Goal: Communication & Community: Answer question/provide support

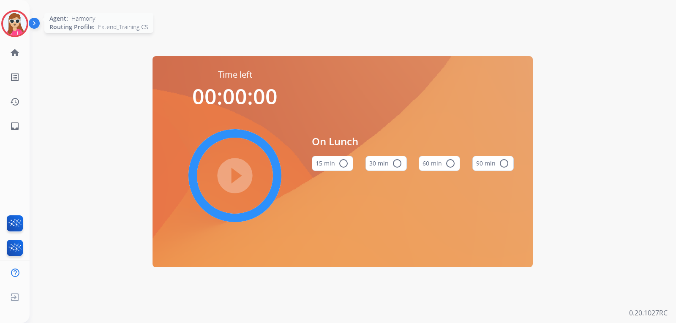
click at [11, 22] on img at bounding box center [15, 24] width 24 height 24
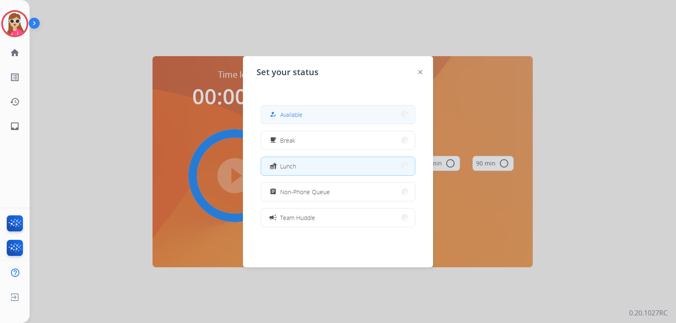
click at [304, 114] on button "how_to_reg Available" at bounding box center [338, 115] width 154 height 18
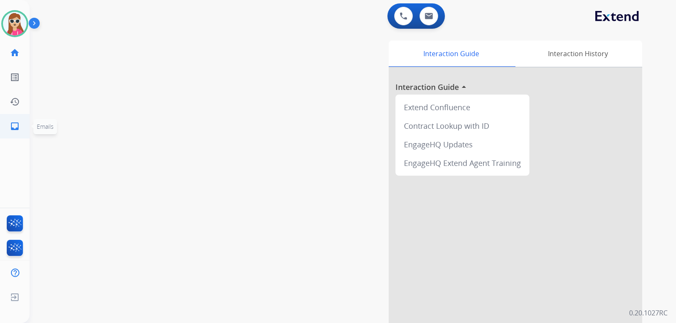
click at [13, 128] on mat-icon "inbox" at bounding box center [15, 126] width 10 height 10
select select "**********"
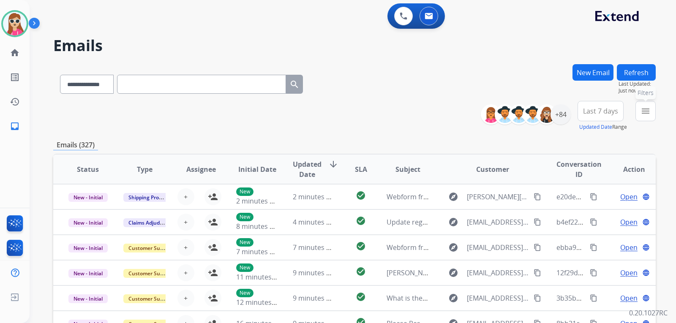
drag, startPoint x: 643, startPoint y: 106, endPoint x: 640, endPoint y: 109, distance: 4.5
click at [643, 106] on button "menu Filters" at bounding box center [646, 111] width 20 height 20
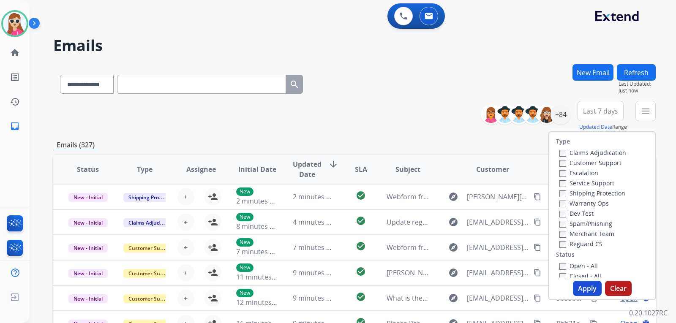
click at [595, 162] on label "Customer Support" at bounding box center [590, 163] width 62 height 8
click at [591, 190] on label "Shipping Protection" at bounding box center [592, 193] width 66 height 8
click at [586, 195] on label "Shipping Protection" at bounding box center [592, 193] width 66 height 8
click at [577, 243] on label "Reguard CS" at bounding box center [580, 244] width 43 height 8
click at [576, 267] on label "Open - All" at bounding box center [578, 266] width 38 height 8
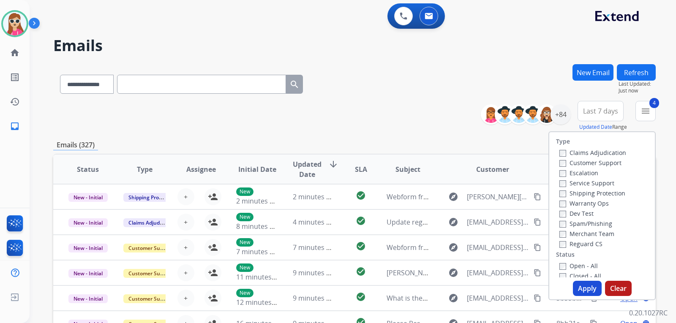
click at [576, 284] on button "Apply" at bounding box center [587, 288] width 29 height 15
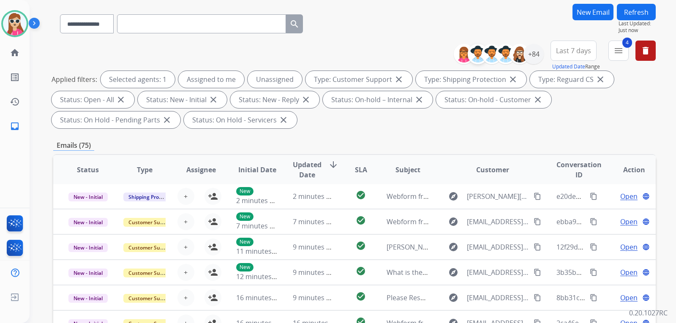
scroll to position [42, 0]
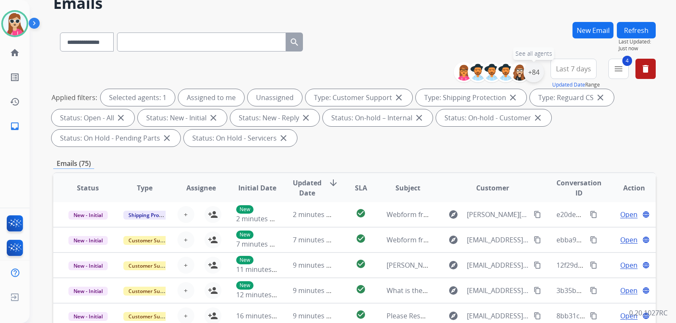
click at [537, 77] on div "+84" at bounding box center [534, 72] width 20 height 20
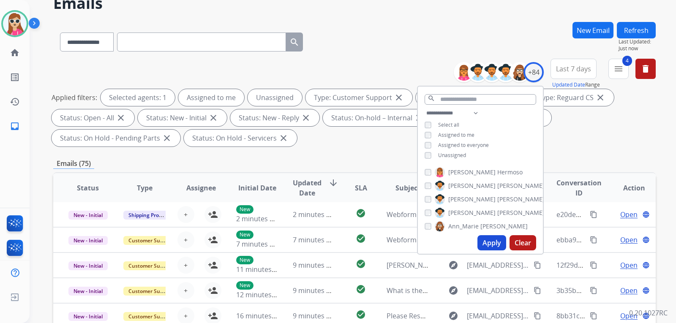
click at [455, 154] on span "Unassigned" at bounding box center [452, 155] width 28 height 7
click at [494, 240] on button "Apply" at bounding box center [491, 242] width 29 height 15
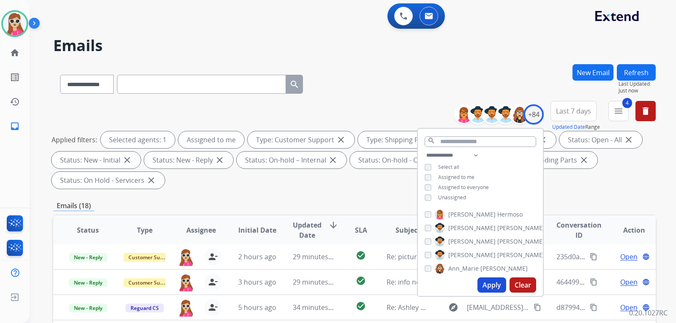
click at [332, 189] on div "**********" at bounding box center [354, 146] width 603 height 91
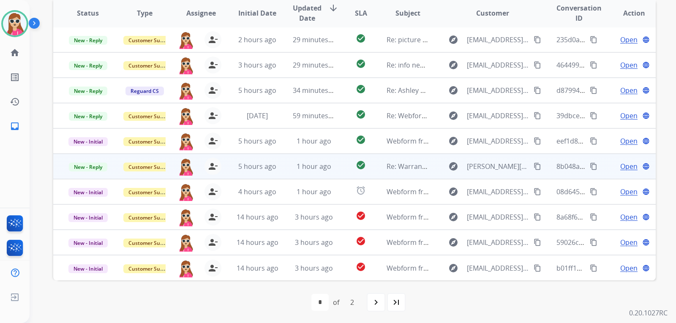
scroll to position [218, 0]
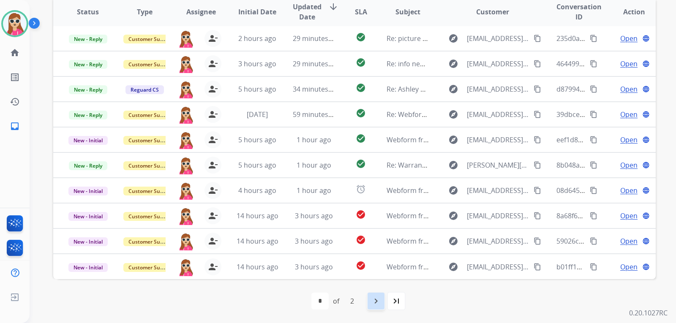
click at [377, 300] on mat-icon "navigate_next" at bounding box center [376, 301] width 10 height 10
select select "*"
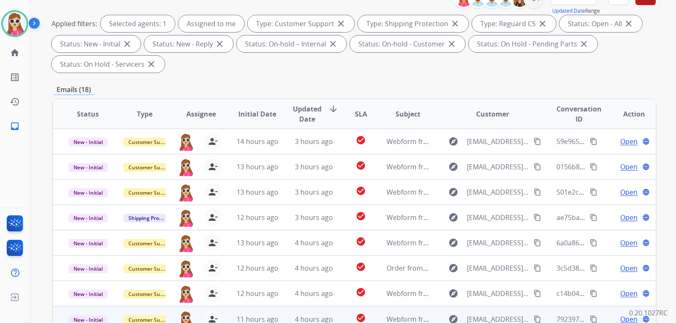
scroll to position [211, 0]
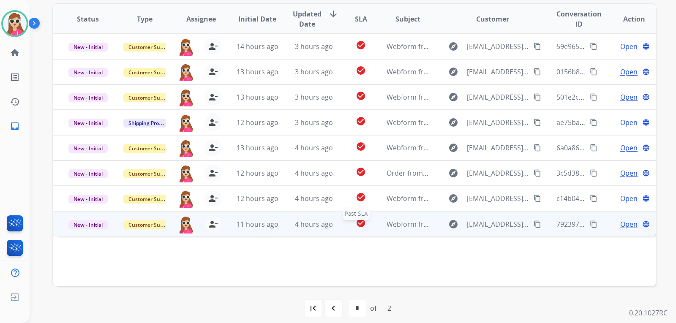
click at [369, 224] on div "check_circle" at bounding box center [361, 224] width 24 height 13
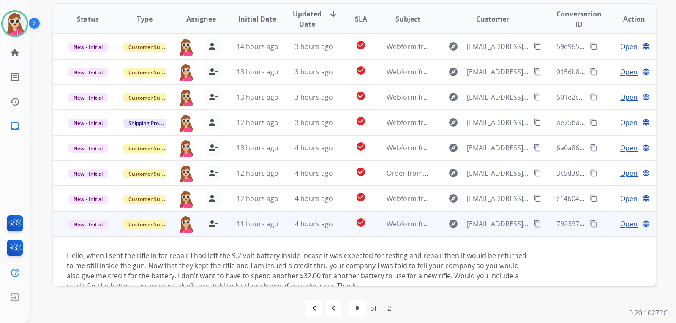
scroll to position [18, 0]
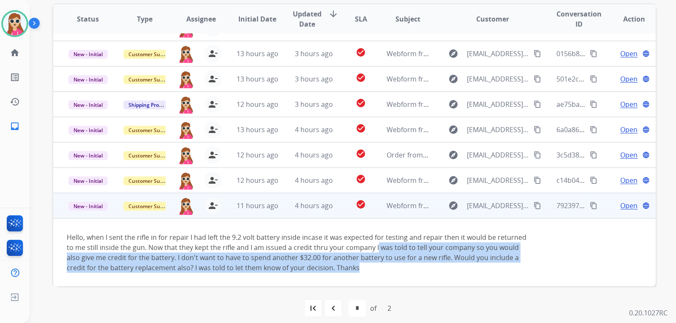
drag, startPoint x: 377, startPoint y: 246, endPoint x: 398, endPoint y: 273, distance: 35.2
click at [398, 273] on td "Hello, when I sent the rifle in for repair I had left the 9.2 volt battery insi…" at bounding box center [298, 252] width 490 height 68
click at [517, 265] on div "Hello, when I sent the rifle in for repair I had left the 9.2 volt battery insi…" at bounding box center [298, 252] width 463 height 41
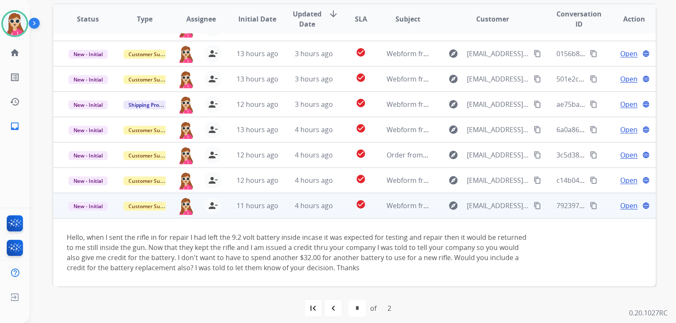
drag, startPoint x: 436, startPoint y: 278, endPoint x: 453, endPoint y: 273, distance: 17.5
click at [453, 273] on td "Hello, when I sent the rifle in for repair I had left the 9.2 volt battery insi…" at bounding box center [298, 252] width 490 height 68
click at [620, 208] on span "Open" at bounding box center [628, 206] width 17 height 10
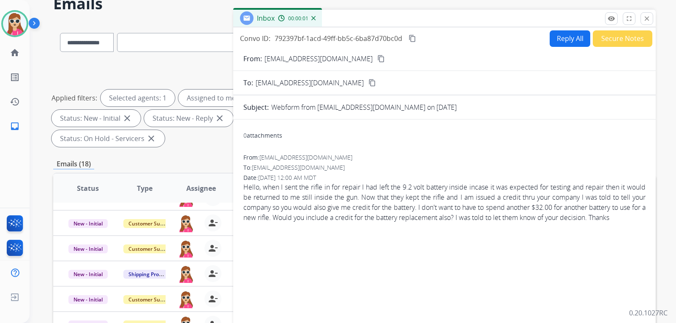
scroll to position [0, 0]
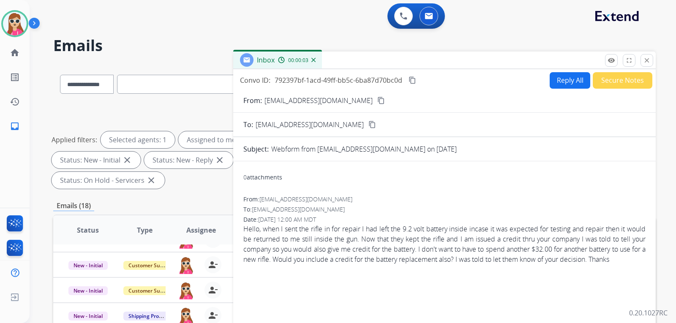
click at [416, 84] on button "content_copy" at bounding box center [412, 80] width 10 height 10
click at [411, 80] on mat-icon "content_copy" at bounding box center [413, 80] width 8 height 8
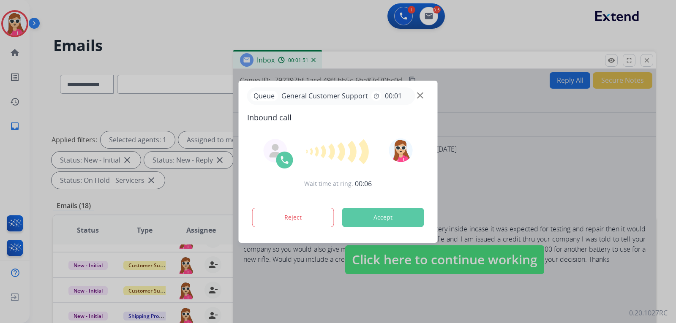
click at [398, 214] on button "Accept" at bounding box center [383, 217] width 82 height 19
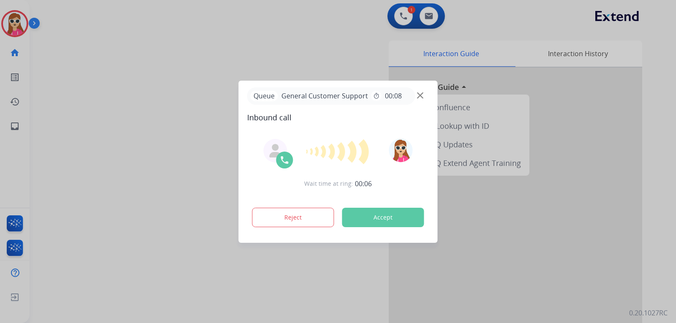
click at [393, 216] on button "Accept" at bounding box center [383, 217] width 82 height 19
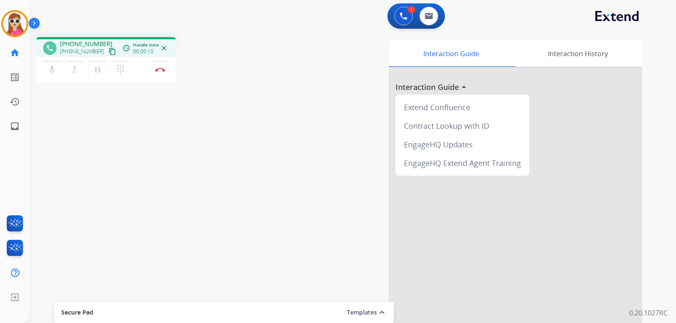
click at [109, 50] on mat-icon "content_copy" at bounding box center [113, 52] width 8 height 8
click at [164, 69] on img at bounding box center [160, 70] width 10 height 4
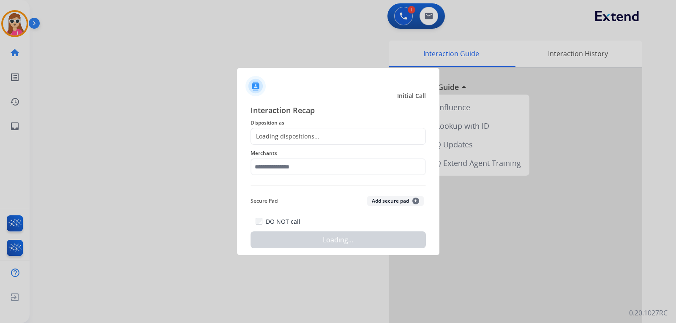
click at [296, 131] on div "Loading dispositions..." at bounding box center [338, 136] width 175 height 17
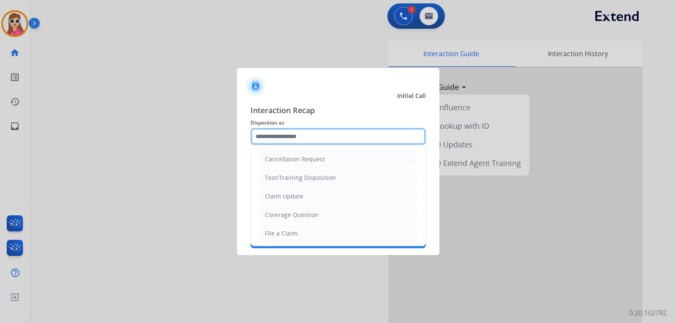
click at [295, 142] on input "text" at bounding box center [338, 136] width 175 height 17
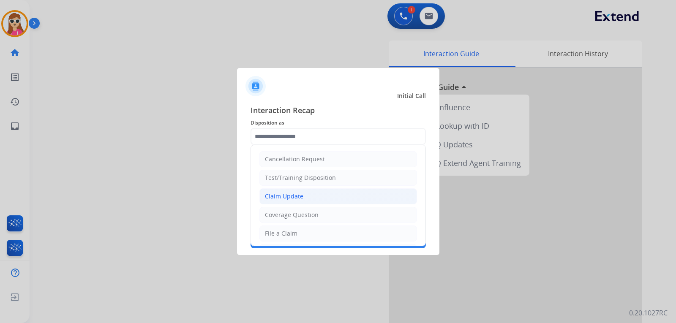
click at [284, 197] on div "Claim Update" at bounding box center [284, 196] width 38 height 8
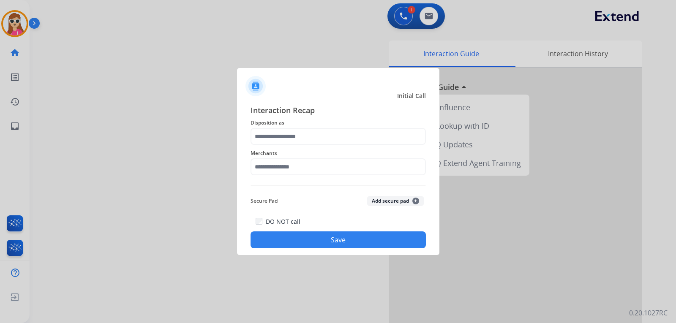
type input "**********"
click at [288, 167] on input "text" at bounding box center [338, 166] width 175 height 17
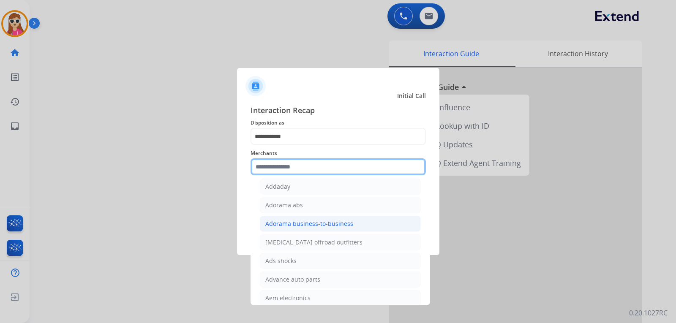
scroll to position [254, 0]
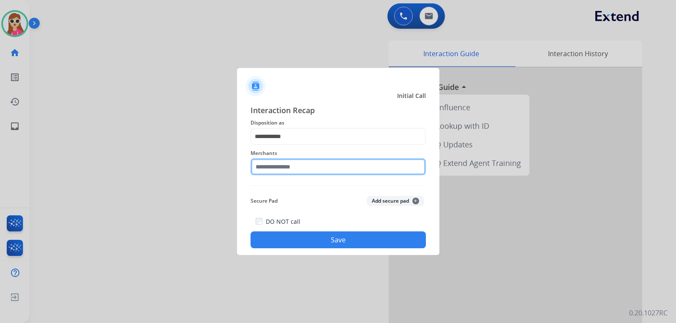
click at [341, 169] on input "text" at bounding box center [338, 166] width 175 height 17
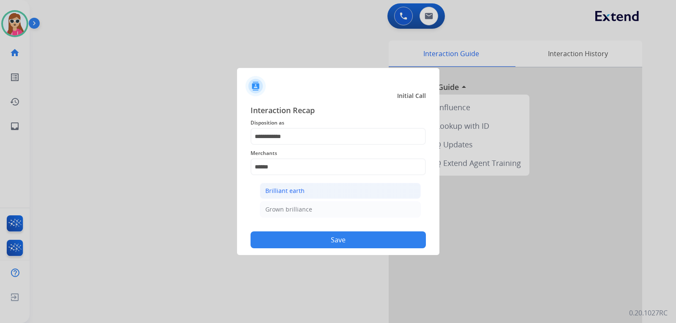
click at [297, 192] on div "Brilliant earth" at bounding box center [284, 191] width 39 height 8
type input "**********"
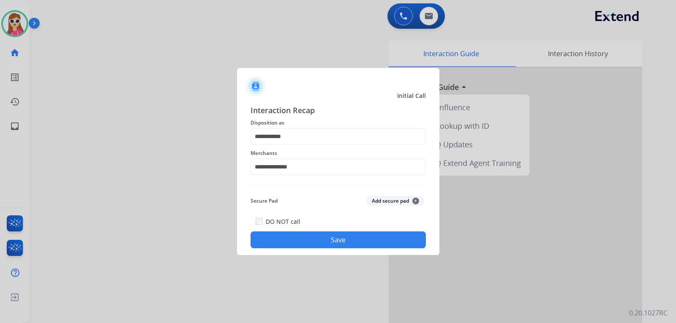
click at [328, 236] on button "Save" at bounding box center [338, 240] width 175 height 17
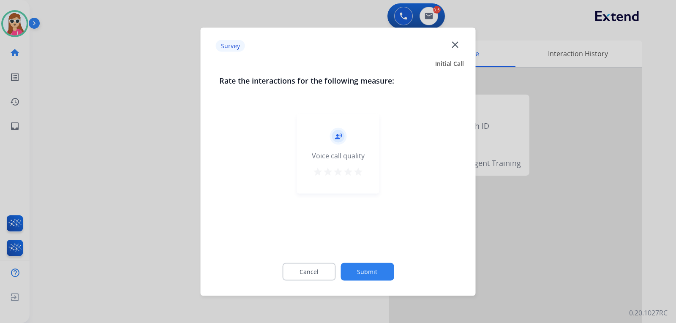
click at [348, 168] on mat-icon "star" at bounding box center [348, 171] width 10 height 10
click at [357, 170] on mat-icon "star" at bounding box center [358, 171] width 10 height 10
click at [377, 276] on button "Submit" at bounding box center [367, 272] width 53 height 18
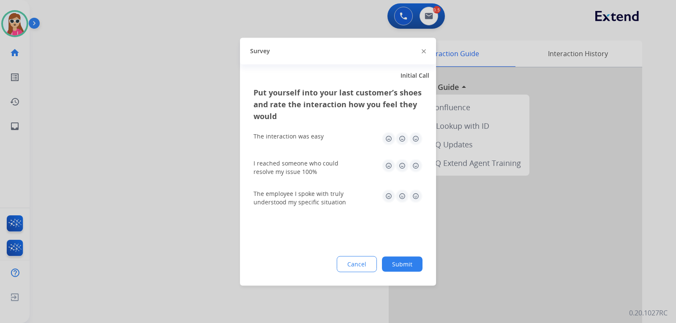
drag, startPoint x: 412, startPoint y: 196, endPoint x: 412, endPoint y: 158, distance: 37.6
click at [413, 195] on img at bounding box center [416, 196] width 14 height 14
click at [423, 170] on div "Put yourself into your last customer’s shoes and rate the interaction how you f…" at bounding box center [338, 185] width 196 height 199
click at [418, 166] on img at bounding box center [416, 166] width 14 height 14
click at [416, 142] on img at bounding box center [416, 139] width 14 height 14
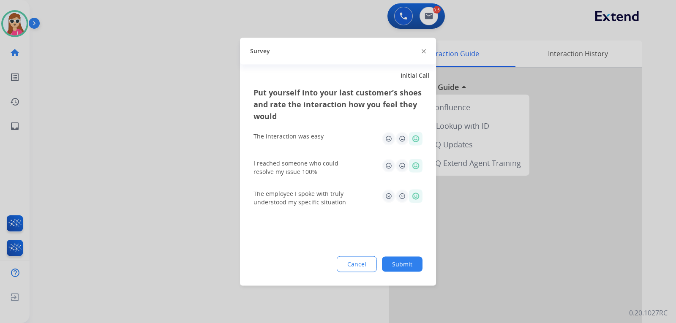
drag, startPoint x: 407, startPoint y: 263, endPoint x: 398, endPoint y: 291, distance: 29.3
click at [406, 270] on button "Submit" at bounding box center [402, 263] width 41 height 15
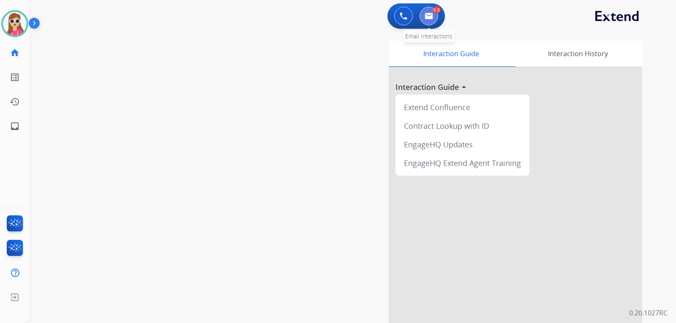
click at [433, 12] on button at bounding box center [429, 16] width 19 height 19
select select "**********"
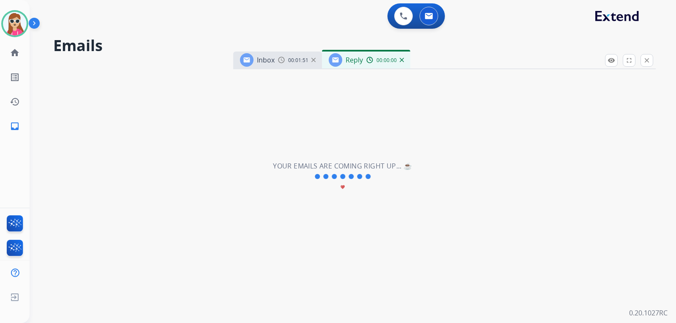
select select "**********"
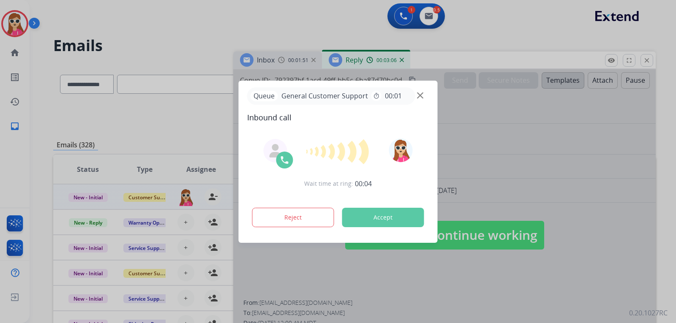
click at [355, 221] on button "Accept" at bounding box center [383, 217] width 82 height 19
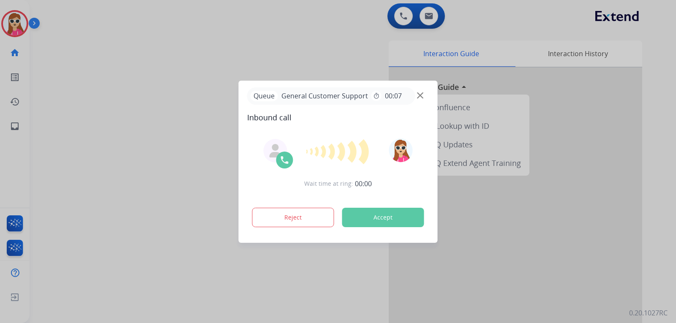
click at [360, 219] on button "Accept" at bounding box center [383, 217] width 82 height 19
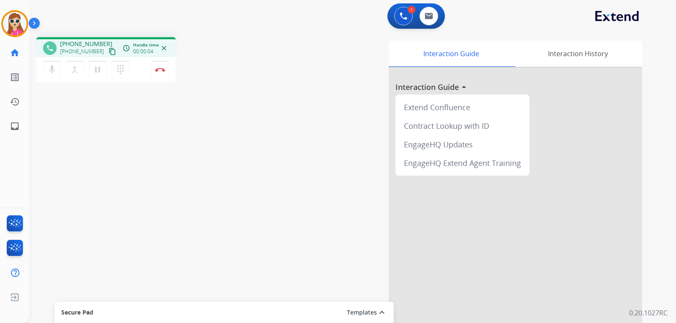
click at [109, 54] on mat-icon "content_copy" at bounding box center [113, 52] width 8 height 8
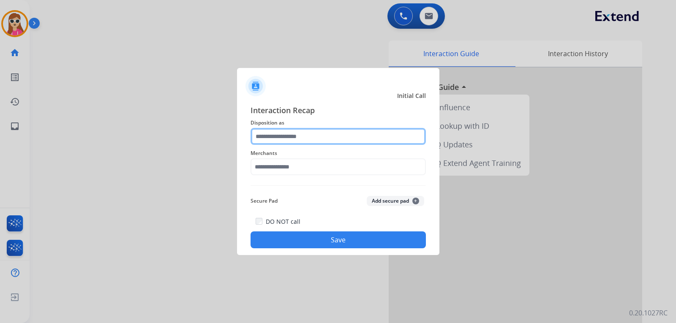
click at [341, 134] on input "text" at bounding box center [338, 136] width 175 height 17
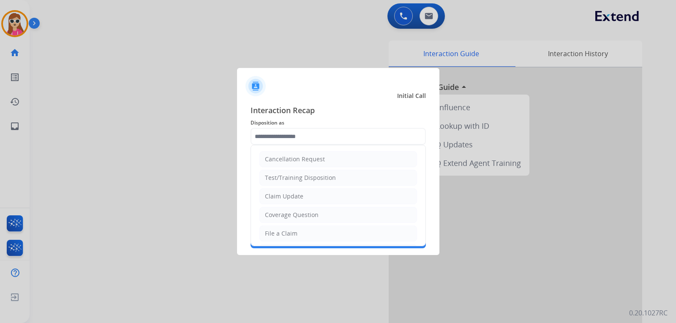
click at [320, 199] on li "Claim Update" at bounding box center [338, 196] width 158 height 16
type input "**********"
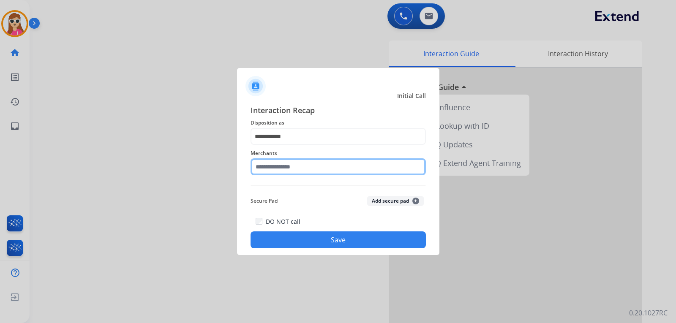
click at [316, 171] on input "text" at bounding box center [338, 166] width 175 height 17
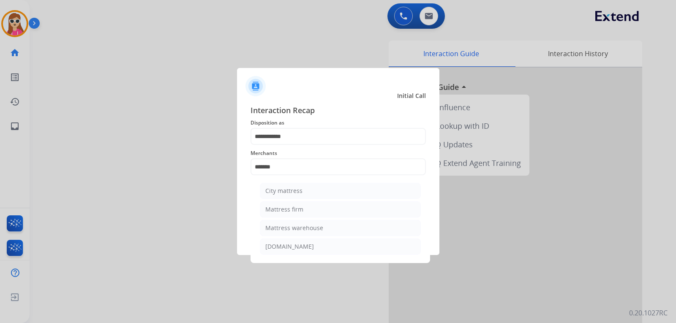
click at [306, 203] on li "Mattress firm" at bounding box center [340, 210] width 161 height 16
type input "**********"
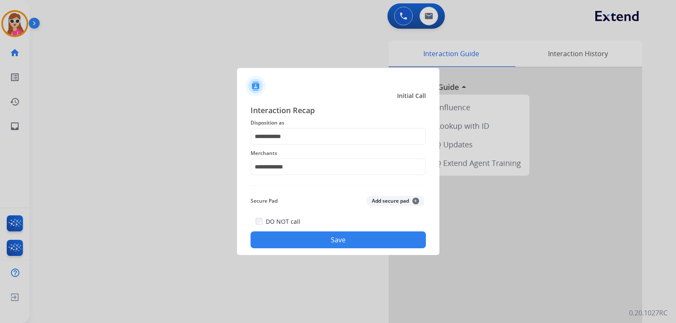
click at [312, 234] on button "Save" at bounding box center [338, 240] width 175 height 17
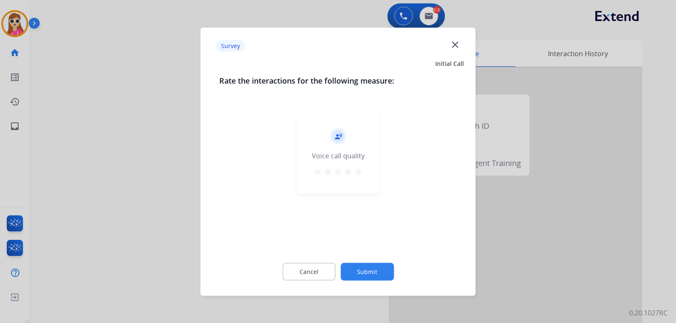
click at [354, 172] on mat-icon "star" at bounding box center [358, 171] width 10 height 10
click at [382, 270] on button "Submit" at bounding box center [367, 272] width 53 height 18
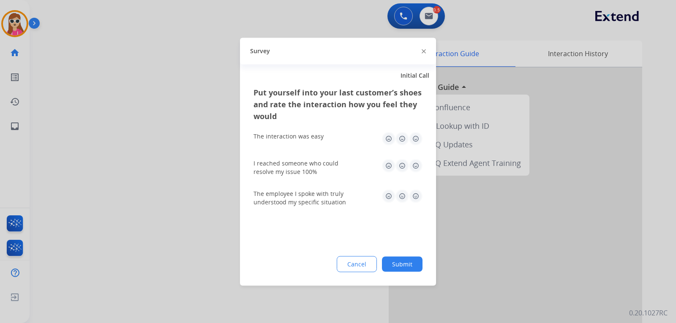
click at [416, 171] on img at bounding box center [416, 166] width 14 height 14
click at [417, 196] on img at bounding box center [416, 196] width 14 height 14
click at [420, 142] on img at bounding box center [416, 139] width 14 height 14
click at [402, 259] on div "Put yourself into your last customer’s shoes and rate the interaction how you f…" at bounding box center [338, 185] width 196 height 199
drag, startPoint x: 404, startPoint y: 269, endPoint x: 407, endPoint y: 263, distance: 6.5
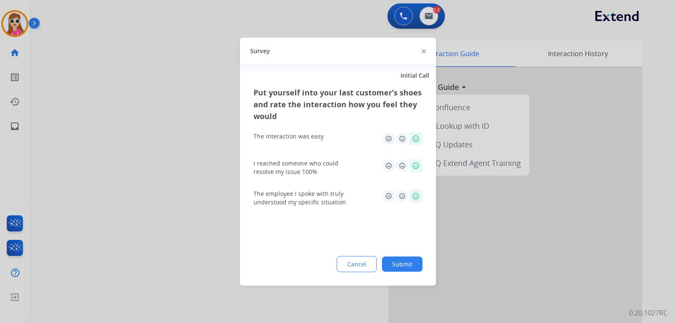
click at [405, 267] on button "Submit" at bounding box center [402, 263] width 41 height 15
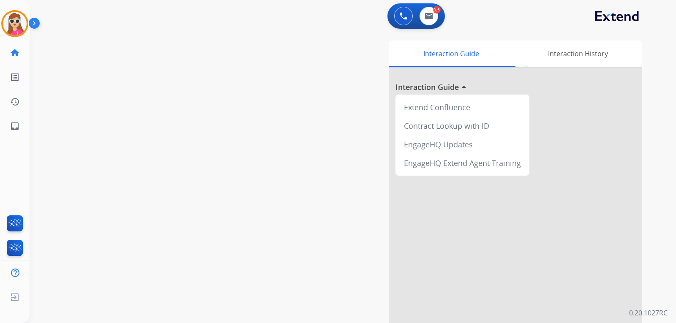
click at [426, 30] on div "0 Voice Interactions 0.5 Email Interactions swap_horiz Break voice bridge close…" at bounding box center [353, 161] width 647 height 323
click at [427, 11] on button at bounding box center [429, 16] width 19 height 19
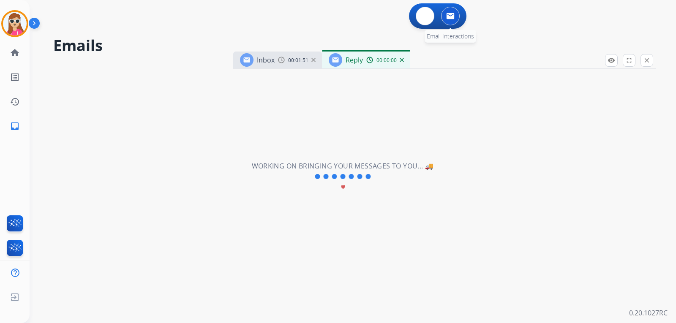
select select "**********"
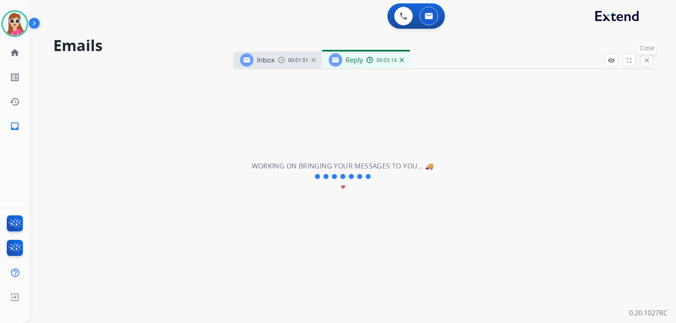
click at [647, 63] on mat-icon "close" at bounding box center [647, 61] width 8 height 8
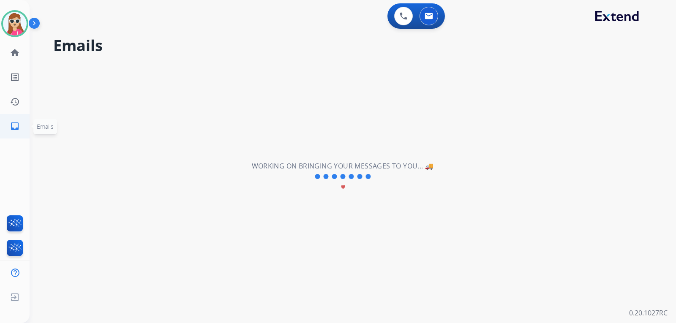
click at [14, 128] on mat-icon "inbox" at bounding box center [15, 126] width 10 height 10
click at [17, 47] on link "home Home" at bounding box center [15, 53] width 24 height 24
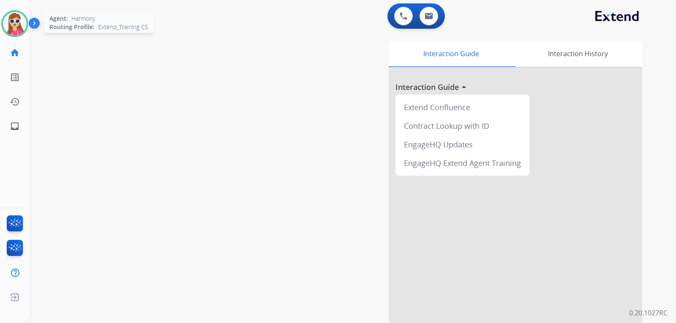
click at [11, 24] on img at bounding box center [15, 24] width 24 height 24
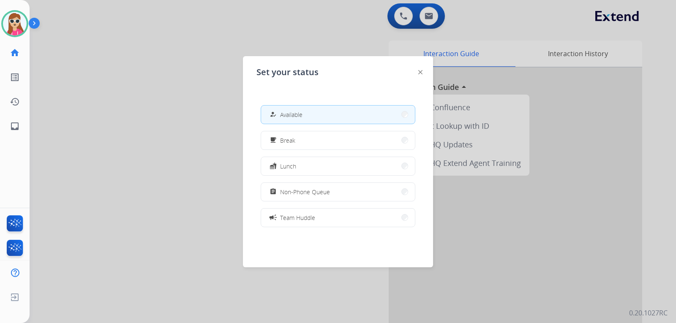
click at [426, 73] on div "Set your status how_to_reg Available free_breakfast Break fastfood Lunch assign…" at bounding box center [338, 161] width 190 height 211
click at [422, 71] on div "Set your status how_to_reg Available free_breakfast Break fastfood Lunch assign…" at bounding box center [338, 161] width 190 height 211
click at [420, 70] on img at bounding box center [420, 72] width 4 height 4
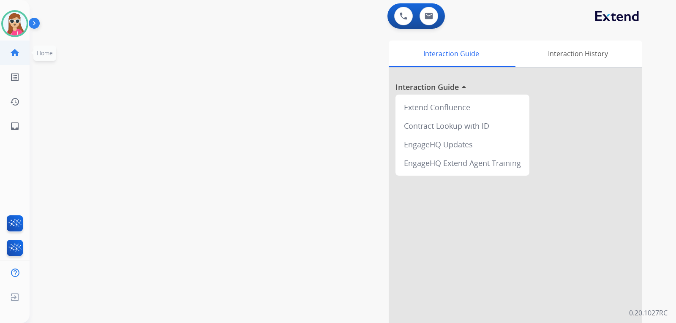
click at [12, 54] on mat-icon "home" at bounding box center [15, 53] width 10 height 10
click at [15, 130] on mat-icon "inbox" at bounding box center [15, 126] width 10 height 10
select select "**********"
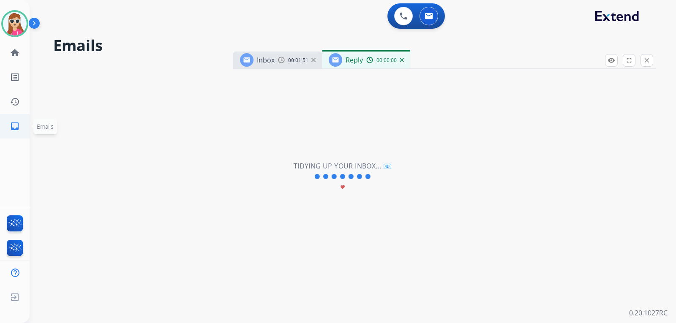
select select "**********"
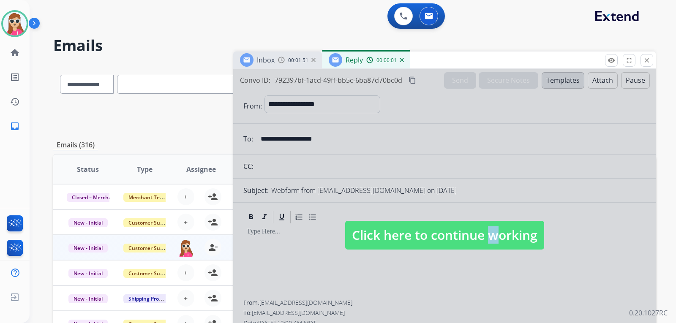
click at [483, 240] on span "Click here to continue working" at bounding box center [444, 235] width 199 height 29
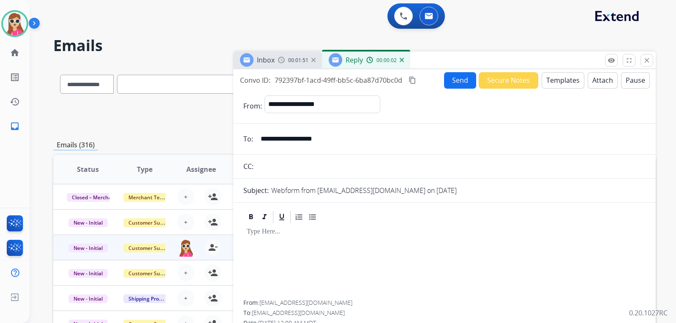
click at [561, 80] on button "Templates" at bounding box center [563, 80] width 43 height 16
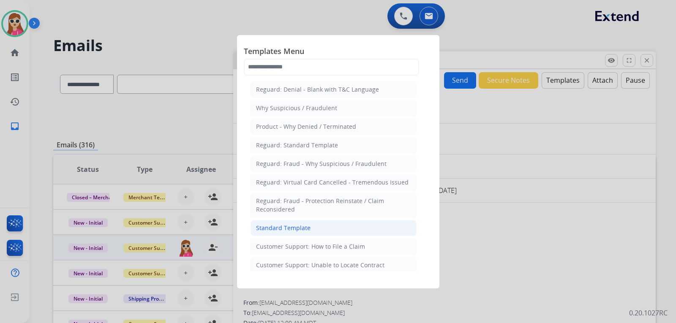
click at [334, 231] on li "Standard Template" at bounding box center [334, 228] width 166 height 16
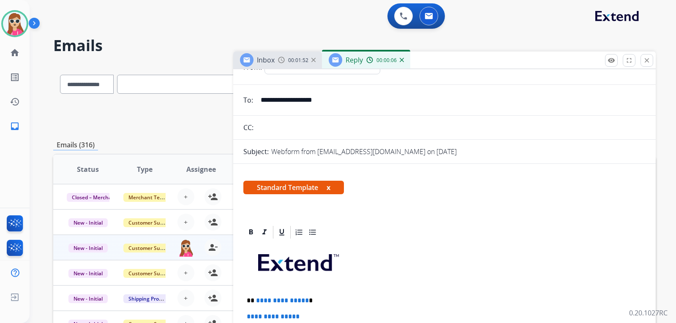
scroll to position [169, 0]
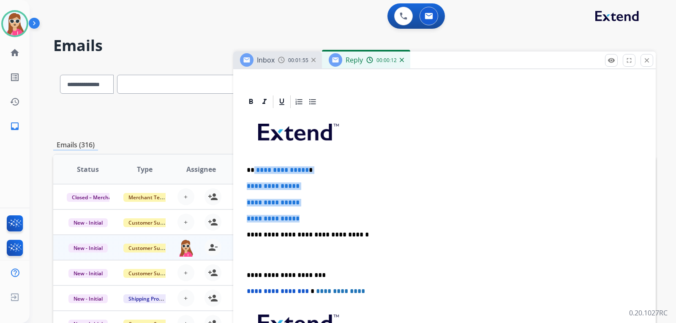
drag, startPoint x: 254, startPoint y: 169, endPoint x: 311, endPoint y: 216, distance: 74.7
click at [311, 216] on div "**********" at bounding box center [444, 254] width 402 height 291
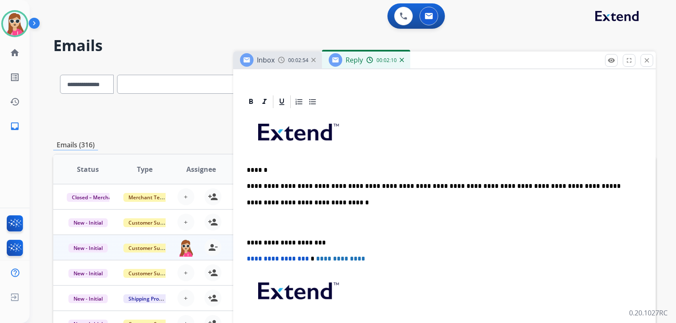
drag, startPoint x: 518, startPoint y: 188, endPoint x: 536, endPoint y: 29, distance: 160.3
click at [536, 29] on div "0 Voice Interactions 0 Email Interactions" at bounding box center [348, 16] width 616 height 27
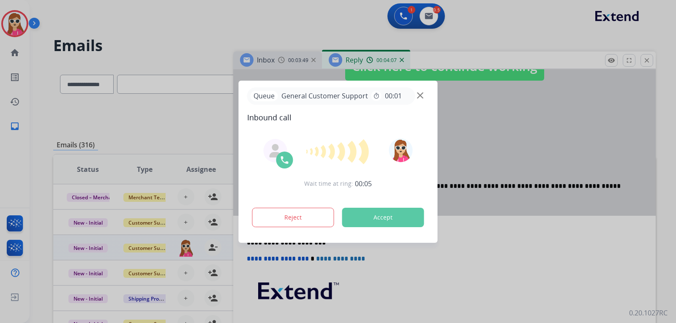
click at [392, 220] on button "Accept" at bounding box center [383, 217] width 82 height 19
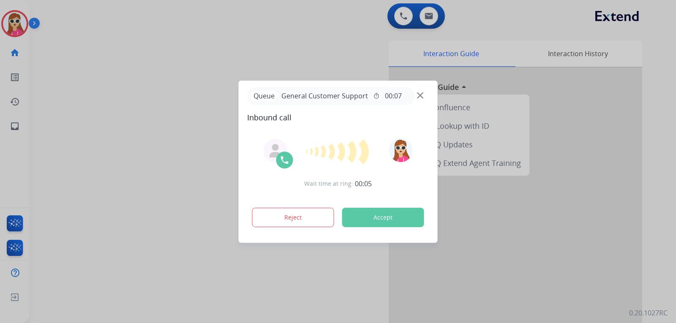
click at [400, 222] on button "Accept" at bounding box center [383, 217] width 82 height 19
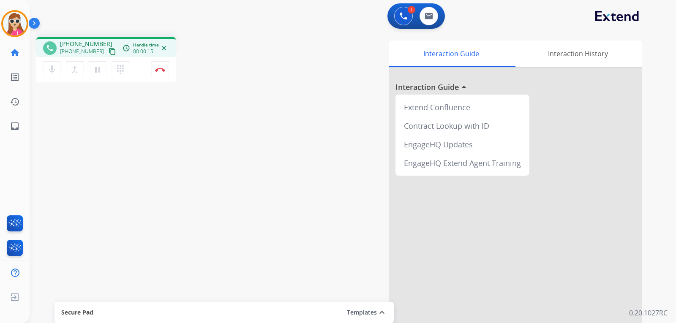
click at [109, 52] on mat-icon "content_copy" at bounding box center [113, 52] width 8 height 8
click at [98, 71] on mat-icon "pause" at bounding box center [98, 70] width 10 height 10
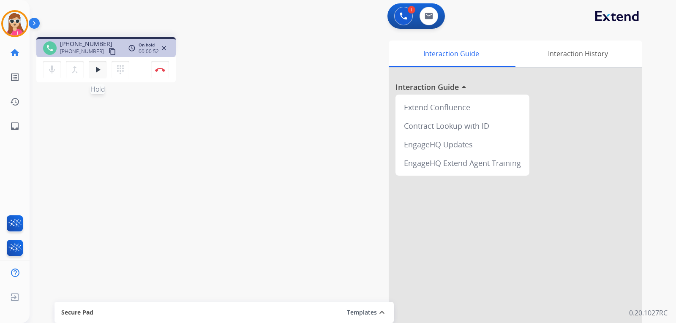
click at [101, 68] on mat-icon "play_arrow" at bounding box center [98, 70] width 10 height 10
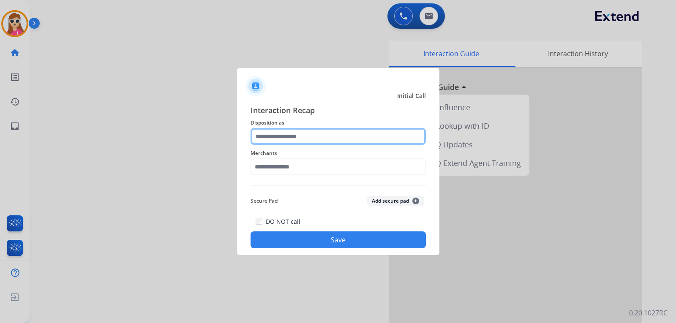
click at [285, 133] on input "text" at bounding box center [338, 136] width 175 height 17
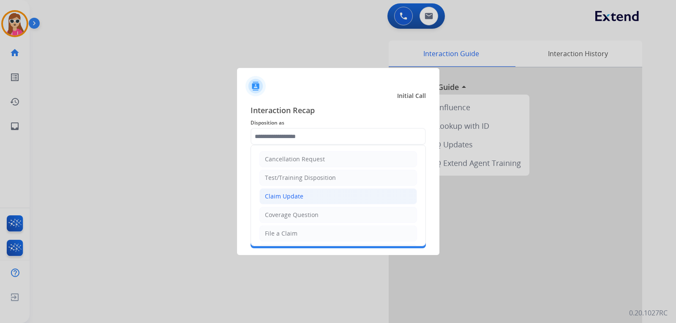
click at [290, 193] on div "Claim Update" at bounding box center [284, 196] width 38 height 8
type input "**********"
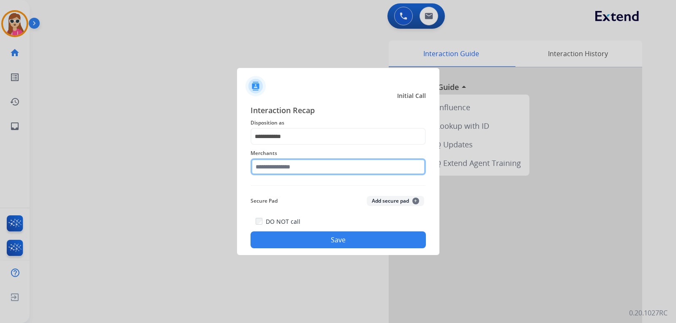
click at [279, 165] on input "text" at bounding box center [338, 166] width 175 height 17
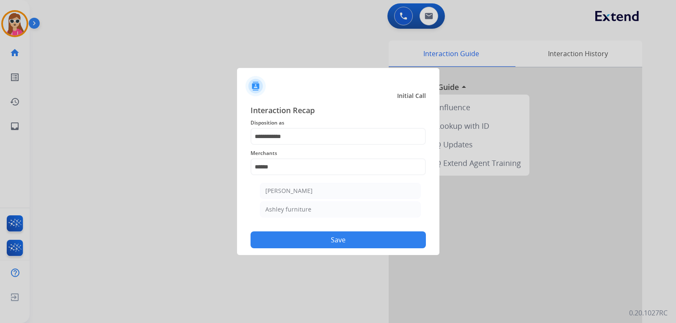
drag, startPoint x: 299, startPoint y: 209, endPoint x: 303, endPoint y: 211, distance: 4.4
click at [300, 209] on div "Ashley furniture" at bounding box center [288, 209] width 46 height 8
type input "**********"
click at [393, 238] on button "Save" at bounding box center [338, 240] width 175 height 17
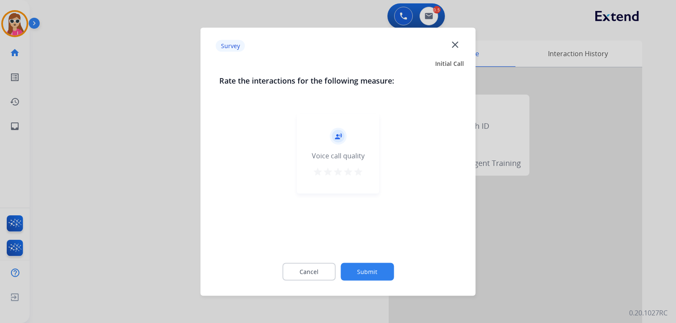
click at [363, 170] on mat-icon "star" at bounding box center [358, 171] width 10 height 10
click at [382, 273] on button "Submit" at bounding box center [367, 272] width 53 height 18
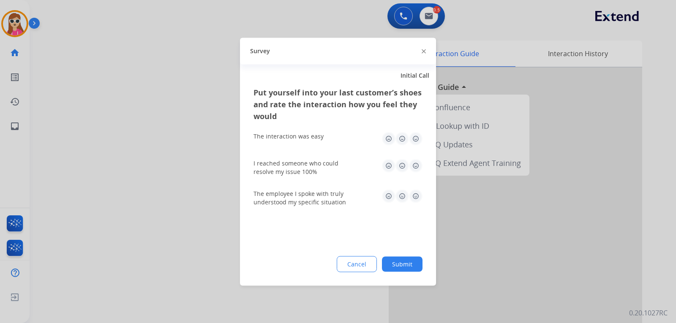
click at [414, 142] on img at bounding box center [416, 139] width 14 height 14
click at [418, 166] on img at bounding box center [416, 166] width 14 height 14
click at [420, 203] on div "The employee I spoke with truly understood my specific situation" at bounding box center [338, 197] width 169 height 17
click at [420, 198] on img at bounding box center [416, 196] width 14 height 14
click at [408, 257] on button "Submit" at bounding box center [402, 263] width 41 height 15
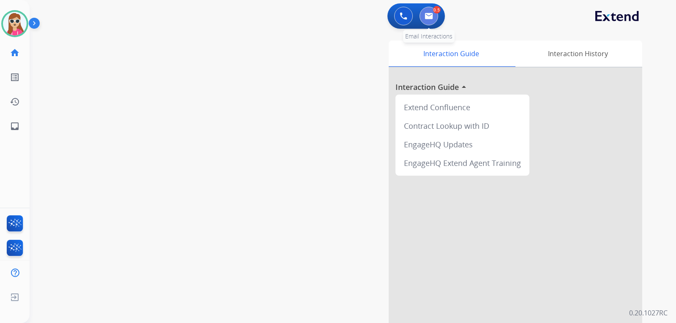
drag, startPoint x: 432, startPoint y: 21, endPoint x: 432, endPoint y: 14, distance: 6.8
click at [432, 14] on button at bounding box center [429, 16] width 19 height 19
select select "**********"
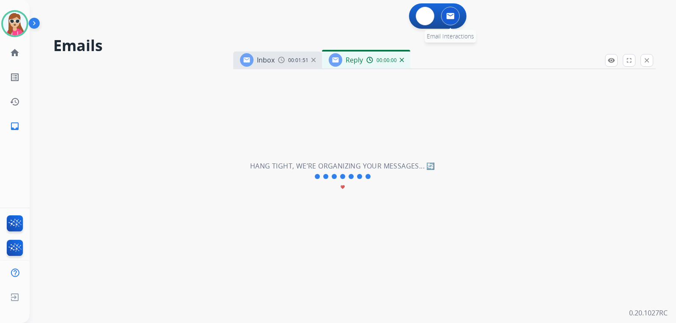
select select "**********"
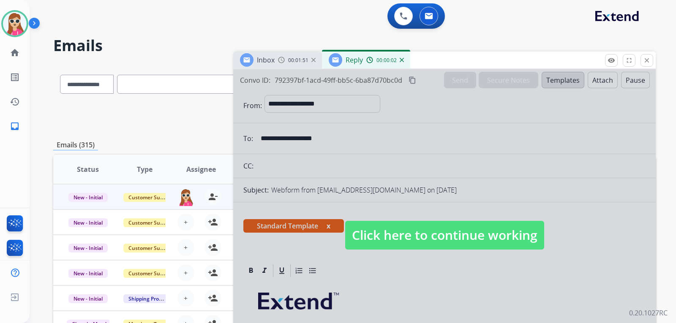
click at [366, 244] on span "Click here to continue working" at bounding box center [444, 235] width 199 height 29
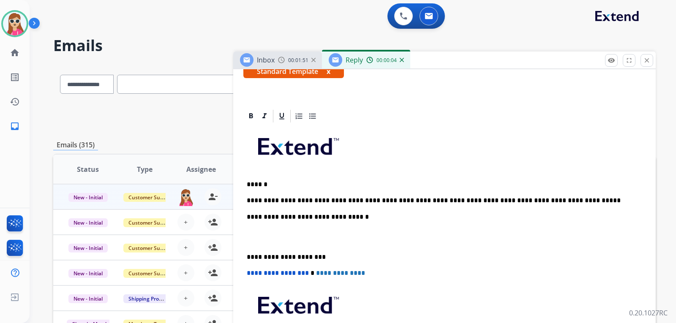
scroll to position [169, 0]
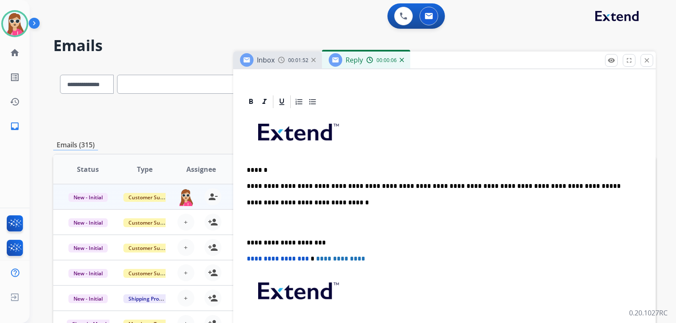
click at [546, 189] on p "**********" at bounding box center [441, 187] width 389 height 8
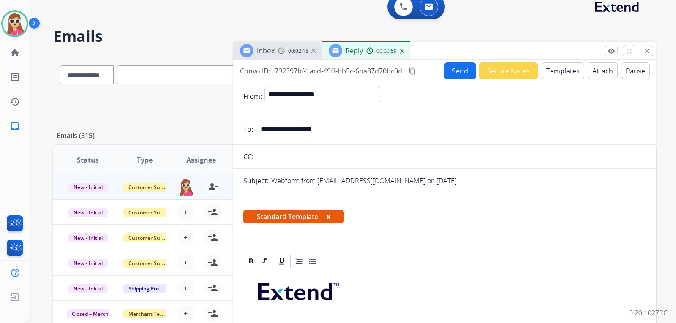
scroll to position [0, 0]
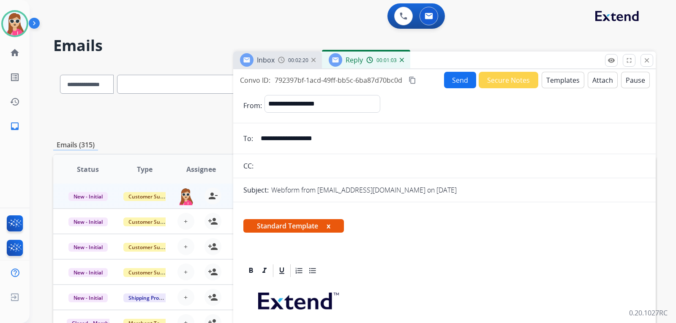
drag, startPoint x: 333, startPoint y: 140, endPoint x: 262, endPoint y: 139, distance: 71.0
click at [262, 139] on input "**********" at bounding box center [451, 138] width 390 height 17
drag, startPoint x: 262, startPoint y: 139, endPoint x: 272, endPoint y: 145, distance: 11.7
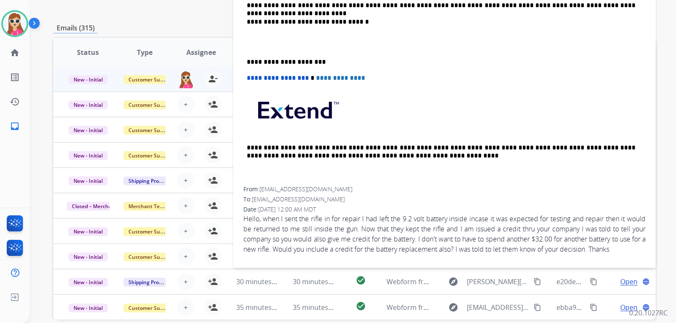
scroll to position [158, 0]
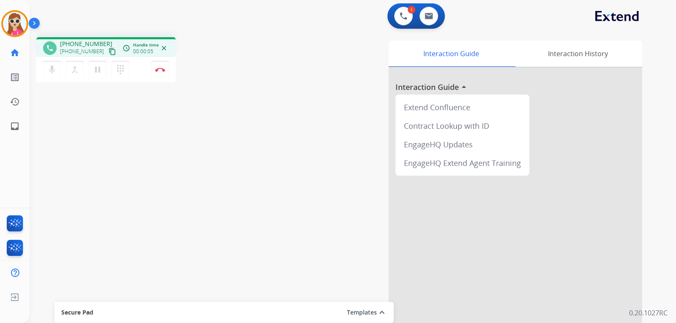
click at [93, 45] on span "+19143935238" at bounding box center [86, 44] width 52 height 8
click at [109, 51] on mat-icon "content_copy" at bounding box center [113, 52] width 8 height 8
click at [164, 71] on img at bounding box center [160, 70] width 10 height 4
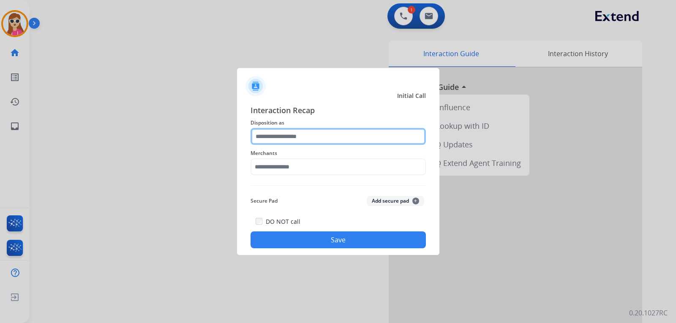
click at [300, 143] on input "text" at bounding box center [338, 136] width 175 height 17
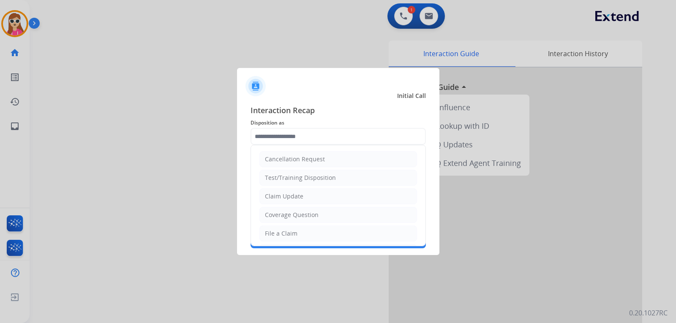
drag, startPoint x: 289, startPoint y: 235, endPoint x: 289, endPoint y: 216, distance: 19.0
click at [289, 233] on div "File a Claim" at bounding box center [281, 233] width 33 height 8
type input "**********"
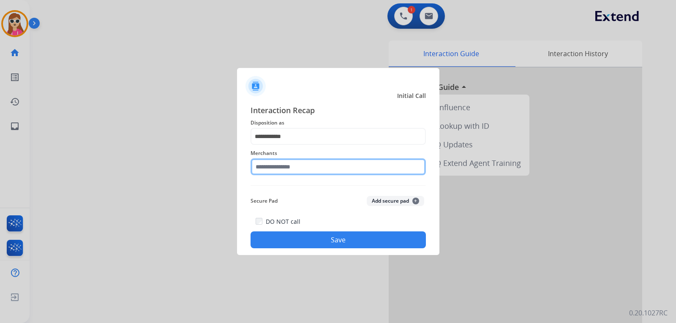
click at [292, 163] on input "text" at bounding box center [338, 166] width 175 height 17
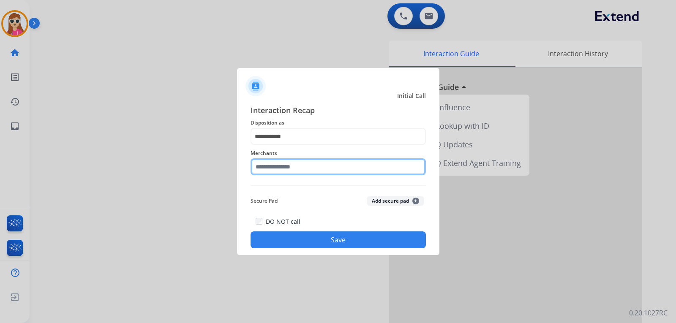
click at [356, 167] on input "text" at bounding box center [338, 166] width 175 height 17
drag, startPoint x: 333, startPoint y: 176, endPoint x: 322, endPoint y: 184, distance: 14.0
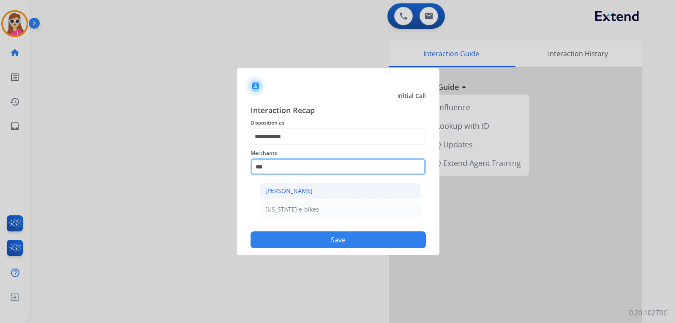
click at [333, 176] on div "Merchants *** Ashley - Reguard Oregon e-bikes" at bounding box center [338, 162] width 175 height 34
drag, startPoint x: 322, startPoint y: 184, endPoint x: 317, endPoint y: 185, distance: 4.8
click at [317, 185] on li "[PERSON_NAME]" at bounding box center [340, 191] width 161 height 16
type input "**********"
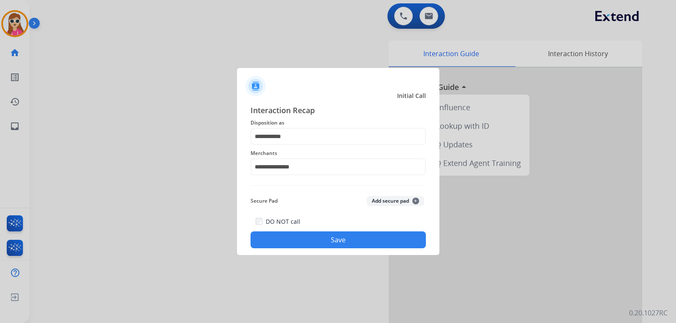
click at [347, 235] on div "DO NOT call Save" at bounding box center [338, 232] width 175 height 32
click at [344, 241] on button "Save" at bounding box center [338, 240] width 175 height 17
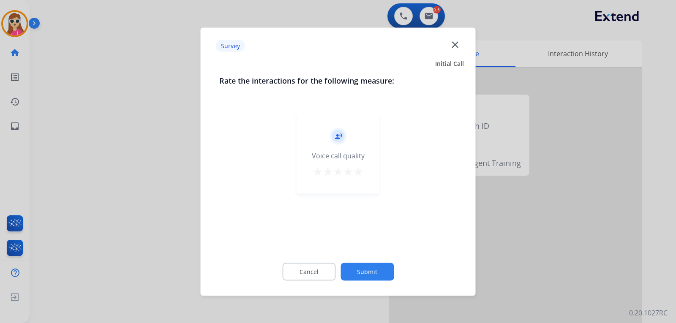
click at [352, 168] on mat-icon "star" at bounding box center [348, 171] width 10 height 10
click at [357, 171] on mat-icon "star" at bounding box center [358, 171] width 10 height 10
click at [379, 272] on button "Submit" at bounding box center [367, 272] width 53 height 18
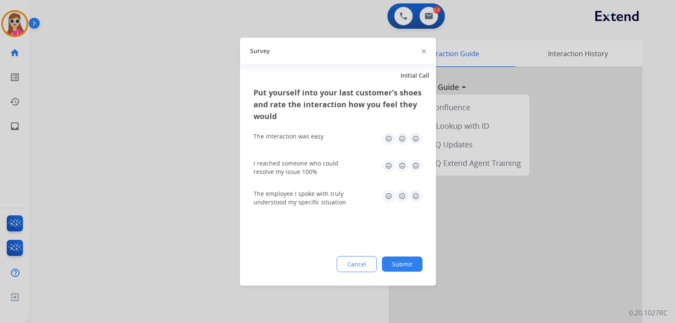
click at [418, 193] on img at bounding box center [416, 196] width 14 height 14
click at [413, 167] on img at bounding box center [416, 166] width 14 height 14
click at [413, 141] on img at bounding box center [416, 139] width 14 height 14
click at [404, 262] on button "Submit" at bounding box center [402, 263] width 41 height 15
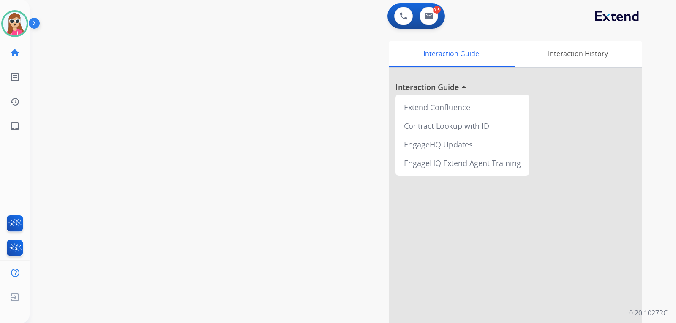
click at [425, 27] on div "0 Voice Interactions 0.5 Email Interactions" at bounding box center [415, 15] width 57 height 25
click at [426, 25] on div "0 Voice Interactions 0.5 Email Interactions" at bounding box center [415, 15] width 57 height 25
click at [430, 17] on img at bounding box center [429, 16] width 8 height 7
select select "**********"
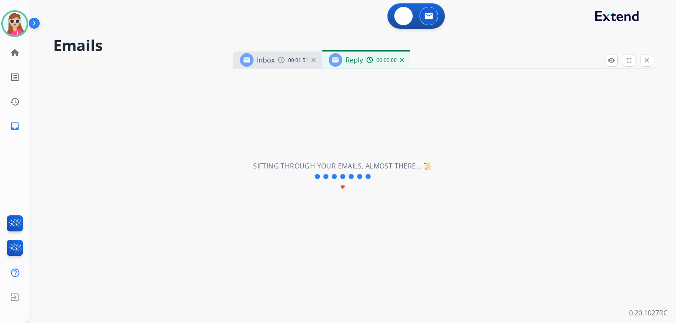
select select "**********"
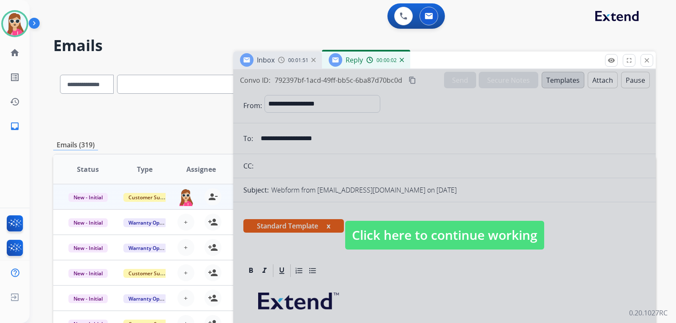
click at [427, 247] on span "Click here to continue working" at bounding box center [444, 235] width 199 height 29
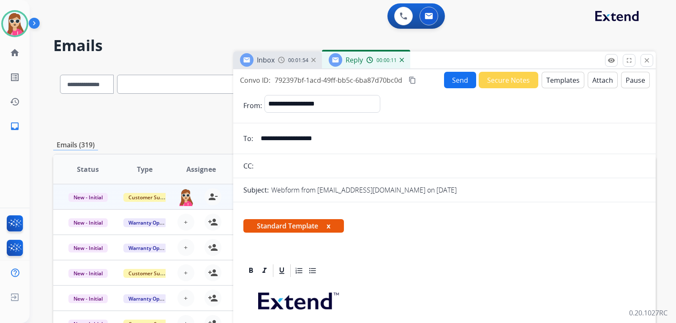
click at [453, 82] on button "Send" at bounding box center [460, 80] width 32 height 16
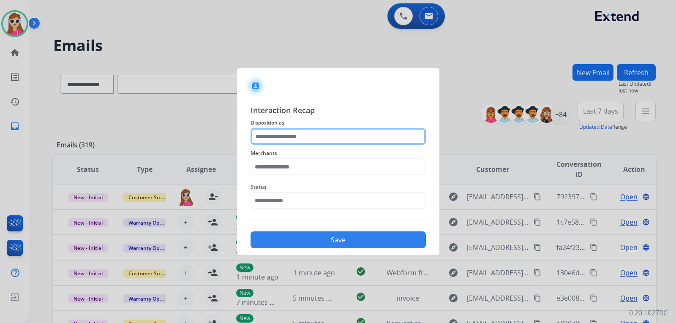
click at [310, 141] on input "text" at bounding box center [338, 136] width 175 height 17
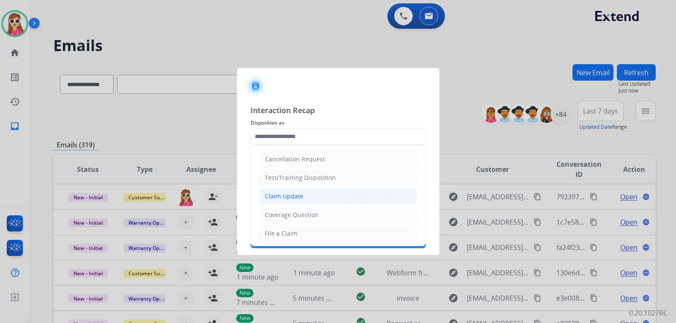
click at [275, 199] on div "Claim Update" at bounding box center [284, 196] width 38 height 8
type input "**********"
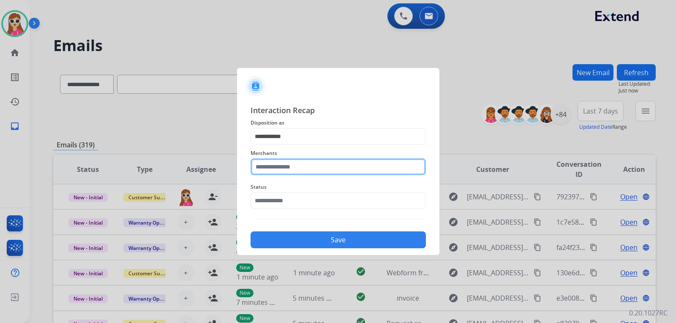
click at [281, 161] on input "text" at bounding box center [338, 166] width 175 height 17
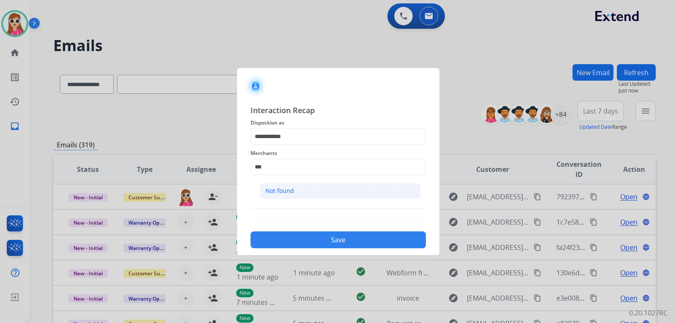
click at [333, 195] on li "Not found" at bounding box center [340, 191] width 161 height 16
type input "*********"
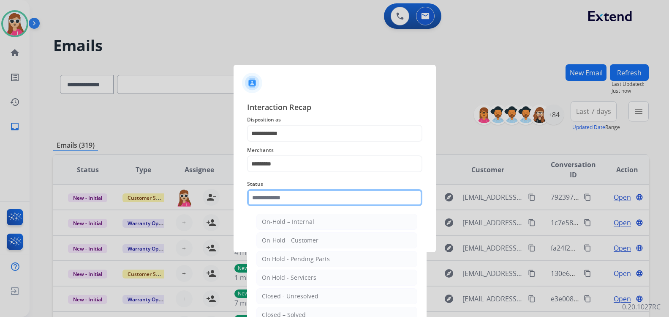
click at [330, 205] on input "text" at bounding box center [334, 197] width 175 height 17
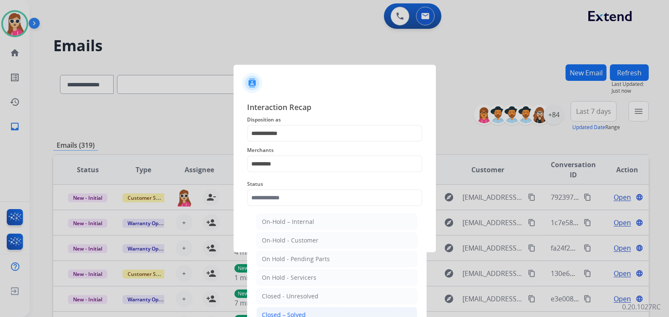
click at [270, 312] on div "Closed – Solved" at bounding box center [284, 314] width 44 height 8
type input "**********"
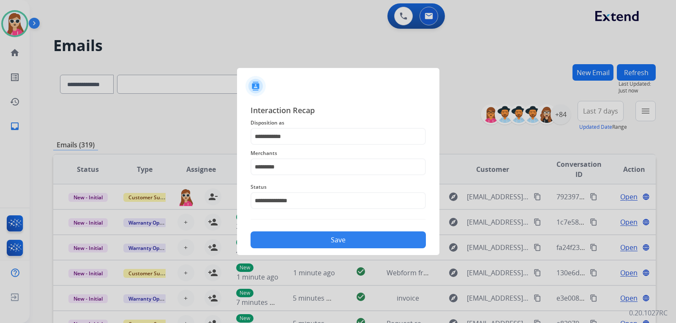
click at [315, 241] on button "Save" at bounding box center [338, 240] width 175 height 17
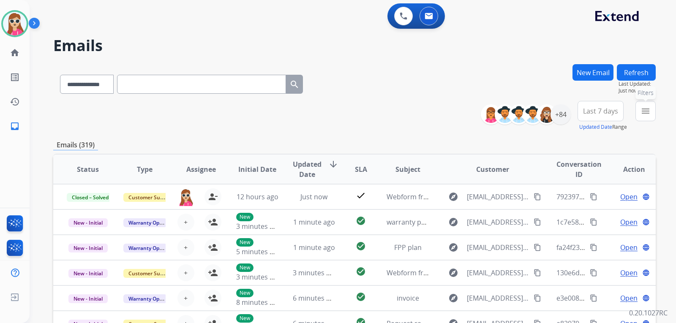
drag, startPoint x: 649, startPoint y: 112, endPoint x: 648, endPoint y: 108, distance: 4.3
click at [649, 112] on mat-icon "menu" at bounding box center [646, 111] width 10 height 10
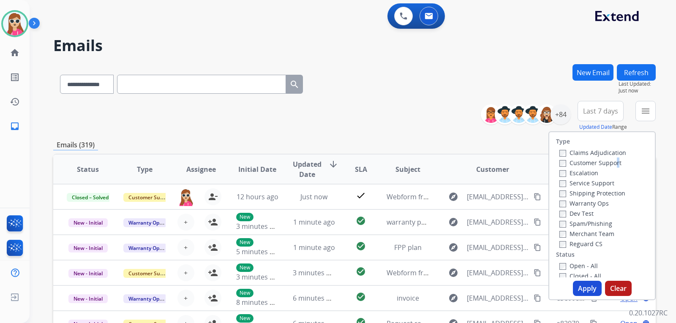
click at [611, 163] on label "Customer Support" at bounding box center [590, 163] width 62 height 8
click at [612, 167] on div "Claims Adjudication Customer Support Escalation Service Support Shipping Protec…" at bounding box center [591, 197] width 70 height 101
click at [612, 164] on label "Customer Support" at bounding box center [590, 163] width 62 height 8
click at [570, 197] on label "Shipping Protection" at bounding box center [592, 193] width 66 height 8
click at [584, 248] on div "Reguard CS" at bounding box center [592, 244] width 67 height 10
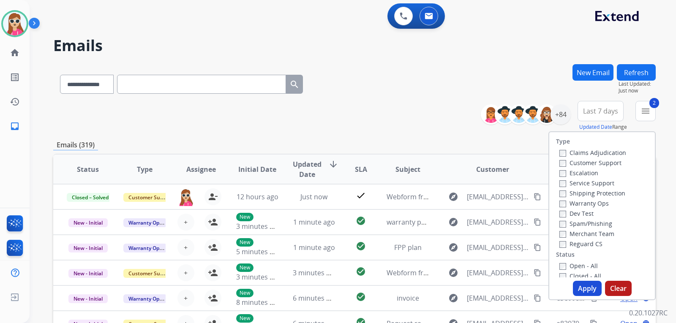
drag, startPoint x: 584, startPoint y: 243, endPoint x: 584, endPoint y: 257, distance: 14.4
click at [584, 244] on label "Reguard CS" at bounding box center [580, 244] width 43 height 8
click at [556, 240] on div "Claims Adjudication Customer Support Escalation Service Support Shipping Protec…" at bounding box center [591, 197] width 70 height 101
click at [568, 235] on label "Merchant Team" at bounding box center [586, 234] width 55 height 8
click at [577, 236] on label "Merchant Team" at bounding box center [586, 234] width 55 height 8
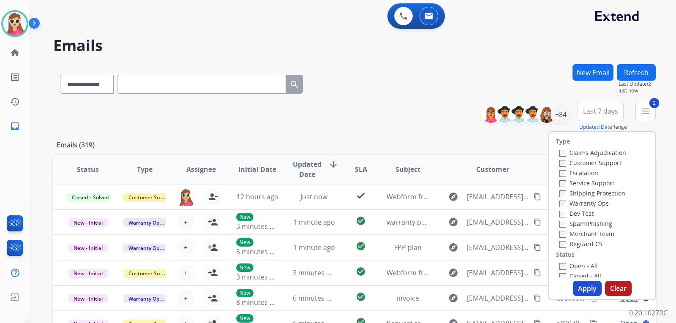
click at [579, 242] on label "Reguard CS" at bounding box center [580, 244] width 43 height 8
click at [579, 264] on label "Open - All" at bounding box center [578, 266] width 38 height 8
click at [585, 286] on button "Apply" at bounding box center [587, 288] width 29 height 15
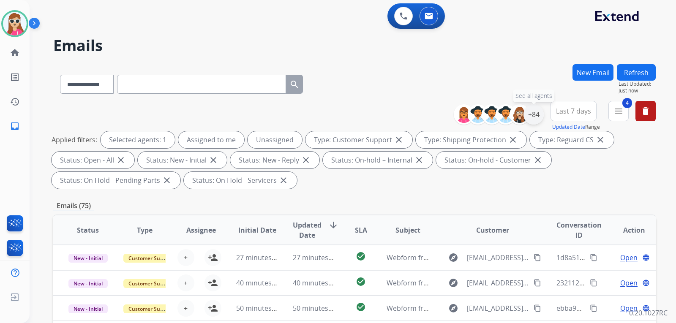
click at [533, 118] on div "+84" at bounding box center [534, 114] width 20 height 20
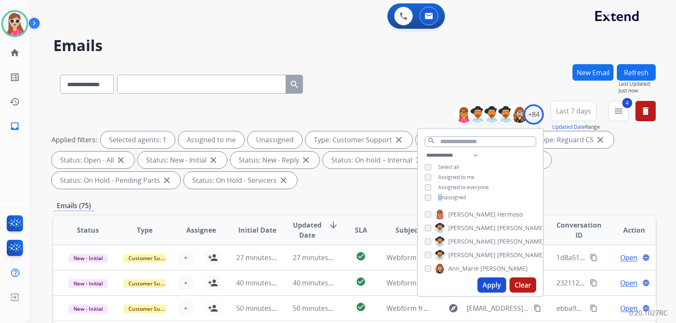
click at [439, 196] on span "Unassigned" at bounding box center [452, 197] width 28 height 7
click at [486, 288] on button "Apply" at bounding box center [491, 285] width 29 height 15
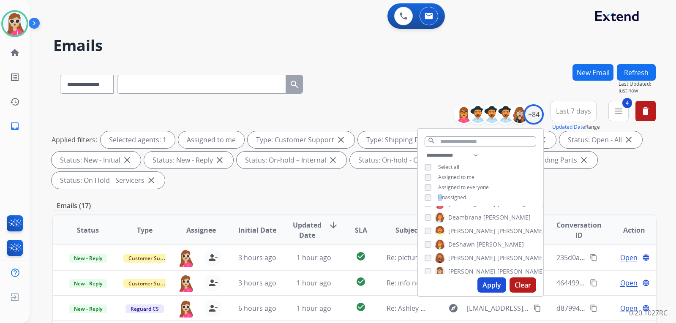
scroll to position [296, 0]
click at [605, 199] on div "**********" at bounding box center [354, 302] width 603 height 477
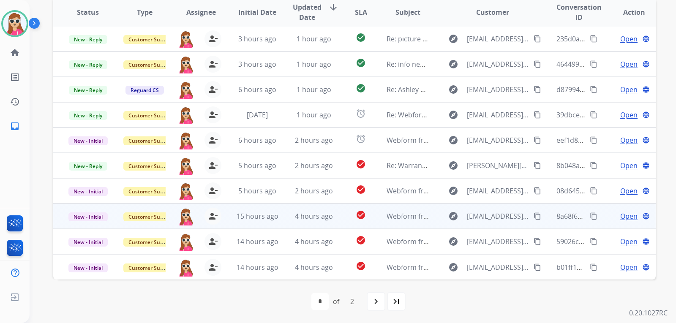
scroll to position [218, 0]
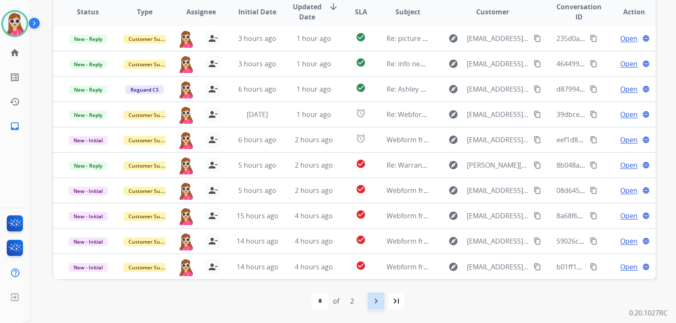
click at [372, 297] on mat-icon "navigate_next" at bounding box center [376, 301] width 10 height 10
select select "*"
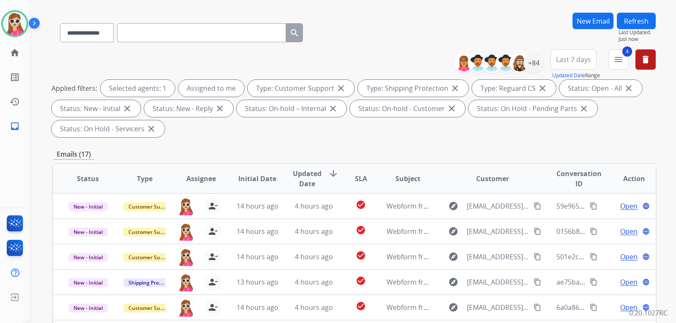
scroll to position [169, 0]
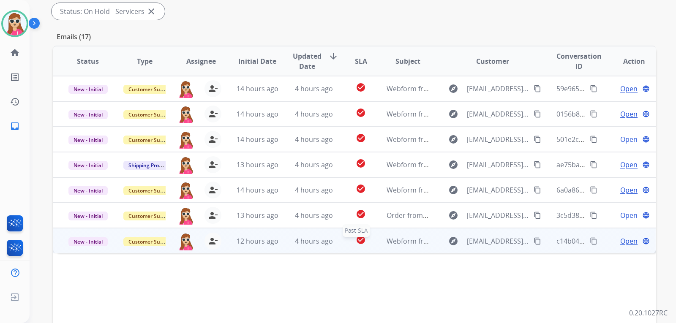
click at [368, 245] on div "check_circle" at bounding box center [361, 241] width 24 height 13
click at [620, 238] on span "Open" at bounding box center [628, 241] width 17 height 10
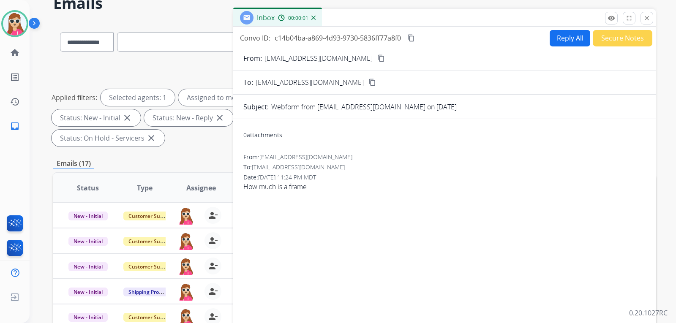
scroll to position [0, 0]
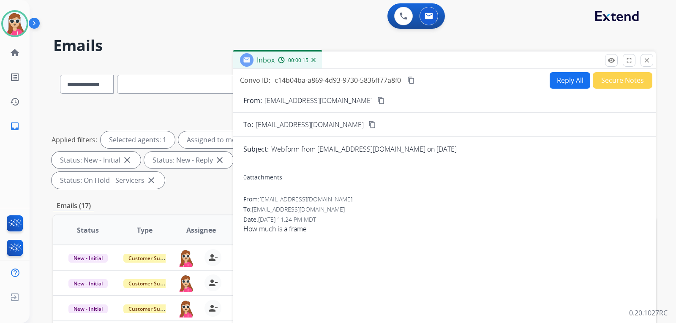
click at [377, 101] on mat-icon "content_copy" at bounding box center [381, 101] width 8 height 8
click at [556, 82] on button "Reply All" at bounding box center [570, 80] width 41 height 16
select select "**********"
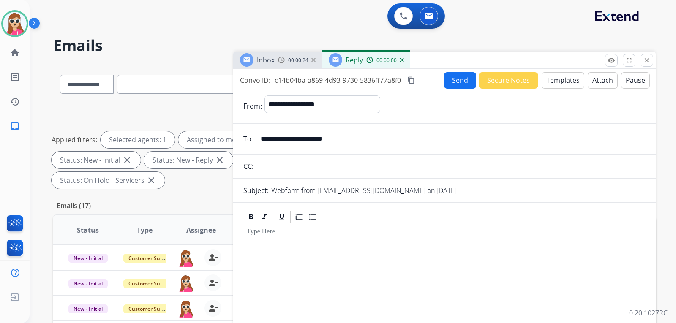
click at [573, 85] on button "Templates" at bounding box center [563, 80] width 43 height 16
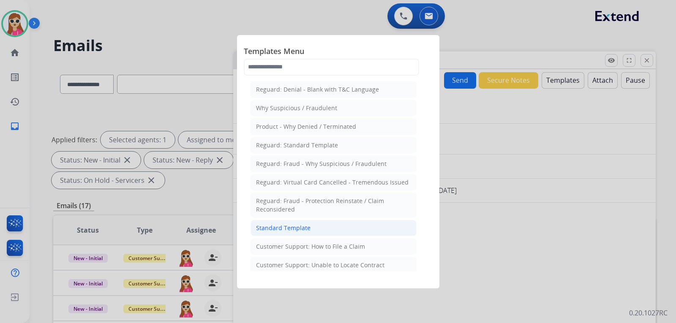
click at [373, 228] on li "Standard Template" at bounding box center [334, 228] width 166 height 16
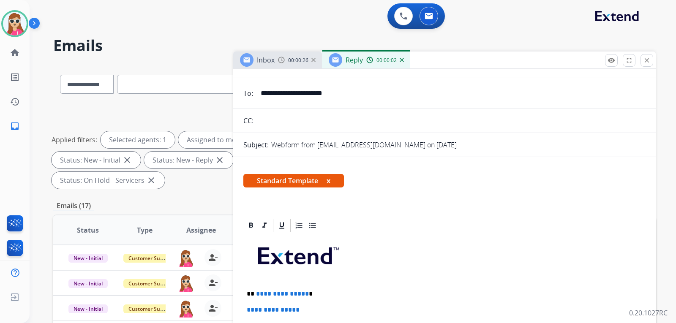
scroll to position [169, 0]
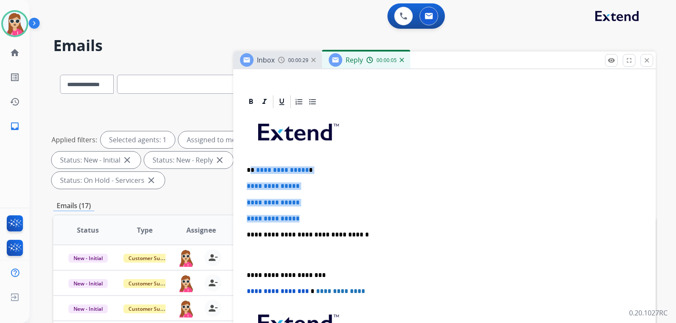
drag, startPoint x: 252, startPoint y: 170, endPoint x: 328, endPoint y: 202, distance: 82.2
click at [311, 211] on div "**********" at bounding box center [444, 254] width 402 height 291
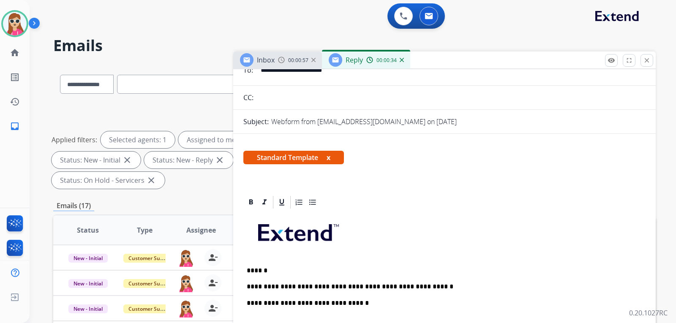
scroll to position [0, 0]
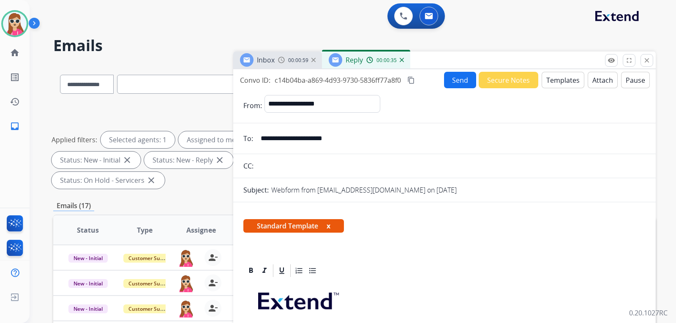
click at [457, 86] on button "Send" at bounding box center [460, 80] width 32 height 16
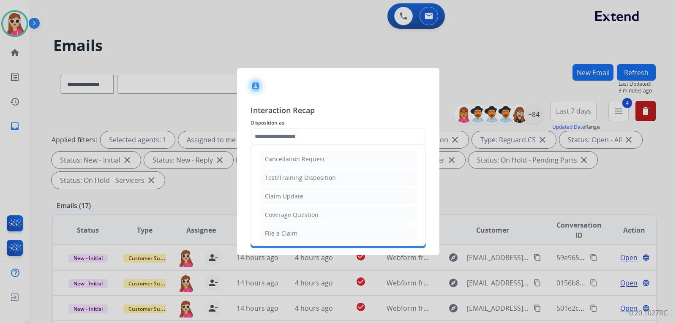
click at [332, 136] on input "text" at bounding box center [338, 136] width 175 height 17
click at [318, 197] on li "Claim Update" at bounding box center [338, 196] width 158 height 16
type input "**********"
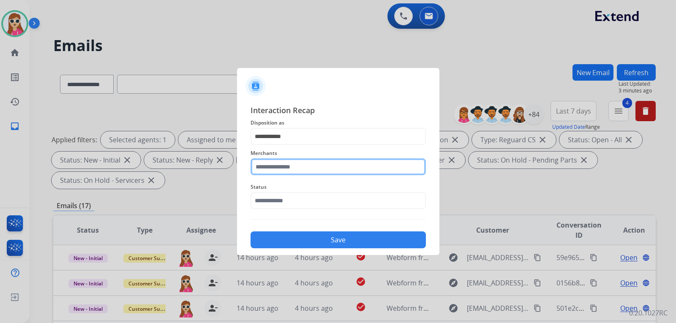
click at [337, 172] on input "text" at bounding box center [338, 166] width 175 height 17
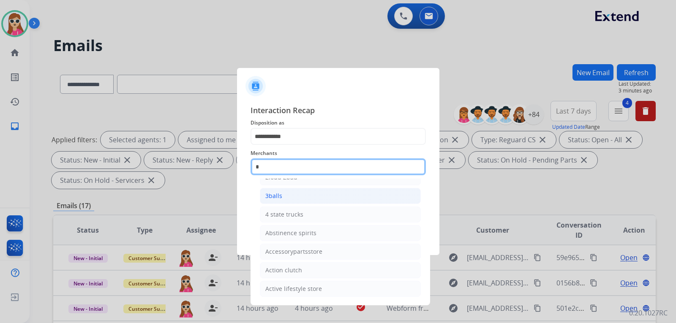
scroll to position [47, 0]
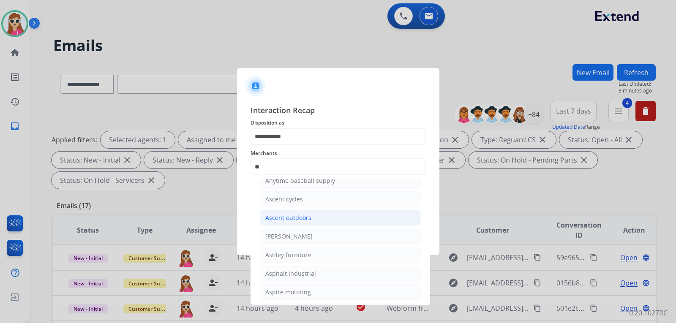
drag, startPoint x: 319, startPoint y: 237, endPoint x: 311, endPoint y: 224, distance: 14.7
click at [312, 228] on ul "American bass American cornhole association Anytime baseball supply Ascent cycl…" at bounding box center [340, 229] width 166 height 196
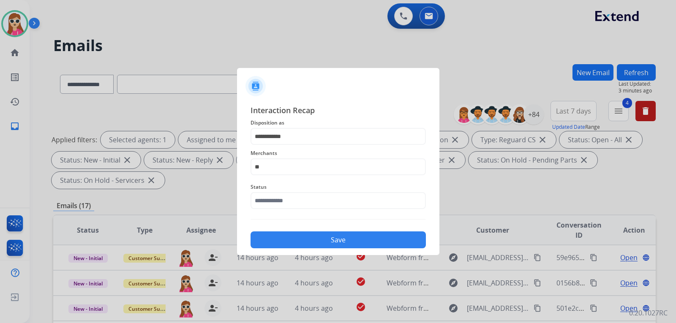
click at [297, 236] on button "Save" at bounding box center [338, 240] width 175 height 17
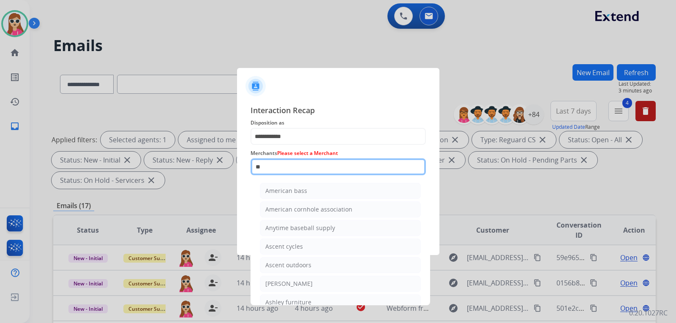
click at [303, 167] on input "**" at bounding box center [338, 166] width 175 height 17
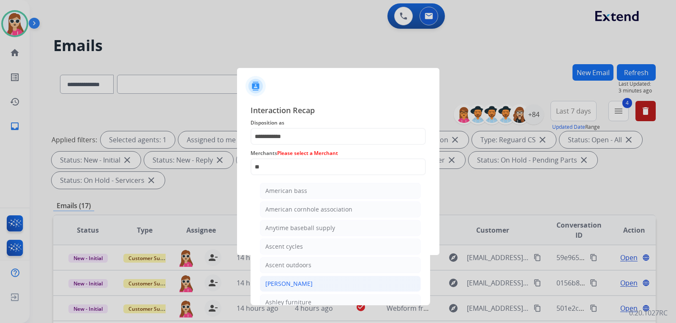
click at [299, 281] on div "[PERSON_NAME]" at bounding box center [288, 284] width 47 height 8
type input "**********"
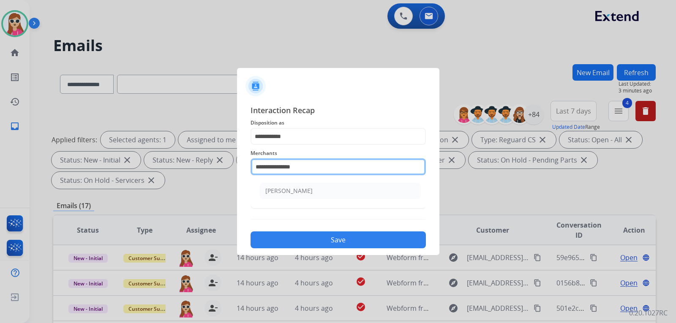
drag, startPoint x: 318, startPoint y: 162, endPoint x: 244, endPoint y: 168, distance: 74.2
click at [243, 158] on div "**********" at bounding box center [338, 177] width 202 height 158
click at [288, 199] on li "Not found" at bounding box center [340, 191] width 161 height 16
type input "*********"
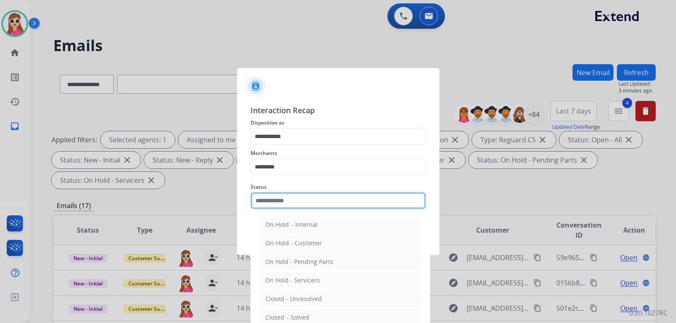
click at [290, 209] on div "Status On-Hold – Internal On-Hold - Customer On Hold - Pending Parts On Hold - …" at bounding box center [338, 196] width 175 height 34
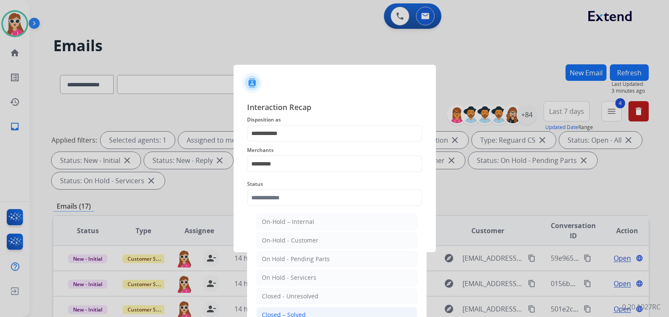
click at [312, 307] on li "Closed – Solved" at bounding box center [336, 314] width 161 height 16
type input "**********"
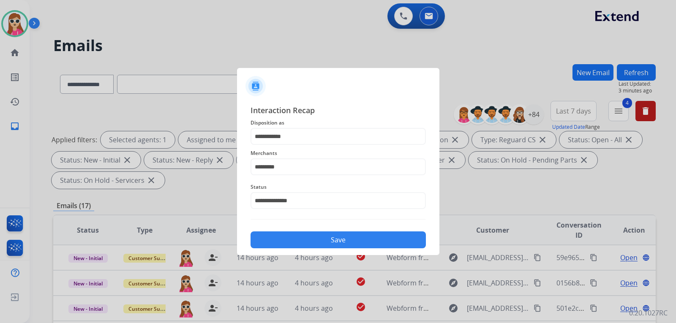
click at [352, 234] on button "Save" at bounding box center [338, 240] width 175 height 17
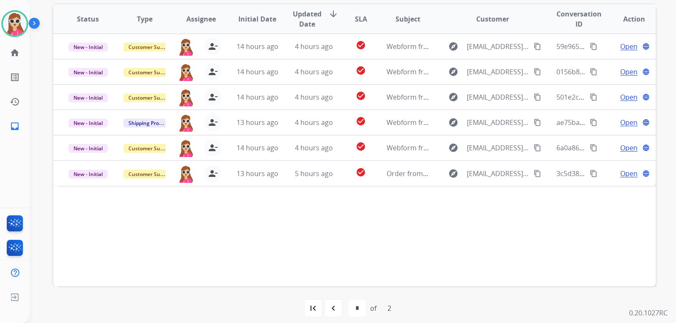
scroll to position [218, 0]
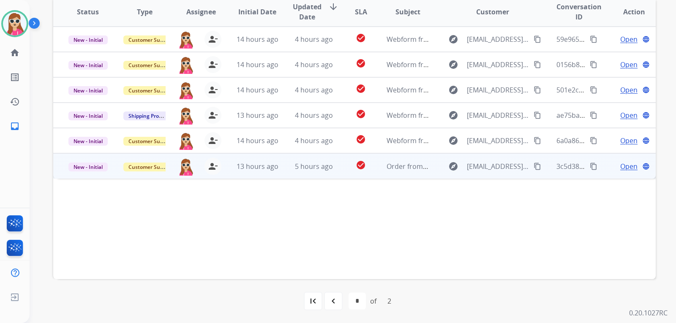
click at [336, 166] on td "check_circle" at bounding box center [355, 165] width 38 height 25
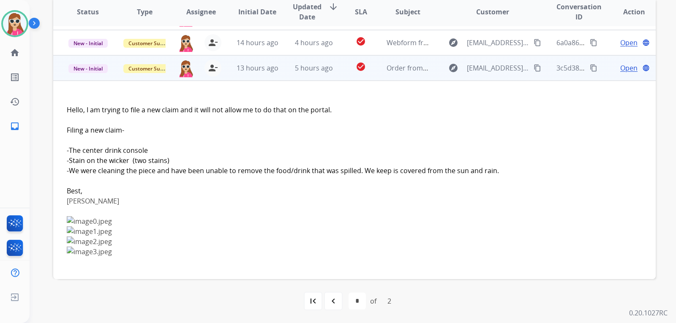
scroll to position [99, 0]
click at [613, 68] on div "Open language" at bounding box center [634, 67] width 43 height 10
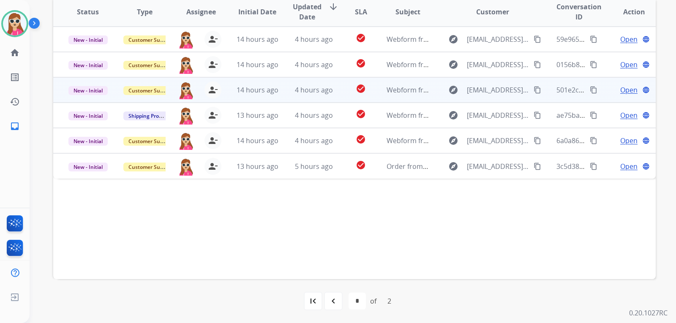
scroll to position [0, 0]
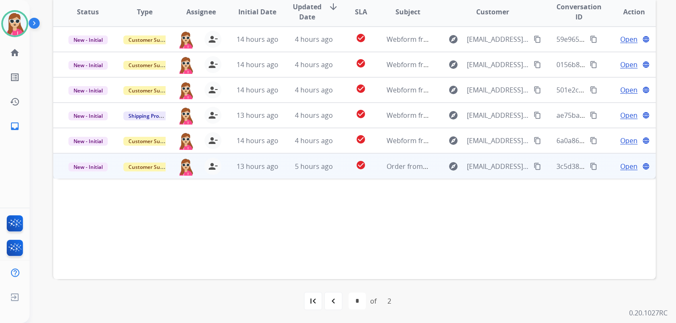
click at [621, 169] on span "Open" at bounding box center [628, 166] width 17 height 10
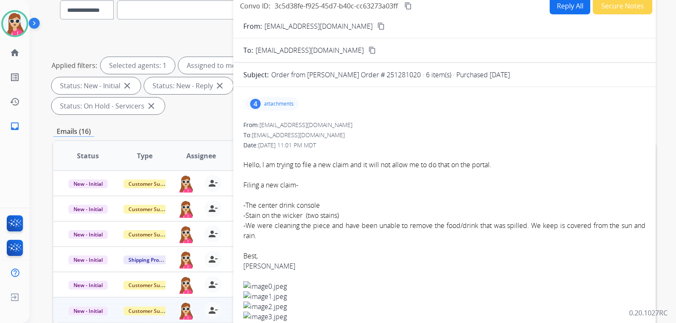
scroll to position [7, 0]
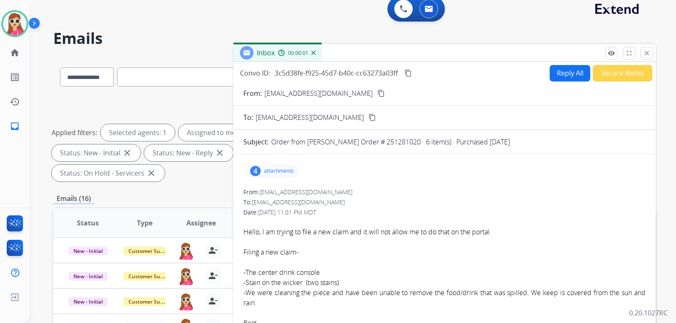
click at [577, 76] on button "Reply All" at bounding box center [570, 73] width 41 height 16
select select "**********"
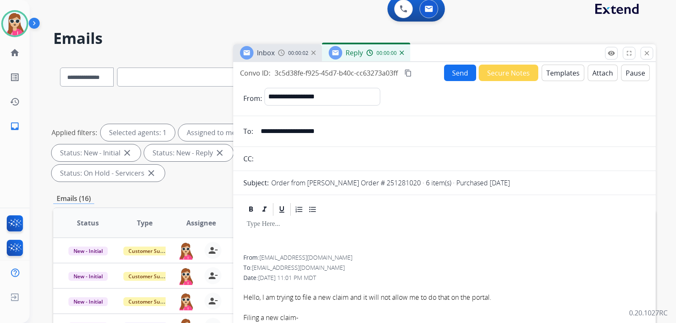
click at [567, 72] on button "Templates" at bounding box center [563, 73] width 43 height 16
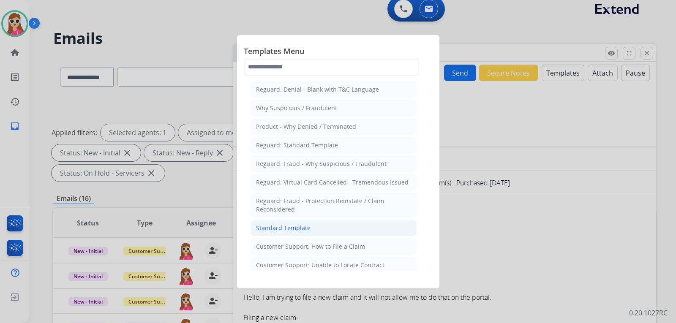
click at [359, 225] on li "Standard Template" at bounding box center [334, 228] width 166 height 16
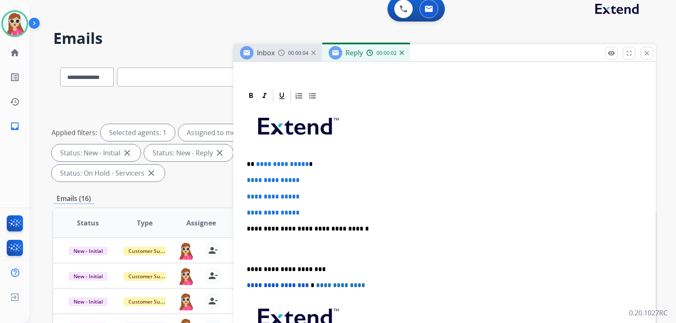
scroll to position [169, 0]
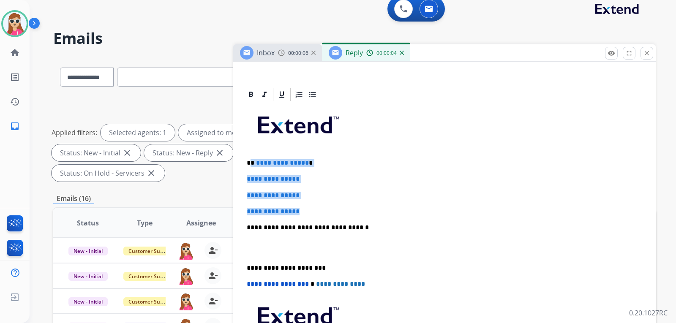
drag, startPoint x: 252, startPoint y: 161, endPoint x: 310, endPoint y: 209, distance: 75.3
click at [309, 209] on div "**********" at bounding box center [444, 247] width 402 height 291
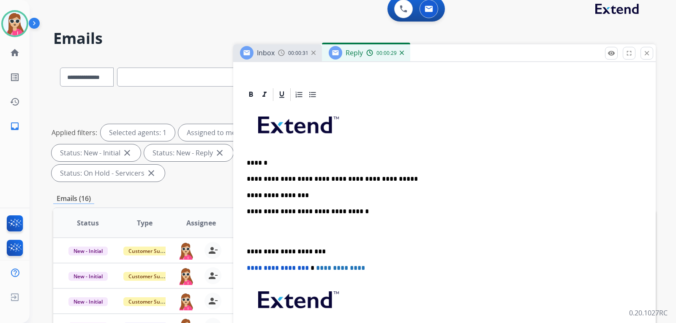
click at [281, 197] on p "**********" at bounding box center [441, 196] width 389 height 8
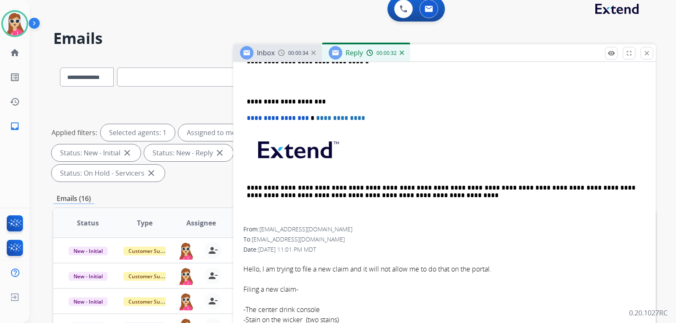
scroll to position [342, 0]
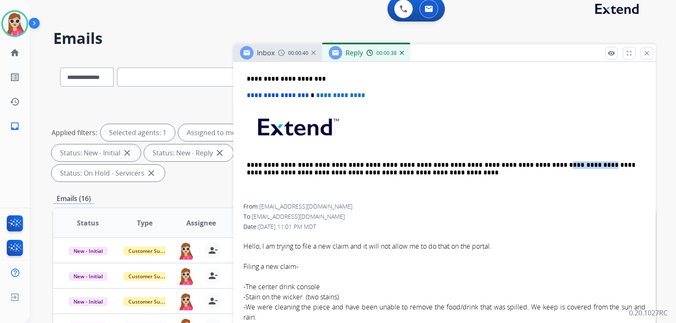
drag, startPoint x: 499, startPoint y: 165, endPoint x: 539, endPoint y: 163, distance: 40.2
click at [539, 163] on p "**********" at bounding box center [441, 169] width 389 height 16
copy p "**********"
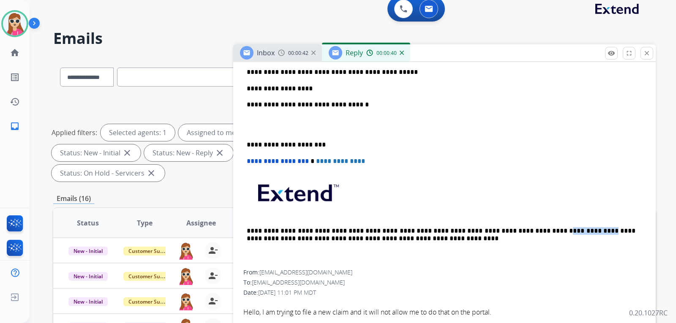
scroll to position [215, 0]
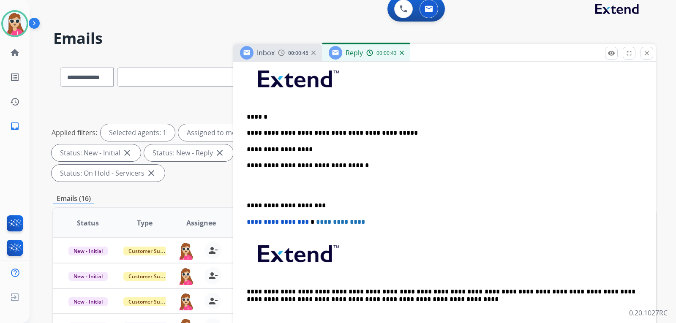
click at [335, 150] on p "**********" at bounding box center [441, 150] width 389 height 8
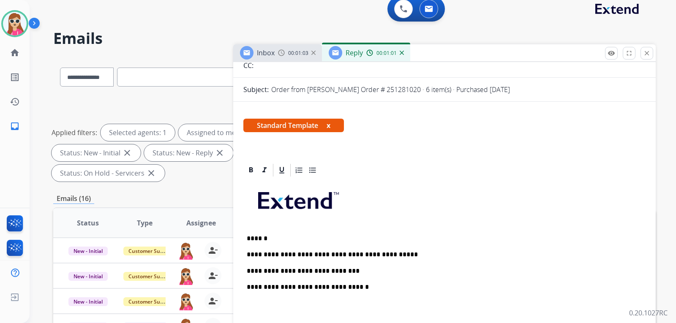
scroll to position [88, 0]
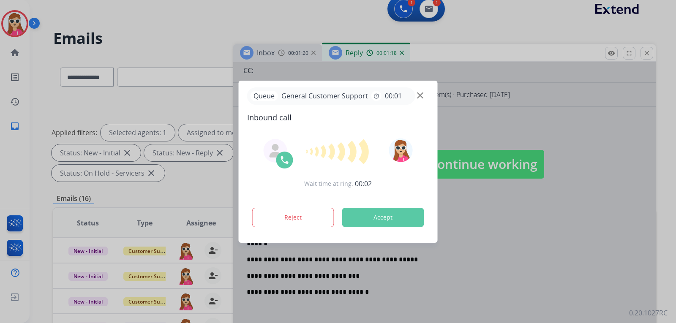
click at [380, 228] on div "Reject Accept" at bounding box center [338, 216] width 182 height 26
click at [393, 222] on button "Accept" at bounding box center [383, 217] width 82 height 19
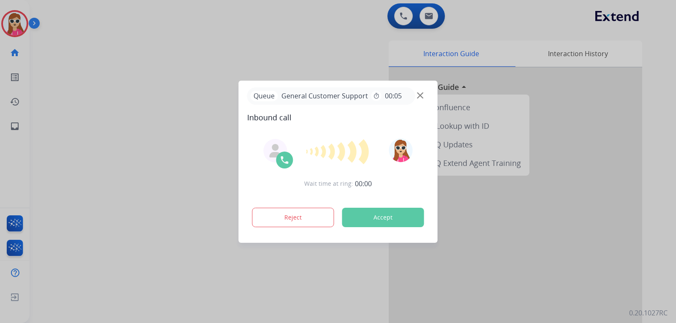
click at [397, 215] on button "Accept" at bounding box center [383, 217] width 82 height 19
drag, startPoint x: 413, startPoint y: 219, endPoint x: 428, endPoint y: 216, distance: 14.7
click at [413, 220] on button "Accept" at bounding box center [383, 217] width 82 height 19
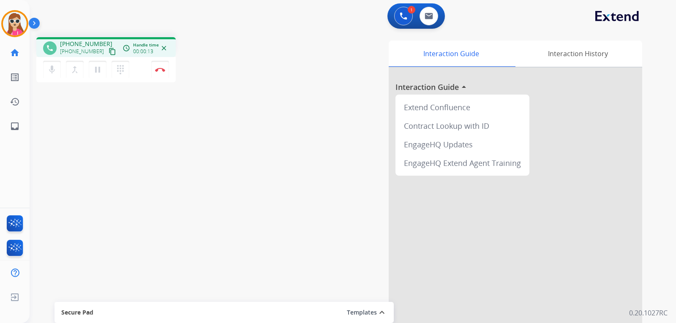
click at [109, 50] on mat-icon "content_copy" at bounding box center [113, 52] width 8 height 8
click at [99, 70] on mat-icon "pause" at bounding box center [98, 70] width 10 height 10
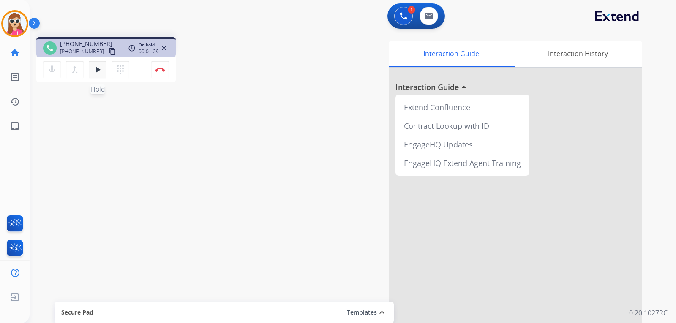
click at [98, 71] on mat-icon "play_arrow" at bounding box center [98, 70] width 10 height 10
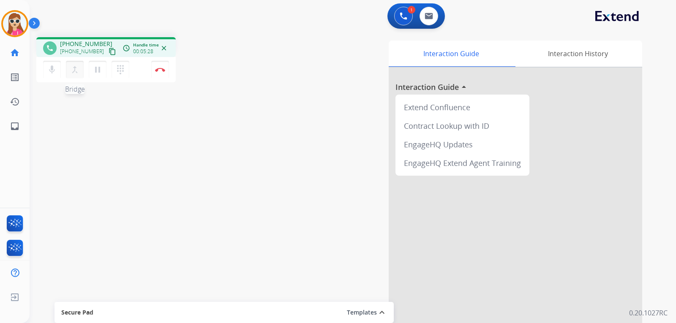
click at [77, 77] on button "merge_type Bridge" at bounding box center [75, 70] width 18 height 18
click at [98, 73] on mat-icon "pause" at bounding box center [98, 70] width 10 height 10
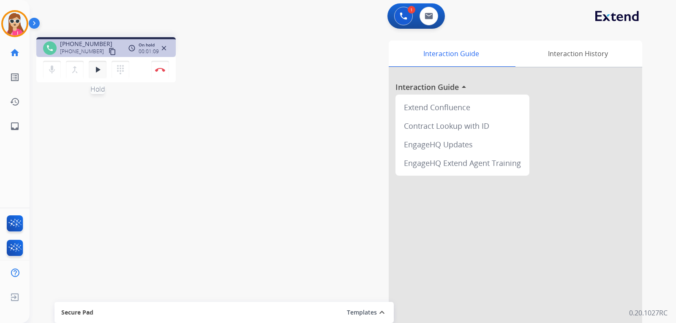
click at [103, 73] on button "play_arrow Hold" at bounding box center [98, 70] width 18 height 18
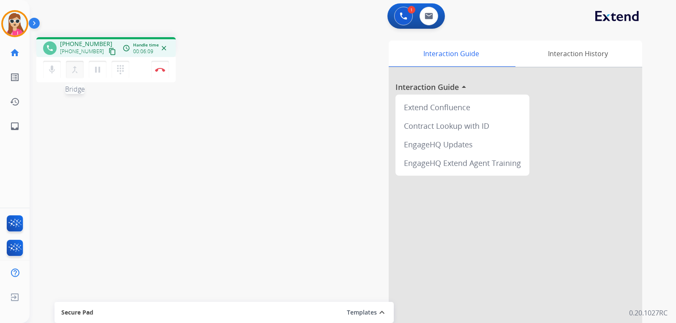
click at [78, 73] on mat-icon "merge_type" at bounding box center [75, 70] width 10 height 10
click at [118, 70] on mat-icon "dialpad" at bounding box center [120, 70] width 10 height 10
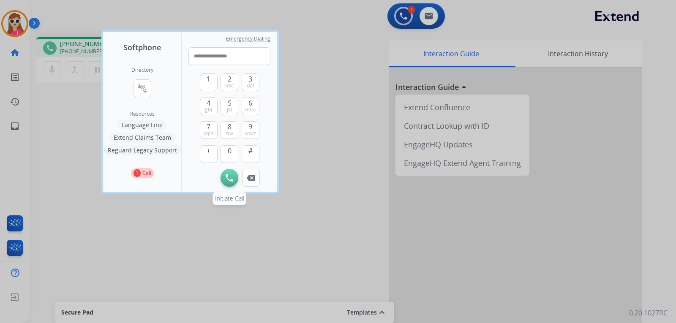
type input "**********"
click at [228, 172] on button "Initiate Call" at bounding box center [230, 178] width 18 height 18
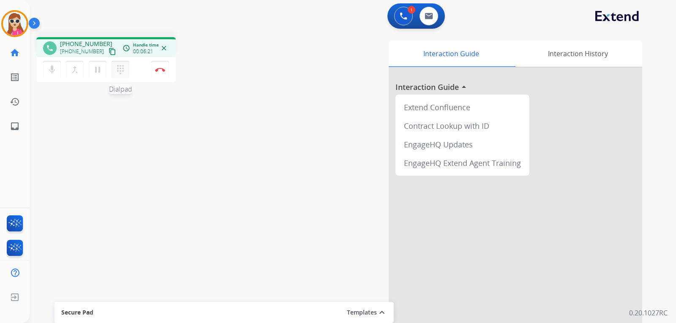
click at [124, 77] on button "dialpad Dialpad" at bounding box center [121, 70] width 18 height 18
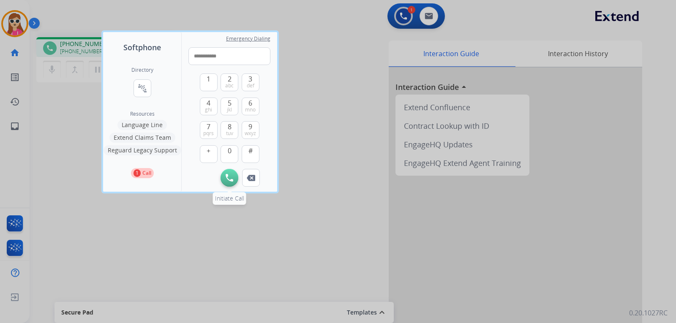
type input "**********"
click at [236, 175] on button "Initiate Call" at bounding box center [230, 178] width 18 height 18
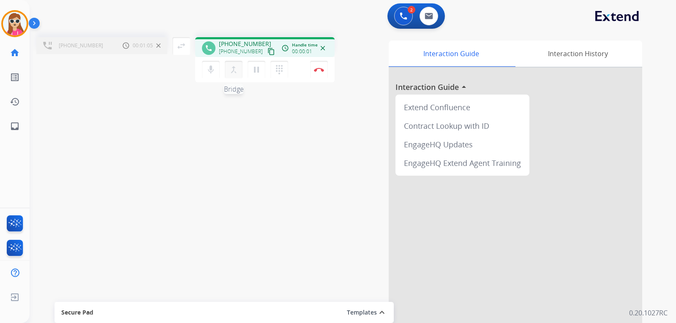
click at [234, 74] on mat-icon "merge_type" at bounding box center [234, 70] width 10 height 10
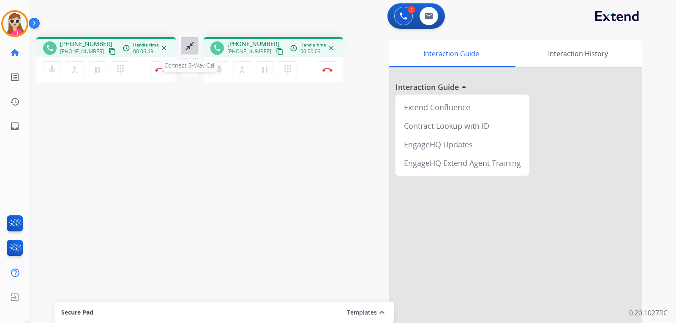
click at [188, 39] on button "close_fullscreen Connect 3-Way Call" at bounding box center [190, 46] width 18 height 18
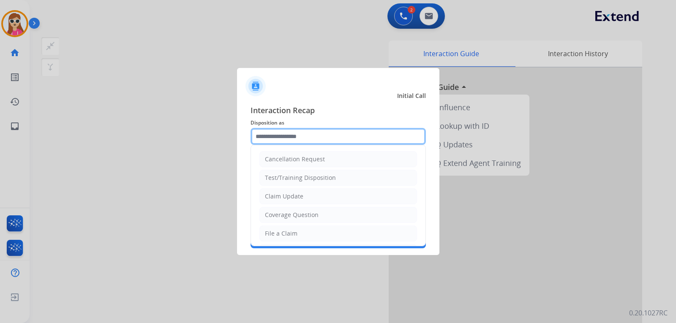
click at [284, 131] on input "text" at bounding box center [338, 136] width 175 height 17
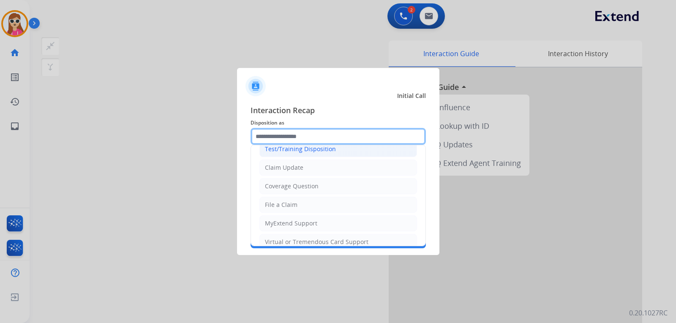
scroll to position [42, 0]
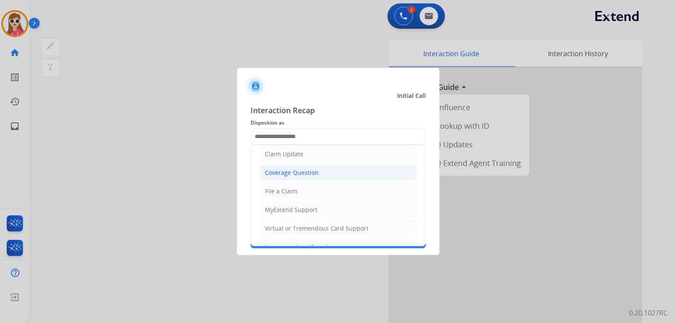
click at [311, 172] on div "Coverage Question" at bounding box center [292, 173] width 54 height 8
type input "**********"
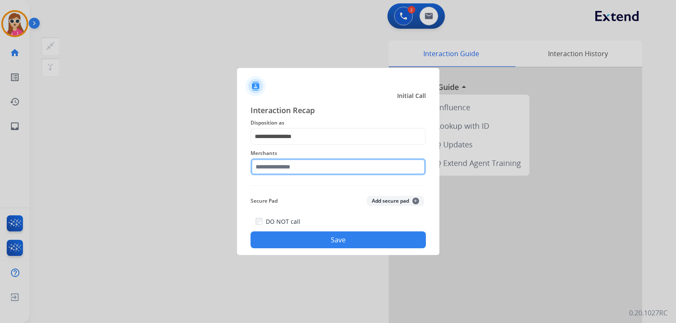
click at [303, 167] on input "text" at bounding box center [338, 166] width 175 height 17
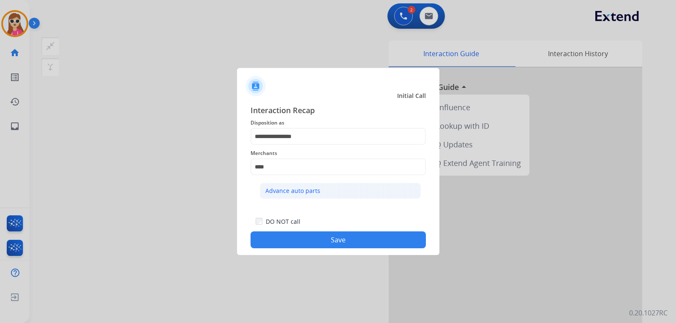
click at [300, 188] on div "Advance auto parts" at bounding box center [292, 191] width 55 height 8
type input "**********"
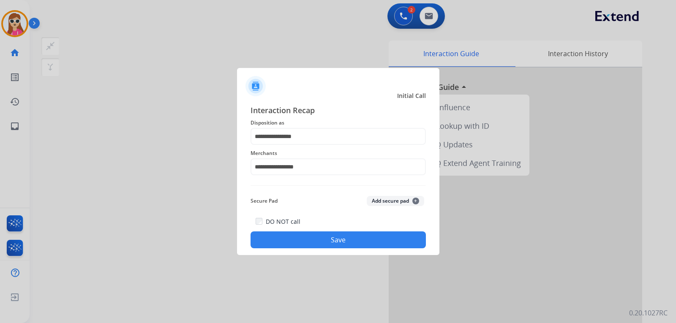
click at [317, 240] on button "Save" at bounding box center [338, 240] width 175 height 17
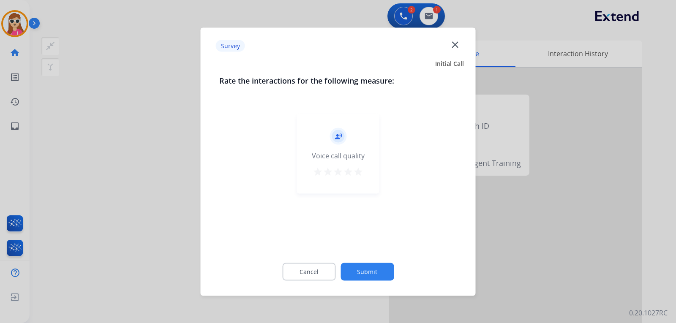
click at [362, 177] on button "star" at bounding box center [358, 172] width 10 height 13
click at [368, 274] on button "Submit" at bounding box center [367, 272] width 53 height 18
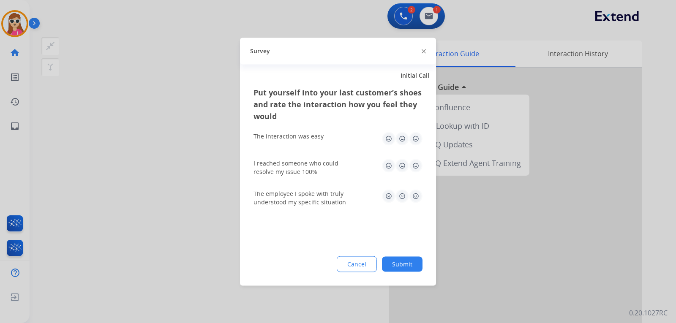
click at [420, 143] on img at bounding box center [416, 139] width 14 height 14
click at [415, 164] on img at bounding box center [416, 166] width 14 height 14
click at [415, 194] on img at bounding box center [416, 196] width 14 height 14
click at [404, 262] on button "Submit" at bounding box center [402, 263] width 41 height 15
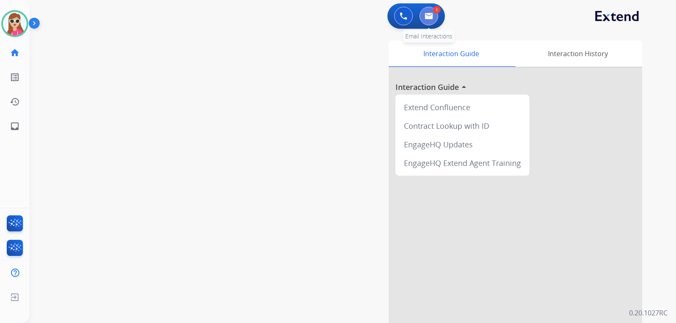
click at [434, 14] on button at bounding box center [429, 16] width 19 height 19
select select "**********"
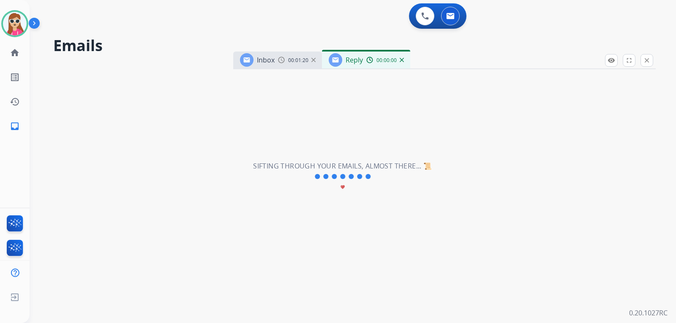
select select "**********"
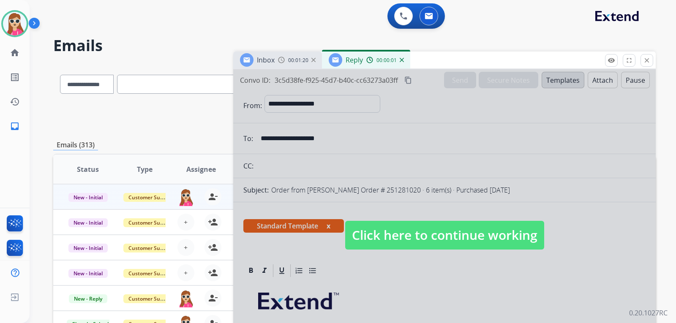
click at [413, 224] on span "Click here to continue working" at bounding box center [444, 235] width 199 height 29
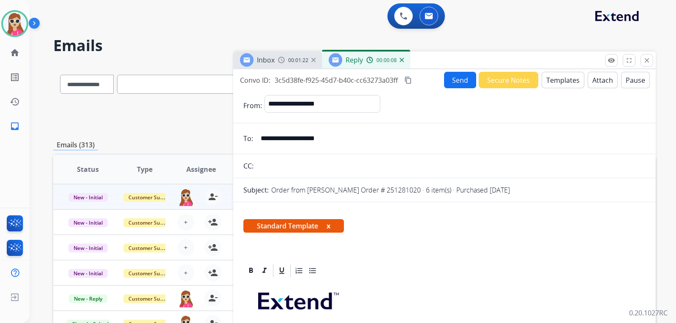
click at [453, 79] on button "Send" at bounding box center [460, 80] width 32 height 16
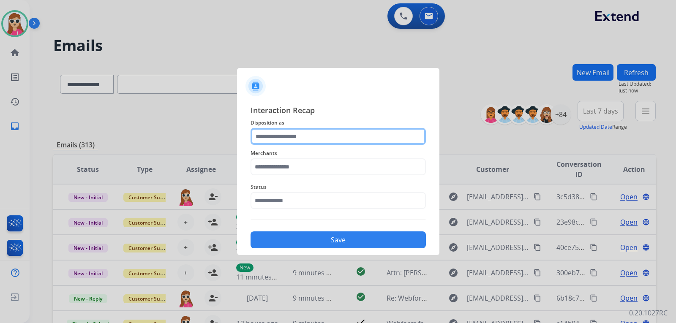
click at [314, 139] on input "text" at bounding box center [338, 136] width 175 height 17
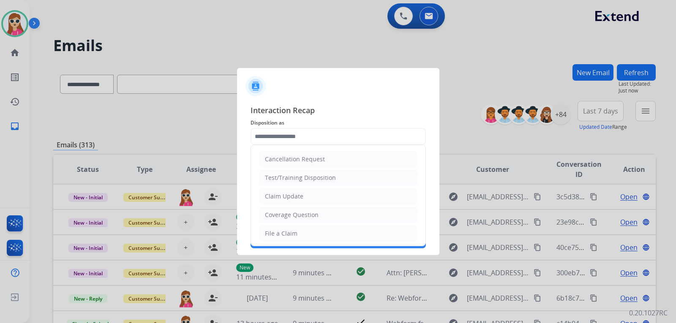
drag, startPoint x: 266, startPoint y: 226, endPoint x: 270, endPoint y: 223, distance: 4.8
click at [267, 226] on li "File a Claim" at bounding box center [338, 234] width 158 height 16
type input "**********"
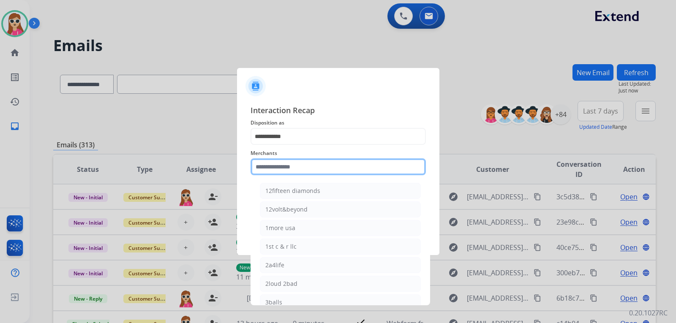
click at [298, 171] on input "text" at bounding box center [338, 166] width 175 height 17
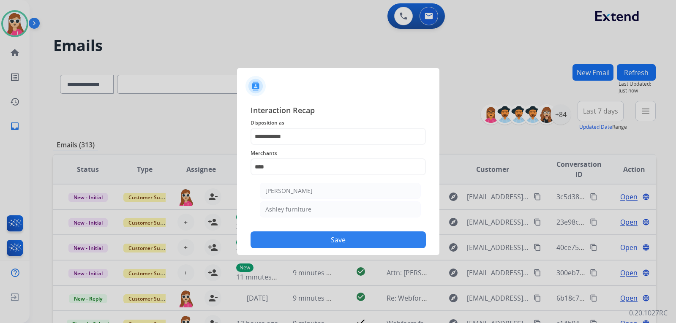
click at [317, 208] on li "Ashley furniture" at bounding box center [340, 210] width 161 height 16
type input "**********"
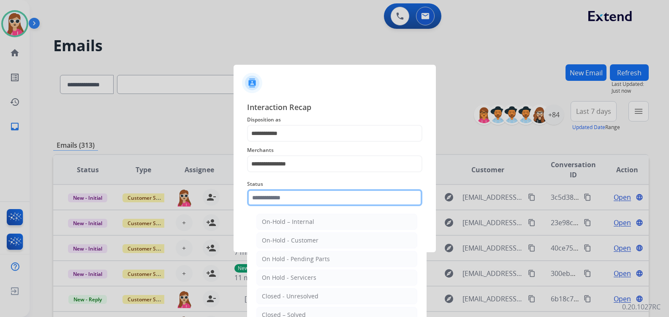
click at [325, 204] on input "text" at bounding box center [334, 197] width 175 height 17
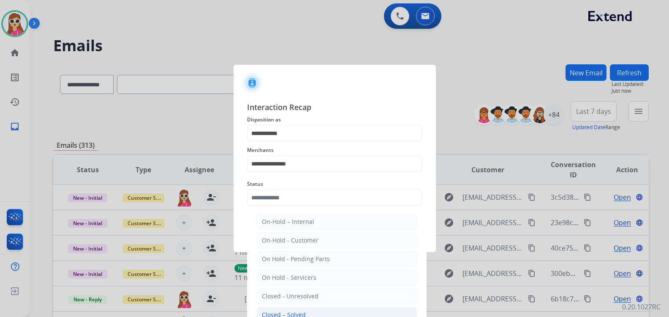
click at [319, 308] on li "Closed – Solved" at bounding box center [336, 314] width 161 height 16
type input "**********"
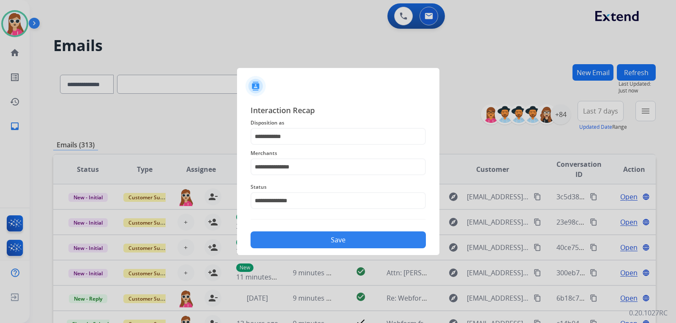
click at [322, 245] on button "Save" at bounding box center [338, 240] width 175 height 17
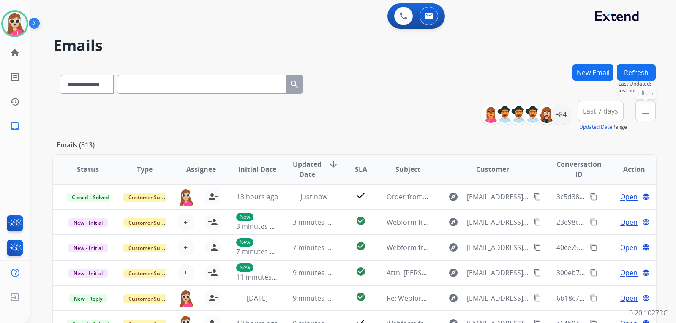
click at [651, 108] on button "menu Filters" at bounding box center [646, 111] width 20 height 20
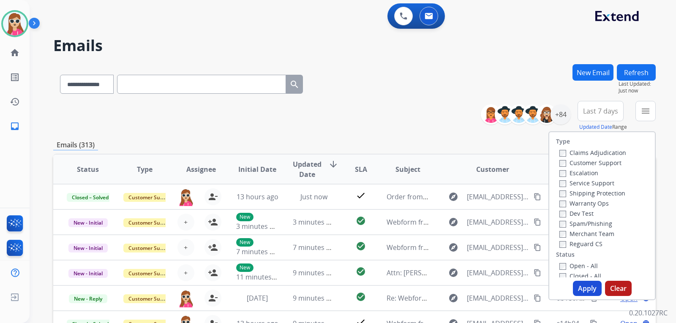
click at [601, 158] on div "Customer Support" at bounding box center [592, 163] width 67 height 10
click at [601, 162] on label "Customer Support" at bounding box center [590, 163] width 62 height 8
drag, startPoint x: 611, startPoint y: 195, endPoint x: 607, endPoint y: 203, distance: 8.3
click at [611, 194] on label "Shipping Protection" at bounding box center [592, 193] width 66 height 8
click at [585, 243] on label "Reguard CS" at bounding box center [580, 244] width 43 height 8
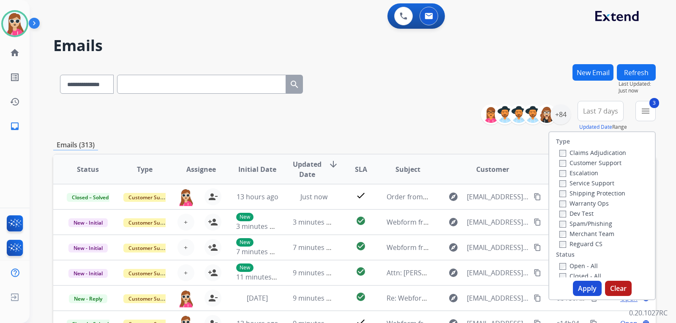
click at [583, 267] on label "Open - All" at bounding box center [578, 266] width 38 height 8
click at [577, 290] on button "Apply" at bounding box center [587, 288] width 29 height 15
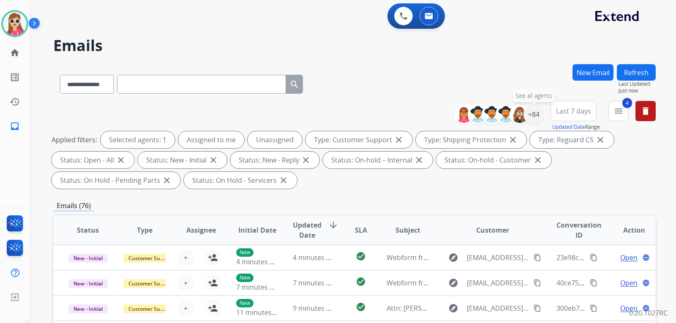
click at [529, 124] on div "+84" at bounding box center [534, 114] width 20 height 20
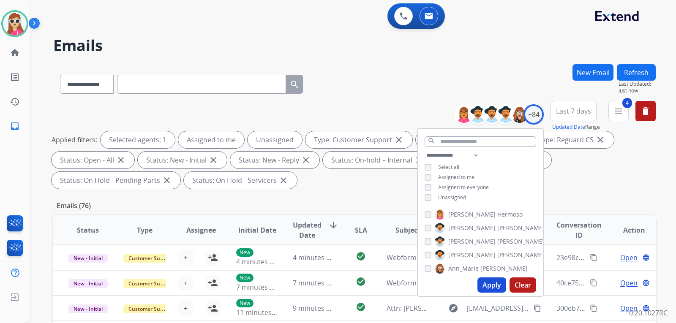
drag, startPoint x: 441, startPoint y: 197, endPoint x: 445, endPoint y: 207, distance: 10.6
click at [442, 199] on span "Unassigned" at bounding box center [452, 197] width 28 height 7
click at [484, 285] on button "Apply" at bounding box center [491, 285] width 29 height 15
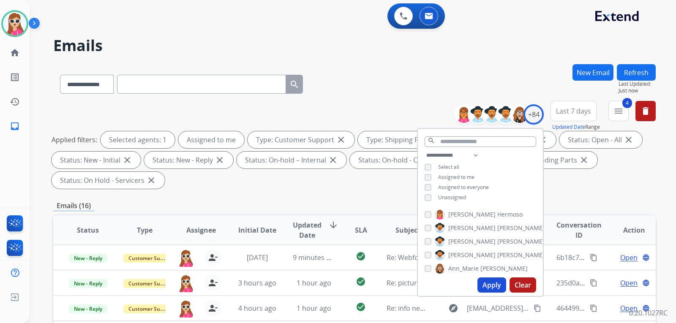
click at [580, 196] on div "**********" at bounding box center [354, 302] width 603 height 477
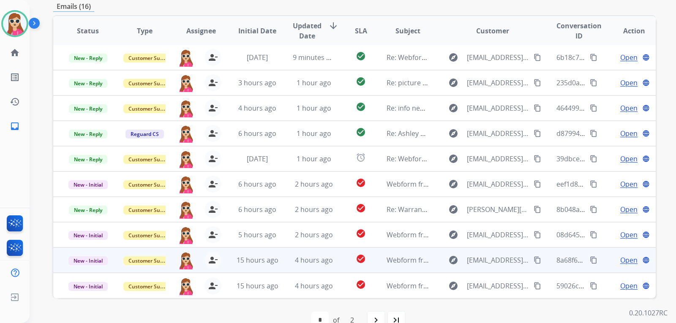
scroll to position [218, 0]
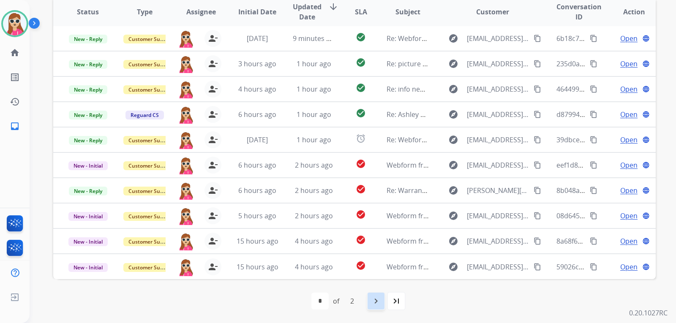
click at [374, 300] on mat-icon "navigate_next" at bounding box center [376, 301] width 10 height 10
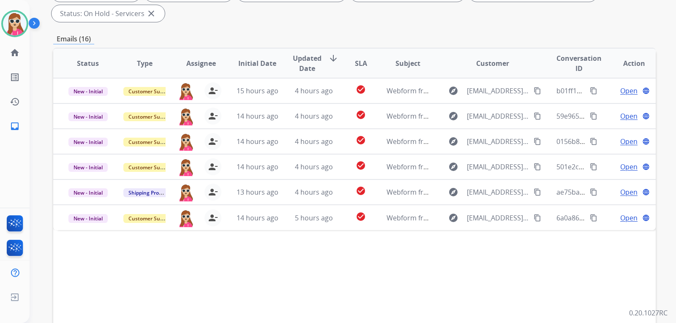
scroll to position [169, 0]
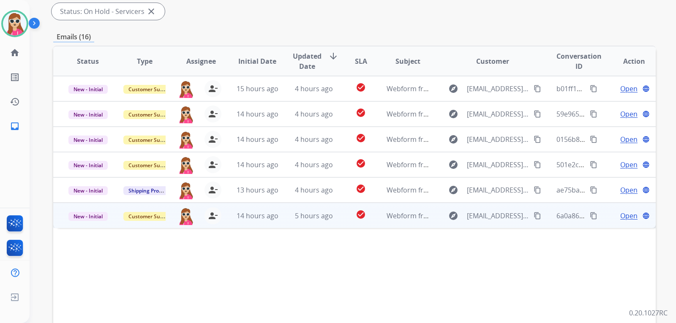
click at [534, 218] on mat-icon "content_copy" at bounding box center [538, 216] width 8 height 8
click at [347, 223] on td "check_circle" at bounding box center [355, 215] width 38 height 25
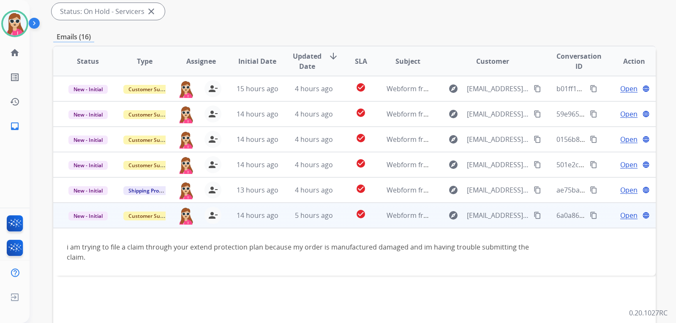
click at [626, 218] on span "Open" at bounding box center [628, 215] width 17 height 10
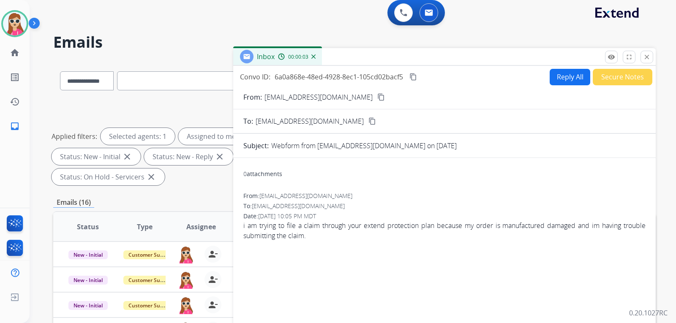
scroll to position [0, 0]
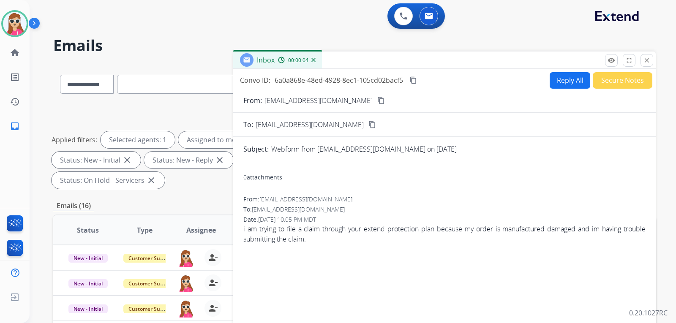
click at [569, 77] on button "Reply All" at bounding box center [570, 80] width 41 height 16
select select "**********"
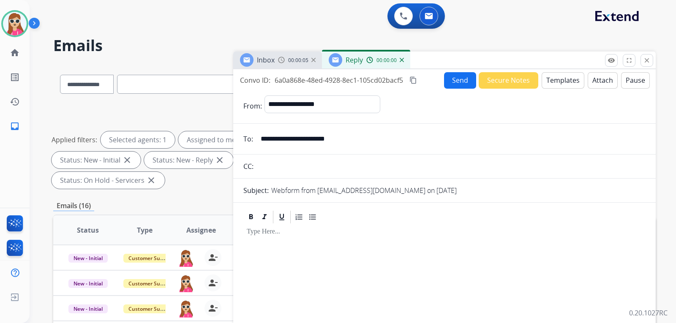
click at [565, 81] on button "Templates" at bounding box center [563, 80] width 43 height 16
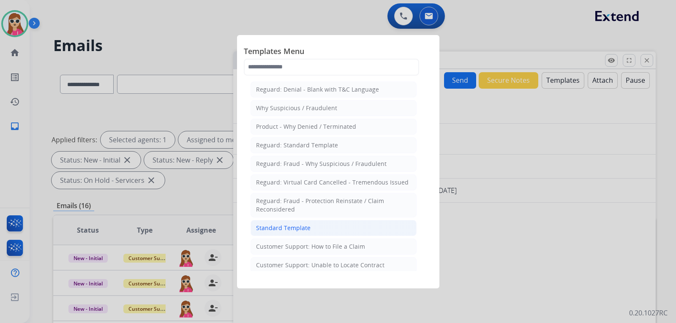
click at [331, 235] on li "Standard Template" at bounding box center [334, 228] width 166 height 16
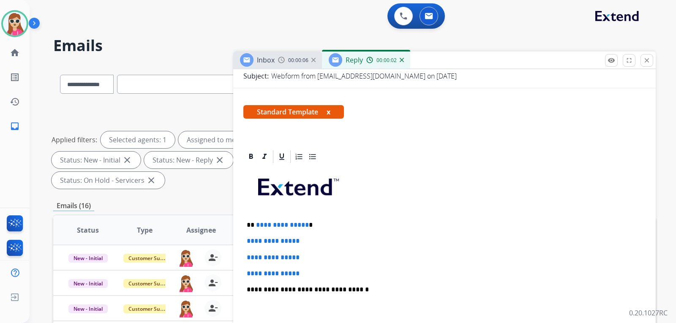
scroll to position [169, 0]
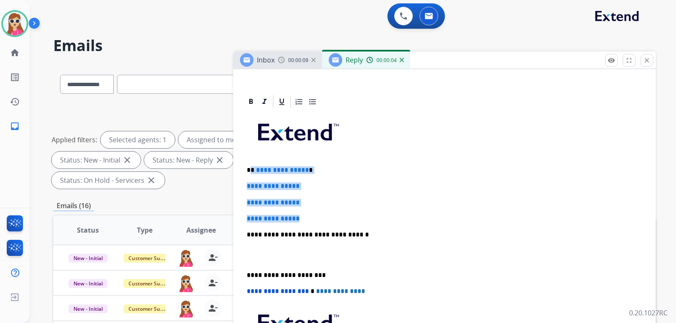
drag, startPoint x: 254, startPoint y: 169, endPoint x: 336, endPoint y: 207, distance: 90.4
click at [335, 209] on div "**********" at bounding box center [444, 254] width 402 height 291
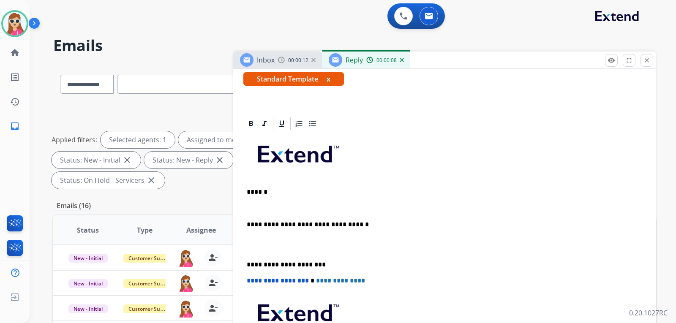
scroll to position [163, 0]
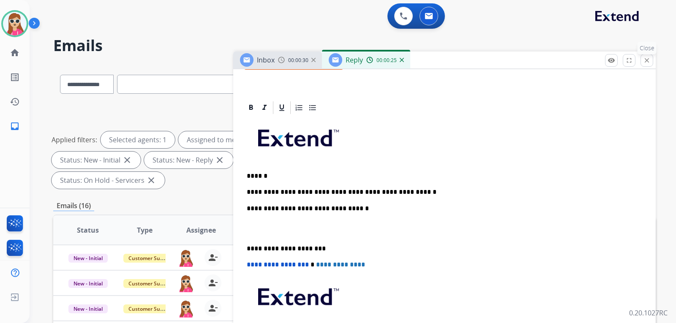
click at [647, 64] on button "close Close" at bounding box center [647, 60] width 13 height 13
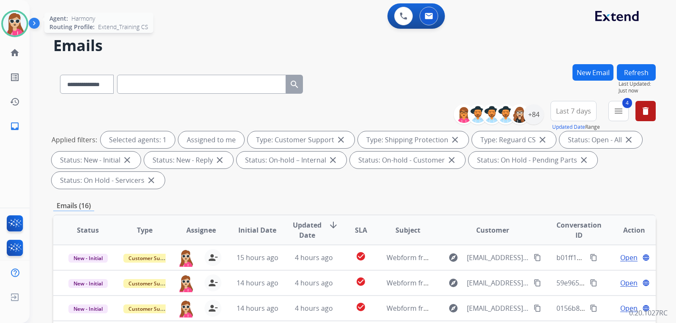
click at [13, 25] on img at bounding box center [15, 24] width 24 height 24
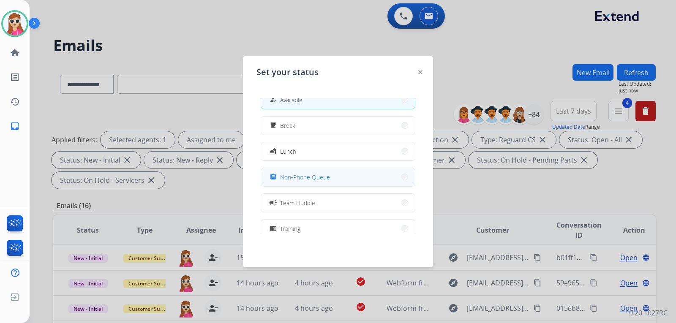
scroll to position [0, 0]
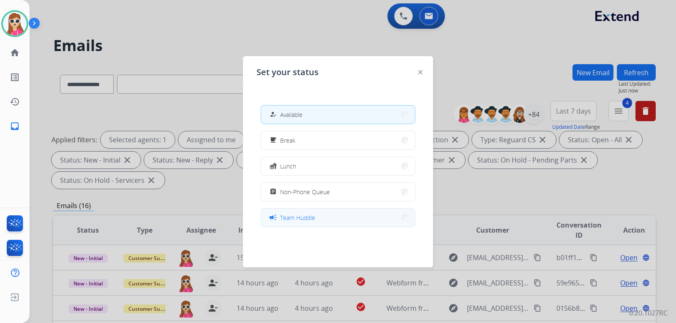
click at [306, 214] on span "Team Huddle" at bounding box center [297, 217] width 35 height 9
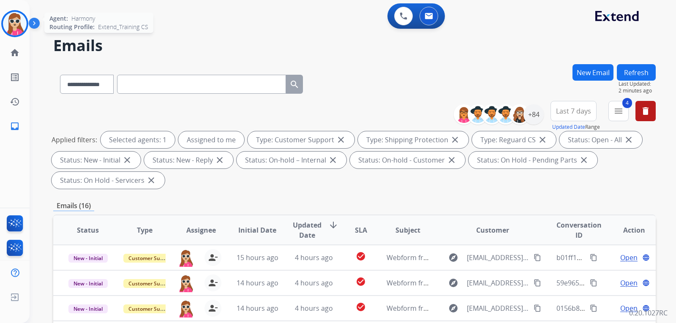
click at [25, 22] on img at bounding box center [15, 24] width 24 height 24
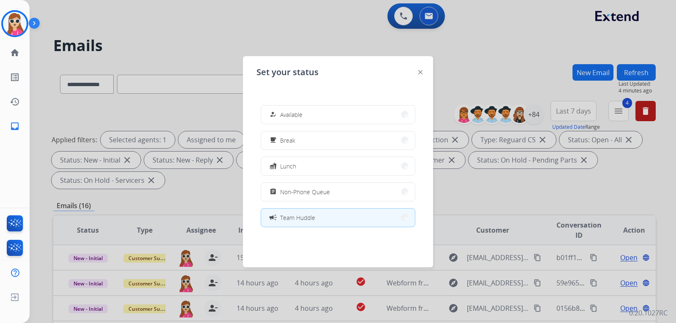
click at [349, 110] on button "how_to_reg Available" at bounding box center [338, 115] width 154 height 18
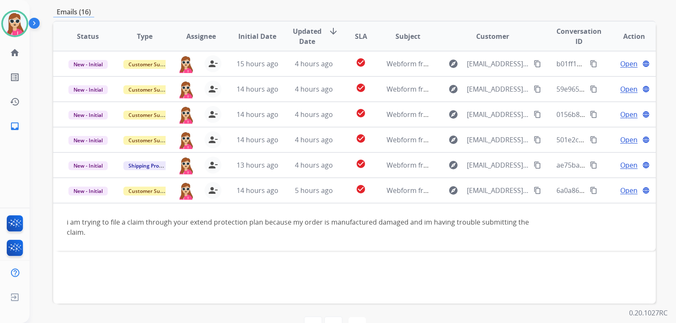
scroll to position [176, 0]
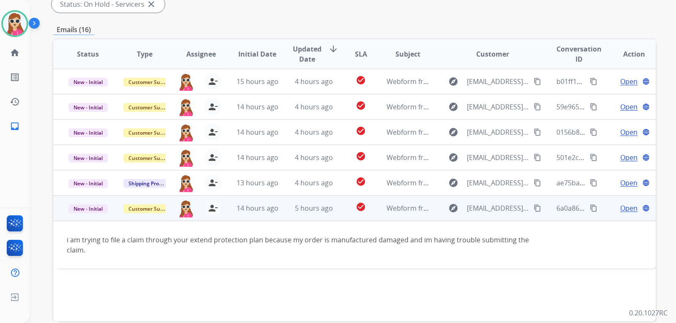
click at [616, 213] on td "Open language" at bounding box center [627, 208] width 57 height 25
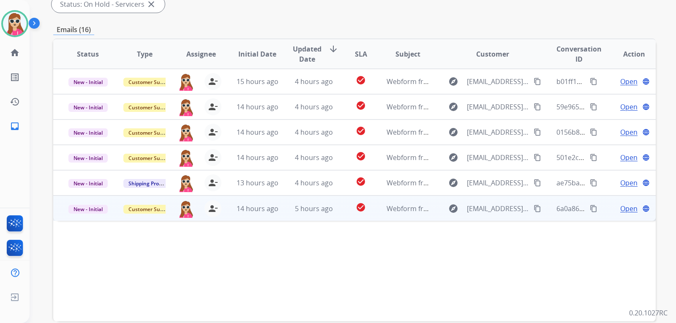
click at [620, 210] on span "Open" at bounding box center [628, 209] width 17 height 10
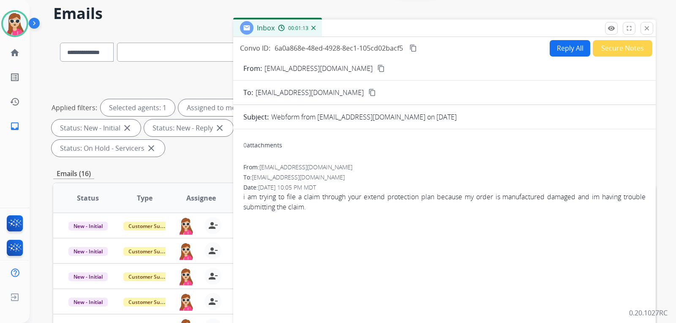
scroll to position [7, 0]
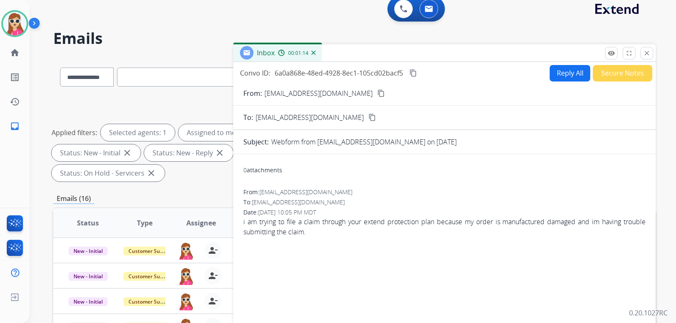
click at [550, 72] on button "Reply All" at bounding box center [570, 73] width 41 height 16
select select "**********"
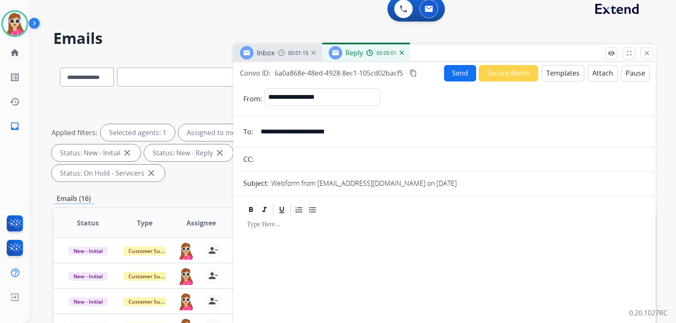
click at [542, 79] on button "Templates" at bounding box center [563, 73] width 43 height 16
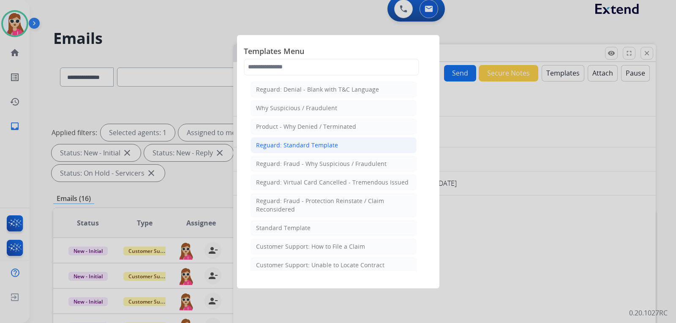
click at [326, 149] on div "Reguard: Standard Template" at bounding box center [297, 145] width 82 height 8
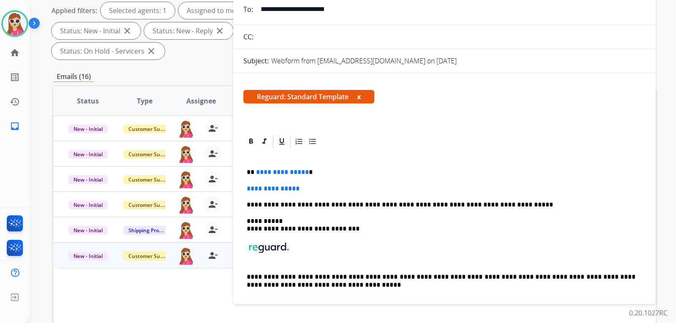
scroll to position [49, 0]
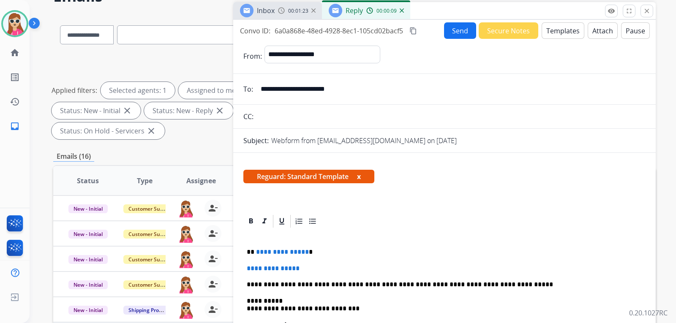
click at [553, 33] on button "Templates" at bounding box center [563, 30] width 43 height 16
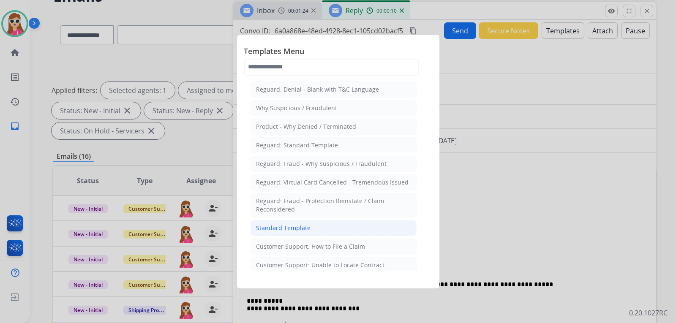
click at [263, 224] on div "Standard Template" at bounding box center [283, 228] width 55 height 8
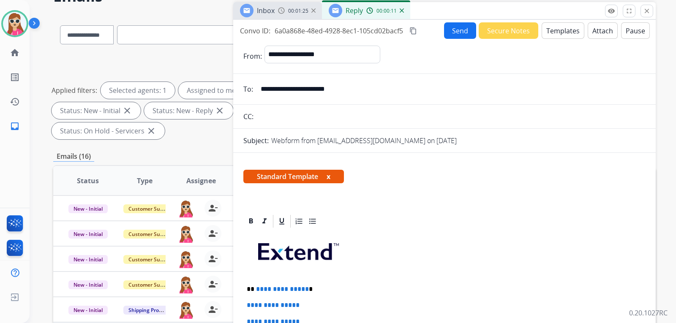
scroll to position [169, 0]
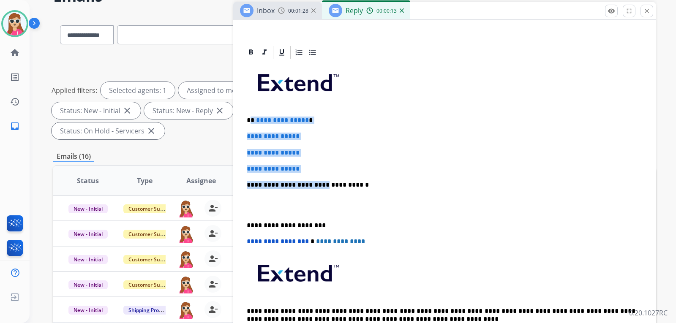
drag, startPoint x: 252, startPoint y: 120, endPoint x: 314, endPoint y: 173, distance: 82.1
click at [314, 173] on div "**********" at bounding box center [444, 205] width 402 height 290
click at [333, 172] on p "**********" at bounding box center [441, 169] width 389 height 8
drag, startPoint x: 252, startPoint y: 121, endPoint x: 306, endPoint y: 169, distance: 72.7
click at [306, 169] on div "**********" at bounding box center [444, 205] width 402 height 290
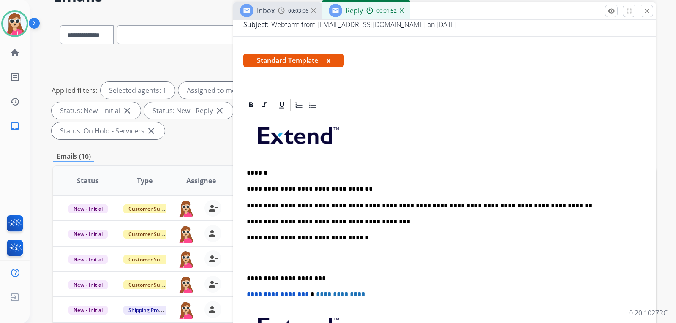
scroll to position [127, 0]
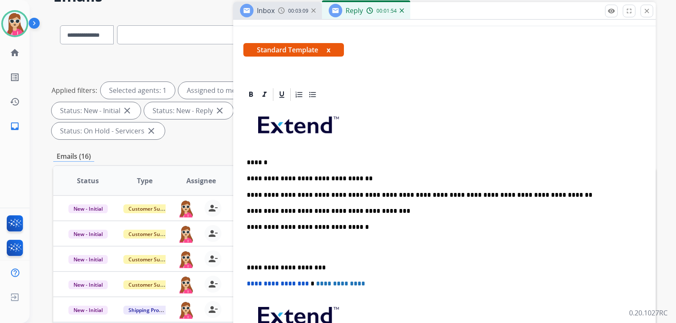
click at [310, 196] on p "**********" at bounding box center [441, 195] width 389 height 8
click at [434, 196] on p "**********" at bounding box center [441, 195] width 389 height 8
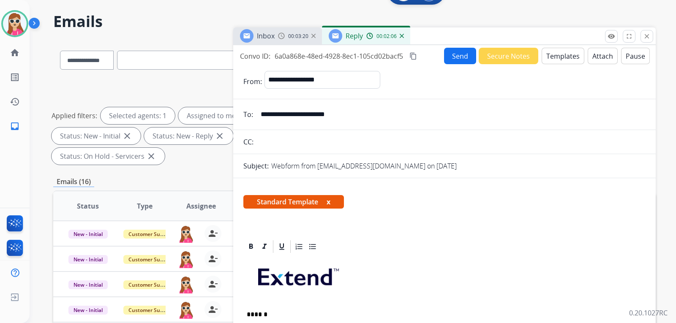
scroll to position [0, 0]
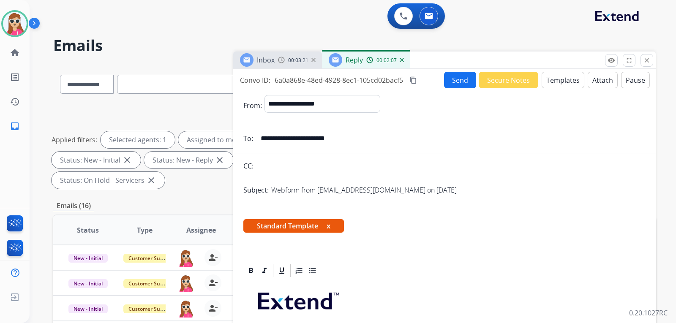
click at [452, 82] on button "Send" at bounding box center [460, 80] width 32 height 16
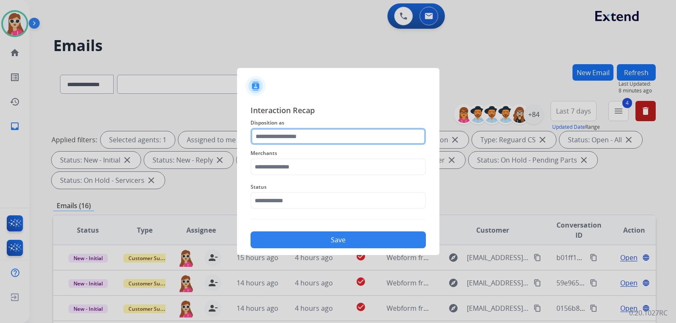
click at [344, 142] on input "text" at bounding box center [338, 136] width 175 height 17
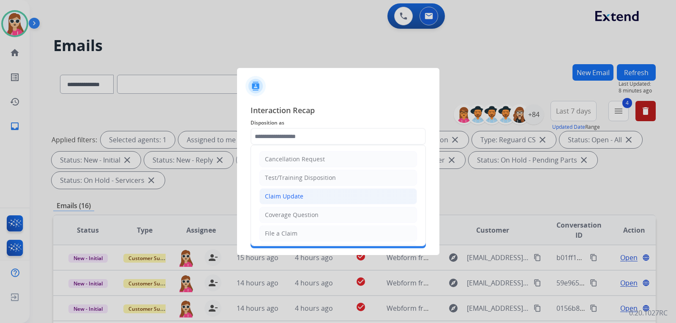
click at [311, 198] on li "Claim Update" at bounding box center [338, 196] width 158 height 16
type input "**********"
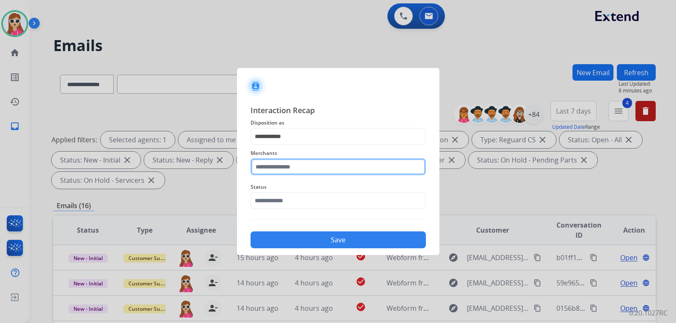
click at [305, 174] on input "text" at bounding box center [338, 166] width 175 height 17
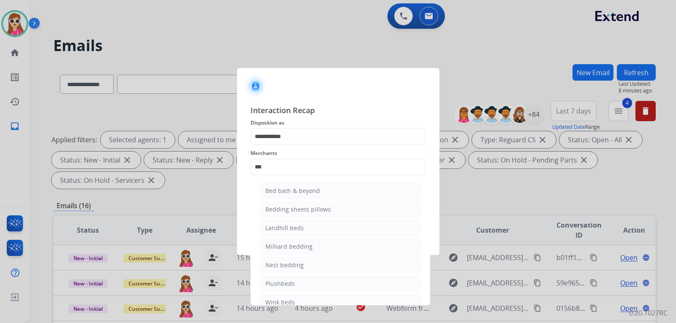
click at [322, 185] on li "Bed bath & beyond" at bounding box center [340, 191] width 161 height 16
type input "**********"
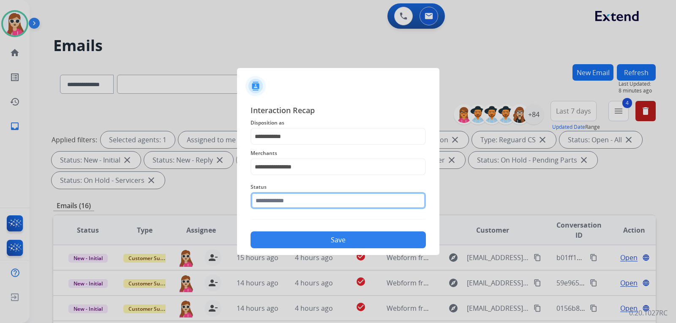
click at [311, 199] on input "text" at bounding box center [338, 200] width 175 height 17
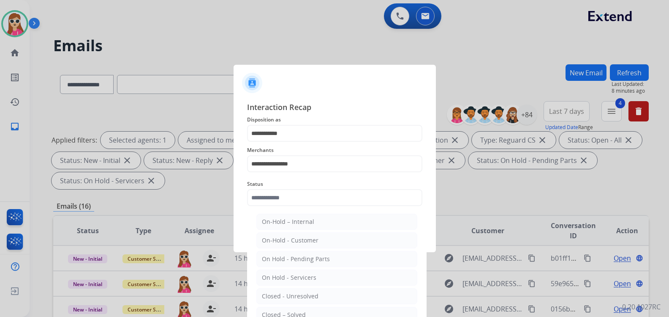
click at [304, 312] on li "Closed – Solved" at bounding box center [336, 314] width 161 height 16
type input "**********"
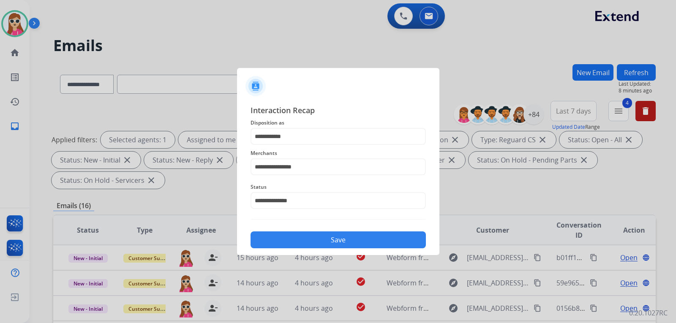
click at [325, 245] on button "Save" at bounding box center [338, 240] width 175 height 17
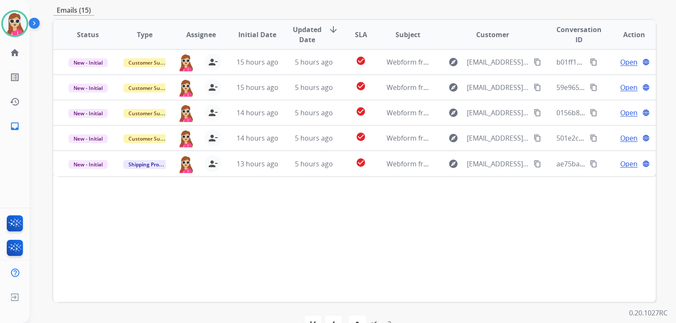
scroll to position [211, 0]
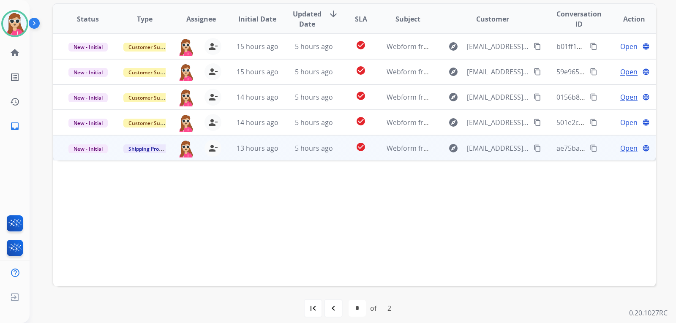
click at [344, 158] on td "check_circle" at bounding box center [355, 147] width 38 height 25
click at [620, 147] on span "Open" at bounding box center [628, 148] width 17 height 10
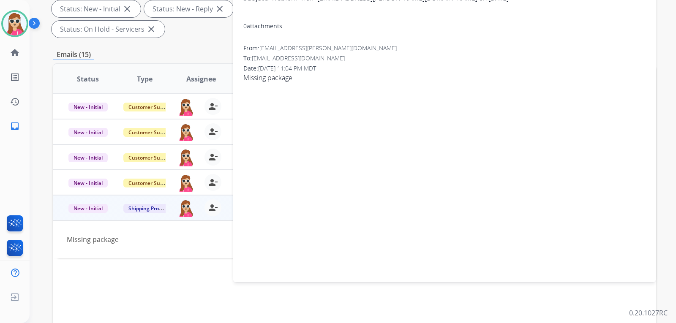
scroll to position [85, 0]
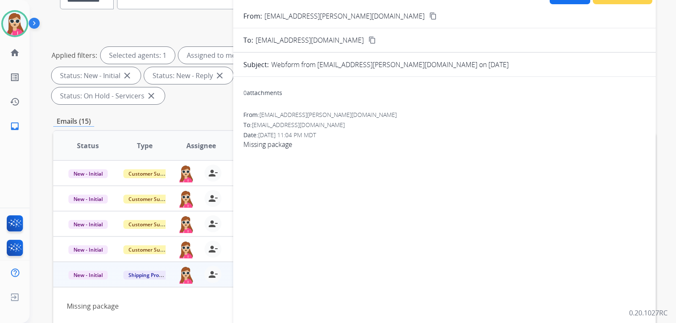
click at [429, 18] on mat-icon "content_copy" at bounding box center [433, 16] width 8 height 8
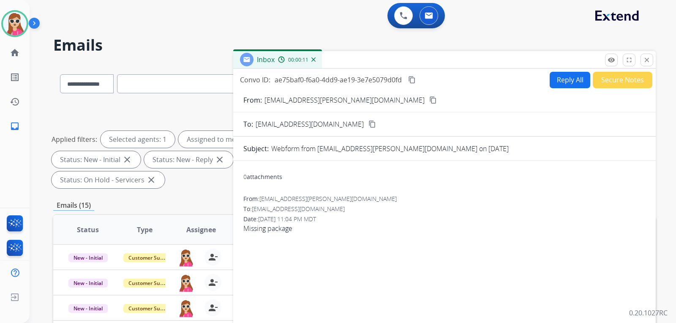
scroll to position [0, 0]
click at [562, 85] on button "Reply All" at bounding box center [570, 80] width 41 height 16
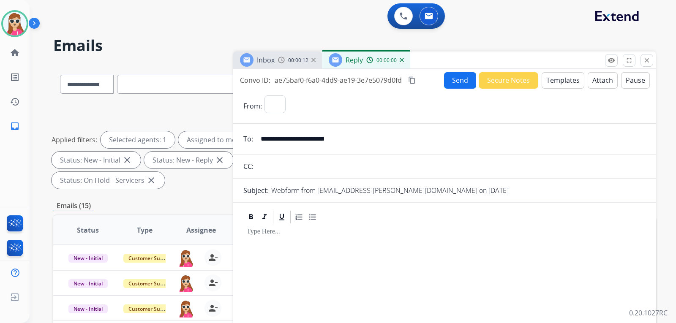
select select "**********"
click at [559, 84] on button "Templates" at bounding box center [563, 80] width 43 height 16
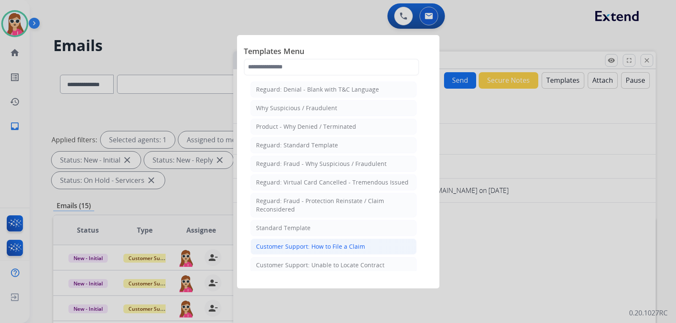
click at [333, 248] on div "Customer Support: How to File a Claim" at bounding box center [310, 247] width 109 height 8
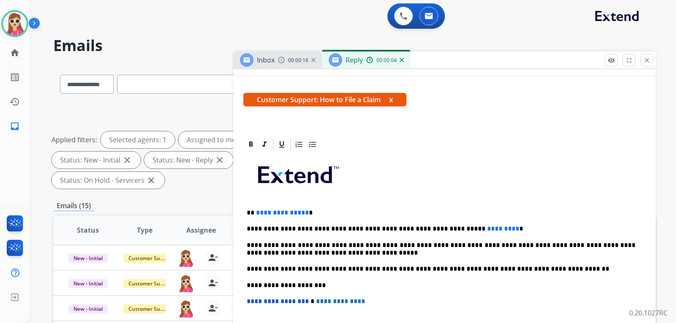
scroll to position [127, 0]
drag, startPoint x: 253, startPoint y: 212, endPoint x: 312, endPoint y: 214, distance: 59.6
click at [312, 214] on p "**********" at bounding box center [441, 213] width 389 height 8
drag, startPoint x: 483, startPoint y: 232, endPoint x: 415, endPoint y: 227, distance: 68.3
click at [445, 230] on div "**********" at bounding box center [444, 281] width 402 height 258
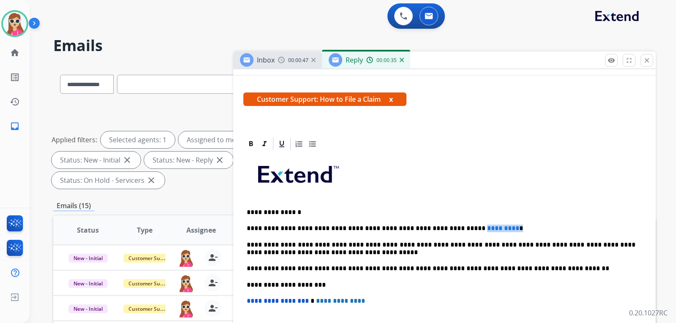
drag, startPoint x: 441, startPoint y: 227, endPoint x: 486, endPoint y: 229, distance: 44.8
click at [486, 231] on p "**********" at bounding box center [441, 229] width 389 height 8
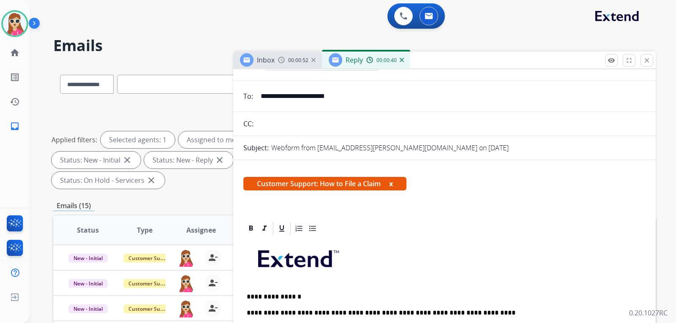
scroll to position [0, 0]
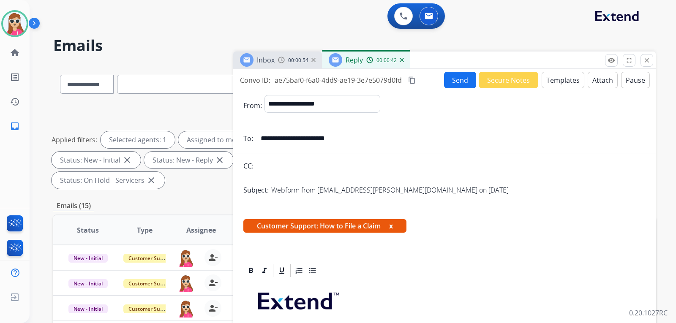
click at [458, 84] on button "Send" at bounding box center [460, 80] width 32 height 16
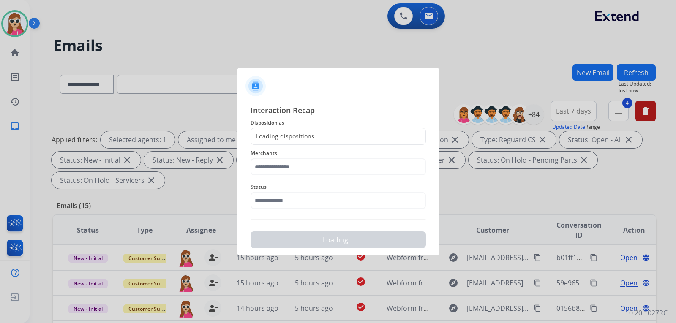
click at [285, 133] on div "Loading dispositions..." at bounding box center [285, 136] width 68 height 8
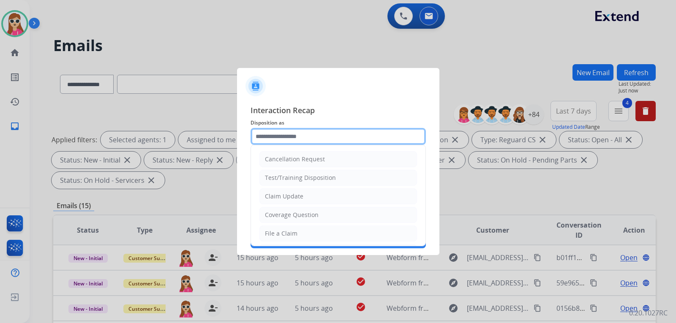
click at [314, 131] on input "text" at bounding box center [338, 136] width 175 height 17
click at [302, 193] on div "Claim Update" at bounding box center [284, 196] width 38 height 8
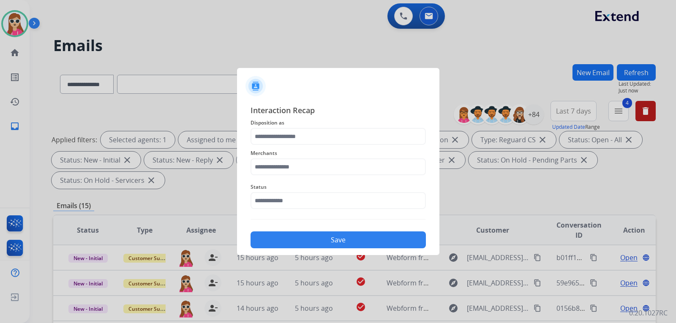
type input "**********"
click at [302, 163] on input "text" at bounding box center [338, 166] width 175 height 17
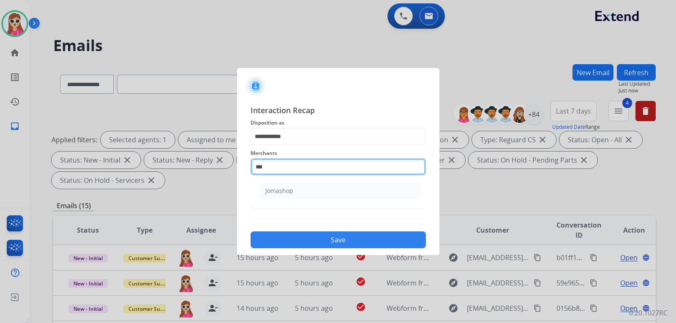
type input "***"
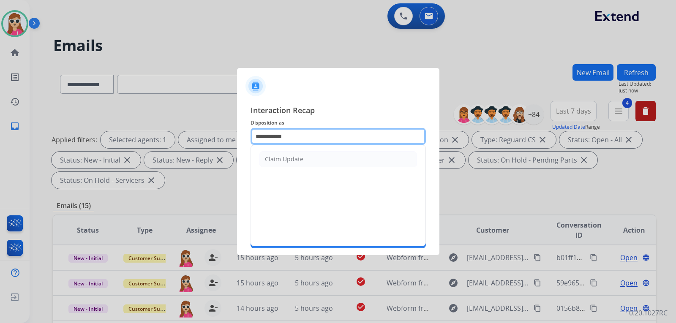
drag, startPoint x: 371, startPoint y: 140, endPoint x: 98, endPoint y: 129, distance: 273.6
click at [0, 129] on app-contact-recap-modal "**********" at bounding box center [0, 161] width 0 height 323
drag, startPoint x: 344, startPoint y: 158, endPoint x: 335, endPoint y: 157, distance: 9.4
click at [342, 158] on li "File a Claim" at bounding box center [338, 159] width 158 height 16
type input "**********"
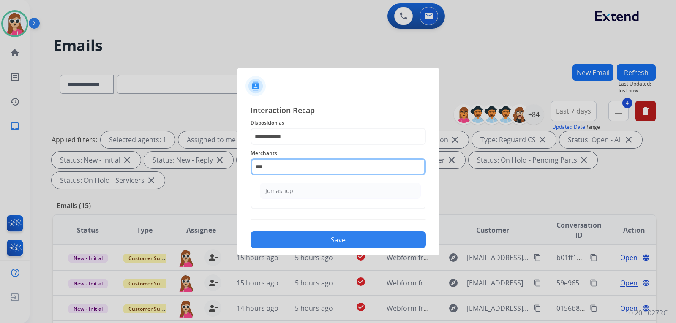
click at [302, 164] on input "***" at bounding box center [338, 166] width 175 height 17
click at [299, 193] on li "Jomashop" at bounding box center [340, 191] width 161 height 16
type input "********"
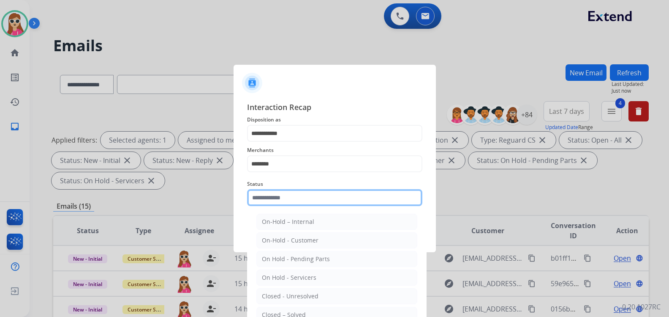
click at [299, 194] on input "text" at bounding box center [334, 197] width 175 height 17
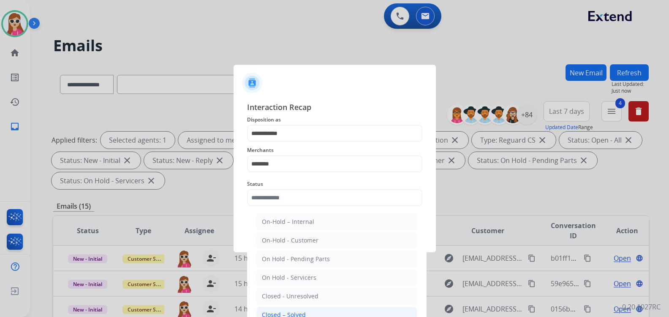
click at [316, 313] on li "Closed – Solved" at bounding box center [336, 314] width 161 height 16
type input "**********"
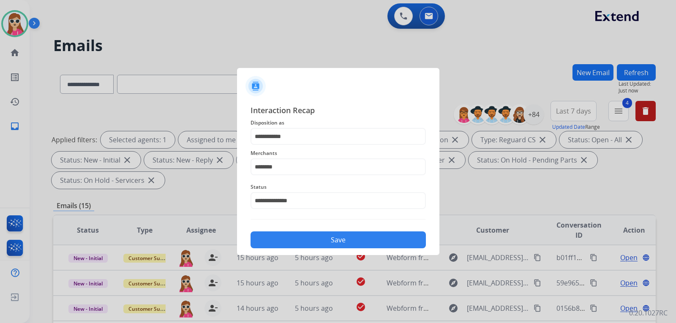
click at [338, 242] on button "Save" at bounding box center [338, 240] width 175 height 17
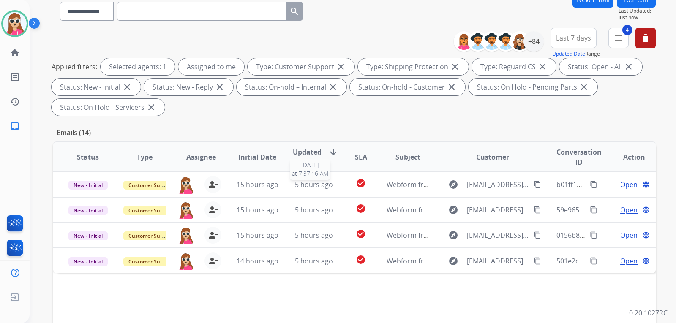
scroll to position [169, 0]
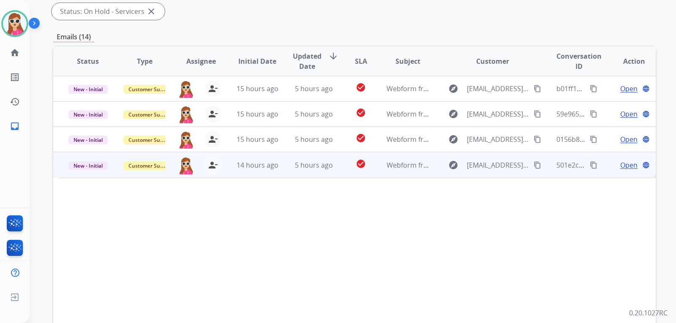
click at [340, 169] on td "check_circle" at bounding box center [355, 164] width 38 height 25
click at [617, 171] on td "Open language" at bounding box center [627, 164] width 57 height 25
click at [623, 164] on span "Open" at bounding box center [628, 165] width 17 height 10
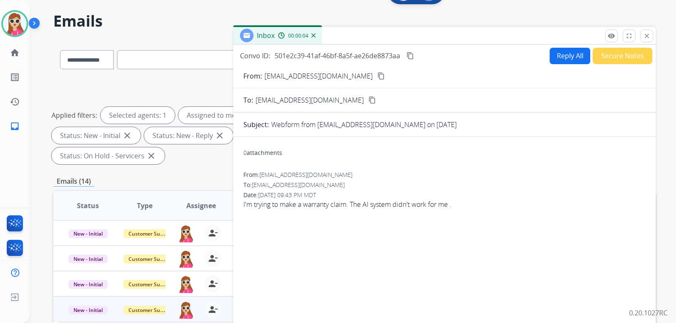
scroll to position [0, 0]
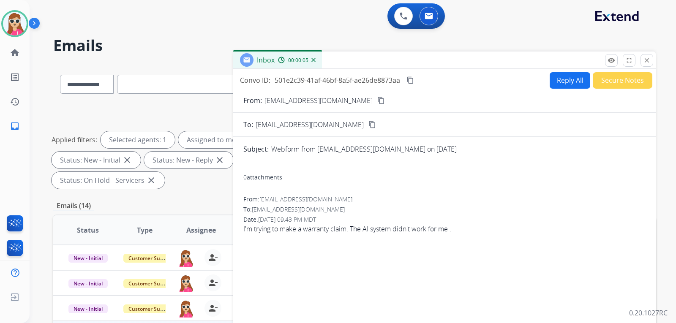
click at [559, 87] on button "Reply All" at bounding box center [570, 80] width 41 height 16
select select "**********"
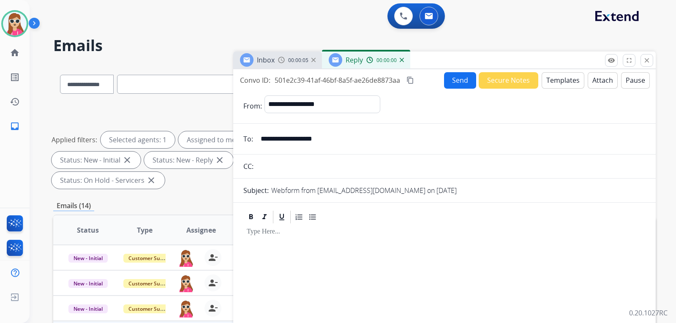
click at [557, 83] on button "Templates" at bounding box center [563, 80] width 43 height 16
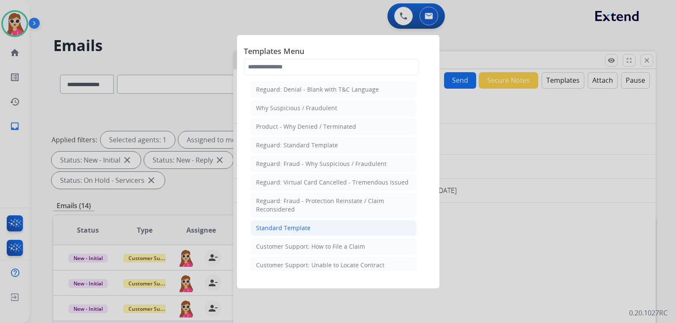
click at [307, 224] on div "Standard Template" at bounding box center [283, 228] width 55 height 8
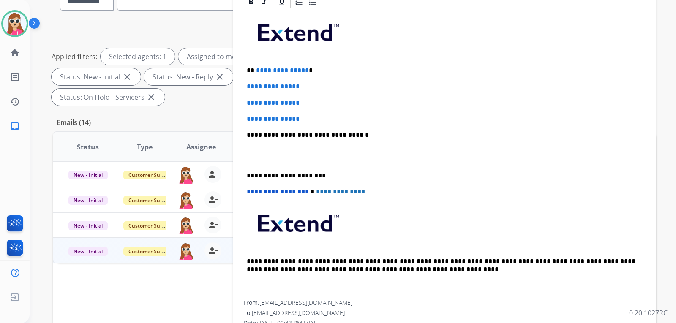
scroll to position [169, 0]
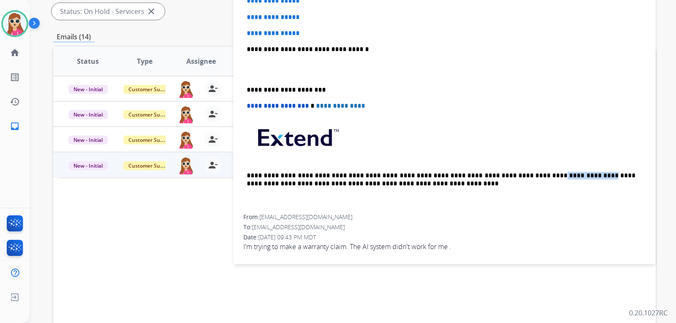
drag, startPoint x: 501, startPoint y: 176, endPoint x: 539, endPoint y: 176, distance: 38.0
click at [539, 176] on p "**********" at bounding box center [441, 180] width 389 height 16
copy p "**********"
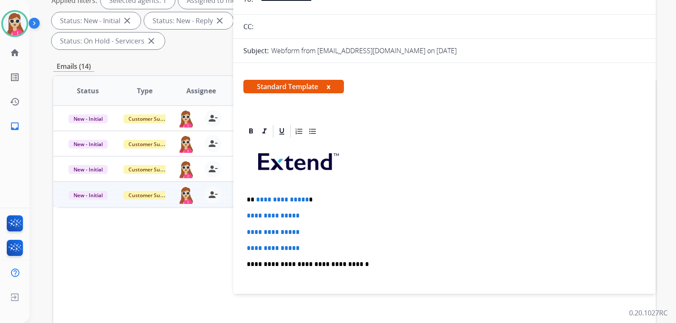
scroll to position [42, 0]
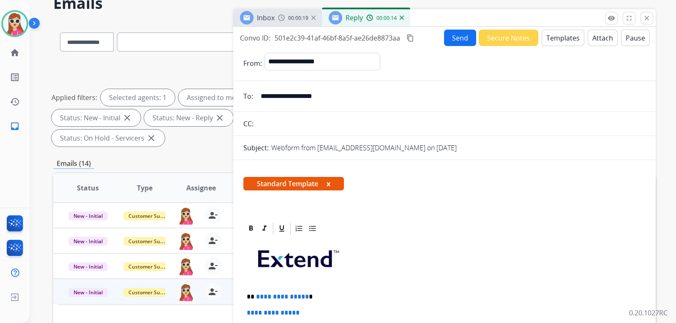
drag, startPoint x: 320, startPoint y: 97, endPoint x: 263, endPoint y: 97, distance: 56.6
click at [263, 97] on input "**********" at bounding box center [451, 96] width 390 height 17
drag, startPoint x: 260, startPoint y: 97, endPoint x: 333, endPoint y: 98, distance: 73.1
click at [345, 103] on input "**********" at bounding box center [451, 96] width 390 height 17
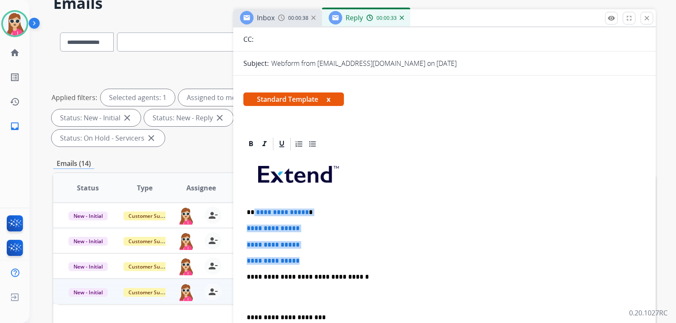
drag, startPoint x: 254, startPoint y: 212, endPoint x: 304, endPoint y: 262, distance: 71.1
click at [306, 262] on div "**********" at bounding box center [444, 297] width 402 height 291
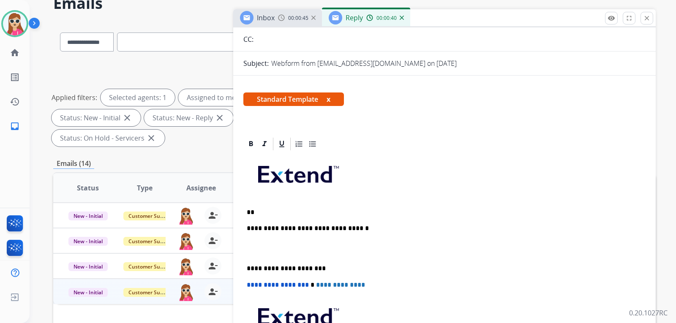
click at [283, 217] on div "**********" at bounding box center [444, 273] width 402 height 242
click at [288, 214] on p "**" at bounding box center [441, 213] width 389 height 8
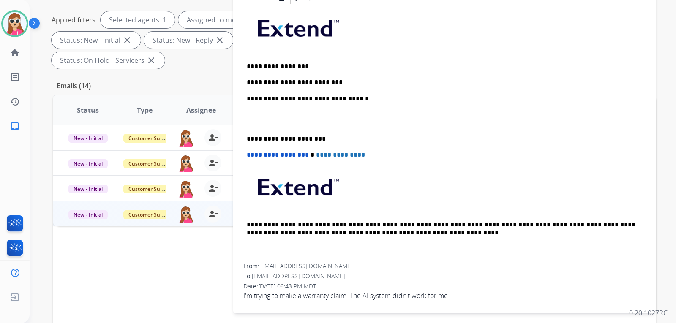
scroll to position [127, 0]
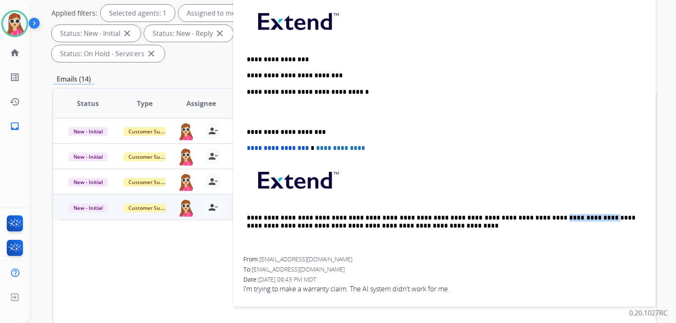
drag, startPoint x: 496, startPoint y: 217, endPoint x: 540, endPoint y: 219, distance: 44.0
click at [540, 219] on p "**********" at bounding box center [441, 222] width 389 height 16
copy p "**********"
click at [335, 77] on p "**********" at bounding box center [441, 76] width 389 height 8
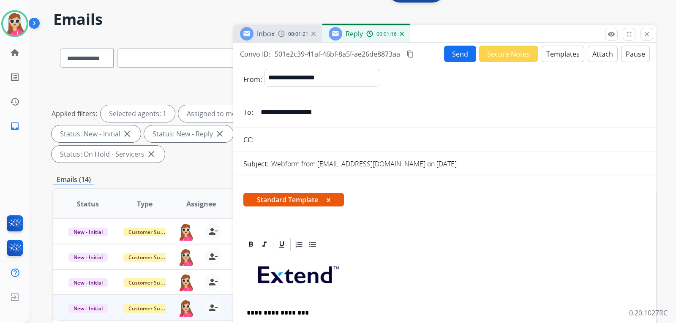
scroll to position [0, 0]
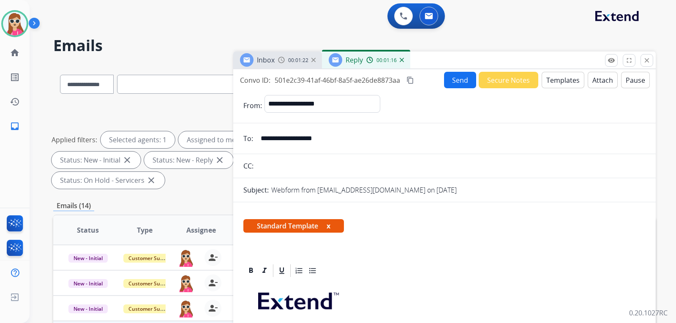
click at [461, 84] on button "Send" at bounding box center [460, 80] width 32 height 16
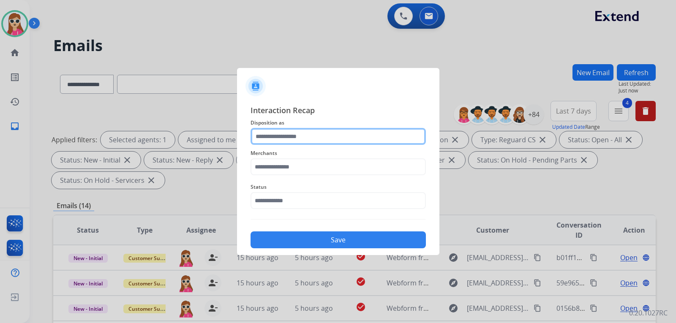
click at [323, 133] on input "text" at bounding box center [338, 136] width 175 height 17
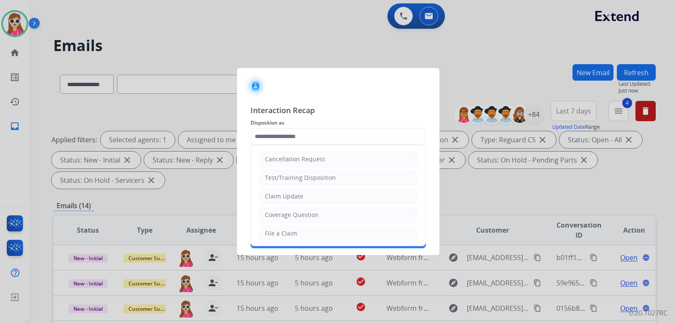
drag, startPoint x: 322, startPoint y: 231, endPoint x: 314, endPoint y: 210, distance: 23.1
click at [322, 232] on li "File a Claim" at bounding box center [338, 234] width 158 height 16
type input "**********"
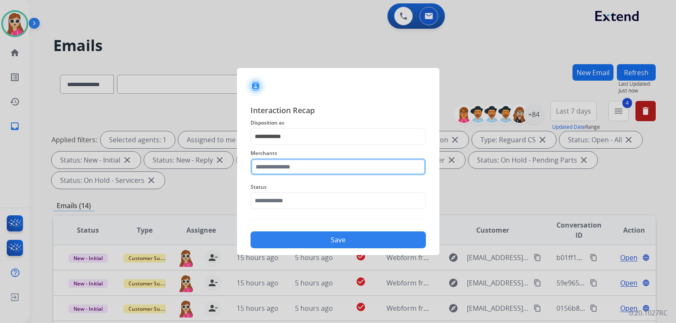
click at [292, 172] on input "text" at bounding box center [338, 166] width 175 height 17
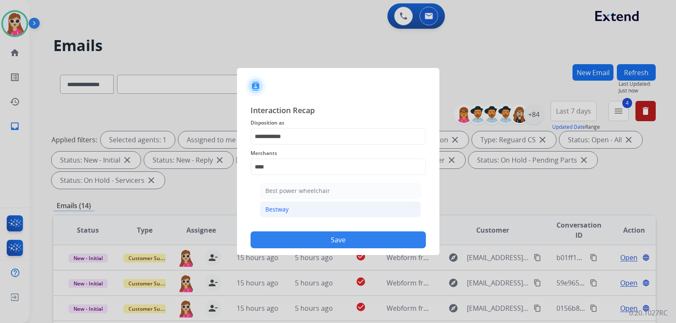
click at [294, 216] on li "Bestway" at bounding box center [340, 210] width 161 height 16
type input "*******"
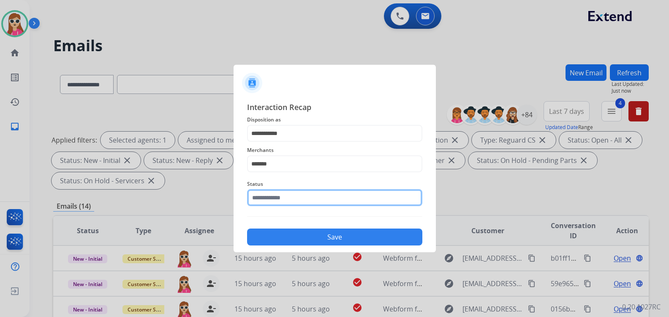
click at [291, 204] on input "text" at bounding box center [334, 197] width 175 height 17
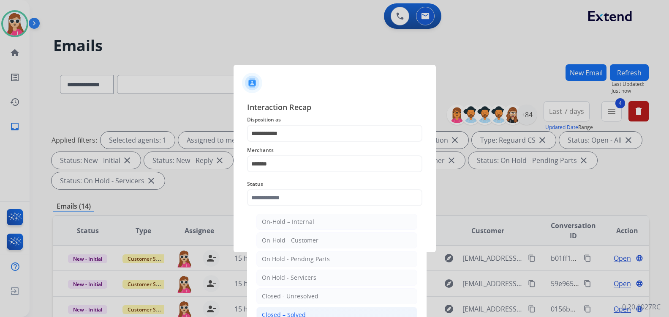
click at [306, 313] on li "Closed – Solved" at bounding box center [336, 314] width 161 height 16
type input "**********"
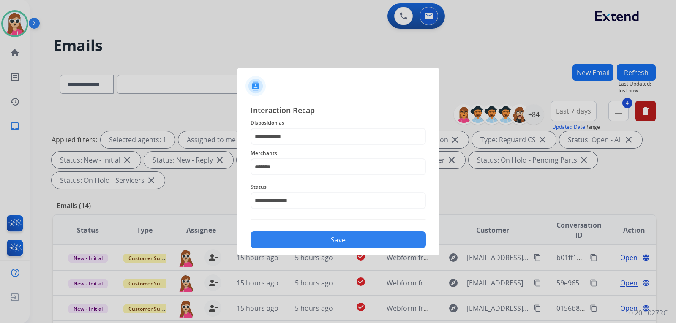
click at [308, 242] on button "Save" at bounding box center [338, 240] width 175 height 17
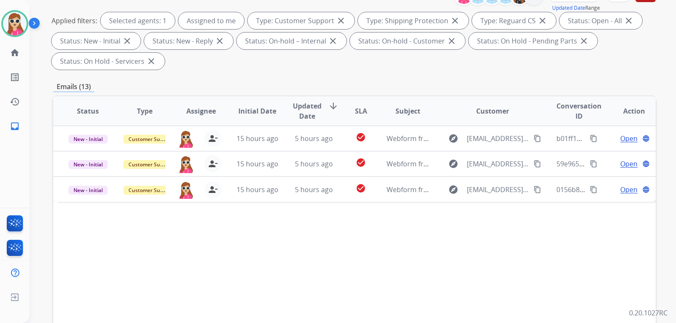
scroll to position [169, 0]
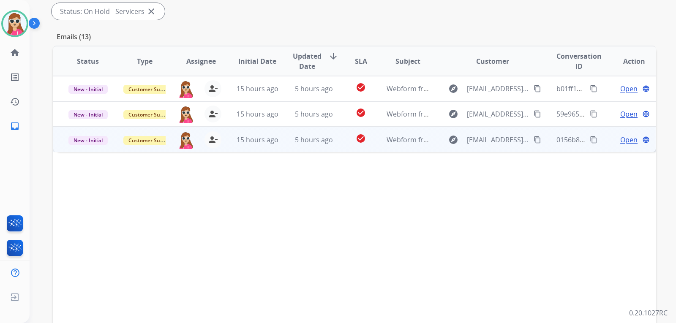
click at [377, 146] on td "Webform from Alysoneck@gmail.com on 08/22/2025" at bounding box center [401, 139] width 57 height 25
click at [534, 139] on mat-icon "content_copy" at bounding box center [538, 140] width 8 height 8
click at [633, 137] on div "Open language" at bounding box center [634, 139] width 43 height 10
click at [627, 143] on span "Open" at bounding box center [628, 140] width 17 height 10
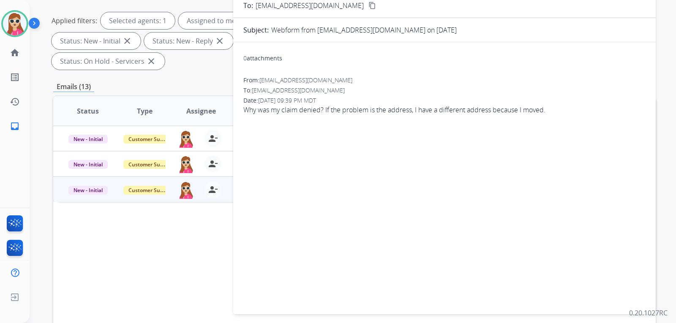
scroll to position [42, 0]
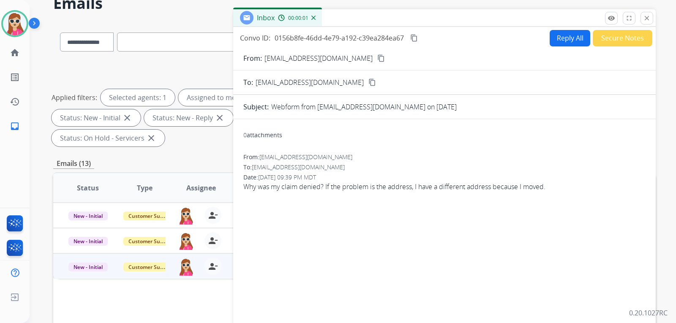
click at [570, 38] on button "Reply All" at bounding box center [570, 38] width 41 height 16
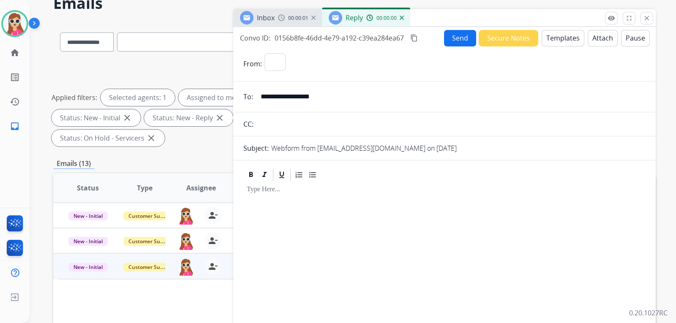
select select "**********"
click at [555, 41] on button "Templates" at bounding box center [563, 38] width 43 height 16
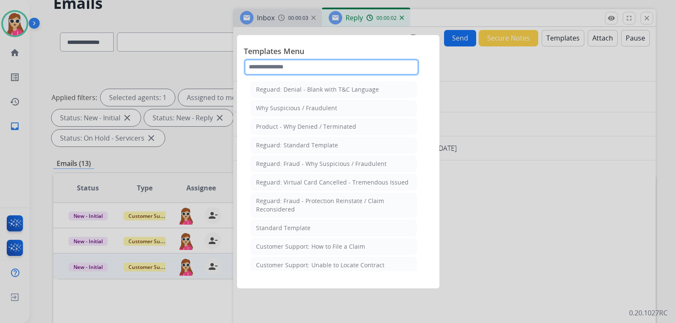
click at [330, 72] on input "text" at bounding box center [331, 67] width 175 height 17
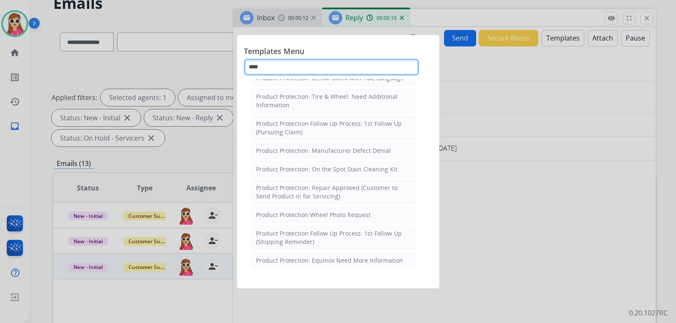
scroll to position [0, 0]
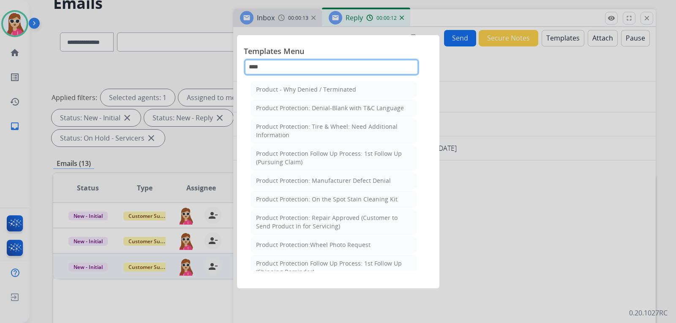
click at [308, 70] on input "****" at bounding box center [331, 67] width 175 height 17
type input "****"
click at [330, 111] on li "Product Protection: Denial-Blank with T&C Language" at bounding box center [334, 108] width 166 height 16
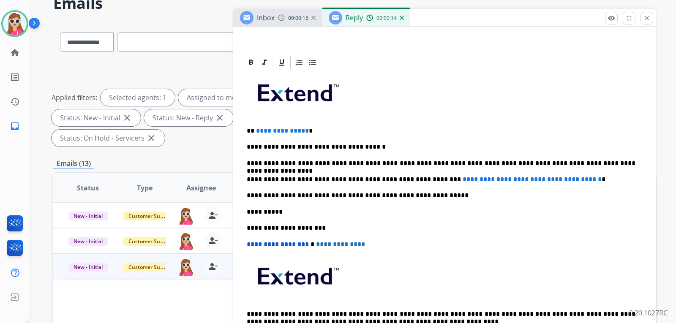
scroll to position [169, 0]
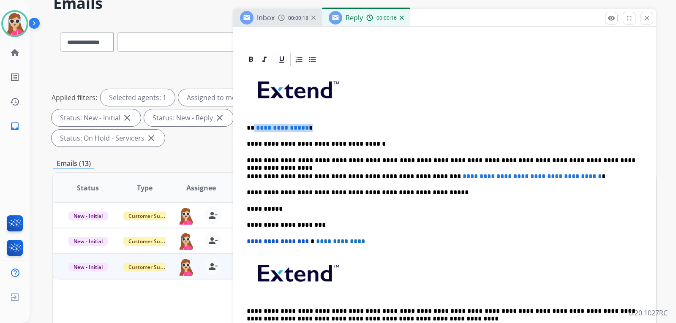
drag, startPoint x: 254, startPoint y: 128, endPoint x: 310, endPoint y: 129, distance: 55.4
click at [309, 128] on p "**********" at bounding box center [441, 128] width 389 height 8
drag, startPoint x: 421, startPoint y: 175, endPoint x: 596, endPoint y: 172, distance: 175.0
click at [596, 173] on p "**********" at bounding box center [441, 177] width 389 height 8
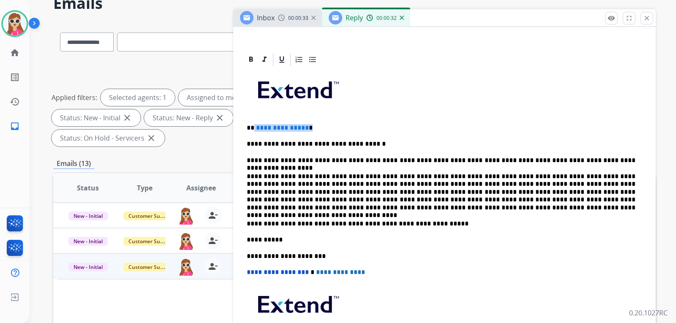
drag, startPoint x: 310, startPoint y: 130, endPoint x: 254, endPoint y: 126, distance: 55.9
click at [254, 126] on p "**********" at bounding box center [441, 128] width 389 height 8
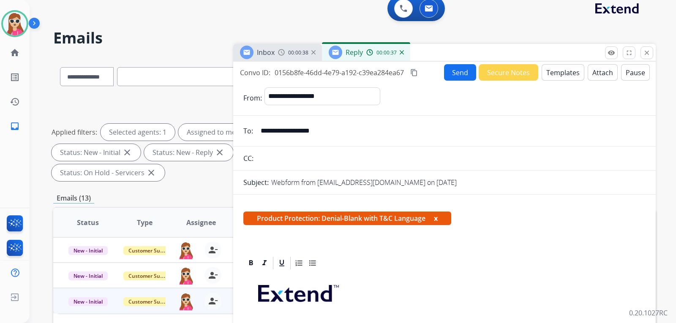
scroll to position [0, 0]
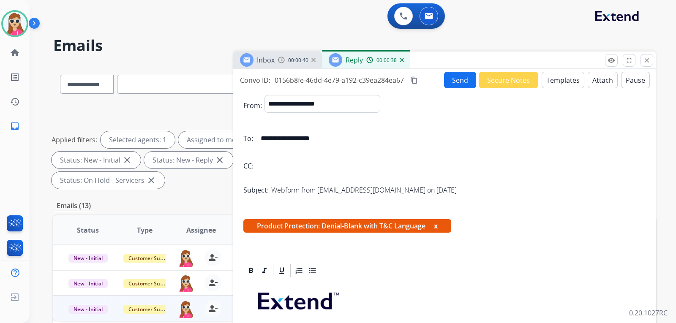
click at [459, 84] on button "Send" at bounding box center [460, 80] width 32 height 16
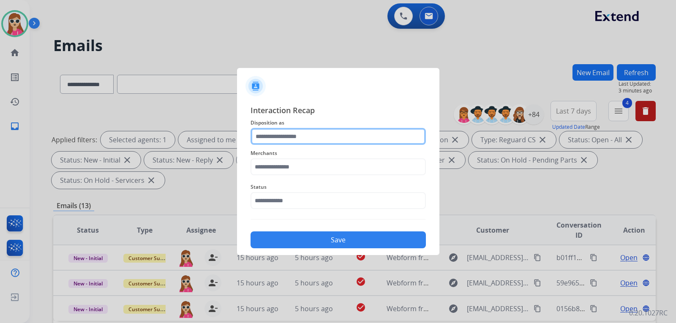
click at [303, 140] on input "text" at bounding box center [338, 136] width 175 height 17
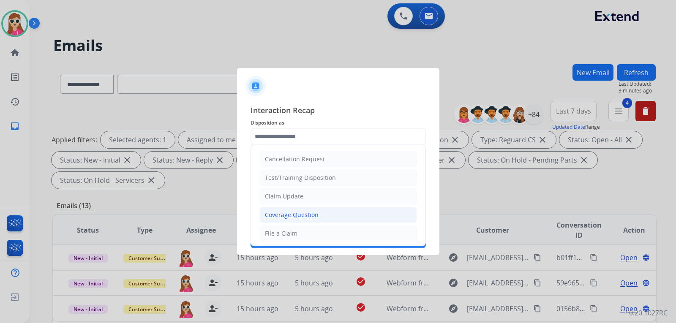
click at [330, 217] on li "Coverage Question" at bounding box center [338, 215] width 158 height 16
type input "**********"
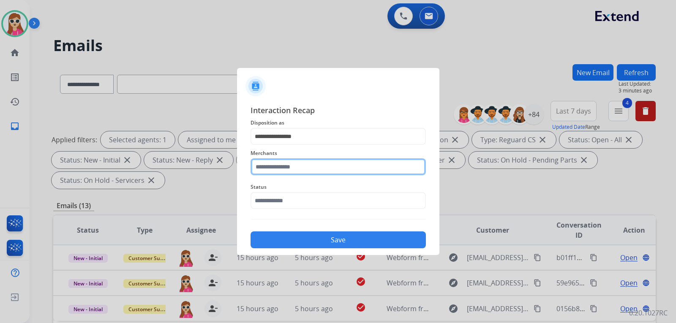
click at [331, 172] on input "text" at bounding box center [338, 166] width 175 height 17
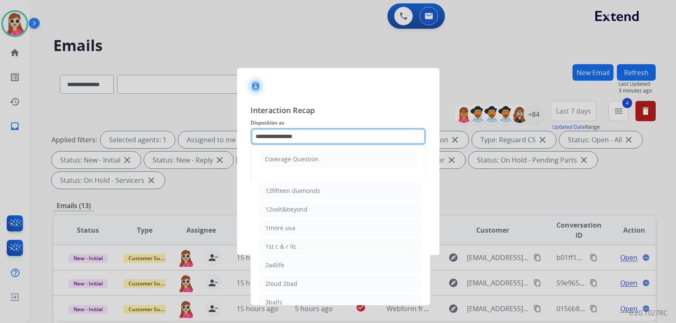
click at [396, 131] on input "**********" at bounding box center [338, 136] width 175 height 17
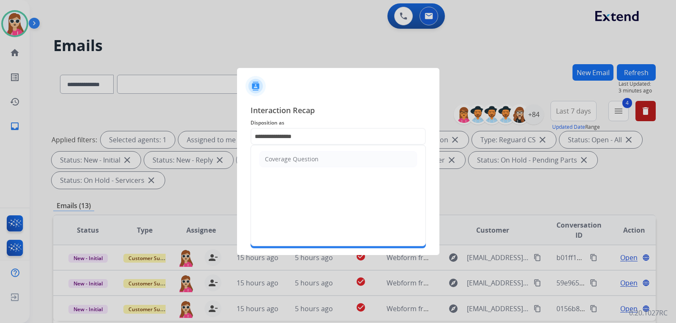
click at [393, 112] on span "Interaction Recap" at bounding box center [338, 111] width 175 height 14
click at [362, 154] on span "Merchants" at bounding box center [338, 153] width 175 height 10
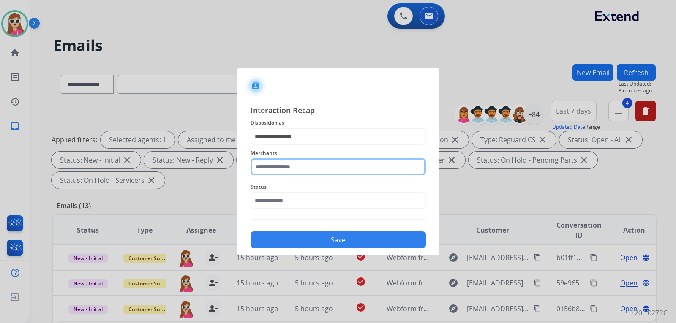
click at [351, 165] on input "text" at bounding box center [338, 166] width 175 height 17
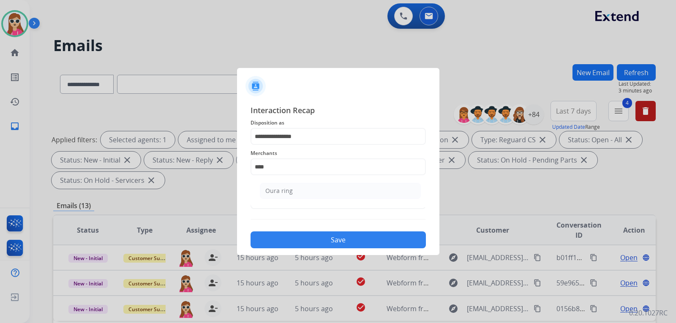
click at [308, 188] on li "Oura ring" at bounding box center [340, 191] width 161 height 16
type input "*********"
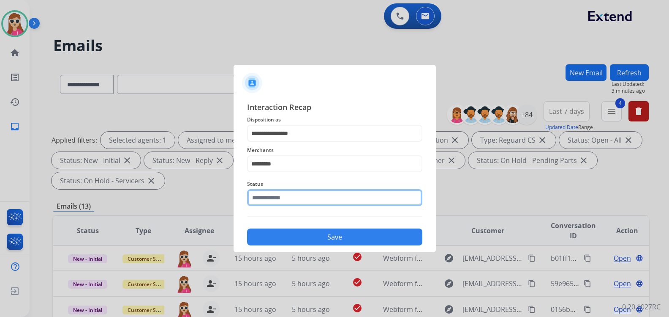
click at [314, 206] on div "Status" at bounding box center [334, 192] width 175 height 34
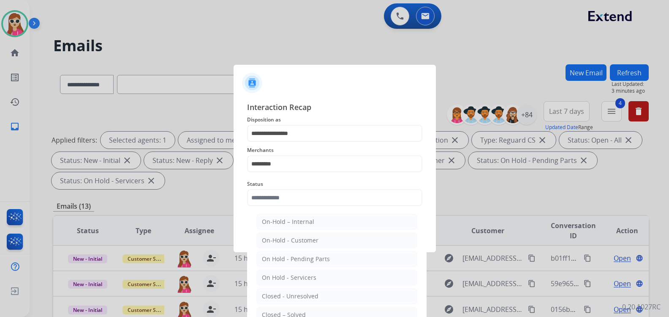
click at [305, 311] on li "Closed – Solved" at bounding box center [336, 314] width 161 height 16
type input "**********"
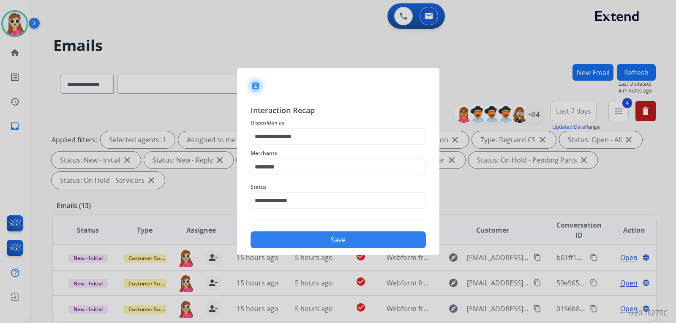
click at [368, 236] on button "Save" at bounding box center [338, 240] width 175 height 17
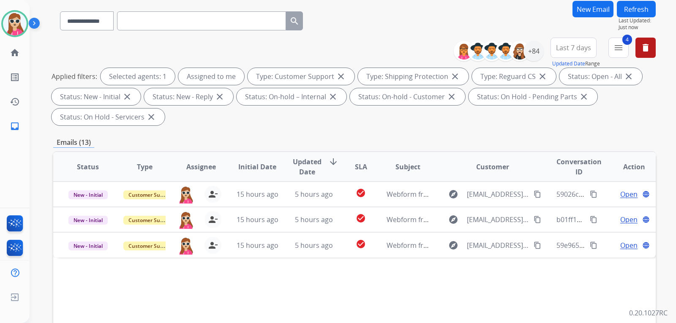
scroll to position [169, 0]
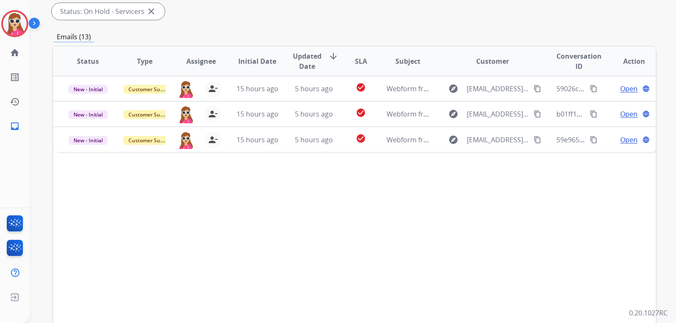
click at [387, 215] on button "Accept" at bounding box center [383, 217] width 82 height 19
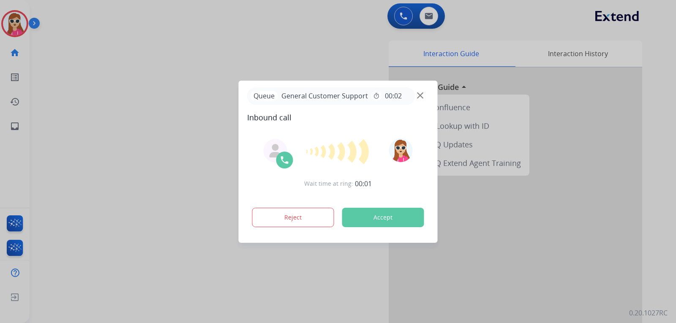
click at [380, 218] on button "Accept" at bounding box center [383, 217] width 82 height 19
click at [402, 223] on button "Accept" at bounding box center [383, 217] width 82 height 19
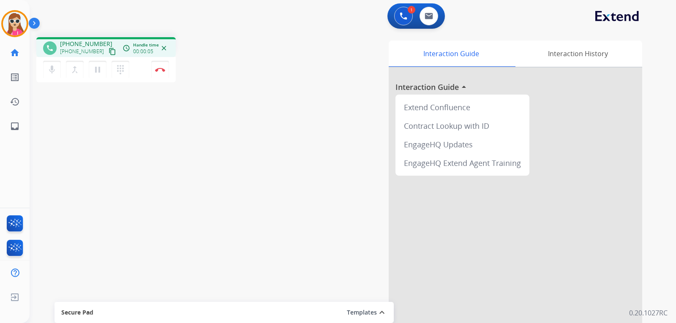
click at [109, 49] on mat-icon "content_copy" at bounding box center [113, 52] width 8 height 8
click at [104, 74] on button "pause Hold" at bounding box center [98, 70] width 18 height 18
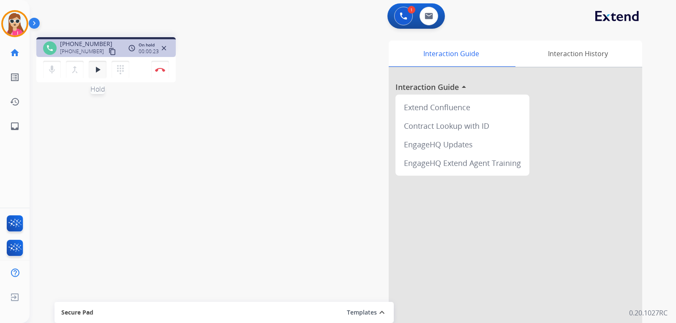
click at [101, 74] on mat-icon "play_arrow" at bounding box center [98, 70] width 10 height 10
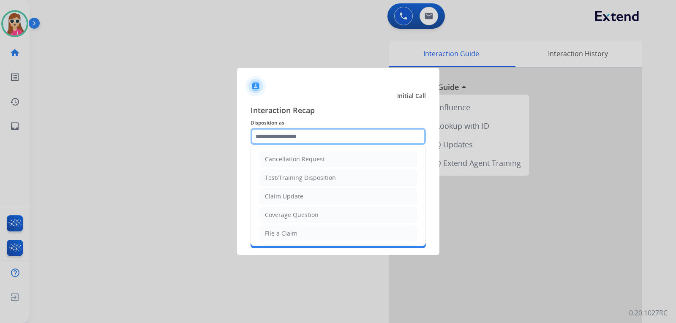
click at [341, 135] on input "text" at bounding box center [338, 136] width 175 height 17
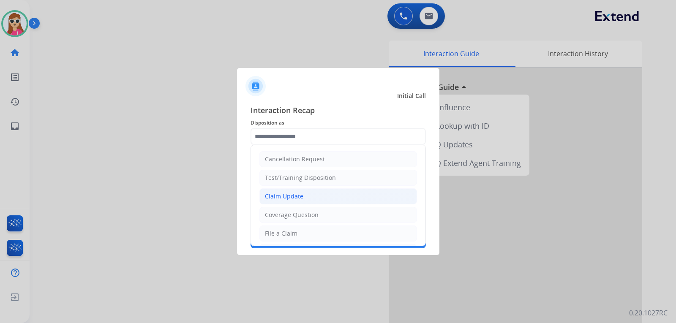
click at [306, 195] on li "Claim Update" at bounding box center [338, 196] width 158 height 16
type input "**********"
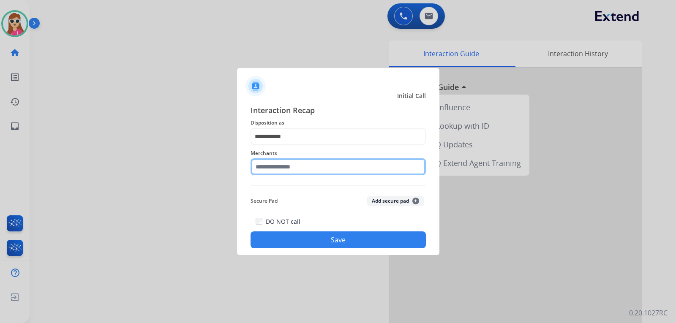
click at [307, 169] on input "text" at bounding box center [338, 166] width 175 height 17
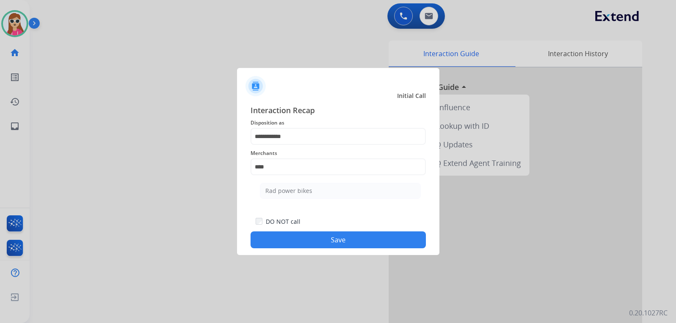
click at [318, 187] on li "Rad power bikes" at bounding box center [340, 191] width 161 height 16
type input "**********"
click at [318, 238] on button "Save" at bounding box center [338, 240] width 175 height 17
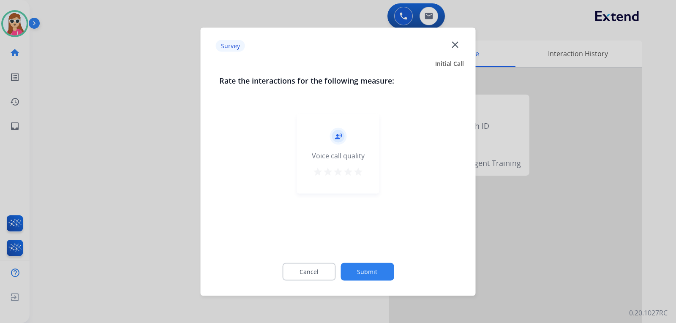
click at [359, 181] on div "record_voice_over Voice call quality star star star star star" at bounding box center [338, 153] width 82 height 80
drag, startPoint x: 356, startPoint y: 166, endPoint x: 364, endPoint y: 166, distance: 7.6
click at [358, 166] on div "record_voice_over Voice call quality star star star star star" at bounding box center [338, 153] width 82 height 80
click at [355, 168] on mat-icon "star" at bounding box center [358, 171] width 10 height 10
drag, startPoint x: 371, startPoint y: 260, endPoint x: 371, endPoint y: 266, distance: 6.4
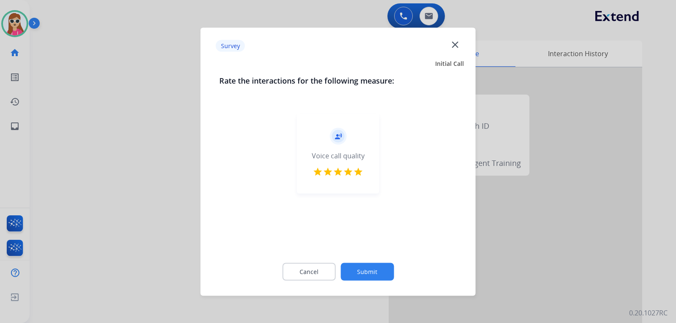
click at [371, 266] on div "Cancel Submit" at bounding box center [338, 272] width 238 height 38
click at [371, 267] on button "Submit" at bounding box center [367, 272] width 53 height 18
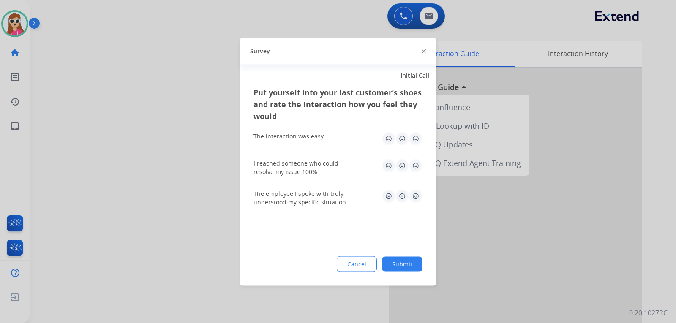
click at [412, 198] on img at bounding box center [416, 196] width 14 height 14
click at [415, 171] on img at bounding box center [416, 166] width 14 height 14
click at [419, 141] on img at bounding box center [416, 139] width 14 height 14
click at [414, 266] on button "Submit" at bounding box center [402, 263] width 41 height 15
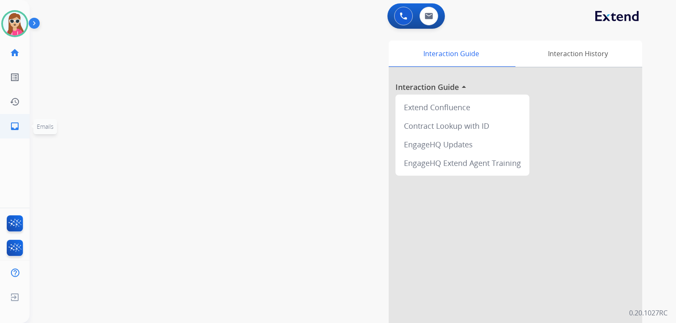
click at [14, 123] on mat-icon "inbox" at bounding box center [15, 126] width 10 height 10
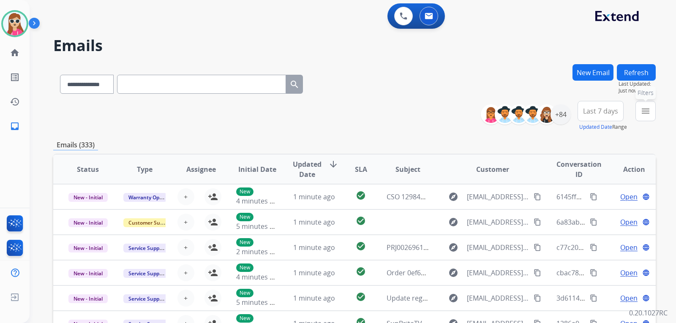
click at [645, 117] on button "menu Filters" at bounding box center [646, 111] width 20 height 20
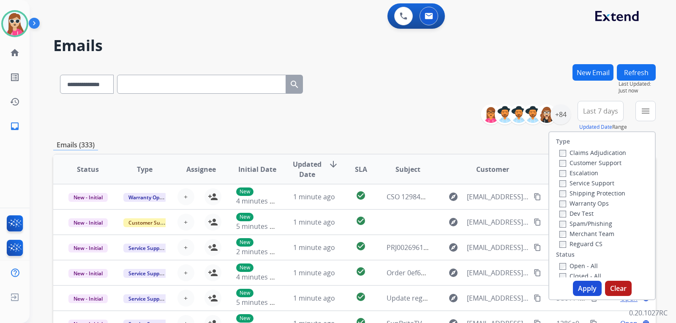
click at [604, 161] on label "Customer Support" at bounding box center [590, 163] width 62 height 8
click at [600, 191] on label "Shipping Protection" at bounding box center [592, 193] width 66 height 8
click at [597, 242] on label "Reguard CS" at bounding box center [580, 244] width 43 height 8
click at [579, 265] on label "Open - All" at bounding box center [578, 266] width 38 height 8
click at [561, 266] on label "Open - All" at bounding box center [578, 266] width 38 height 8
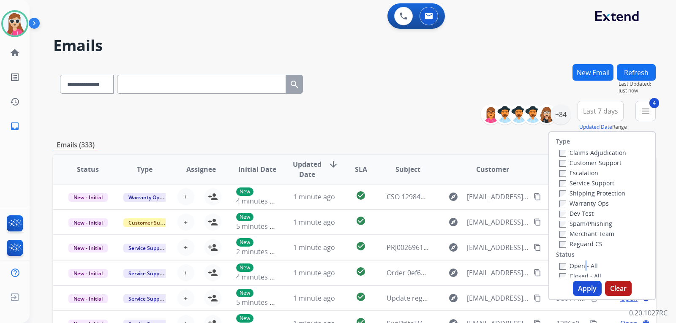
click at [587, 291] on button "Apply" at bounding box center [587, 288] width 29 height 15
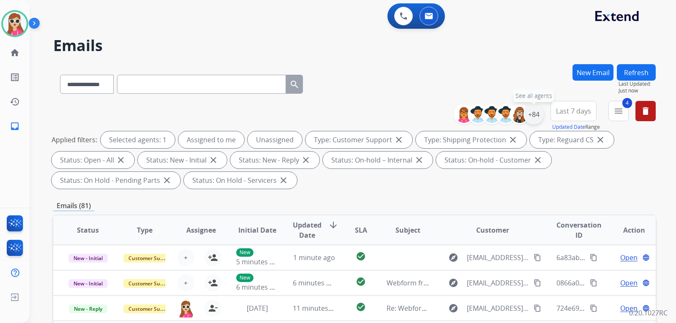
click at [540, 115] on div "+84" at bounding box center [534, 114] width 20 height 20
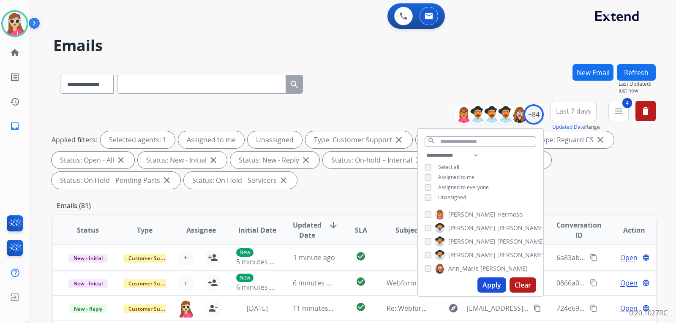
click at [453, 198] on span "Unassigned" at bounding box center [452, 197] width 28 height 7
click at [491, 284] on button "Apply" at bounding box center [491, 285] width 29 height 15
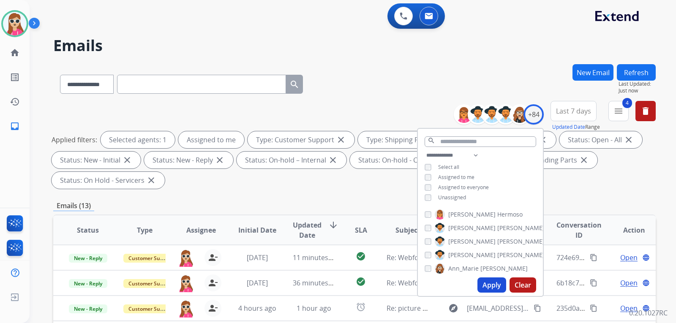
click at [647, 142] on div "Applied filters: Selected agents: 1 Assigned to me Type: Customer Support close…" at bounding box center [353, 159] width 603 height 57
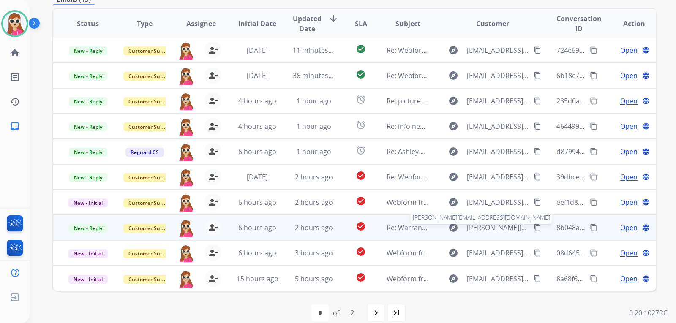
scroll to position [218, 0]
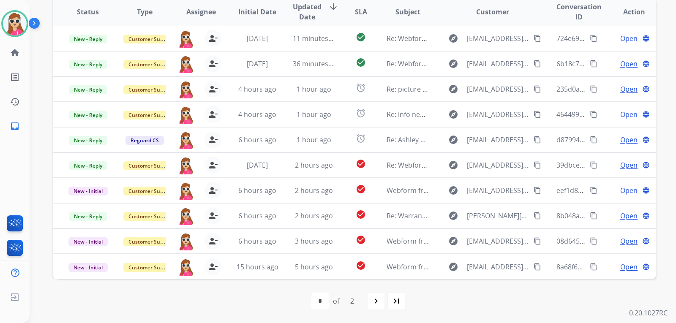
click at [375, 304] on mat-icon "navigate_next" at bounding box center [376, 301] width 10 height 10
select select "*"
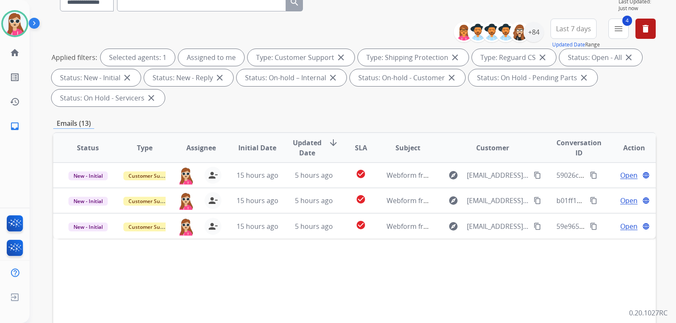
scroll to position [85, 0]
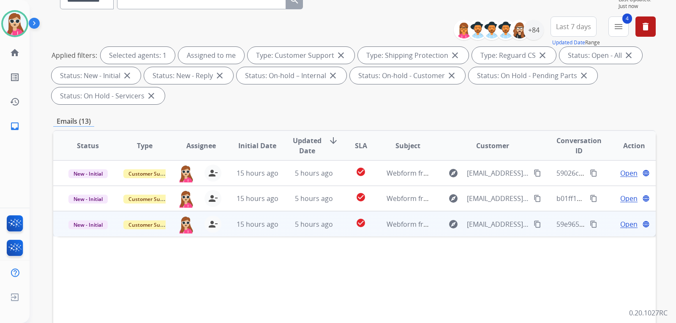
click at [532, 224] on button "content_copy" at bounding box center [537, 224] width 10 height 10
click at [365, 231] on td "check_circle" at bounding box center [355, 223] width 38 height 25
click at [620, 225] on span "Open" at bounding box center [628, 224] width 17 height 10
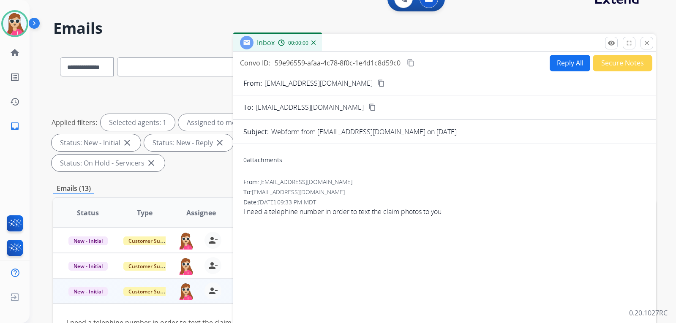
scroll to position [0, 0]
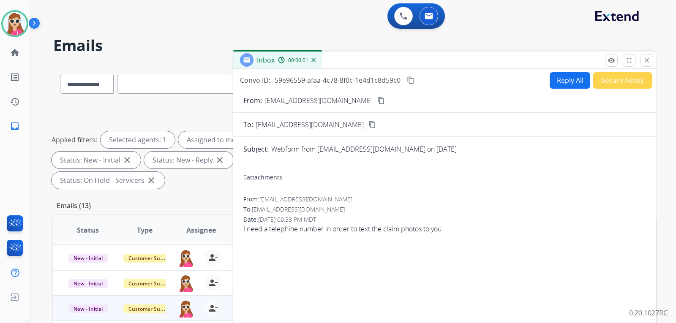
click at [562, 80] on button "Reply All" at bounding box center [570, 80] width 41 height 16
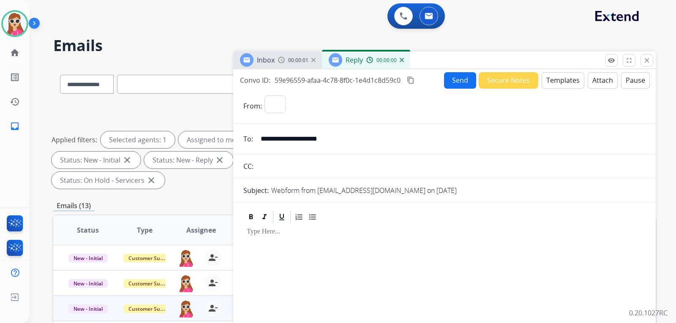
select select "**********"
click at [559, 82] on button "Templates" at bounding box center [563, 80] width 43 height 16
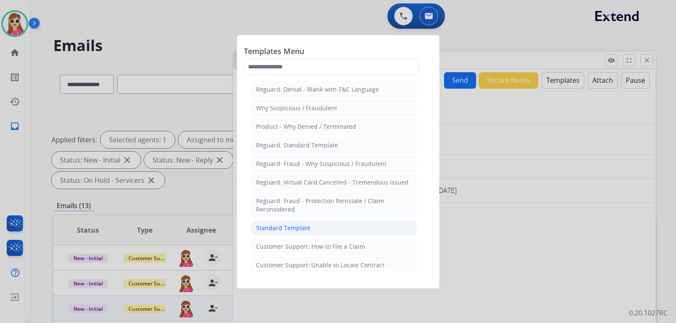
drag, startPoint x: 322, startPoint y: 231, endPoint x: 326, endPoint y: 230, distance: 4.3
click at [326, 230] on li "Standard Template" at bounding box center [334, 228] width 166 height 16
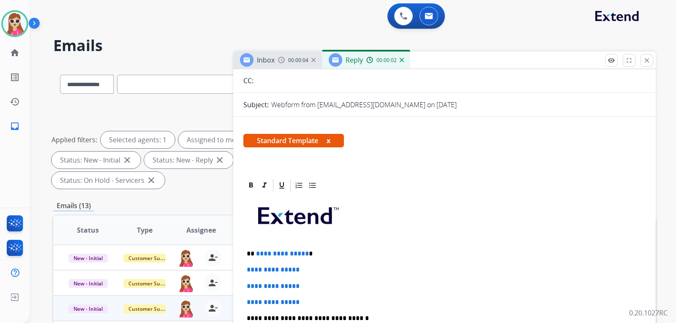
scroll to position [169, 0]
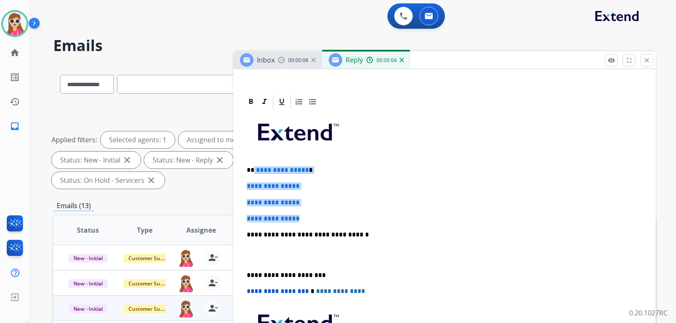
drag, startPoint x: 254, startPoint y: 170, endPoint x: 325, endPoint y: 216, distance: 83.5
click at [325, 216] on div "**********" at bounding box center [444, 254] width 402 height 291
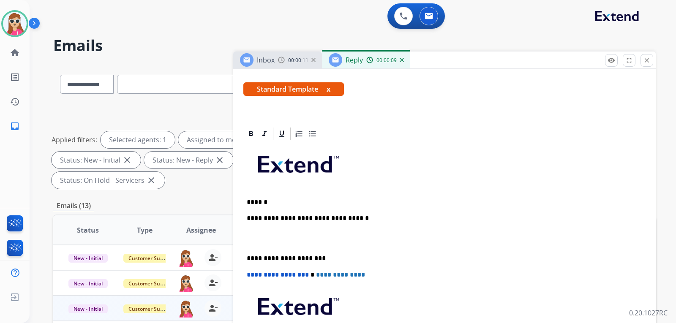
scroll to position [153, 0]
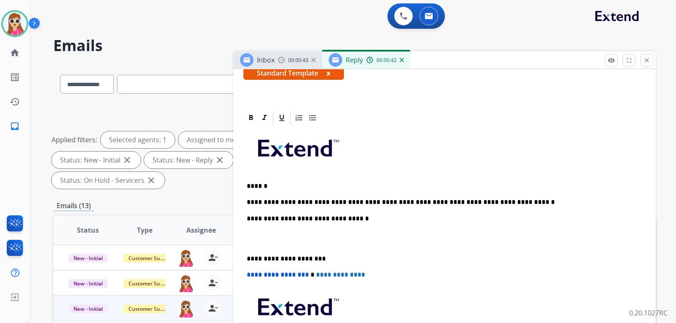
click at [402, 204] on p "**********" at bounding box center [441, 203] width 389 height 8
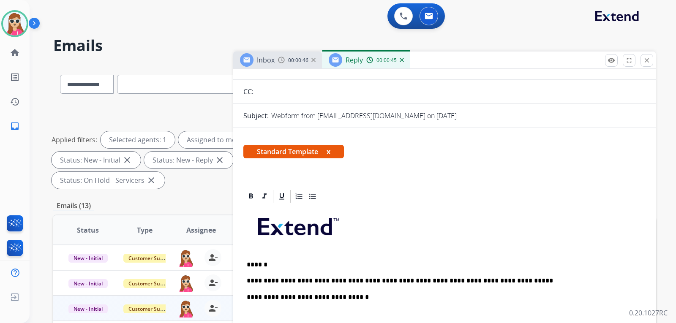
scroll to position [0, 0]
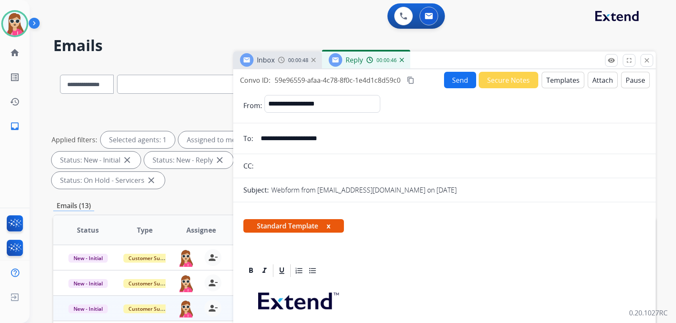
click at [453, 85] on button "Send" at bounding box center [460, 80] width 32 height 16
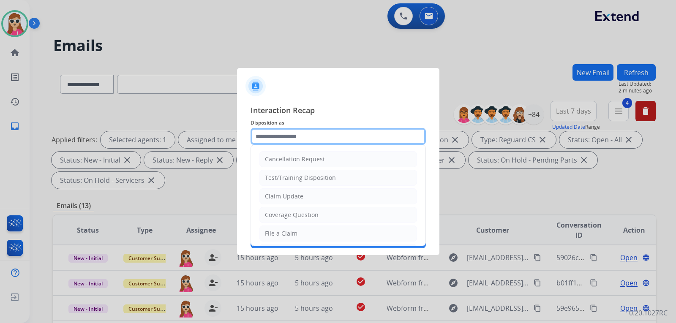
click at [327, 144] on input "text" at bounding box center [338, 136] width 175 height 17
click at [326, 198] on li "Claim Update" at bounding box center [338, 196] width 158 height 16
type input "**********"
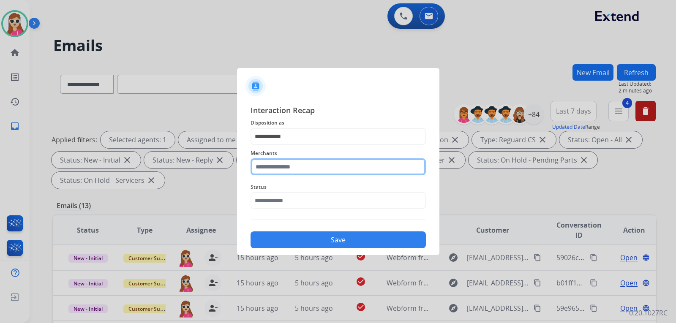
click at [324, 172] on input "text" at bounding box center [338, 166] width 175 height 17
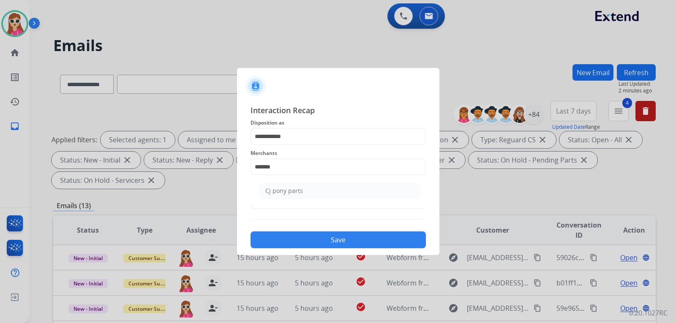
click at [329, 190] on li "Cj pony parts" at bounding box center [340, 191] width 161 height 16
type input "**********"
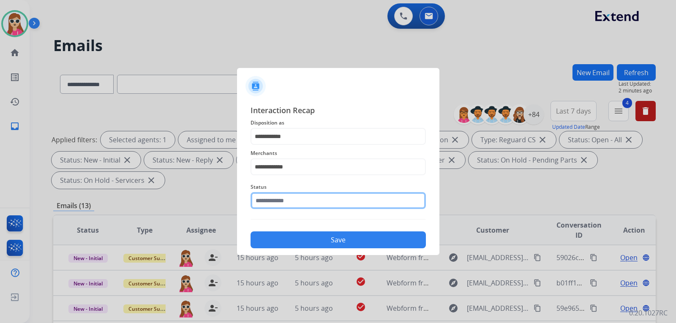
click at [325, 204] on input "text" at bounding box center [338, 200] width 175 height 17
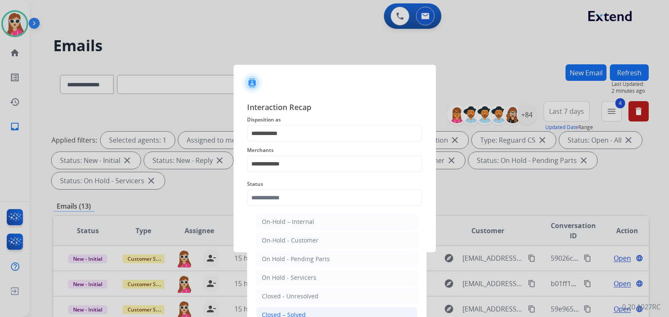
click at [324, 308] on li "Closed – Solved" at bounding box center [336, 314] width 161 height 16
type input "**********"
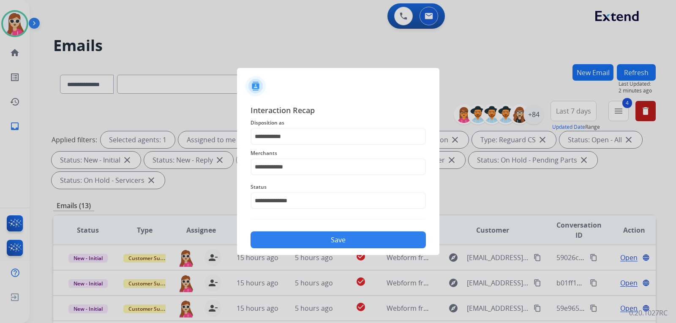
click at [344, 239] on button "Save" at bounding box center [338, 240] width 175 height 17
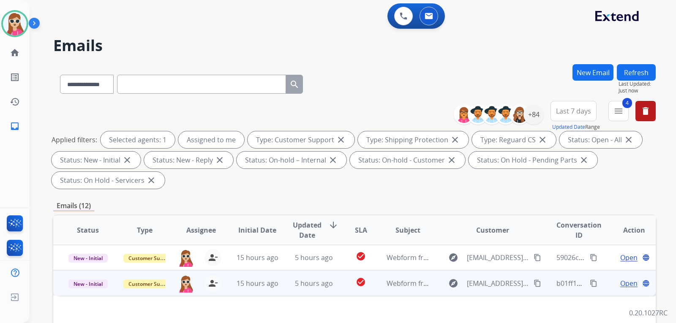
click at [430, 282] on td "explore patrickevans609@yahoo.com content_copy" at bounding box center [486, 282] width 113 height 25
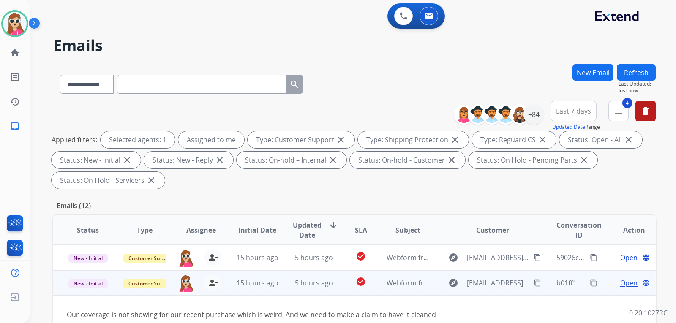
scroll to position [42, 0]
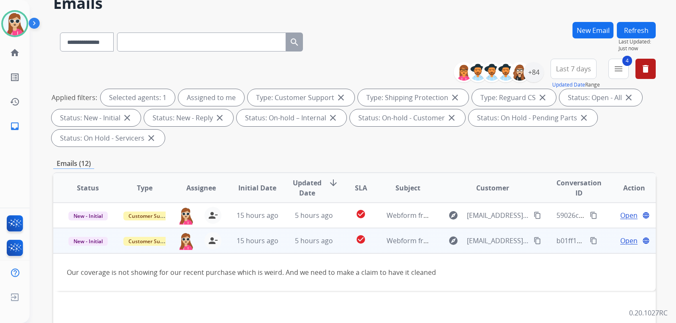
click at [534, 243] on mat-icon "content_copy" at bounding box center [538, 241] width 8 height 8
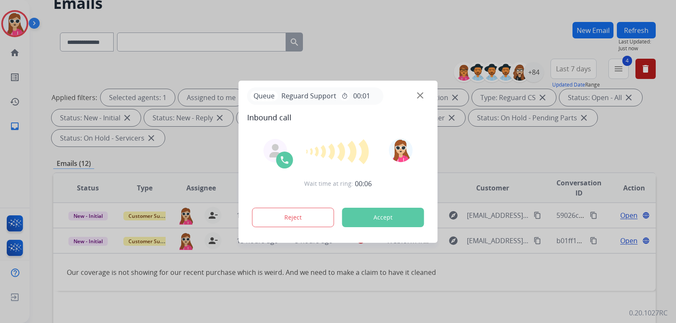
drag, startPoint x: 382, startPoint y: 227, endPoint x: 385, endPoint y: 222, distance: 5.9
click at [384, 227] on div "Reject Accept" at bounding box center [338, 216] width 182 height 26
click at [386, 218] on button "Accept" at bounding box center [383, 217] width 82 height 19
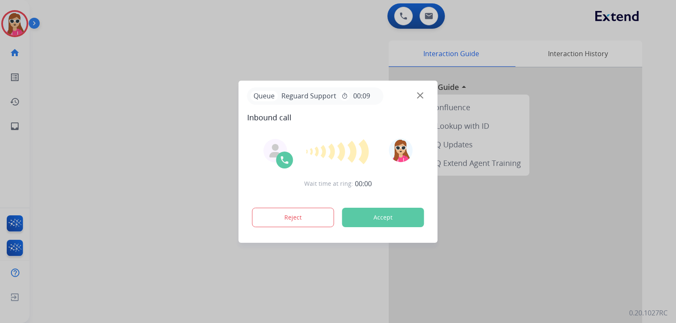
click at [384, 226] on button "Accept" at bounding box center [383, 217] width 82 height 19
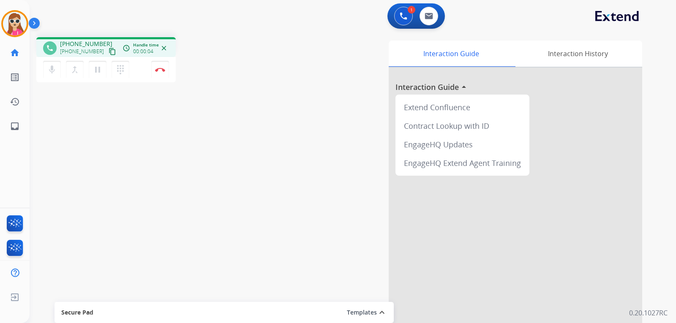
click at [109, 52] on mat-icon "content_copy" at bounding box center [113, 52] width 8 height 8
click at [164, 71] on img at bounding box center [160, 70] width 10 height 4
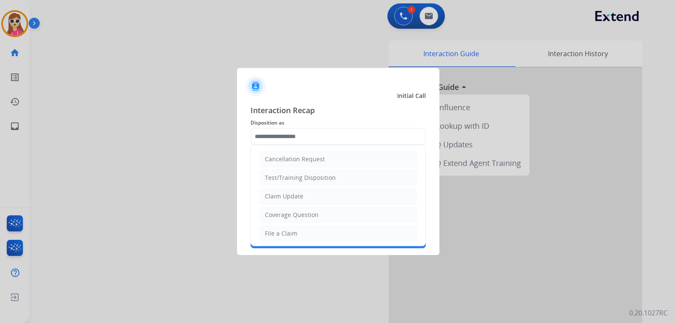
click at [286, 134] on input "text" at bounding box center [338, 136] width 175 height 17
click at [281, 201] on div "Claim Update" at bounding box center [284, 196] width 38 height 8
type input "**********"
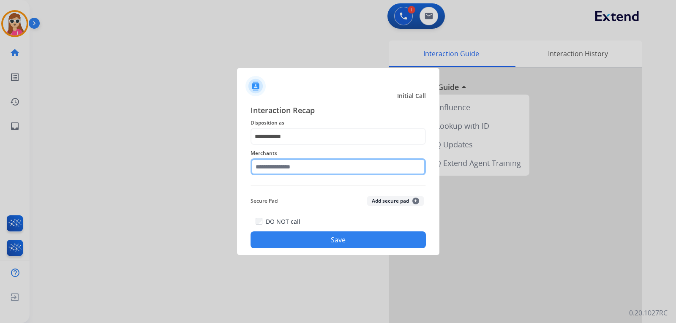
click at [295, 166] on input "text" at bounding box center [338, 166] width 175 height 17
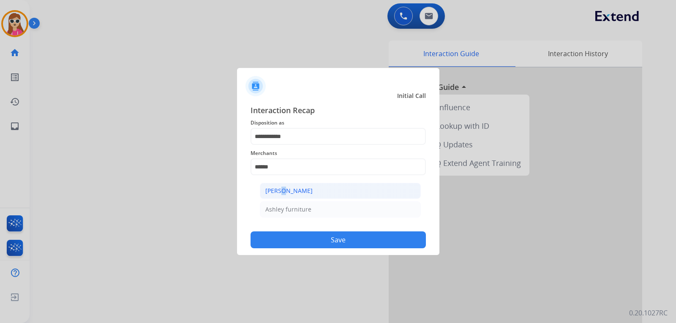
click at [278, 188] on div "[PERSON_NAME]" at bounding box center [288, 191] width 47 height 8
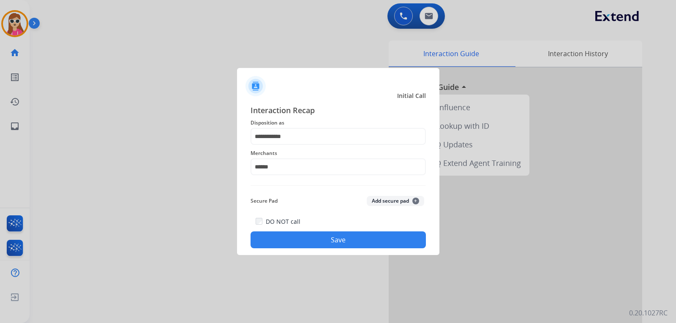
type input "**********"
drag, startPoint x: 303, startPoint y: 231, endPoint x: 306, endPoint y: 237, distance: 7.4
click at [305, 235] on div "DO NOT call Save" at bounding box center [338, 232] width 175 height 32
click at [306, 237] on button "Save" at bounding box center [338, 240] width 175 height 17
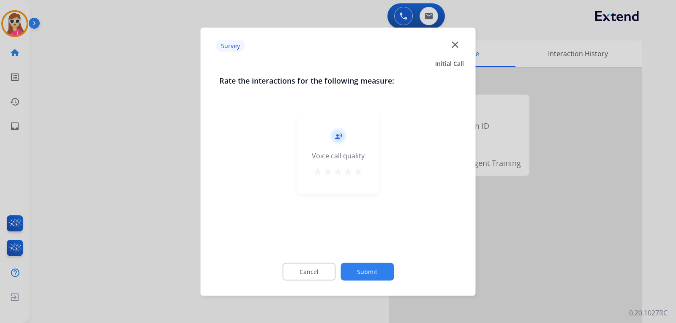
click at [355, 169] on mat-icon "star" at bounding box center [358, 171] width 10 height 10
click at [366, 274] on button "Submit" at bounding box center [367, 272] width 53 height 18
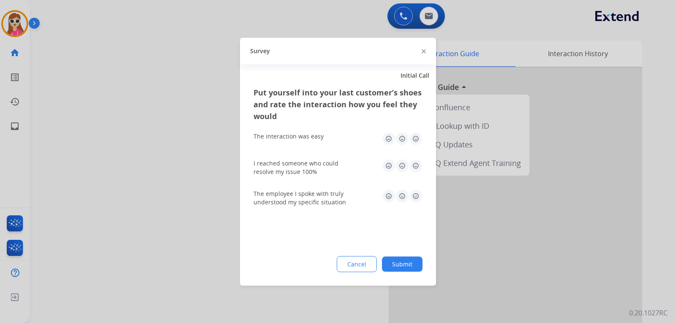
drag, startPoint x: 417, startPoint y: 142, endPoint x: 421, endPoint y: 161, distance: 19.4
click at [417, 143] on img at bounding box center [416, 139] width 14 height 14
drag, startPoint x: 411, startPoint y: 157, endPoint x: 417, endPoint y: 177, distance: 20.8
click at [411, 158] on div "I reached someone who could resolve my issue 100%" at bounding box center [338, 167] width 169 height 30
click at [418, 167] on img at bounding box center [416, 166] width 14 height 14
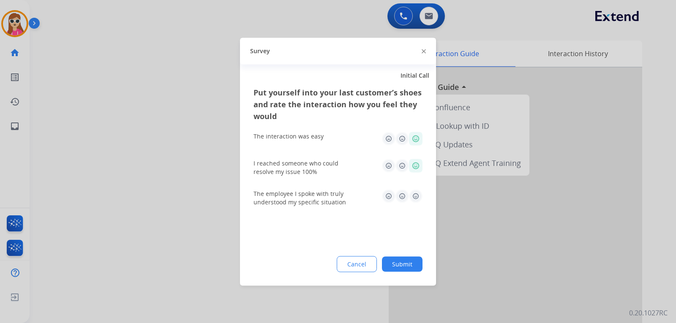
click at [417, 196] on img at bounding box center [416, 196] width 14 height 14
click at [404, 265] on button "Submit" at bounding box center [402, 263] width 41 height 15
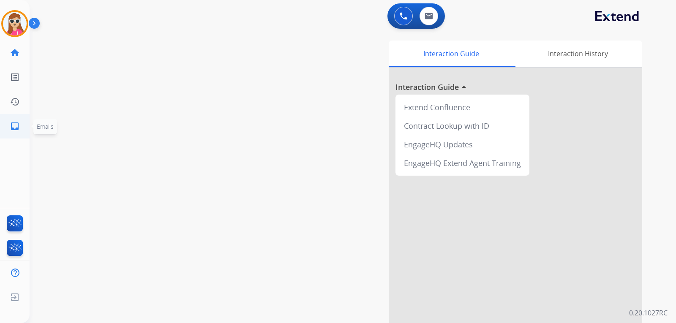
click at [18, 119] on link "inbox Emails" at bounding box center [15, 127] width 24 height 24
select select "**********"
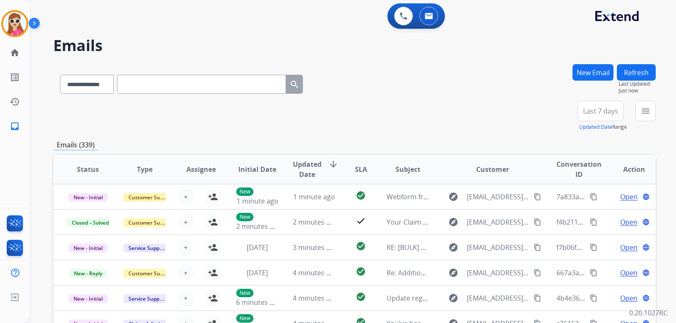
click at [593, 68] on button "New Email" at bounding box center [593, 72] width 41 height 16
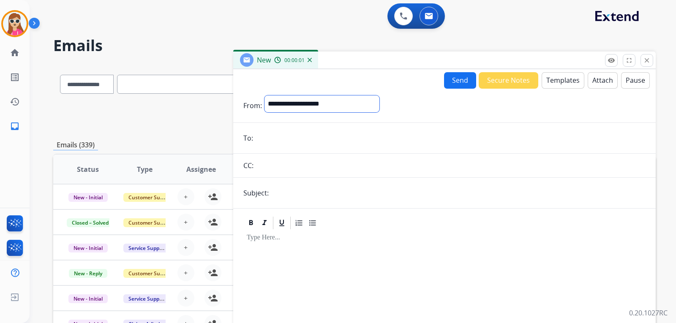
click at [377, 101] on select "**********" at bounding box center [322, 103] width 115 height 17
select select "**********"
click at [265, 95] on select "**********" at bounding box center [322, 103] width 115 height 17
click at [360, 139] on input "email" at bounding box center [451, 139] width 390 height 17
paste input "**********"
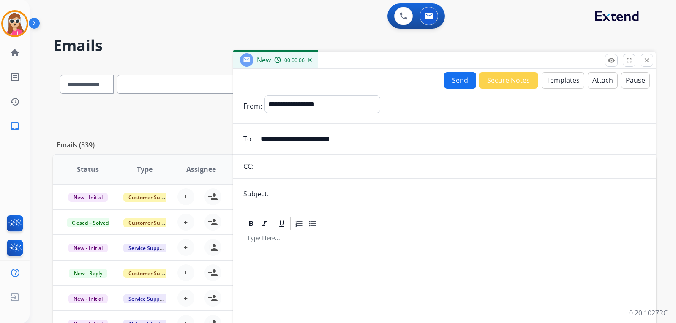
type input "**********"
click at [570, 80] on button "Templates" at bounding box center [563, 80] width 43 height 16
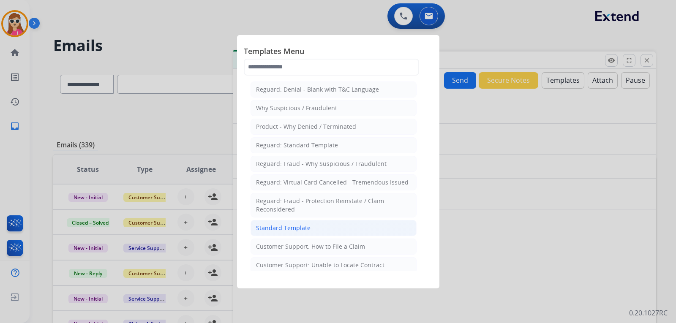
click at [342, 223] on li "Standard Template" at bounding box center [334, 228] width 166 height 16
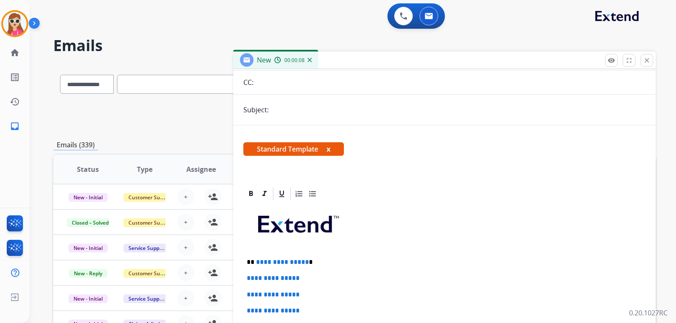
scroll to position [85, 0]
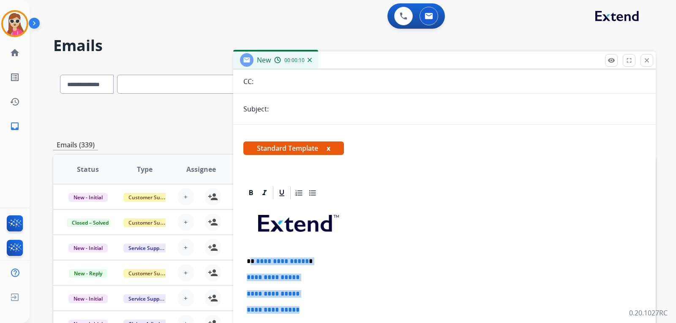
drag, startPoint x: 251, startPoint y: 264, endPoint x: 311, endPoint y: 307, distance: 74.2
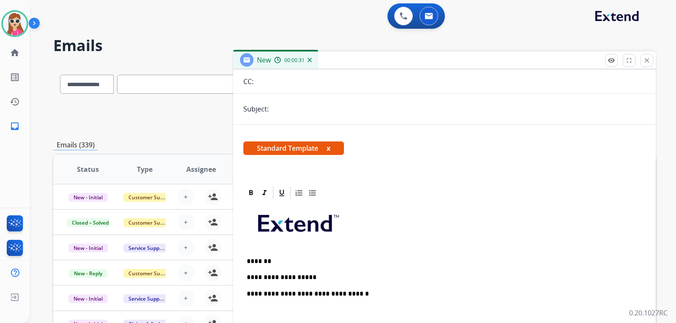
click at [257, 263] on p "*******" at bounding box center [441, 262] width 389 height 8
click at [314, 276] on p "**********" at bounding box center [441, 278] width 389 height 8
click at [440, 278] on p "**********" at bounding box center [441, 278] width 389 height 8
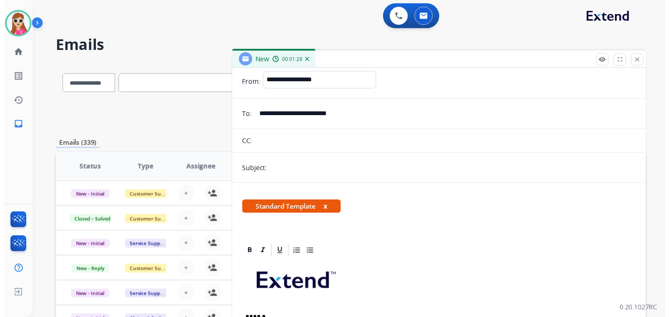
scroll to position [0, 0]
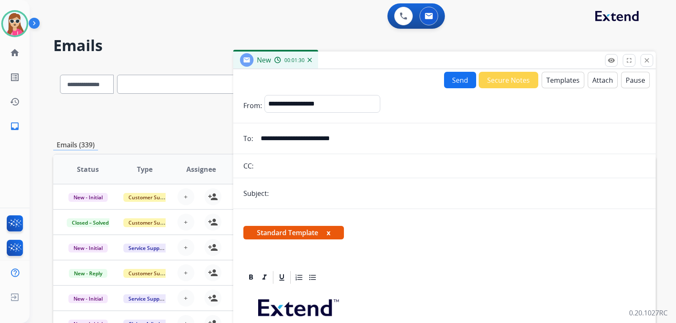
click at [466, 82] on button "Send" at bounding box center [460, 80] width 32 height 16
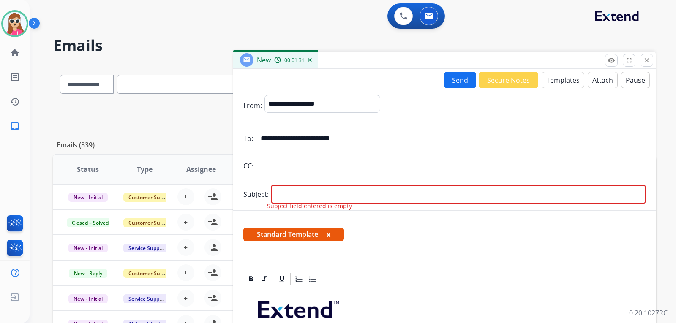
click at [344, 204] on span "Subject field entered is empty." at bounding box center [310, 206] width 87 height 8
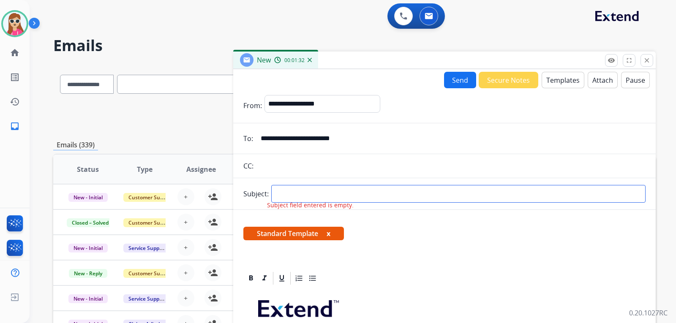
click at [349, 194] on input "text" at bounding box center [458, 194] width 374 height 18
type input "**********"
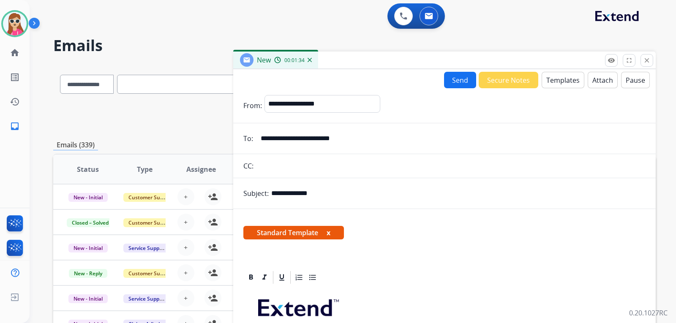
click at [455, 79] on button "Send" at bounding box center [460, 80] width 32 height 16
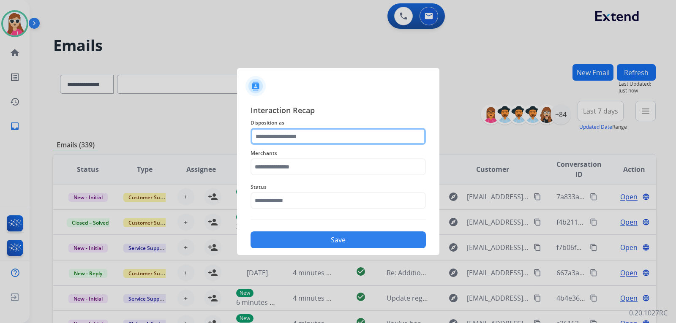
click at [315, 140] on input "text" at bounding box center [338, 136] width 175 height 17
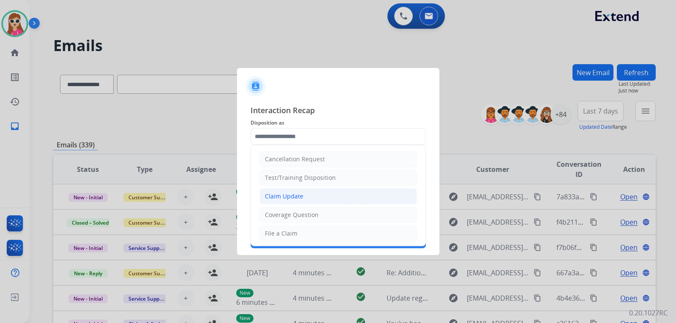
click at [311, 191] on li "Claim Update" at bounding box center [338, 196] width 158 height 16
type input "**********"
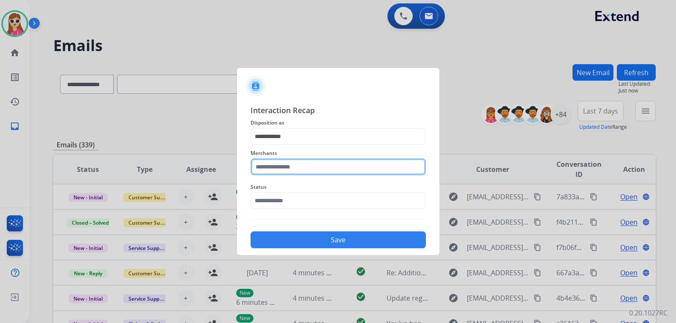
click at [317, 166] on input "text" at bounding box center [338, 166] width 175 height 17
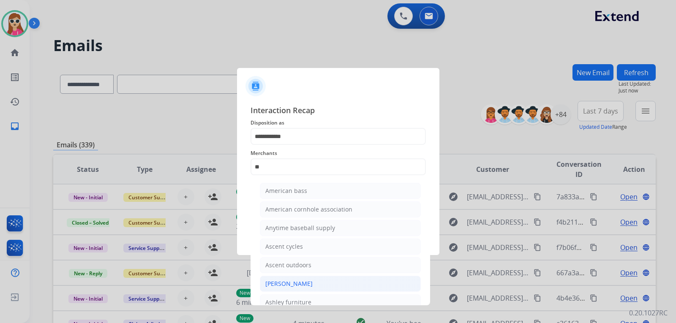
click at [286, 284] on div "[PERSON_NAME]" at bounding box center [288, 284] width 47 height 8
type input "**********"
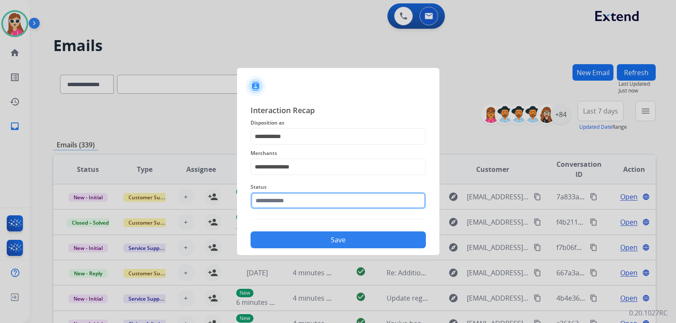
click at [302, 202] on input "text" at bounding box center [338, 200] width 175 height 17
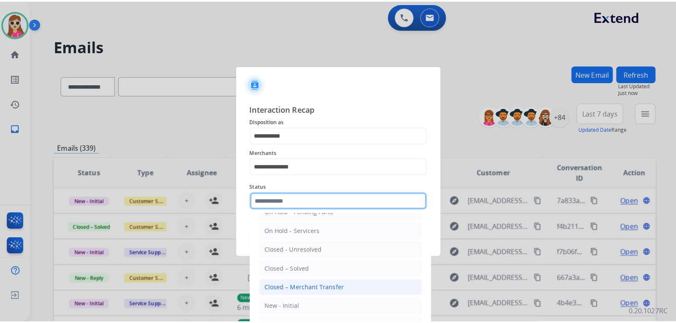
scroll to position [51, 0]
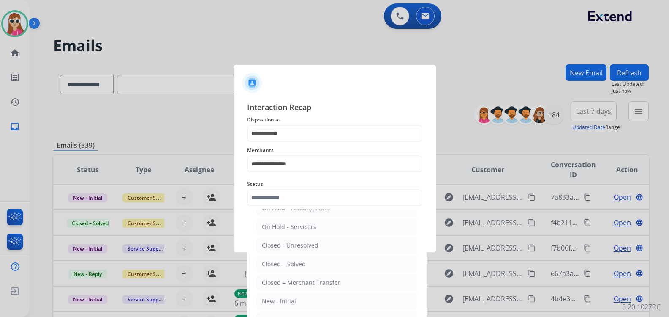
click at [306, 260] on li "Closed – Solved" at bounding box center [336, 264] width 161 height 16
type input "**********"
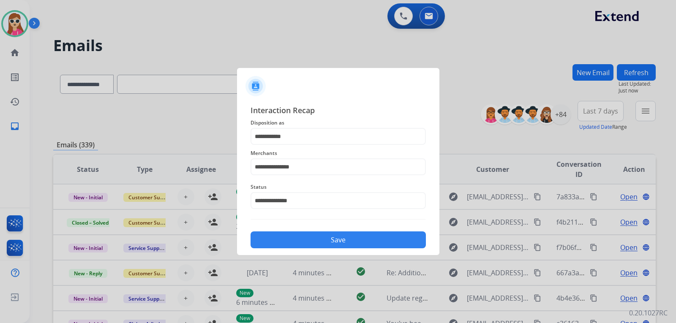
click at [300, 242] on button "Save" at bounding box center [338, 240] width 175 height 17
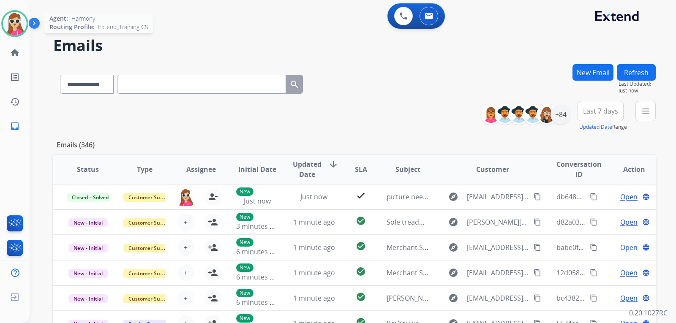
click at [15, 24] on img at bounding box center [15, 24] width 24 height 24
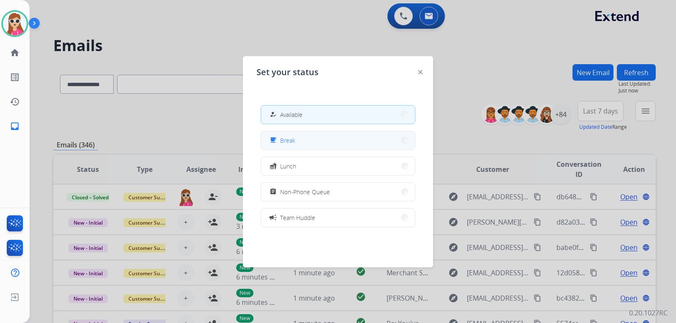
click at [287, 144] on span "Break" at bounding box center [287, 140] width 15 height 9
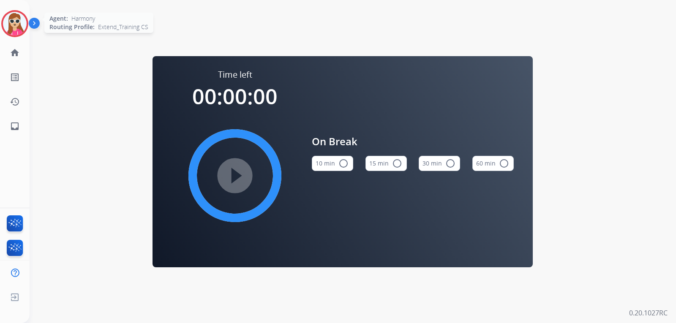
click at [21, 33] on img at bounding box center [15, 24] width 24 height 24
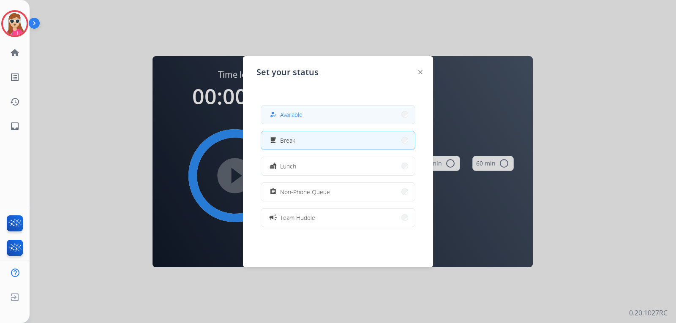
click at [302, 122] on button "how_to_reg Available" at bounding box center [338, 115] width 154 height 18
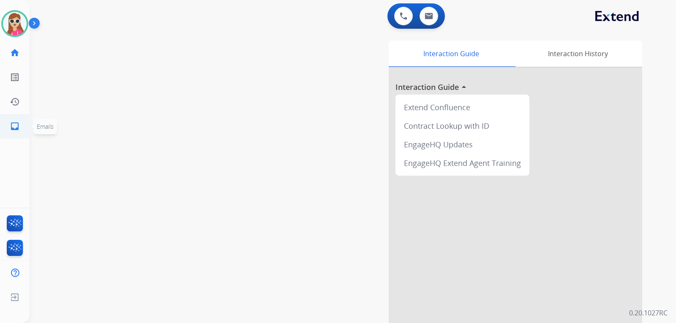
click at [16, 133] on link "inbox Emails" at bounding box center [15, 127] width 24 height 24
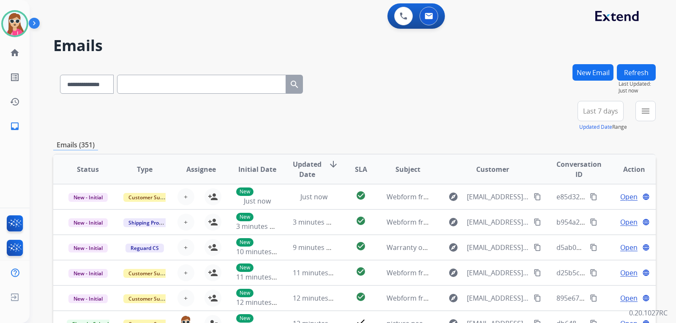
click at [657, 112] on div "**********" at bounding box center [353, 161] width 647 height 323
click at [649, 115] on mat-icon "menu" at bounding box center [646, 111] width 10 height 10
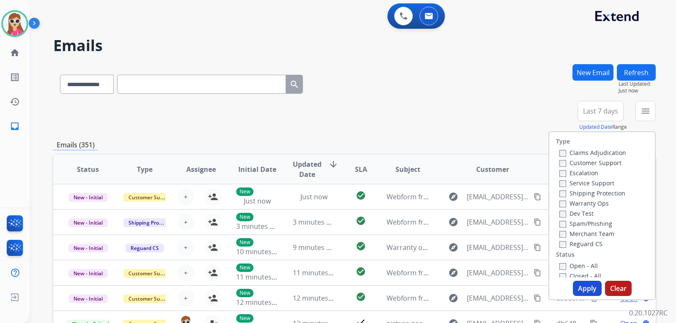
drag, startPoint x: 611, startPoint y: 162, endPoint x: 608, endPoint y: 175, distance: 12.4
click at [610, 162] on label "Customer Support" at bounding box center [590, 163] width 62 height 8
click at [610, 191] on label "Shipping Protection" at bounding box center [592, 193] width 66 height 8
click at [588, 243] on label "Reguard CS" at bounding box center [580, 244] width 43 height 8
click at [584, 266] on label "Open - All" at bounding box center [578, 266] width 38 height 8
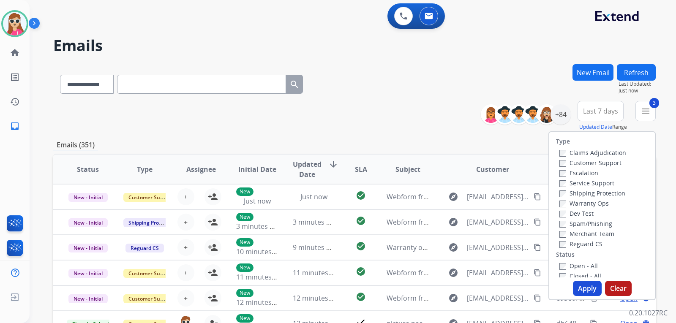
click at [570, 266] on label "Open - All" at bounding box center [578, 266] width 38 height 8
click at [581, 286] on button "Apply" at bounding box center [587, 288] width 29 height 15
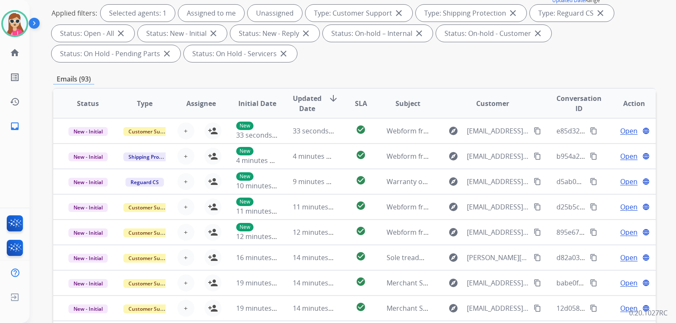
scroll to position [42, 0]
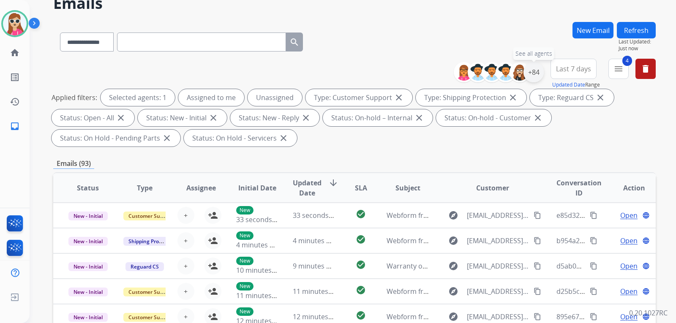
click at [538, 73] on div "+84" at bounding box center [534, 72] width 20 height 20
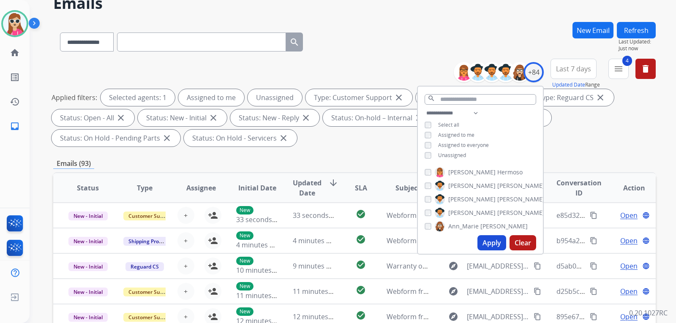
click at [462, 152] on div "**********" at bounding box center [480, 135] width 125 height 54
click at [457, 153] on span "Unassigned" at bounding box center [452, 155] width 28 height 7
click at [499, 243] on button "Apply" at bounding box center [491, 242] width 29 height 15
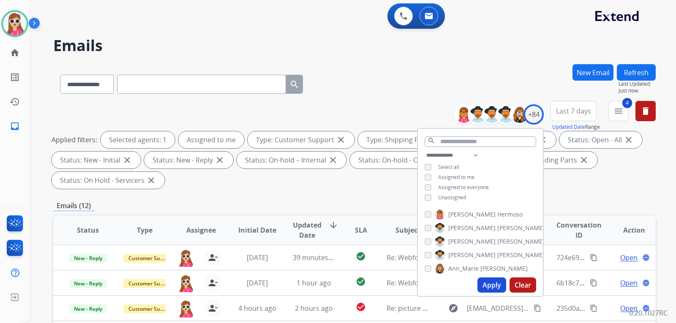
click at [565, 198] on div "**********" at bounding box center [354, 302] width 603 height 477
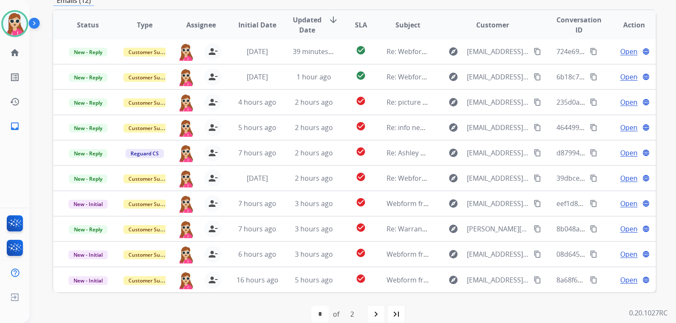
scroll to position [218, 0]
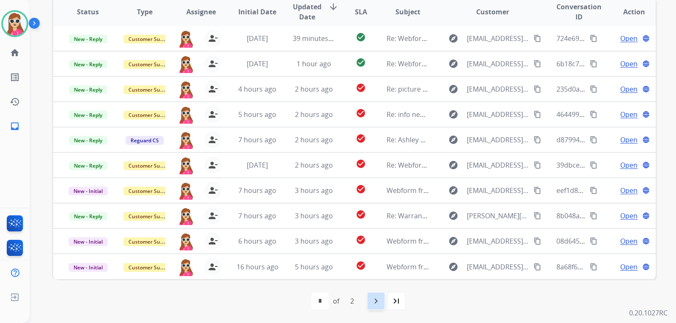
click at [377, 300] on mat-icon "navigate_next" at bounding box center [376, 301] width 10 height 10
select select "*"
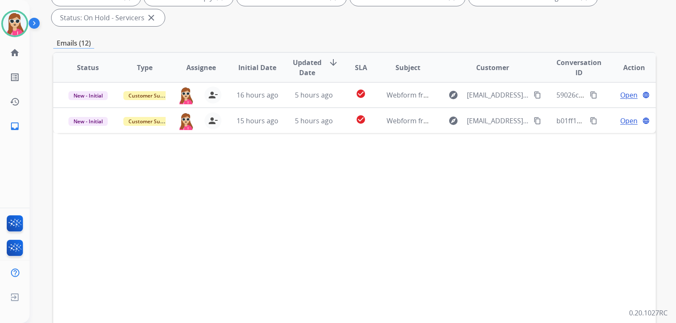
scroll to position [169, 0]
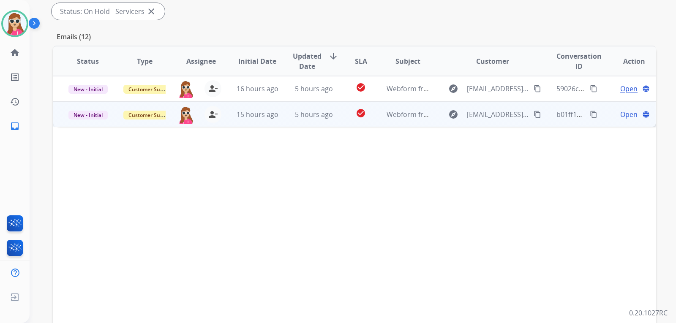
click at [343, 121] on td "check_circle" at bounding box center [355, 113] width 38 height 25
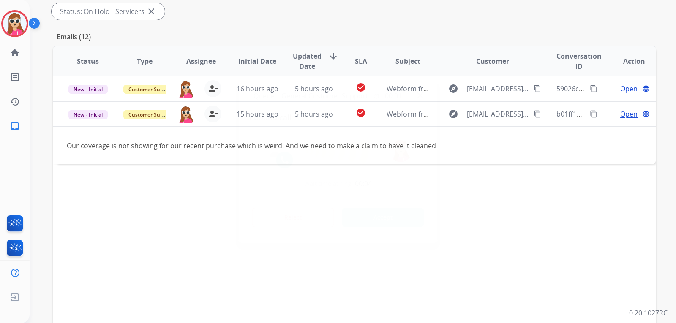
click at [396, 217] on button "Accept" at bounding box center [383, 217] width 82 height 19
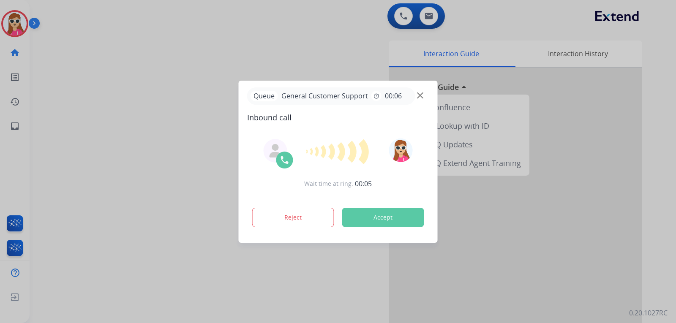
click at [389, 219] on button "Accept" at bounding box center [383, 217] width 82 height 19
click at [361, 214] on button "Accept" at bounding box center [383, 217] width 82 height 19
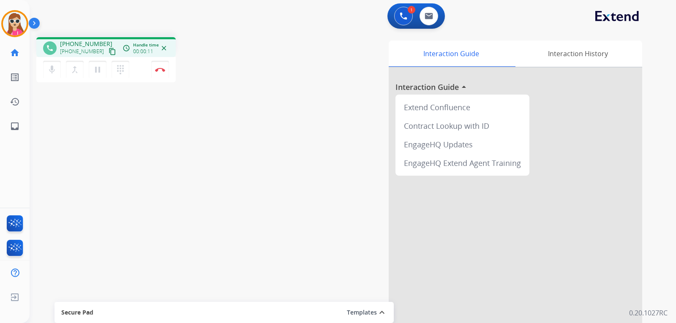
click at [109, 52] on div "phone +15309539677 +15309539677 content_copy access_time Call metrics Queue 00:…" at bounding box center [106, 48] width 126 height 8
click at [109, 51] on mat-icon "content_copy" at bounding box center [113, 52] width 8 height 8
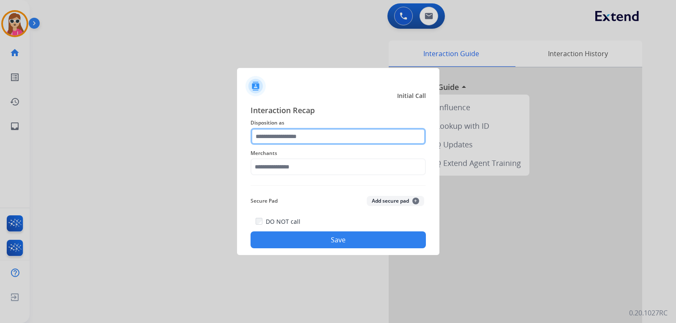
click at [325, 141] on input "text" at bounding box center [338, 136] width 175 height 17
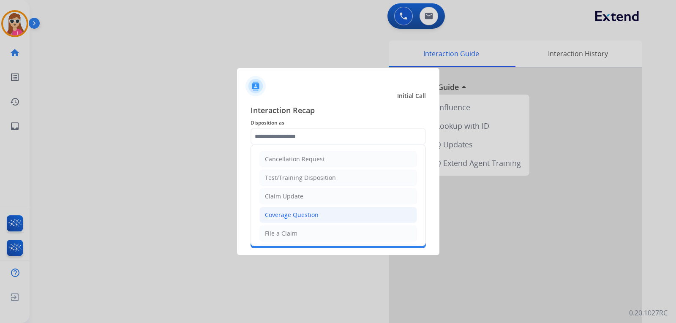
click at [292, 217] on div "Coverage Question" at bounding box center [292, 215] width 54 height 8
type input "**********"
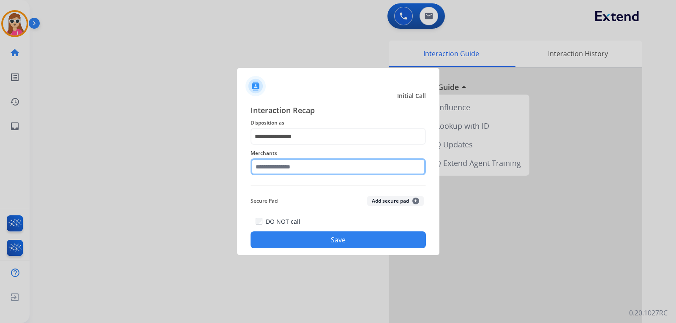
click at [296, 167] on input "text" at bounding box center [338, 166] width 175 height 17
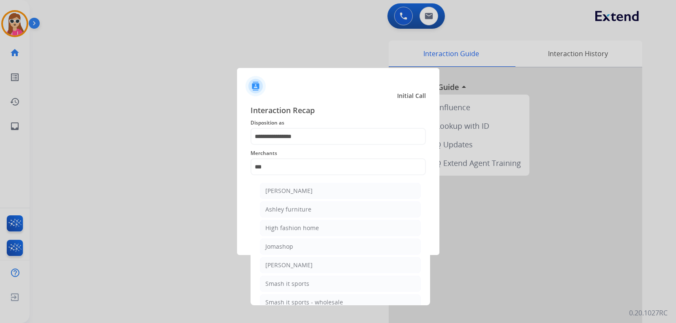
click at [352, 207] on li "Ashley furniture" at bounding box center [340, 210] width 161 height 16
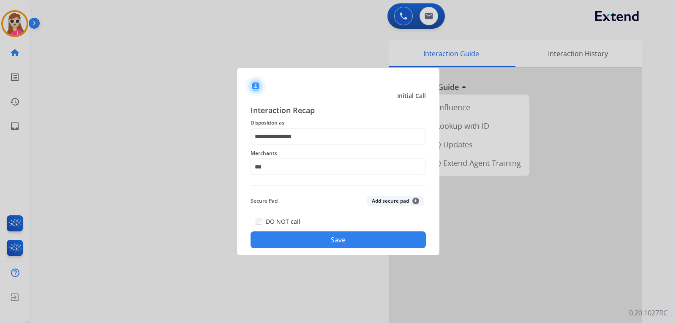
type input "**********"
click at [393, 244] on button "Save" at bounding box center [338, 240] width 175 height 17
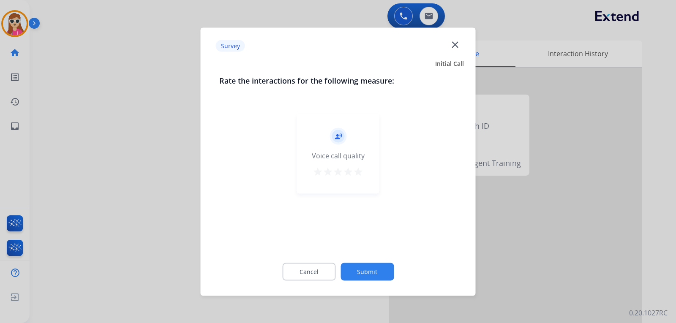
click at [363, 169] on div "record_voice_over Voice call quality star star star star star" at bounding box center [338, 153] width 82 height 80
click at [344, 164] on div "record_voice_over Voice call quality star star star star star" at bounding box center [338, 153] width 82 height 80
drag, startPoint x: 360, startPoint y: 160, endPoint x: 358, endPoint y: 164, distance: 4.4
click at [359, 164] on div "record_voice_over Voice call quality star star star star star" at bounding box center [338, 153] width 82 height 80
click at [358, 169] on mat-icon "star" at bounding box center [358, 171] width 10 height 10
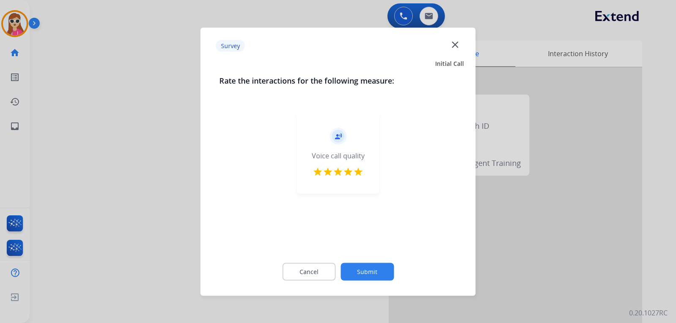
click at [378, 279] on button "Submit" at bounding box center [367, 272] width 53 height 18
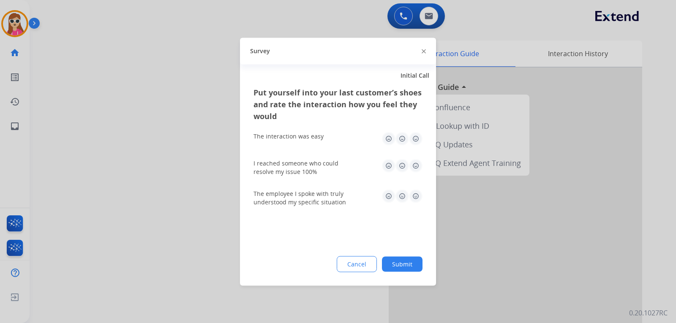
click at [411, 137] on img at bounding box center [416, 139] width 14 height 14
drag, startPoint x: 419, startPoint y: 168, endPoint x: 419, endPoint y: 187, distance: 19.0
click at [419, 168] on img at bounding box center [416, 166] width 14 height 14
click at [419, 196] on img at bounding box center [416, 196] width 14 height 14
click at [407, 272] on div "Put yourself into your last customer’s shoes and rate the interaction how you f…" at bounding box center [338, 185] width 196 height 199
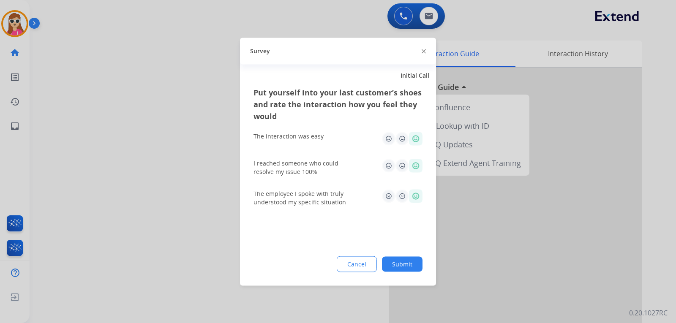
click at [410, 266] on button "Submit" at bounding box center [402, 263] width 41 height 15
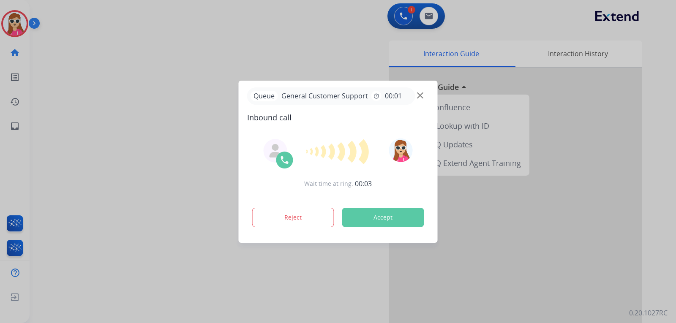
click at [376, 222] on button "Accept" at bounding box center [383, 217] width 82 height 19
drag, startPoint x: 385, startPoint y: 219, endPoint x: 390, endPoint y: 216, distance: 6.7
click at [389, 217] on button "Accept" at bounding box center [383, 217] width 82 height 19
click at [379, 217] on button "Accept" at bounding box center [383, 217] width 82 height 19
click at [393, 223] on button "Accept" at bounding box center [383, 217] width 82 height 19
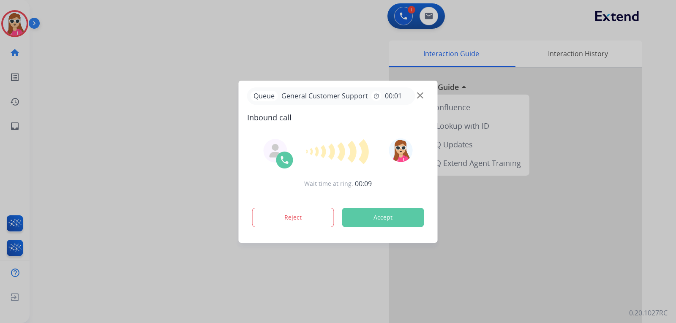
click at [400, 221] on button "Accept" at bounding box center [383, 217] width 82 height 19
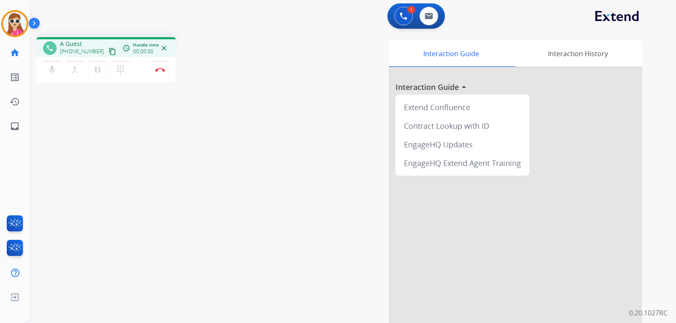
click at [400, 221] on div at bounding box center [516, 225] width 254 height 315
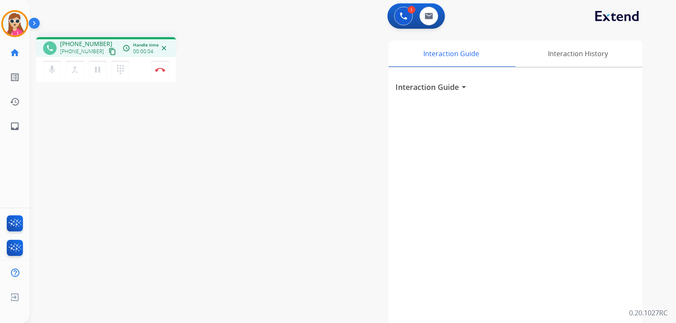
click at [109, 54] on mat-icon "content_copy" at bounding box center [113, 52] width 8 height 8
click at [18, 130] on mat-icon "inbox" at bounding box center [15, 126] width 10 height 10
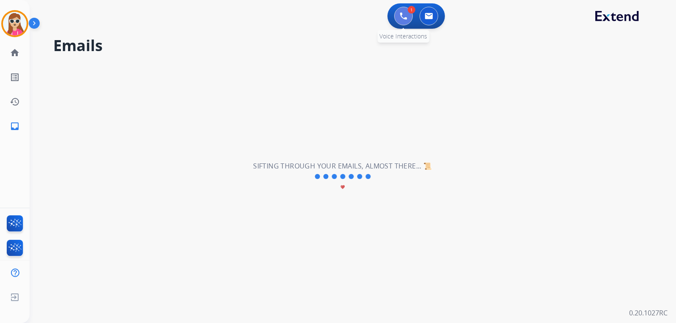
click at [400, 19] on img at bounding box center [404, 16] width 8 height 8
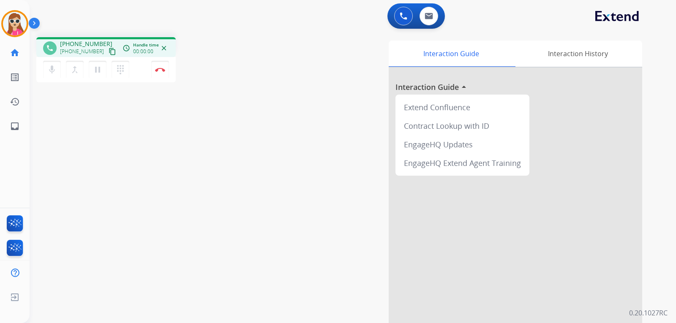
click at [171, 70] on div "mic Mute merge_type Bridge pause Hold dialpad Dialpad Disconnect" at bounding box center [105, 69] width 139 height 25
click at [165, 70] on img at bounding box center [160, 70] width 10 height 4
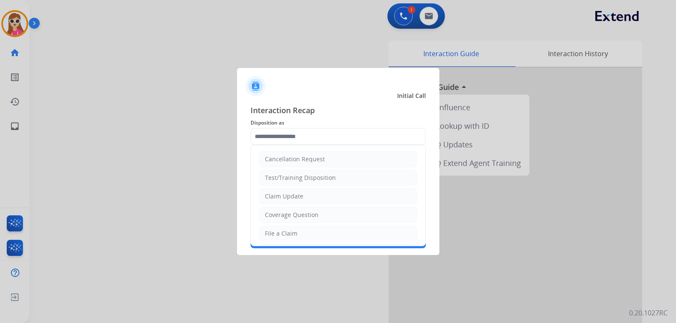
click at [337, 136] on input "text" at bounding box center [338, 136] width 175 height 17
click at [293, 193] on div "Claim Update" at bounding box center [284, 196] width 38 height 8
type input "**********"
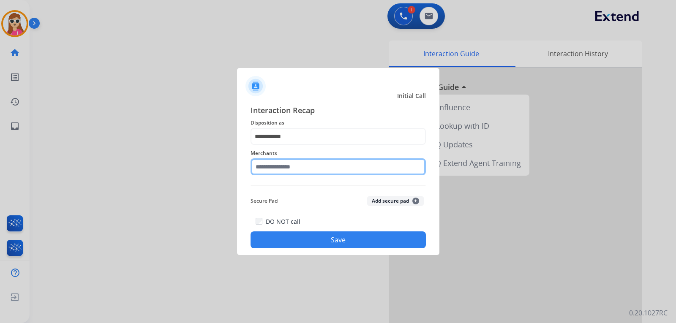
click at [301, 166] on input "text" at bounding box center [338, 166] width 175 height 17
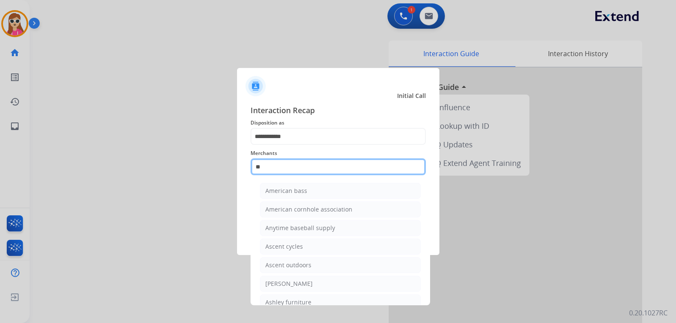
type input "*"
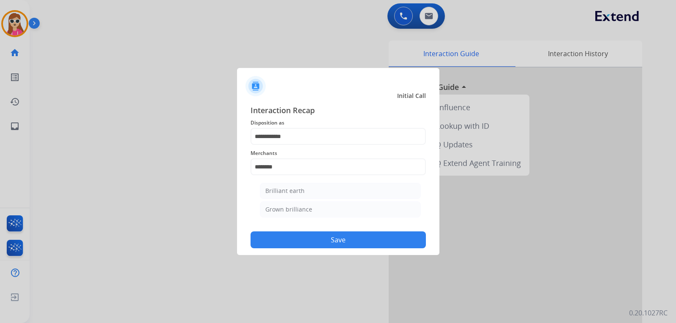
click at [303, 196] on li "Brilliant earth" at bounding box center [340, 191] width 161 height 16
type input "**********"
click at [325, 241] on button "Save" at bounding box center [338, 240] width 175 height 17
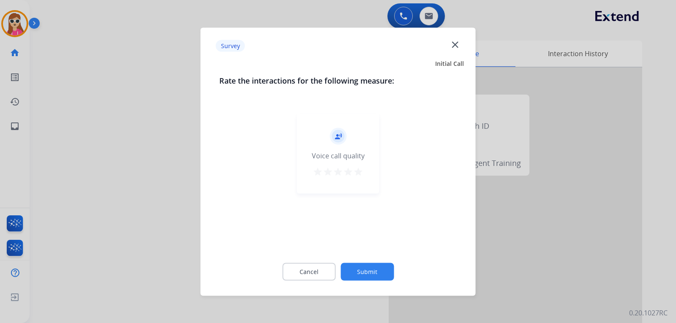
click at [359, 169] on div "record_voice_over Voice call quality star star star star star" at bounding box center [338, 153] width 82 height 80
click at [360, 171] on mat-icon "star" at bounding box center [358, 171] width 10 height 10
click at [370, 280] on div "Cancel Submit" at bounding box center [338, 272] width 238 height 38
click at [372, 273] on button "Submit" at bounding box center [367, 272] width 53 height 18
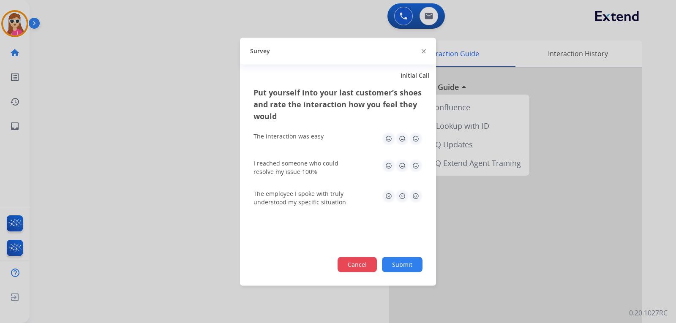
click at [374, 269] on button "Cancel" at bounding box center [357, 264] width 39 height 15
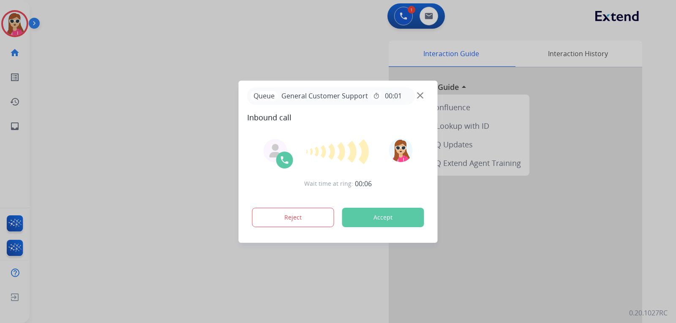
click at [374, 219] on button "Accept" at bounding box center [383, 217] width 82 height 19
click at [376, 217] on button "Accept" at bounding box center [383, 217] width 82 height 19
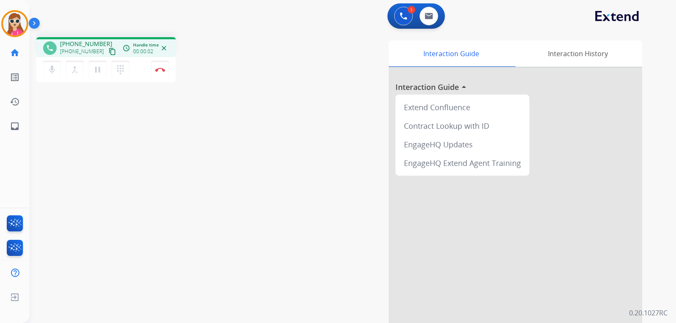
click at [109, 48] on mat-icon "content_copy" at bounding box center [113, 52] width 8 height 8
click at [165, 72] on button "Disconnect" at bounding box center [160, 70] width 18 height 18
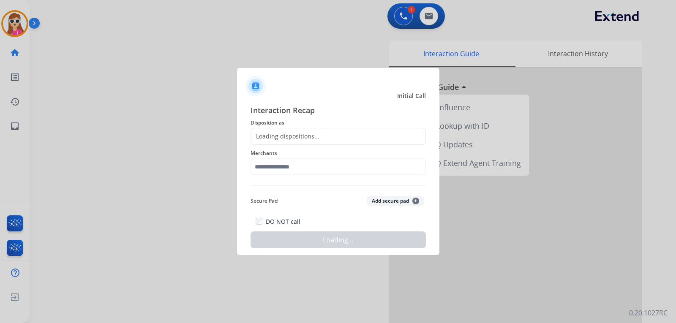
click at [280, 129] on div "Interaction Recap Disposition as Loading dispositions... Merchants Secure Pad A…" at bounding box center [338, 176] width 175 height 144
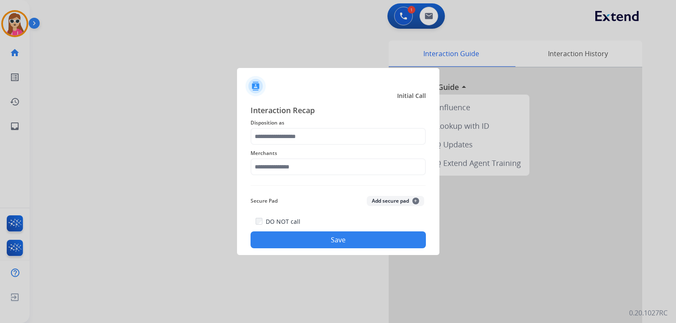
click at [277, 146] on div "Merchants" at bounding box center [338, 162] width 175 height 34
click at [279, 145] on div "Merchants" at bounding box center [338, 162] width 175 height 34
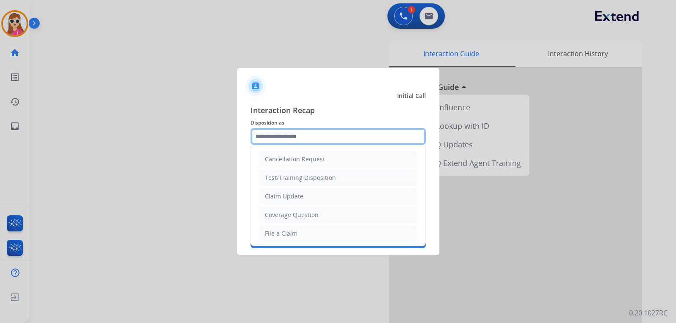
click at [281, 138] on input "text" at bounding box center [338, 136] width 175 height 17
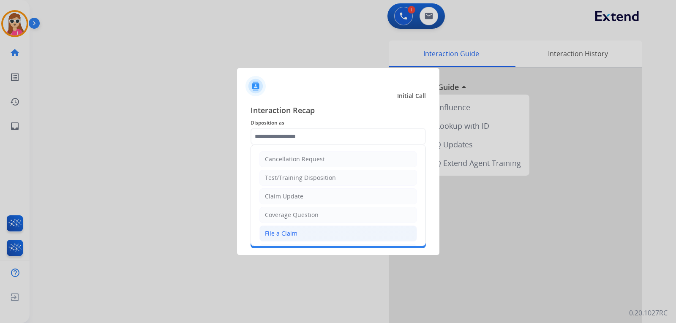
click at [267, 229] on li "File a Claim" at bounding box center [338, 234] width 158 height 16
type input "**********"
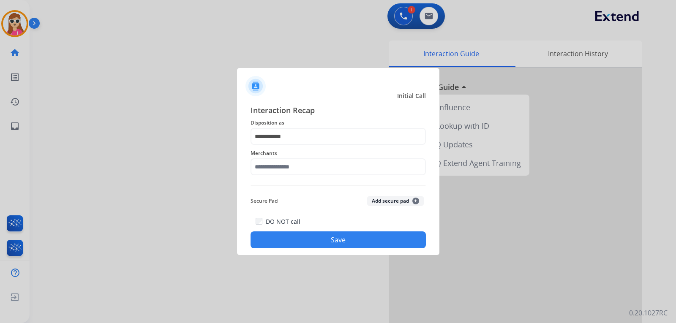
drag, startPoint x: 342, startPoint y: 157, endPoint x: 345, endPoint y: 153, distance: 4.8
click at [345, 155] on span "Merchants" at bounding box center [338, 153] width 175 height 10
click at [336, 161] on input "text" at bounding box center [338, 166] width 175 height 17
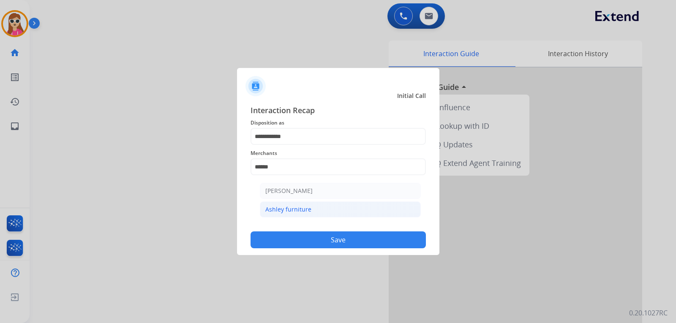
click at [374, 210] on li "Ashley furniture" at bounding box center [340, 210] width 161 height 16
type input "**********"
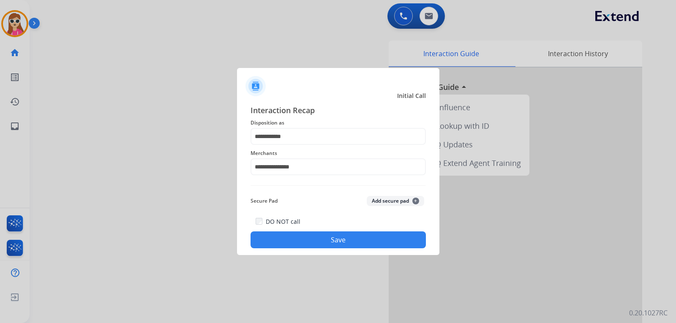
click at [369, 233] on button "Save" at bounding box center [338, 240] width 175 height 17
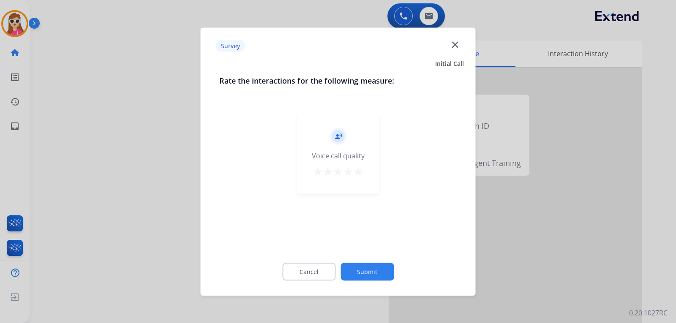
drag, startPoint x: 366, startPoint y: 168, endPoint x: 353, endPoint y: 189, distance: 24.4
click at [365, 169] on div "record_voice_over Voice call quality star star star star star" at bounding box center [338, 153] width 82 height 80
click at [361, 182] on div "record_voice_over Voice call quality star star star star star" at bounding box center [338, 153] width 82 height 80
click at [344, 183] on div "record_voice_over Voice call quality star star star star star" at bounding box center [338, 153] width 82 height 80
click at [360, 166] on div "star star star star star" at bounding box center [338, 172] width 51 height 13
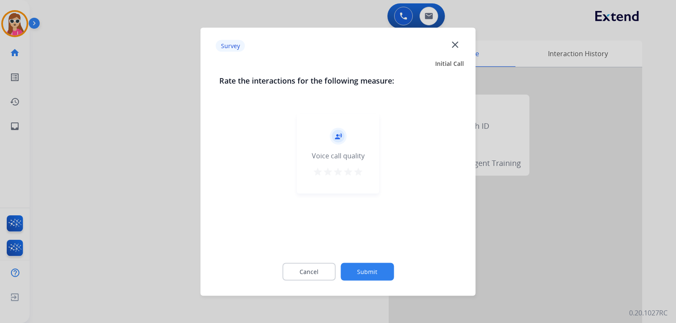
click at [362, 166] on div "record_voice_over Voice call quality star star star star star" at bounding box center [338, 153] width 82 height 80
click at [360, 169] on mat-icon "star" at bounding box center [358, 171] width 10 height 10
click at [351, 270] on button "Submit" at bounding box center [367, 272] width 53 height 18
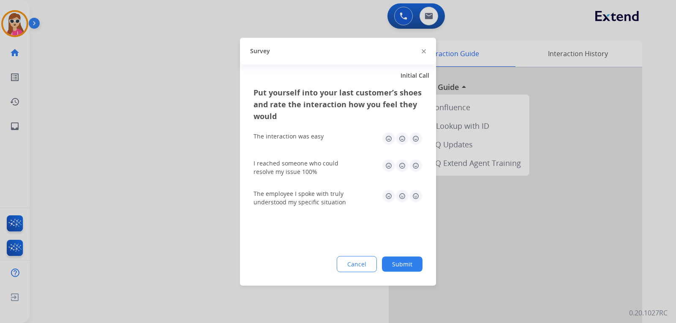
click at [412, 194] on img at bounding box center [416, 196] width 14 height 14
click at [415, 162] on img at bounding box center [416, 166] width 14 height 14
drag, startPoint x: 417, startPoint y: 146, endPoint x: 420, endPoint y: 137, distance: 9.2
click at [420, 137] on div "The interaction was easy" at bounding box center [338, 138] width 169 height 27
click at [411, 142] on img at bounding box center [416, 139] width 14 height 14
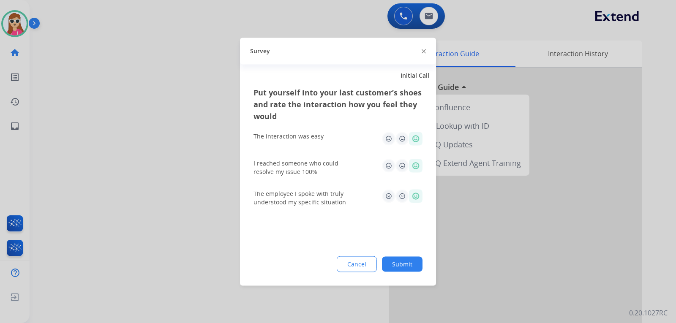
click at [421, 211] on div "The employee I spoke with truly understood my specific situation" at bounding box center [338, 198] width 169 height 30
click at [404, 265] on button "Submit" at bounding box center [402, 263] width 41 height 15
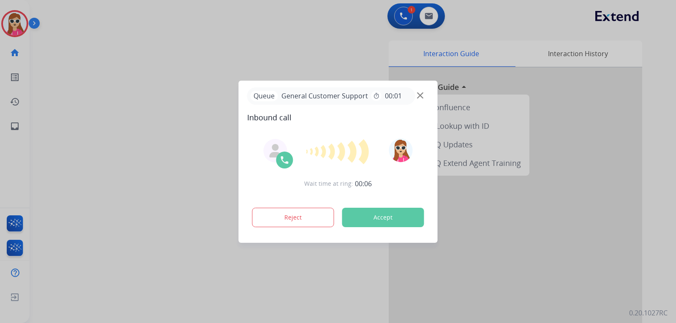
click at [374, 218] on button "Accept" at bounding box center [383, 217] width 82 height 19
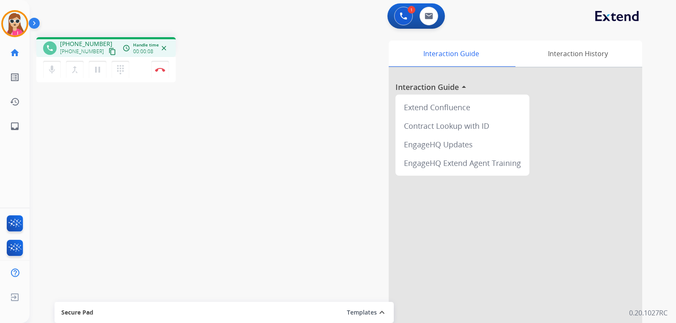
click at [109, 52] on mat-icon "content_copy" at bounding box center [113, 52] width 8 height 8
click at [161, 72] on button "Disconnect" at bounding box center [160, 70] width 18 height 18
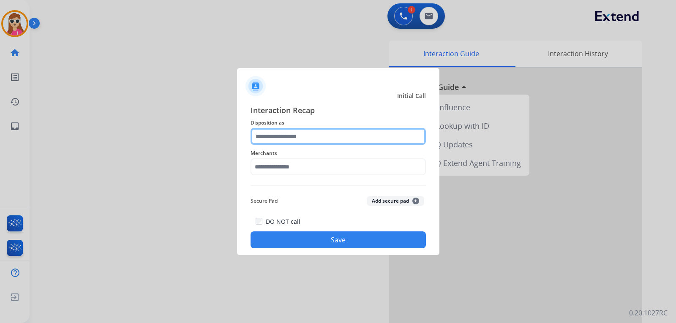
click at [292, 137] on input "text" at bounding box center [338, 136] width 175 height 17
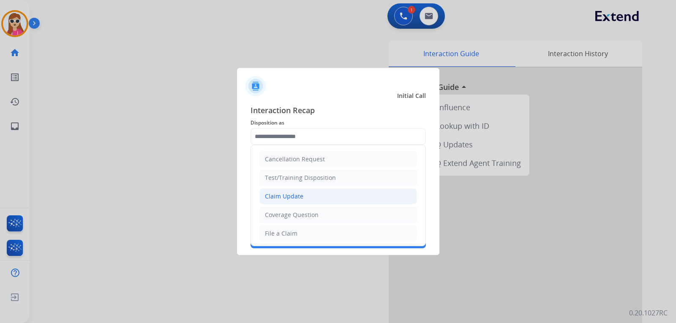
click at [316, 196] on li "Claim Update" at bounding box center [338, 196] width 158 height 16
type input "**********"
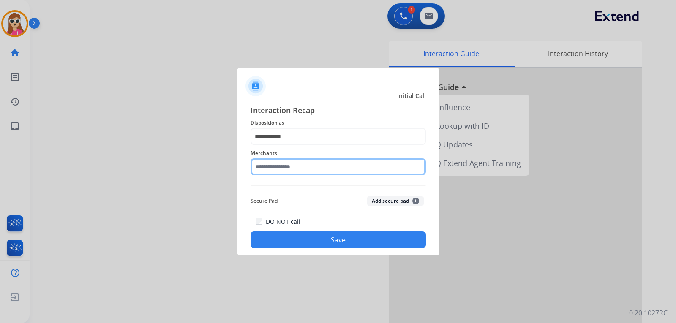
click at [290, 164] on input "text" at bounding box center [338, 166] width 175 height 17
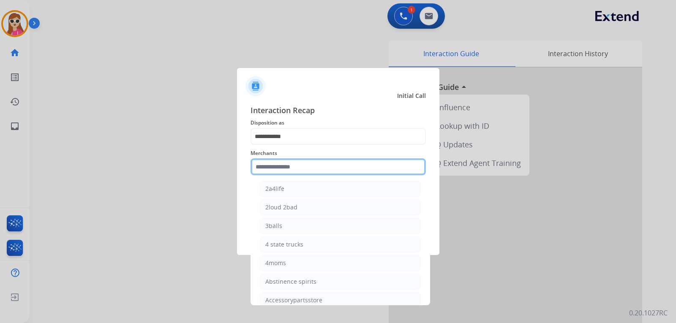
scroll to position [42, 0]
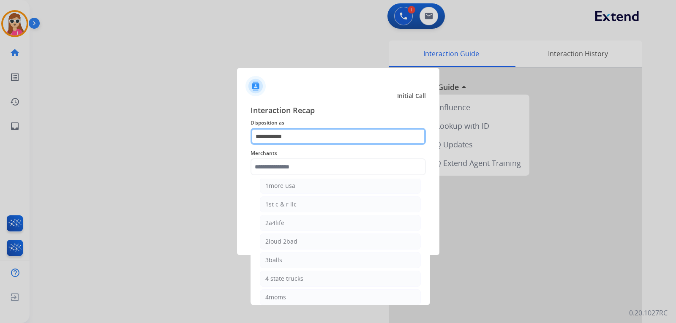
click at [302, 138] on input "**********" at bounding box center [338, 136] width 175 height 17
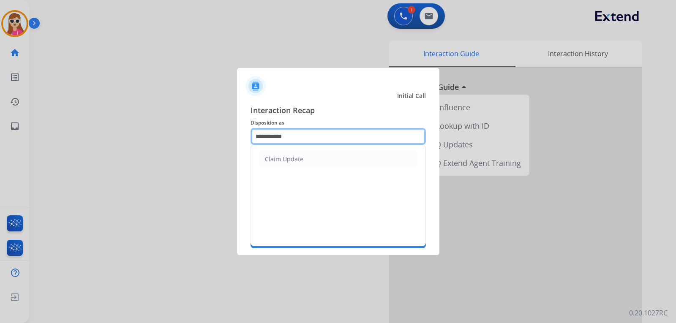
drag, startPoint x: 321, startPoint y: 139, endPoint x: 220, endPoint y: 145, distance: 101.2
click at [0, 145] on app-contact-recap-modal "**********" at bounding box center [0, 161] width 0 height 323
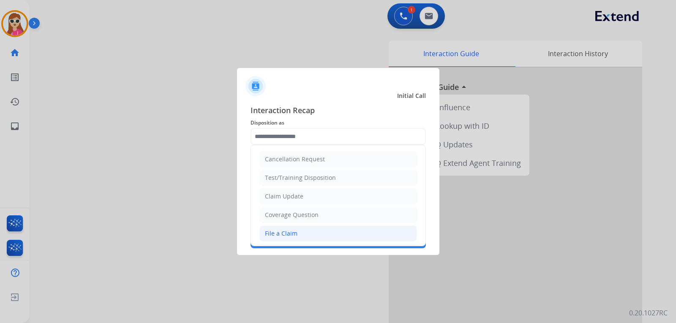
click at [273, 238] on div "File a Claim" at bounding box center [281, 233] width 33 height 8
type input "**********"
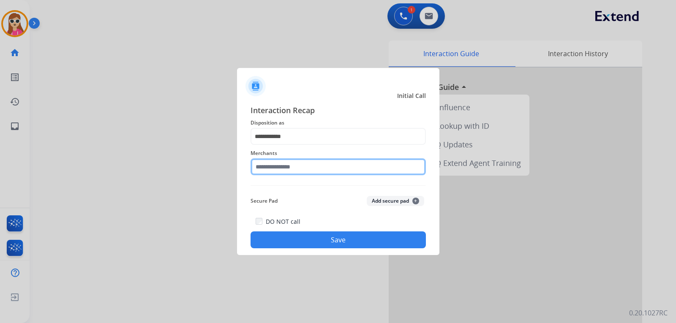
click at [329, 172] on input "text" at bounding box center [338, 166] width 175 height 17
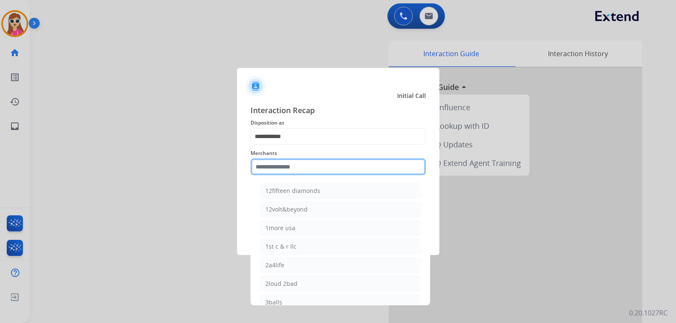
click at [367, 175] on input "text" at bounding box center [338, 166] width 175 height 17
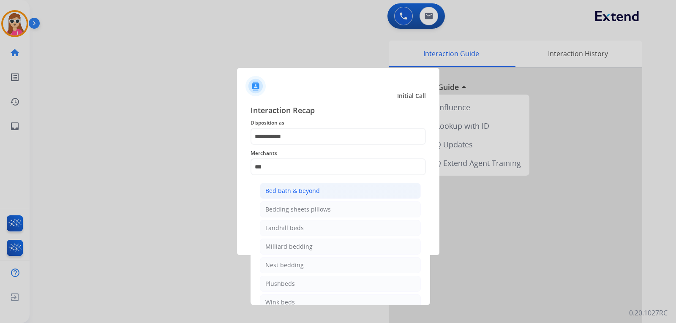
click at [337, 183] on ul "Bed bath & beyond Bedding sheets pillows Landhill beds Milliard bedding Nest be…" at bounding box center [340, 249] width 166 height 140
click at [336, 188] on li "Bed bath & beyond" at bounding box center [340, 191] width 161 height 16
type input "**********"
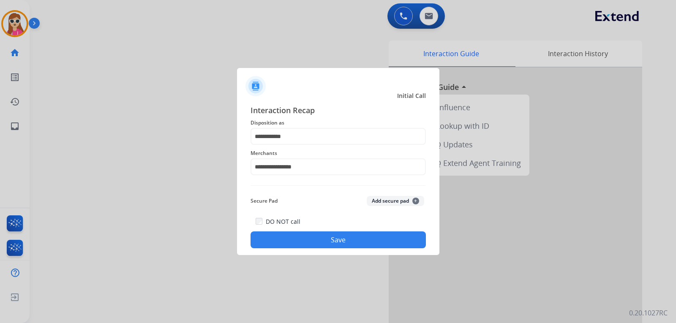
click at [302, 248] on button "Save" at bounding box center [338, 240] width 175 height 17
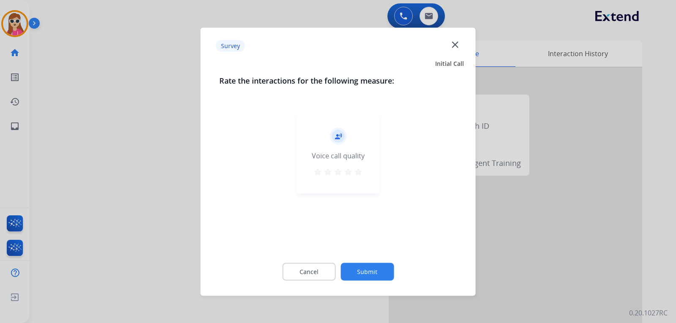
click at [355, 179] on div "record_voice_over Voice call quality star star star star star" at bounding box center [338, 153] width 82 height 80
click at [358, 177] on button "star" at bounding box center [358, 172] width 10 height 13
click at [378, 270] on button "Submit" at bounding box center [367, 272] width 53 height 18
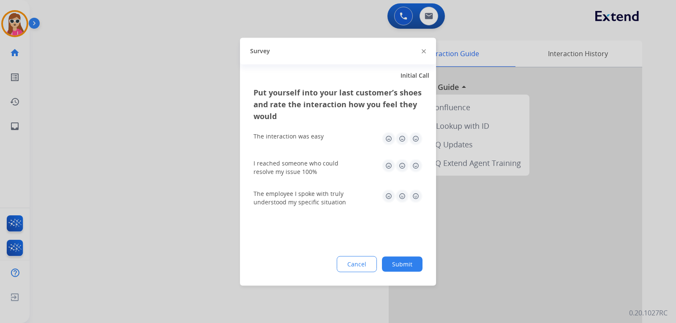
click at [417, 194] on img at bounding box center [416, 196] width 14 height 14
click at [414, 163] on img at bounding box center [416, 166] width 14 height 14
drag, startPoint x: 417, startPoint y: 137, endPoint x: 415, endPoint y: 145, distance: 8.4
click at [418, 137] on img at bounding box center [416, 139] width 14 height 14
click at [408, 266] on button "Submit" at bounding box center [402, 263] width 41 height 15
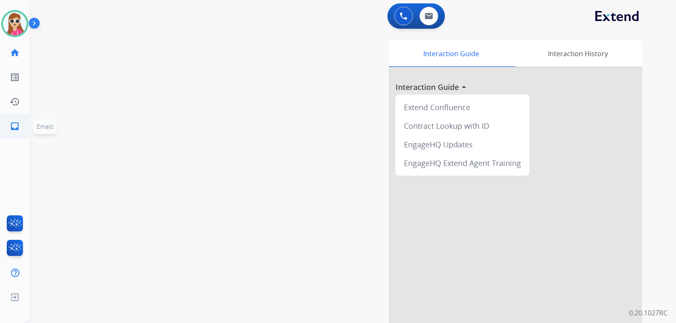
click at [15, 130] on mat-icon "inbox" at bounding box center [15, 126] width 10 height 10
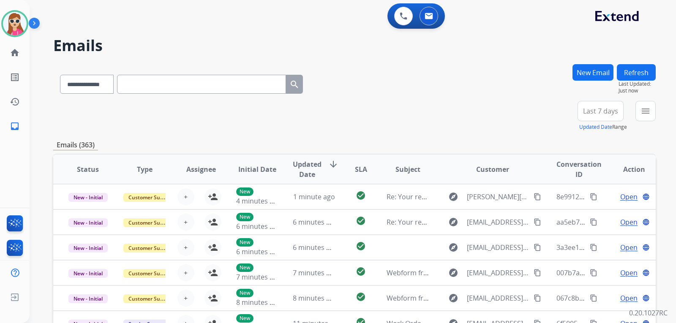
click at [256, 85] on input "text" at bounding box center [201, 84] width 169 height 19
paste input "**********"
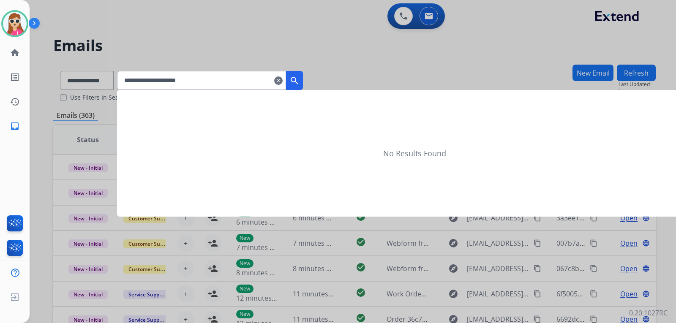
type input "**********"
click at [303, 71] on button "search" at bounding box center [294, 80] width 17 height 19
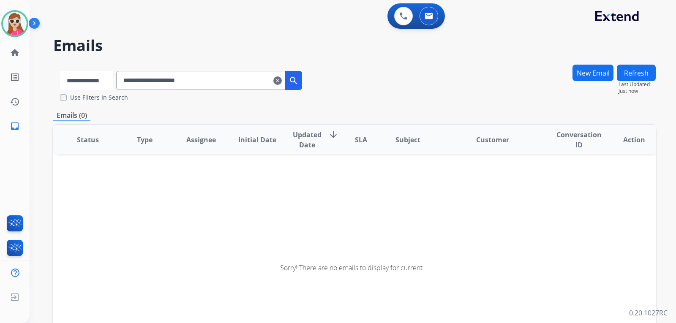
click at [113, 77] on select "**********" at bounding box center [86, 80] width 53 height 19
click at [125, 111] on div "Emails (0)" at bounding box center [354, 115] width 603 height 11
drag, startPoint x: 117, startPoint y: 85, endPoint x: 114, endPoint y: 88, distance: 5.1
click at [113, 85] on select "**********" at bounding box center [86, 80] width 53 height 19
select select "**********"
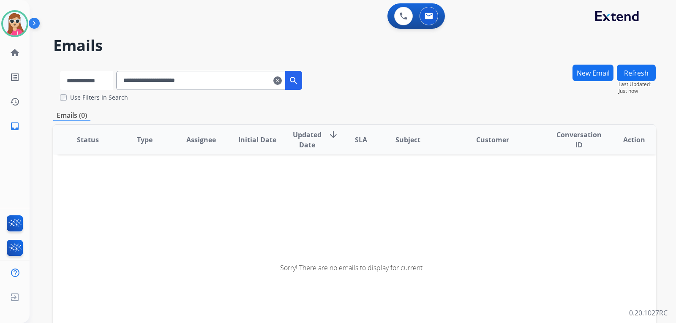
click at [60, 71] on select "**********" at bounding box center [86, 80] width 53 height 19
click at [300, 83] on mat-icon "search" at bounding box center [294, 81] width 10 height 10
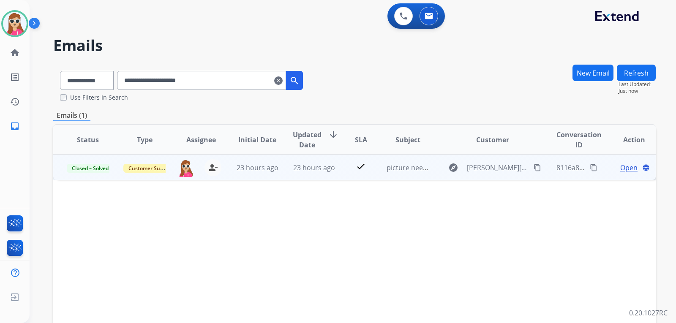
click at [383, 176] on td "picture needed" at bounding box center [401, 167] width 57 height 25
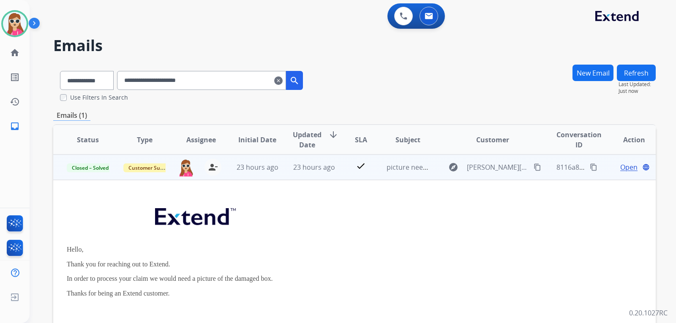
click at [620, 166] on span "Open" at bounding box center [628, 167] width 17 height 10
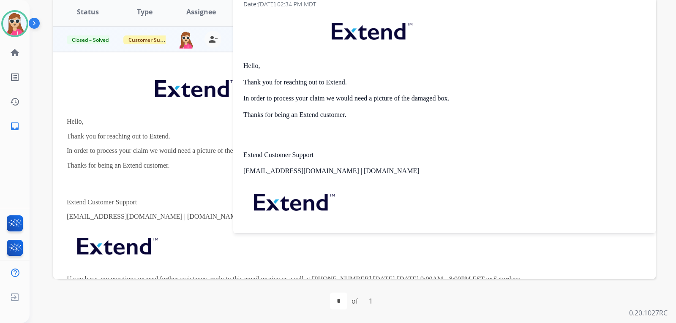
scroll to position [130, 0]
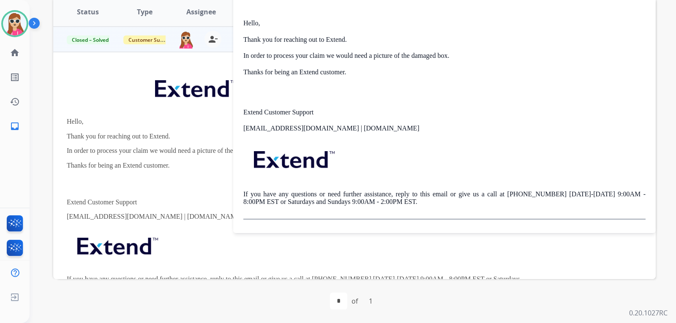
click at [213, 256] on p at bounding box center [298, 248] width 463 height 41
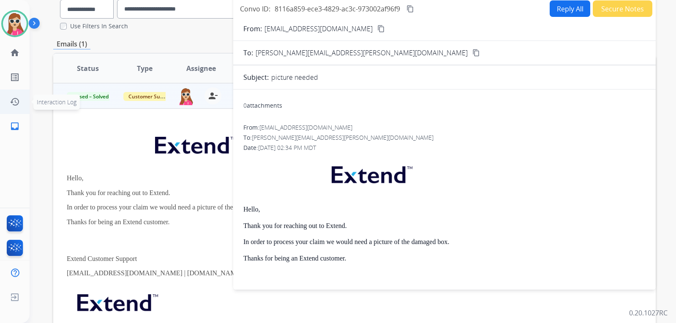
scroll to position [44, 0]
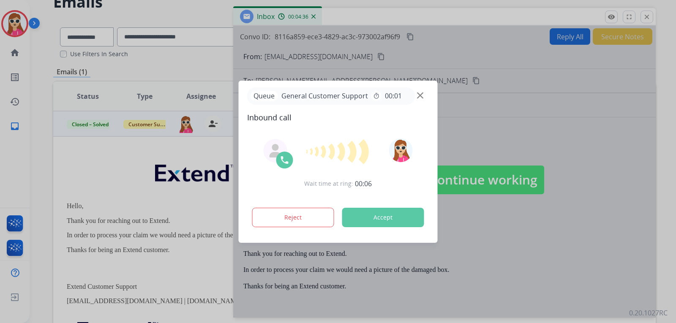
click at [377, 219] on button "Accept" at bounding box center [383, 217] width 82 height 19
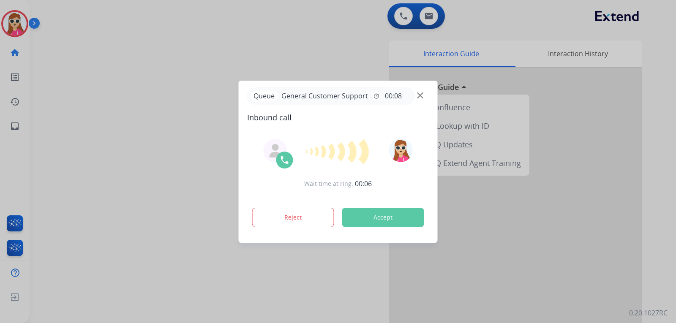
click at [366, 212] on button "Accept" at bounding box center [383, 217] width 82 height 19
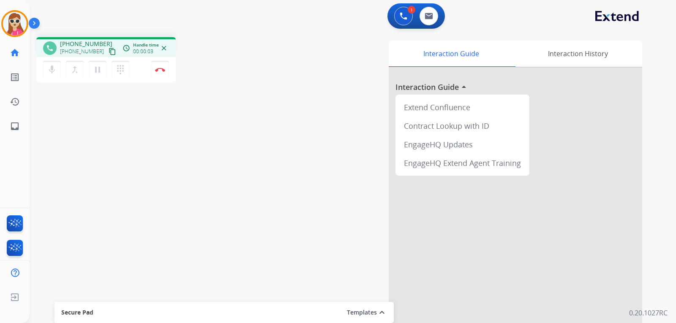
click at [109, 52] on mat-icon "content_copy" at bounding box center [113, 52] width 8 height 8
drag, startPoint x: 3, startPoint y: 262, endPoint x: -8, endPoint y: 197, distance: 66.4
click at [0, 197] on html "Outbound call Quit Outbound call Quit Schedule interaction + Add to my list Cus…" at bounding box center [338, 161] width 676 height 323
click at [161, 76] on button "Disconnect" at bounding box center [160, 70] width 18 height 18
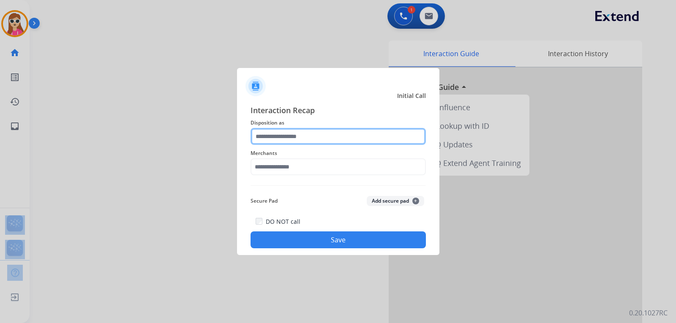
click at [281, 136] on input "text" at bounding box center [338, 136] width 175 height 17
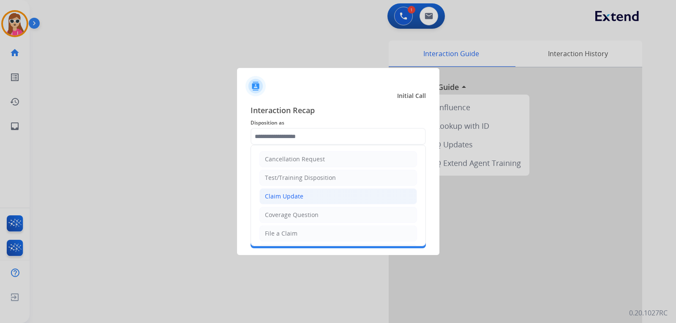
click at [295, 198] on div "Claim Update" at bounding box center [284, 196] width 38 height 8
type input "**********"
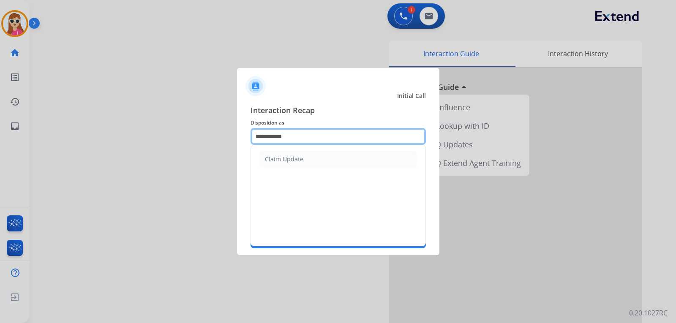
drag, startPoint x: 296, startPoint y: 141, endPoint x: 248, endPoint y: 146, distance: 48.4
click at [248, 146] on div "**********" at bounding box center [338, 177] width 202 height 158
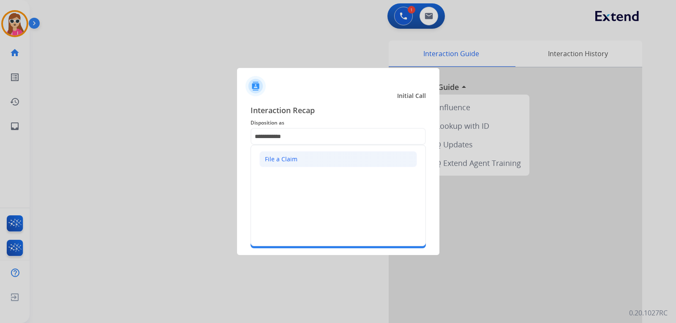
click at [294, 158] on div "File a Claim" at bounding box center [281, 159] width 33 height 8
type input "**********"
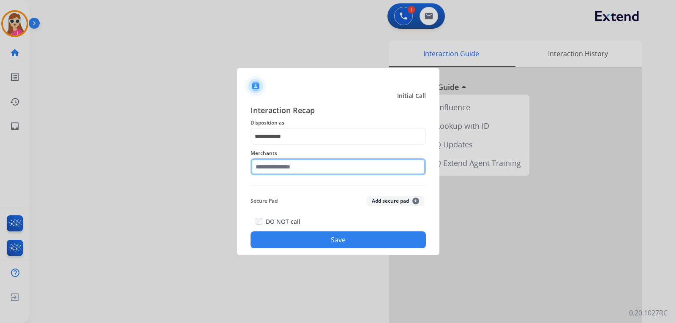
click at [302, 173] on input "text" at bounding box center [338, 166] width 175 height 17
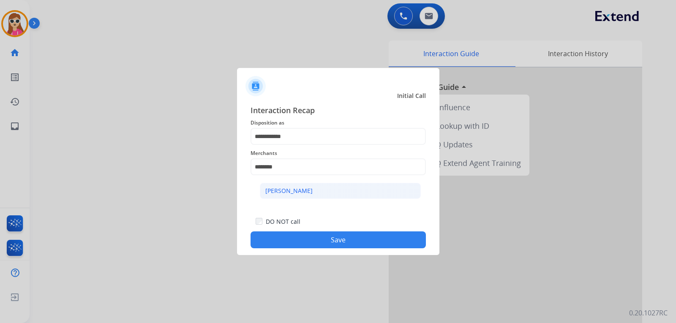
click at [311, 194] on li "[PERSON_NAME]" at bounding box center [340, 191] width 161 height 16
type input "********"
click at [336, 243] on button "Save" at bounding box center [338, 240] width 175 height 17
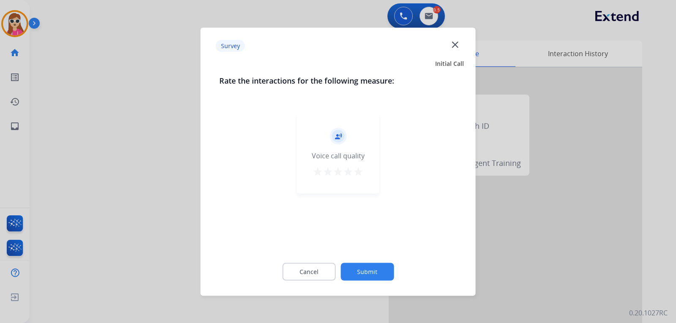
click at [356, 174] on mat-icon "star" at bounding box center [358, 171] width 10 height 10
click at [380, 268] on button "Submit" at bounding box center [367, 272] width 53 height 18
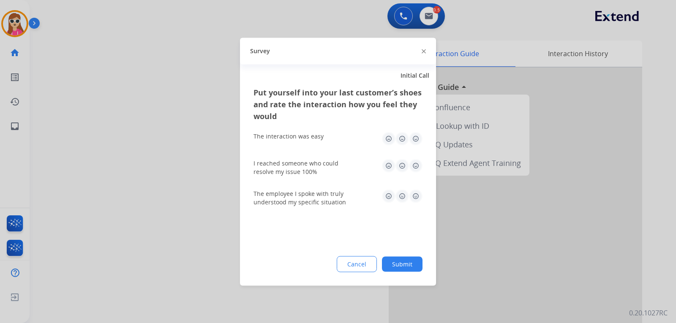
click at [415, 141] on img at bounding box center [416, 139] width 14 height 14
click at [419, 171] on img at bounding box center [416, 166] width 14 height 14
click at [413, 199] on img at bounding box center [416, 196] width 14 height 14
click at [414, 263] on button "Submit" at bounding box center [402, 263] width 41 height 15
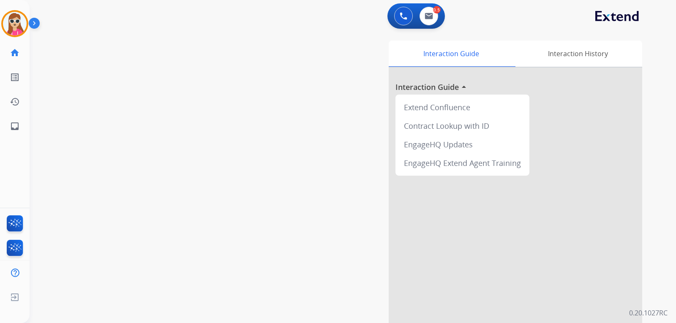
drag, startPoint x: 444, startPoint y: 11, endPoint x: 442, endPoint y: 15, distance: 4.7
click at [442, 14] on app-action-bar "0 Voice Interactions 0.5 Email Interactions" at bounding box center [415, 15] width 57 height 25
click at [437, 18] on button at bounding box center [429, 16] width 19 height 19
select select "**********"
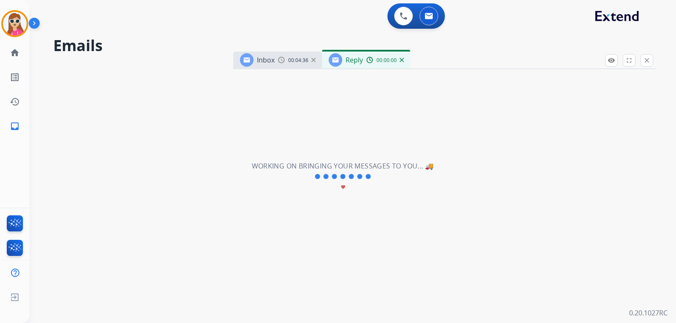
select select "**********"
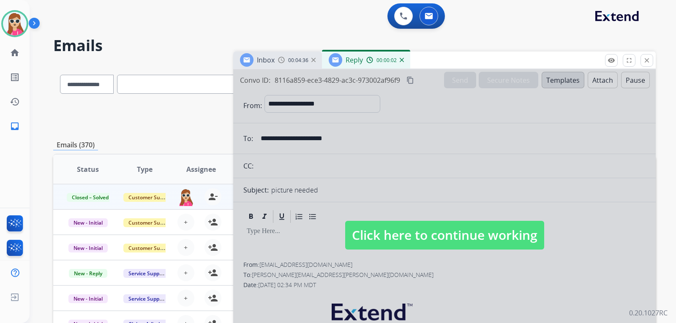
click at [407, 227] on span "Click here to continue working" at bounding box center [444, 235] width 199 height 29
select select
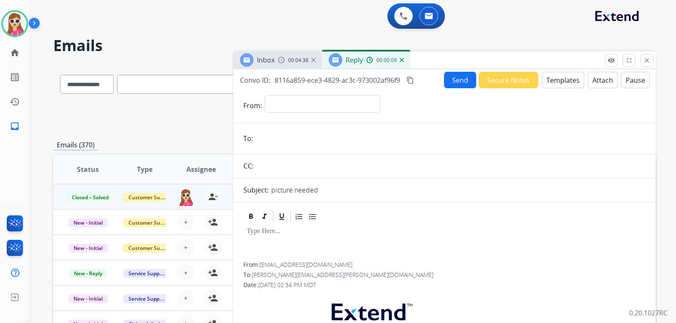
click at [649, 63] on mat-icon "close" at bounding box center [647, 61] width 8 height 8
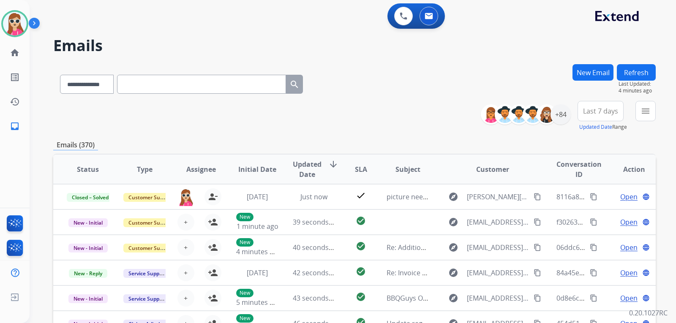
click at [28, 35] on div "Harmony Available Edit Avatar Agent: Harmony Routing Profile: Extend_Training CS" at bounding box center [15, 23] width 30 height 27
click at [16, 25] on img at bounding box center [15, 24] width 24 height 24
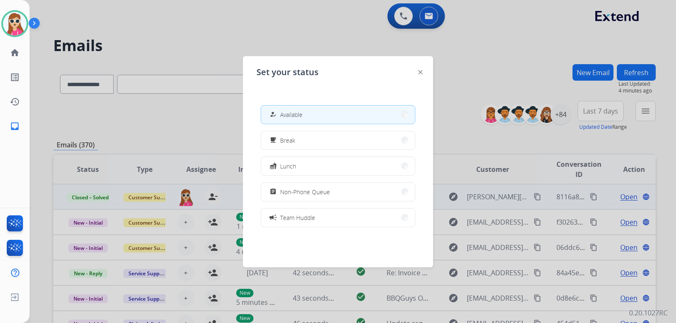
click at [302, 199] on button "assignment Non-Phone Queue" at bounding box center [338, 192] width 154 height 18
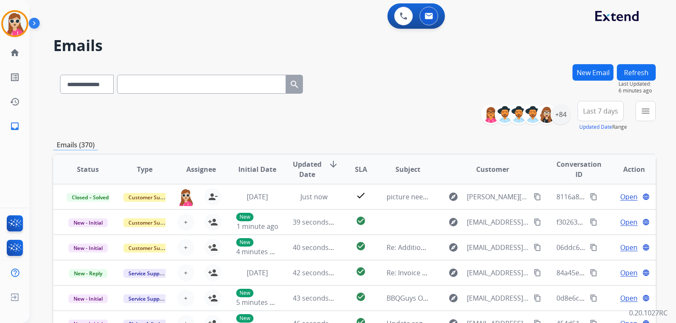
click at [659, 113] on div "**********" at bounding box center [353, 161] width 647 height 323
drag, startPoint x: 647, startPoint y: 113, endPoint x: 642, endPoint y: 115, distance: 5.3
click at [645, 113] on mat-icon "menu" at bounding box center [646, 111] width 10 height 10
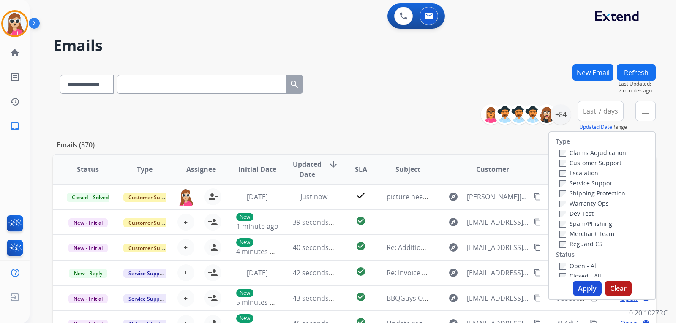
click at [600, 160] on label "Customer Support" at bounding box center [590, 163] width 62 height 8
click at [598, 191] on label "Shipping Protection" at bounding box center [592, 193] width 66 height 8
click at [582, 241] on label "Reguard CS" at bounding box center [580, 244] width 43 height 8
click at [578, 266] on label "Open - All" at bounding box center [578, 266] width 38 height 8
click at [581, 287] on button "Apply" at bounding box center [587, 288] width 29 height 15
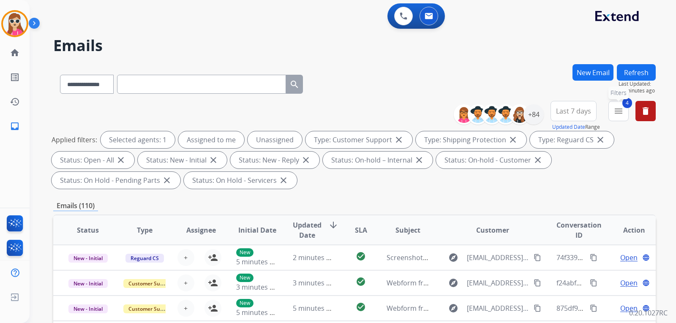
click at [614, 105] on button "4 menu Filters" at bounding box center [618, 111] width 20 height 20
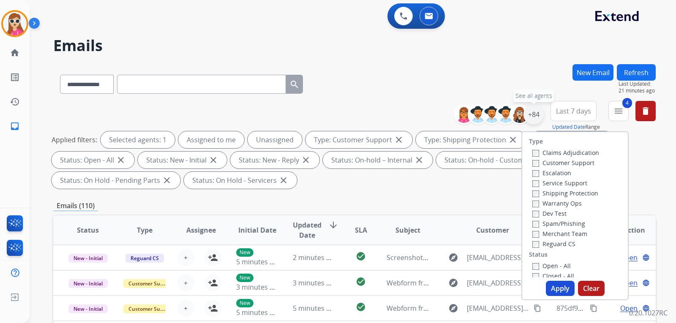
click at [531, 114] on div "+84" at bounding box center [534, 114] width 20 height 20
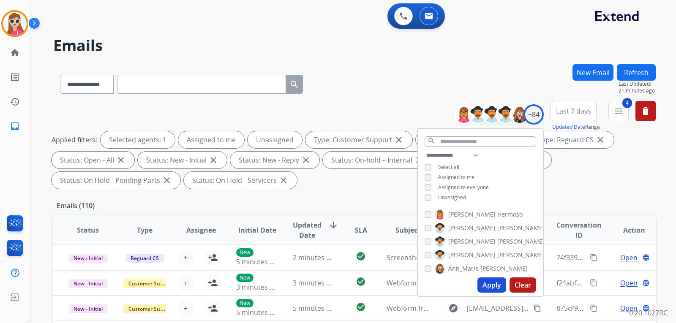
click at [482, 284] on button "Apply" at bounding box center [491, 285] width 29 height 15
drag, startPoint x: 444, startPoint y: 194, endPoint x: 419, endPoint y: 186, distance: 25.8
click at [449, 194] on span "Unassigned" at bounding box center [452, 197] width 28 height 7
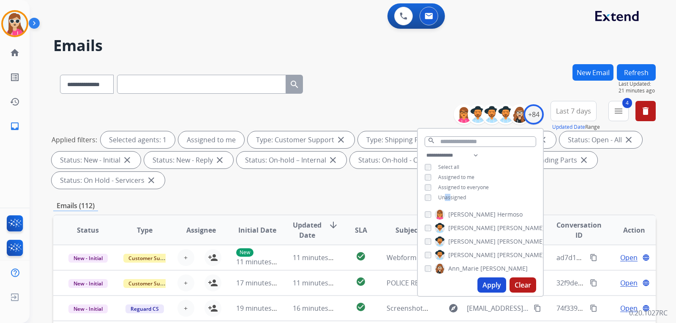
drag, startPoint x: 491, startPoint y: 283, endPoint x: 496, endPoint y: 282, distance: 5.2
click at [491, 282] on button "Apply" at bounding box center [491, 285] width 29 height 15
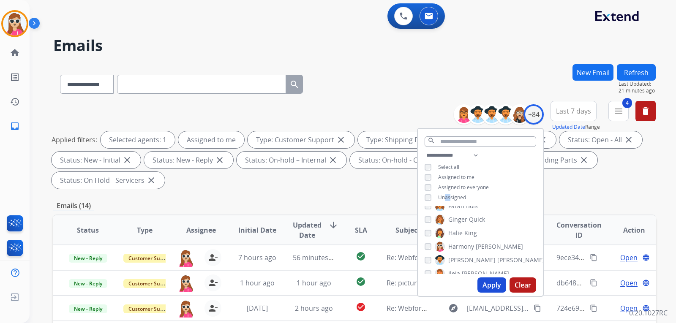
scroll to position [380, 0]
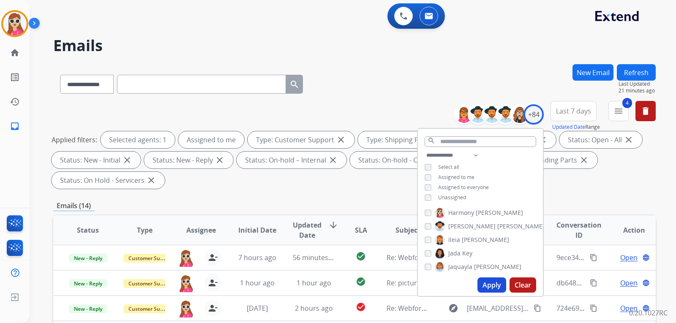
click at [364, 191] on div "**********" at bounding box center [354, 146] width 603 height 91
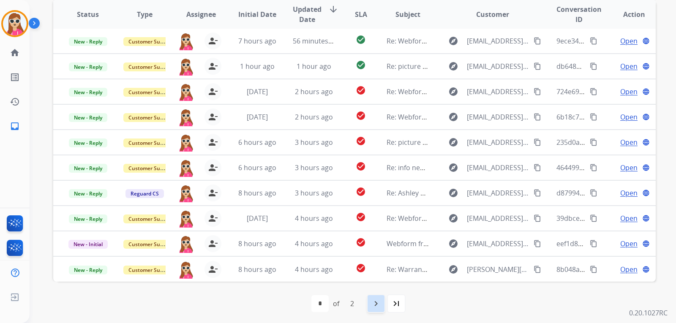
scroll to position [218, 0]
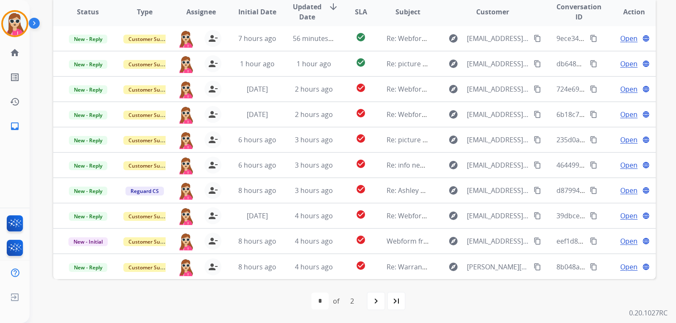
click at [379, 297] on mat-icon "navigate_next" at bounding box center [376, 301] width 10 height 10
select select "*"
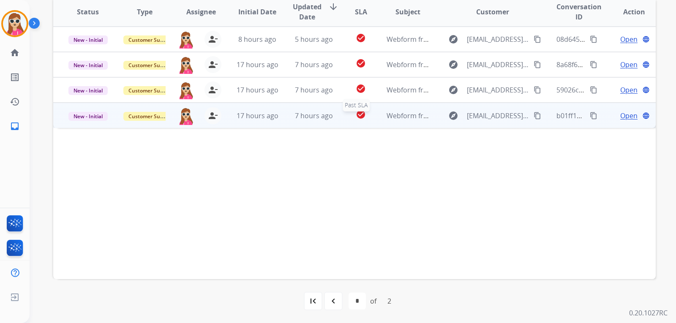
click at [351, 119] on div "check_circle" at bounding box center [361, 115] width 24 height 13
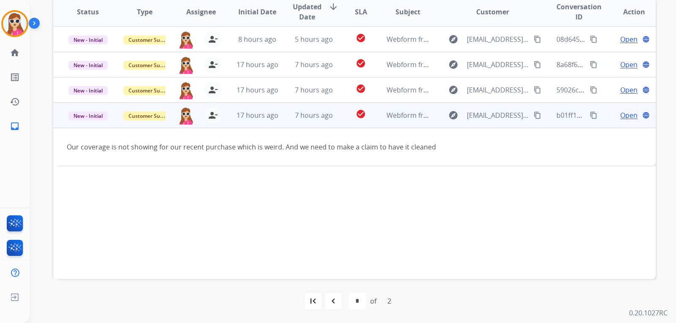
click at [621, 117] on span "Open" at bounding box center [628, 115] width 17 height 10
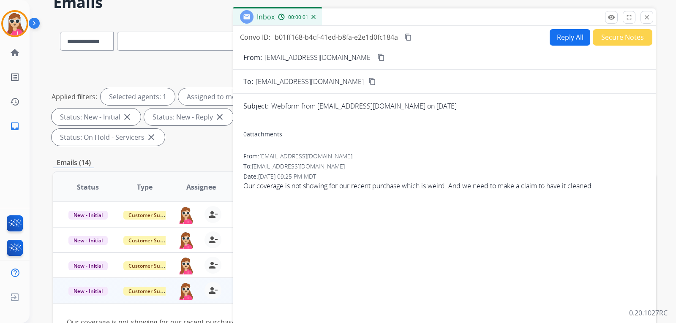
scroll to position [0, 0]
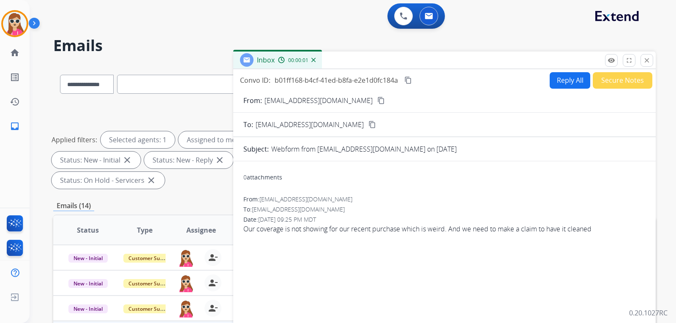
click at [565, 81] on button "Reply All" at bounding box center [570, 80] width 41 height 16
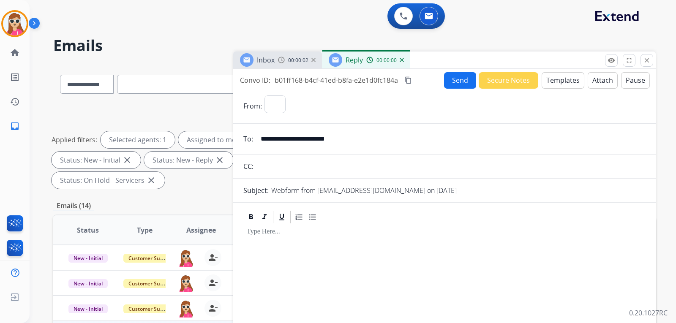
select select "**********"
click at [554, 82] on button "Templates" at bounding box center [563, 80] width 43 height 16
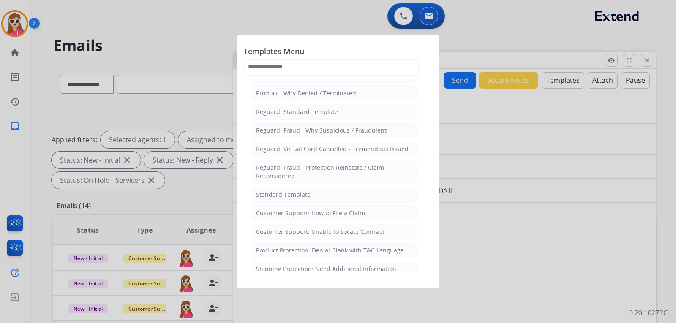
scroll to position [85, 0]
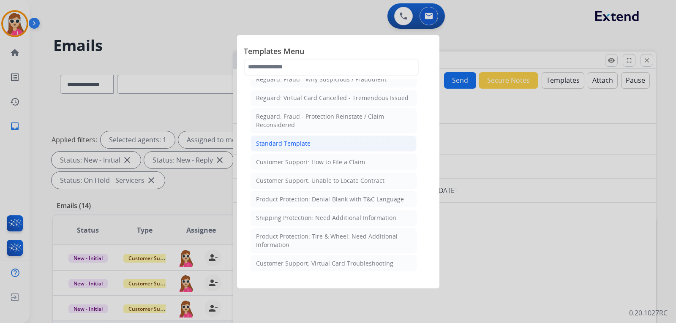
click at [317, 139] on li "Standard Template" at bounding box center [334, 144] width 166 height 16
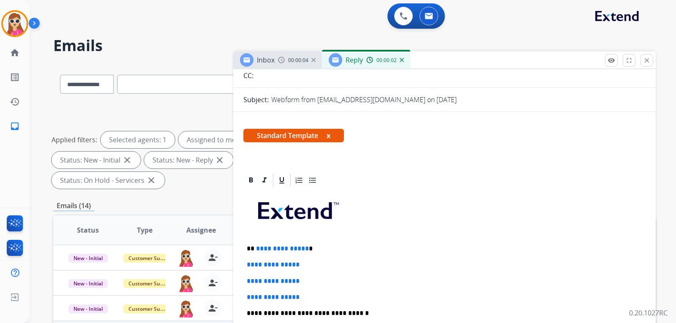
scroll to position [169, 0]
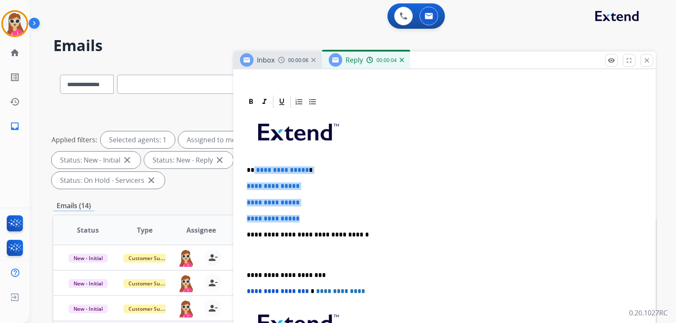
drag, startPoint x: 254, startPoint y: 169, endPoint x: 327, endPoint y: 211, distance: 83.7
click at [328, 218] on div "**********" at bounding box center [444, 254] width 402 height 291
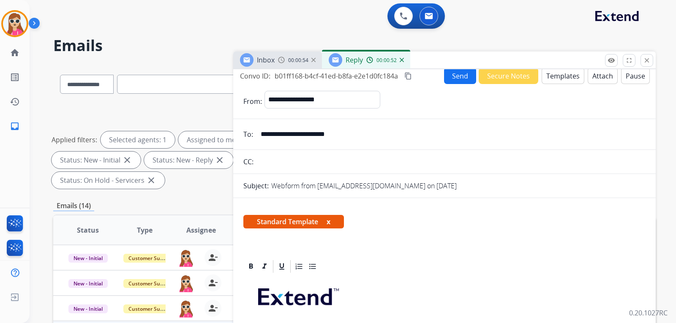
scroll to position [0, 0]
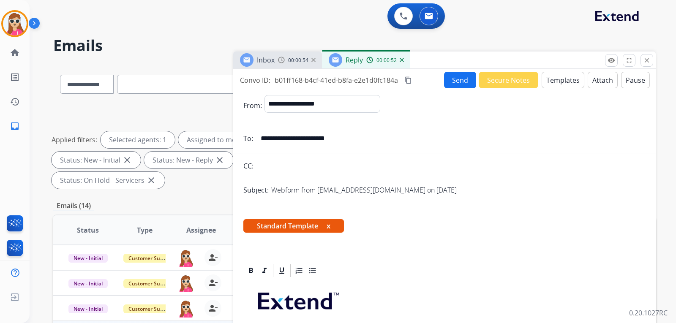
click at [453, 85] on button "Send" at bounding box center [460, 80] width 32 height 16
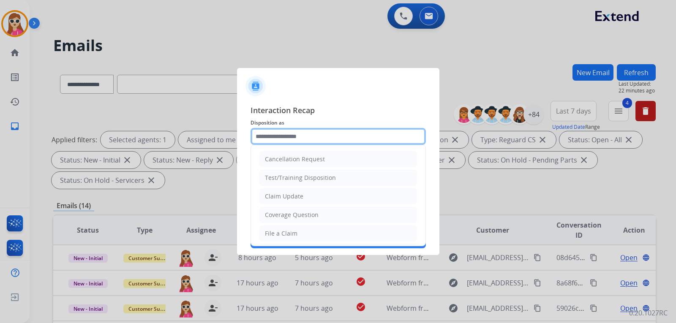
click at [344, 132] on input "text" at bounding box center [338, 136] width 175 height 17
click at [276, 229] on li "File a Claim" at bounding box center [338, 234] width 158 height 16
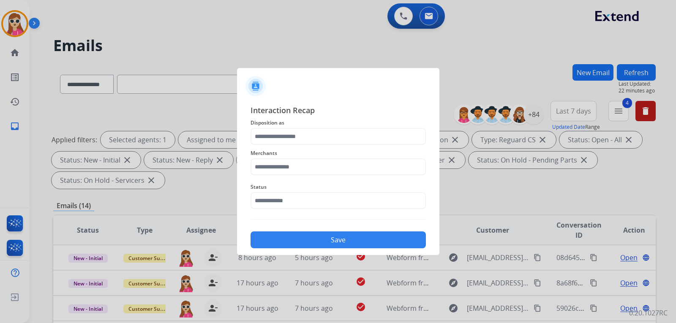
type input "**********"
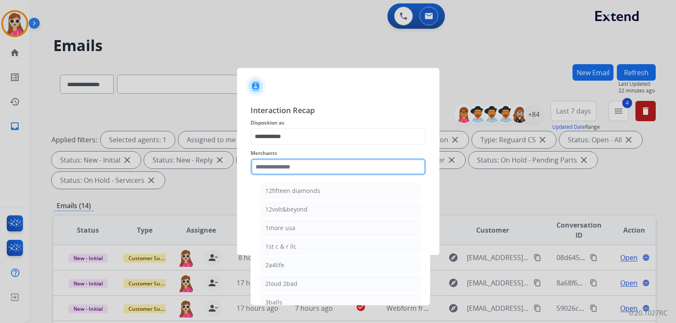
click at [313, 160] on input "text" at bounding box center [338, 166] width 175 height 17
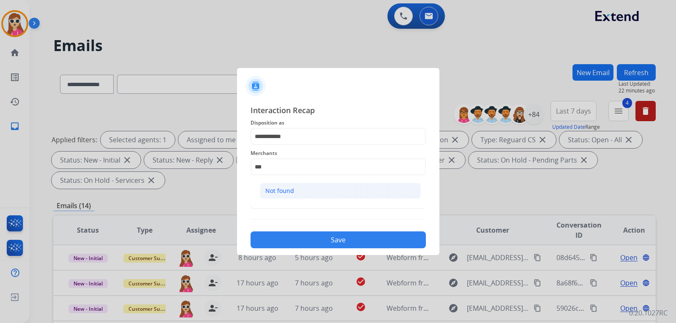
click at [315, 189] on li "Not found" at bounding box center [340, 191] width 161 height 16
type input "*********"
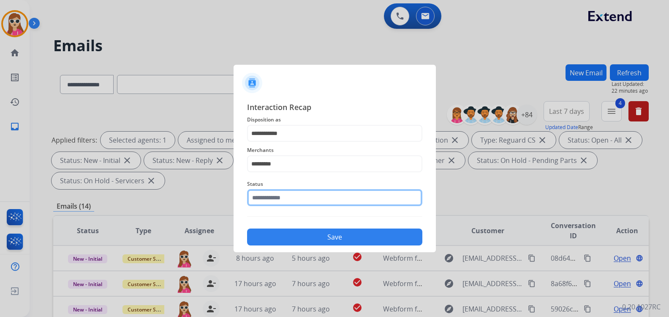
click at [317, 203] on input "text" at bounding box center [334, 197] width 175 height 17
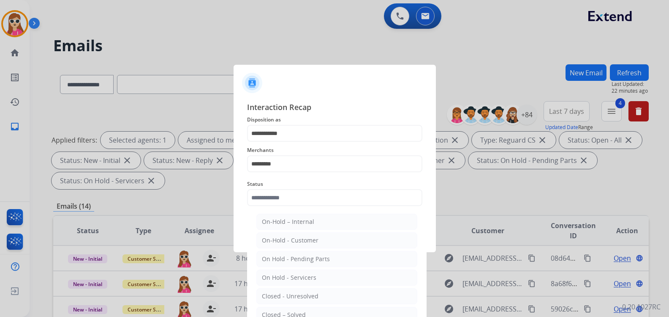
click at [290, 312] on div "Closed – Solved" at bounding box center [284, 314] width 44 height 8
type input "**********"
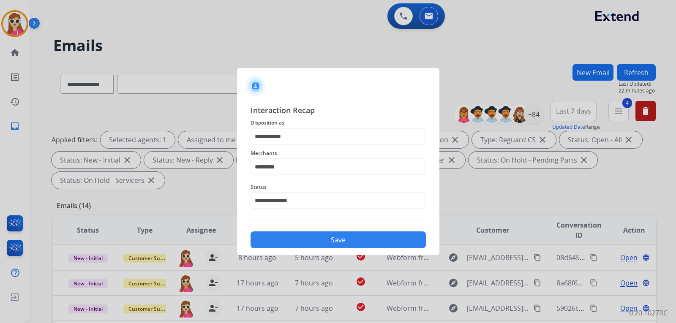
click at [353, 243] on button "Save" at bounding box center [338, 240] width 175 height 17
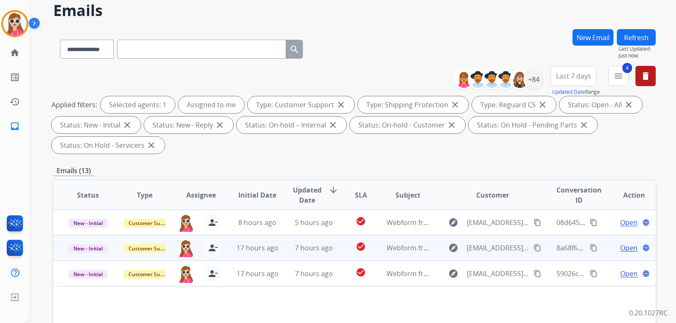
scroll to position [127, 0]
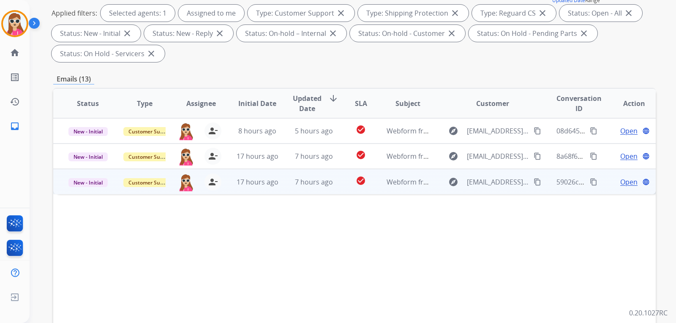
click at [617, 177] on td "Open language" at bounding box center [627, 181] width 57 height 25
drag, startPoint x: 613, startPoint y: 175, endPoint x: 616, endPoint y: 179, distance: 5.7
click at [616, 179] on td "Open language" at bounding box center [627, 181] width 57 height 25
drag, startPoint x: 529, startPoint y: 183, endPoint x: 509, endPoint y: 186, distance: 19.6
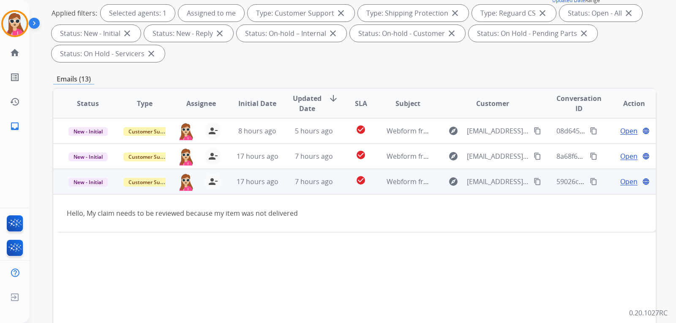
click at [532, 183] on button "content_copy" at bounding box center [537, 182] width 10 height 10
click at [613, 182] on div "Open language" at bounding box center [634, 182] width 43 height 10
click at [620, 177] on span "Open" at bounding box center [628, 182] width 17 height 10
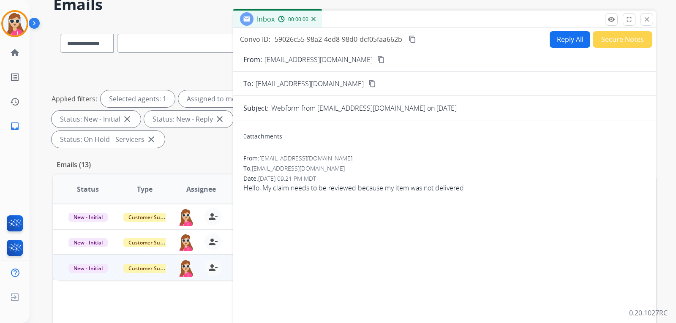
scroll to position [0, 0]
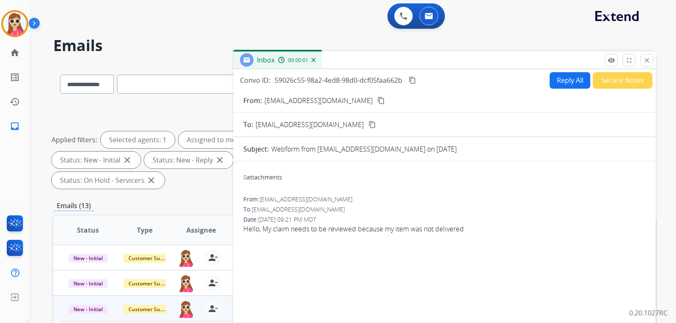
click at [561, 81] on button "Reply All" at bounding box center [570, 80] width 41 height 16
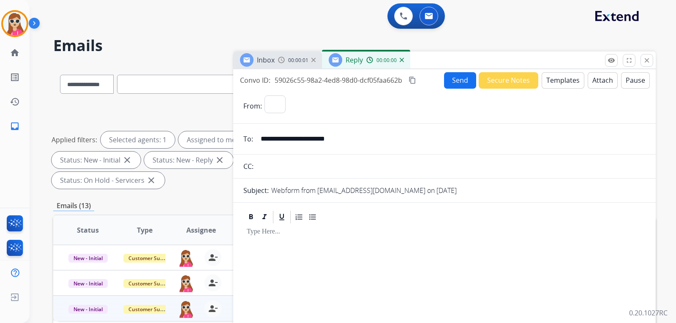
select select "**********"
click at [553, 81] on button "Templates" at bounding box center [563, 80] width 43 height 16
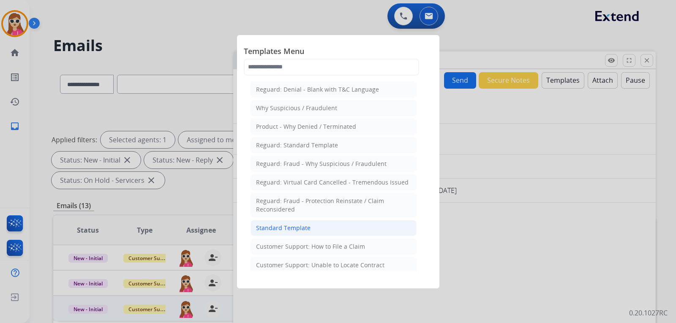
click at [331, 225] on li "Standard Template" at bounding box center [334, 228] width 166 height 16
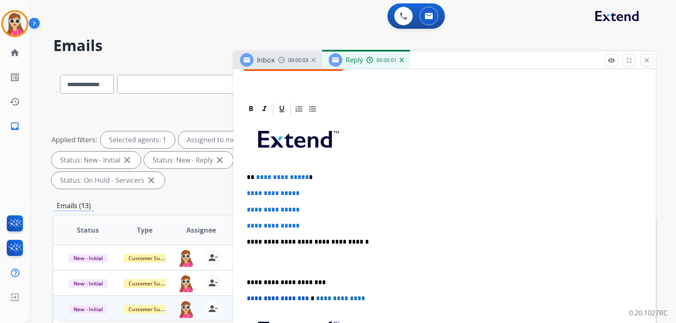
scroll to position [169, 0]
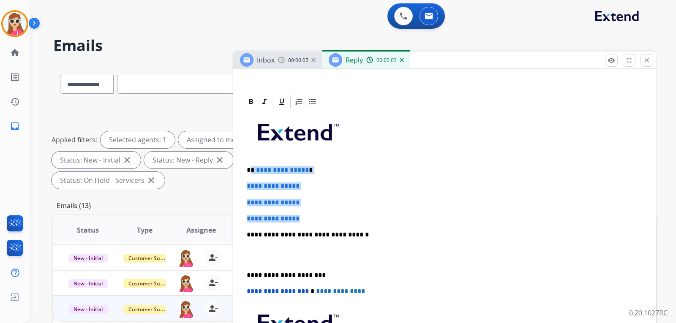
drag, startPoint x: 256, startPoint y: 172, endPoint x: 308, endPoint y: 213, distance: 66.5
click at [308, 213] on div "**********" at bounding box center [444, 254] width 402 height 291
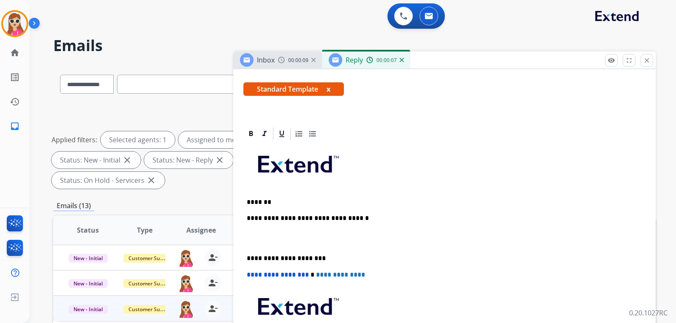
scroll to position [153, 0]
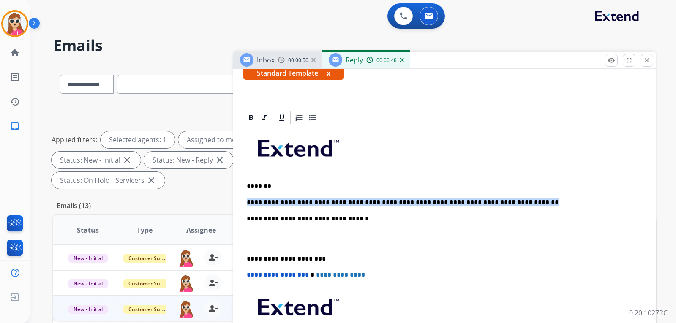
drag, startPoint x: 245, startPoint y: 200, endPoint x: 495, endPoint y: 203, distance: 250.2
click at [499, 203] on div "**********" at bounding box center [444, 255] width 402 height 258
copy p "**********"
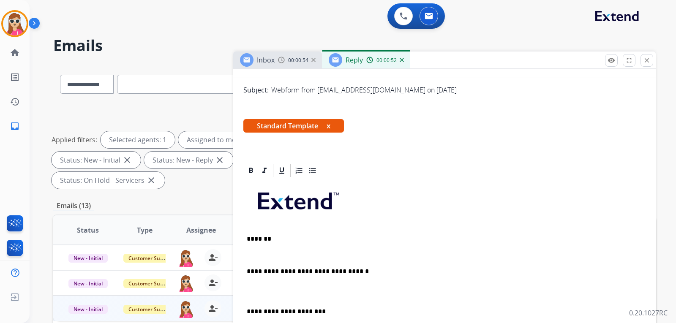
scroll to position [0, 0]
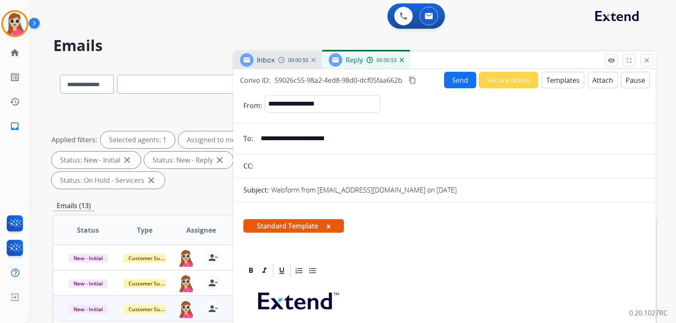
click at [572, 76] on button "Templates" at bounding box center [563, 80] width 43 height 16
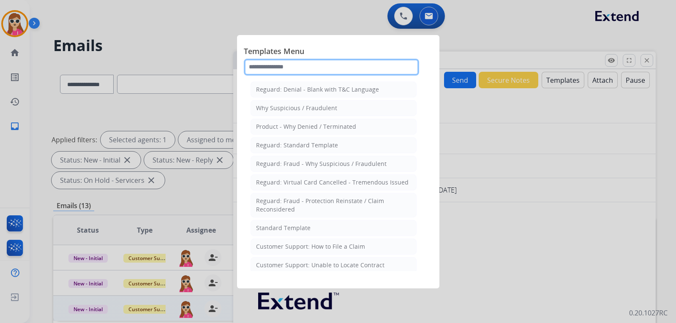
click at [292, 68] on input "text" at bounding box center [331, 67] width 175 height 17
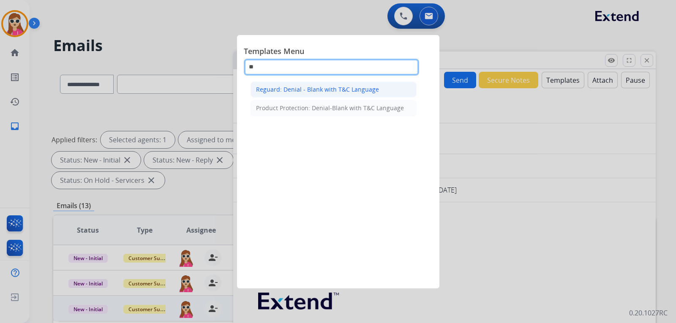
type input "*"
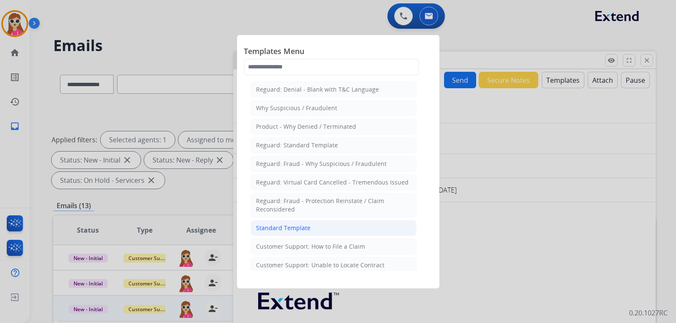
click at [355, 234] on li "Standard Template" at bounding box center [334, 228] width 166 height 16
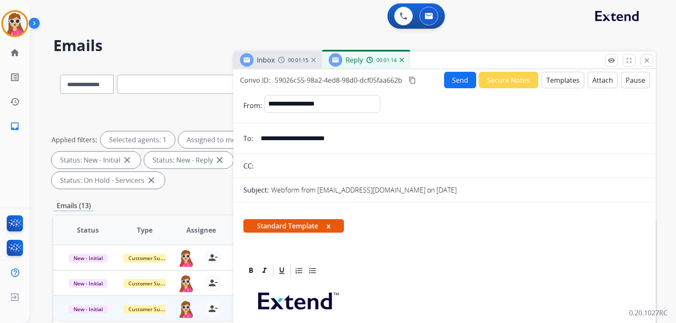
click at [566, 84] on button "Templates" at bounding box center [563, 80] width 43 height 16
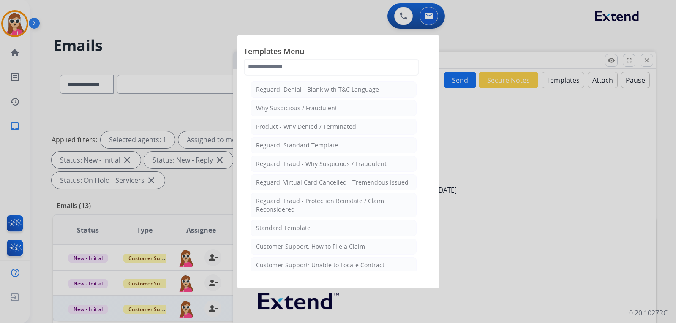
click at [328, 249] on div "Customer Support: How to File a Claim" at bounding box center [310, 247] width 109 height 8
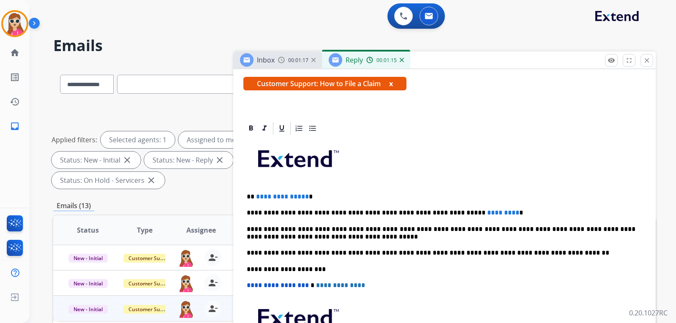
scroll to position [153, 0]
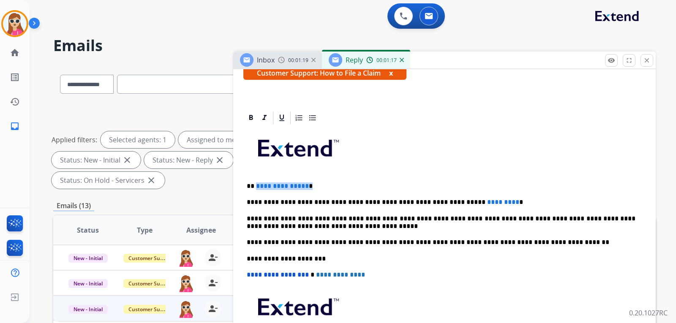
drag, startPoint x: 255, startPoint y: 186, endPoint x: 308, endPoint y: 188, distance: 52.4
click at [308, 188] on p "**********" at bounding box center [441, 187] width 389 height 8
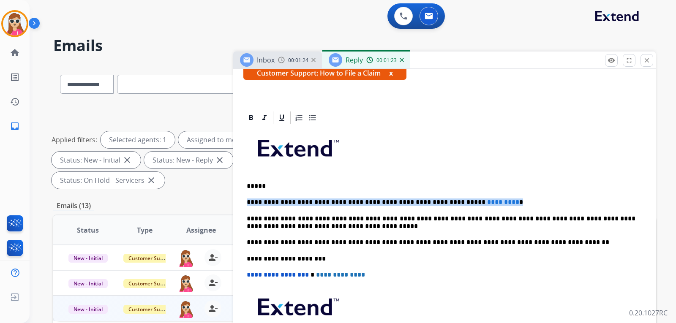
drag, startPoint x: 247, startPoint y: 201, endPoint x: 486, endPoint y: 203, distance: 239.2
click at [486, 203] on p "**********" at bounding box center [441, 203] width 389 height 8
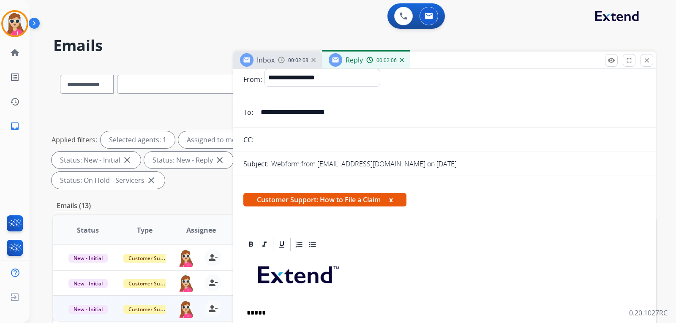
scroll to position [0, 0]
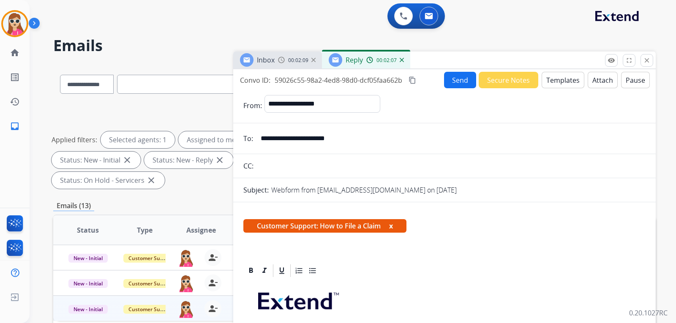
click at [450, 80] on button "Send" at bounding box center [460, 80] width 32 height 16
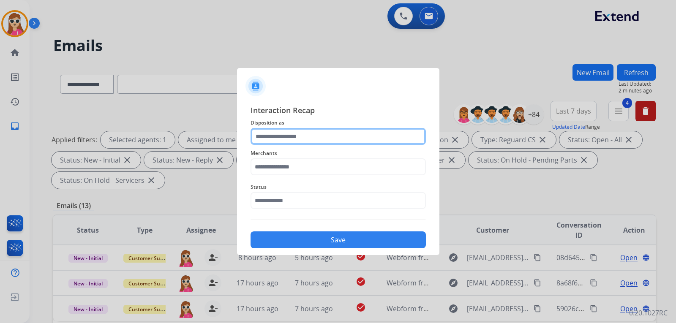
click at [385, 135] on input "text" at bounding box center [338, 136] width 175 height 17
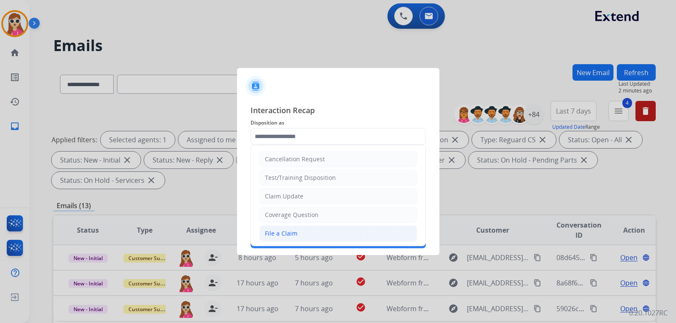
click at [306, 232] on li "File a Claim" at bounding box center [338, 234] width 158 height 16
type input "**********"
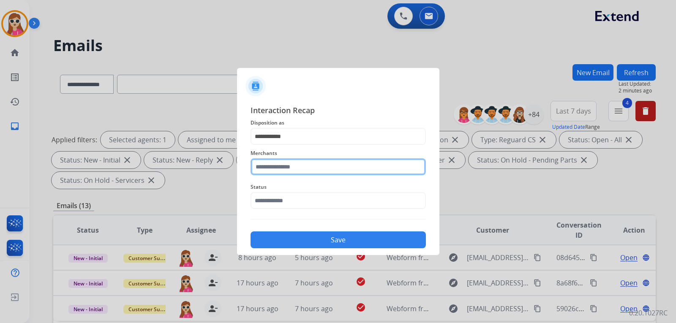
click at [338, 164] on input "text" at bounding box center [338, 166] width 175 height 17
click at [307, 166] on input "text" at bounding box center [338, 166] width 175 height 17
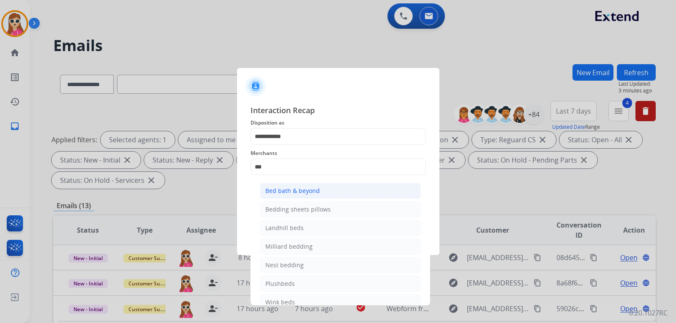
click at [323, 194] on li "Bed bath & beyond" at bounding box center [340, 191] width 161 height 16
type input "**********"
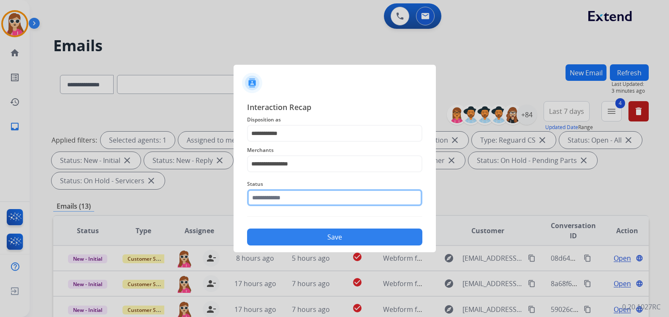
click at [323, 199] on input "text" at bounding box center [334, 197] width 175 height 17
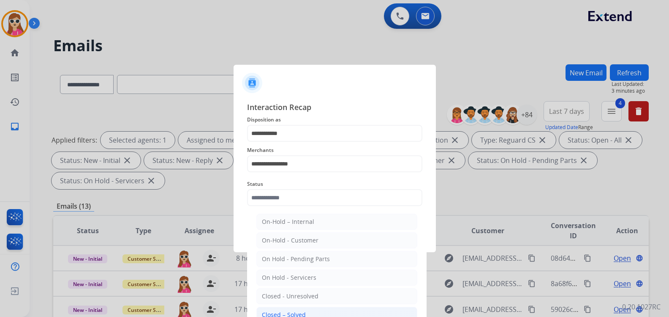
click at [289, 308] on li "Closed – Solved" at bounding box center [336, 314] width 161 height 16
type input "**********"
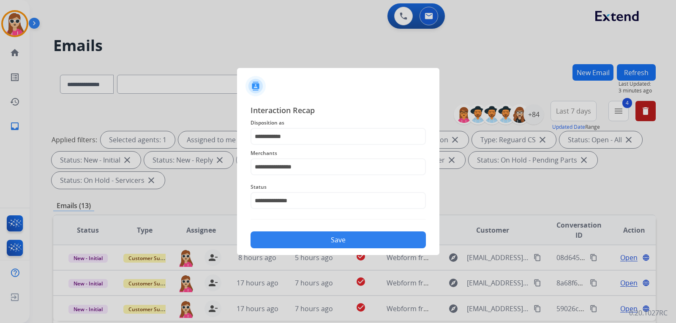
click at [339, 241] on button "Save" at bounding box center [338, 240] width 175 height 17
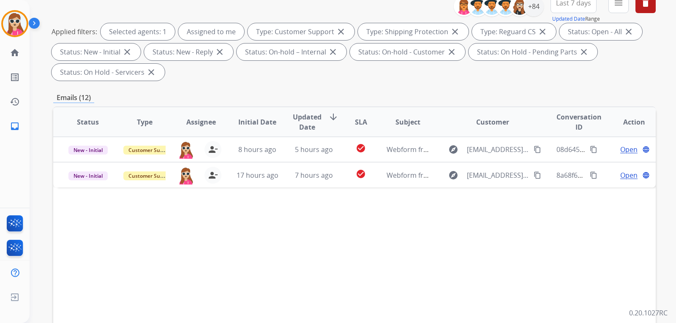
scroll to position [127, 0]
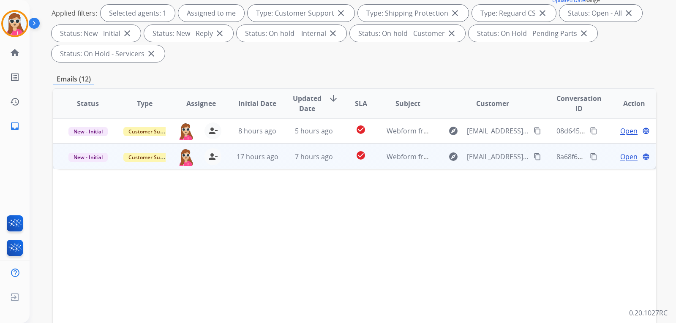
click at [373, 156] on td "Webform from [EMAIL_ADDRESS][DOMAIN_NAME] on [DATE]" at bounding box center [401, 156] width 57 height 25
click at [626, 155] on span "Open" at bounding box center [628, 156] width 17 height 10
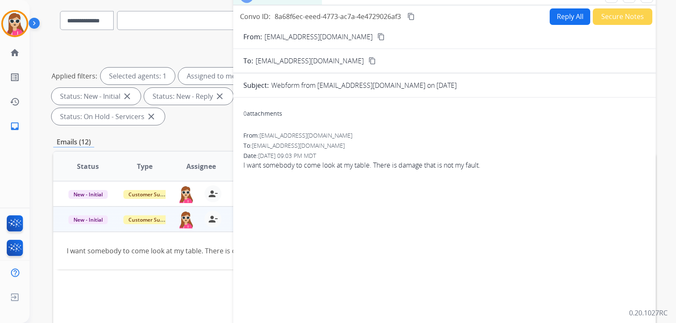
scroll to position [0, 0]
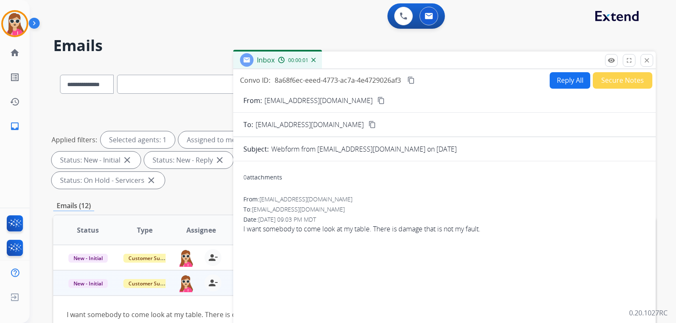
click at [556, 80] on button "Reply All" at bounding box center [570, 80] width 41 height 16
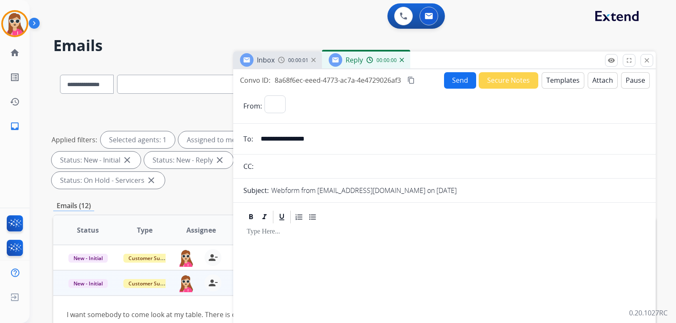
select select "**********"
click at [560, 79] on button "Templates" at bounding box center [563, 80] width 43 height 16
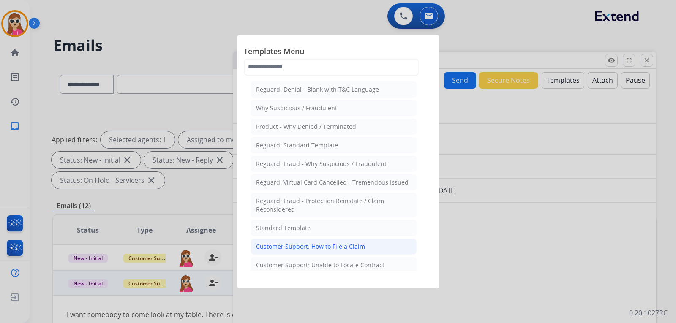
click at [294, 249] on div "Customer Support: How to File a Claim" at bounding box center [310, 247] width 109 height 8
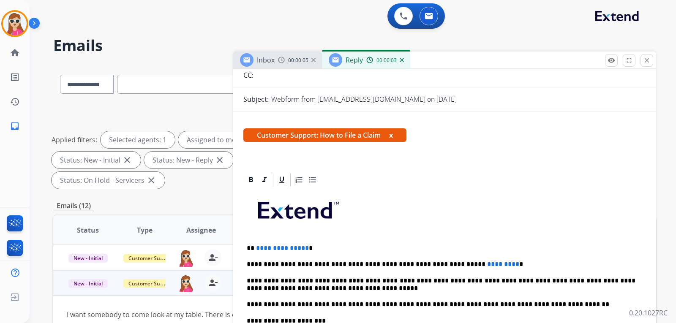
scroll to position [127, 0]
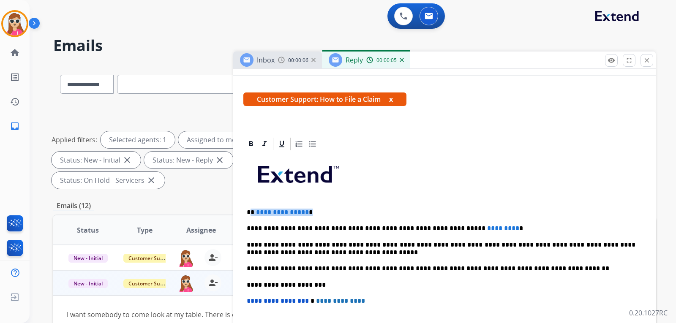
drag, startPoint x: 308, startPoint y: 214, endPoint x: 259, endPoint y: 216, distance: 49.1
click at [252, 216] on p "**********" at bounding box center [441, 213] width 389 height 8
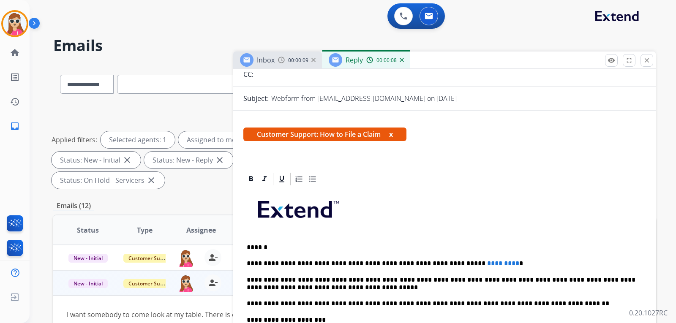
scroll to position [85, 0]
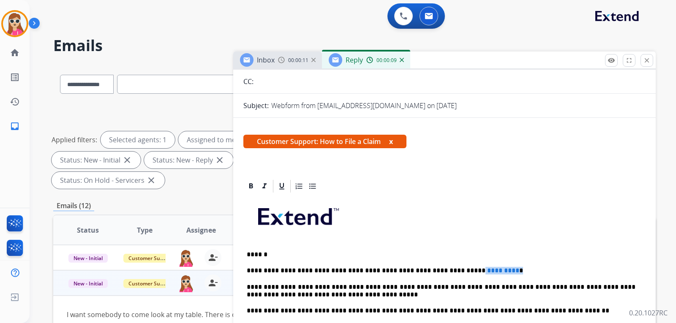
drag, startPoint x: 479, startPoint y: 274, endPoint x: 439, endPoint y: 271, distance: 39.4
click at [439, 271] on p "**********" at bounding box center [441, 271] width 389 height 8
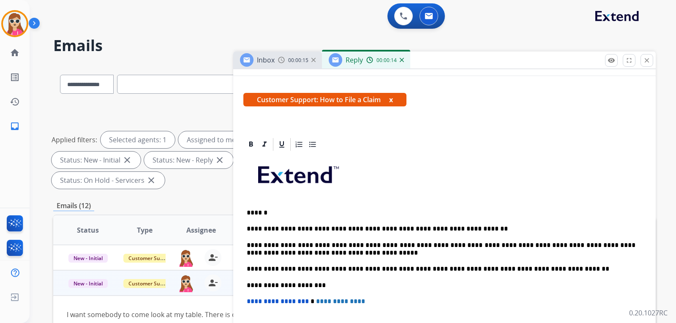
scroll to position [127, 0]
click at [440, 229] on p "**********" at bounding box center [441, 229] width 389 height 8
click at [469, 232] on p "**********" at bounding box center [441, 229] width 389 height 8
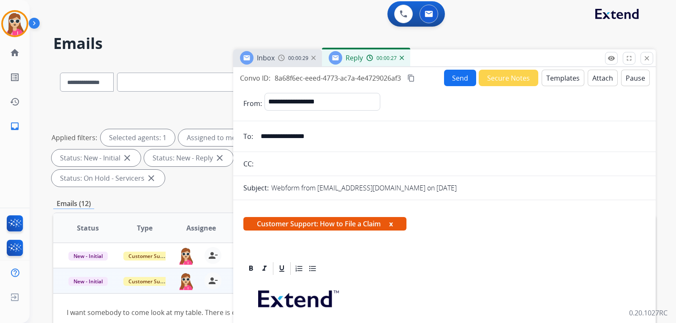
scroll to position [0, 0]
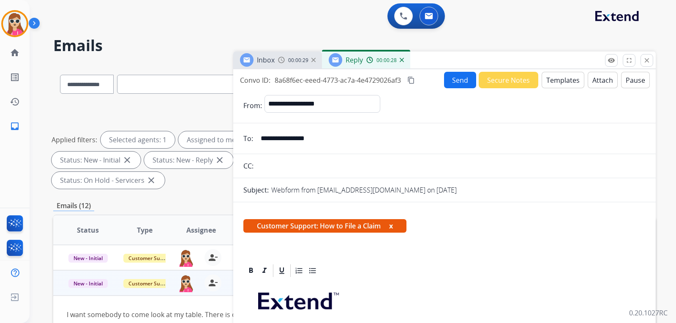
click at [457, 79] on button "Send" at bounding box center [460, 80] width 32 height 16
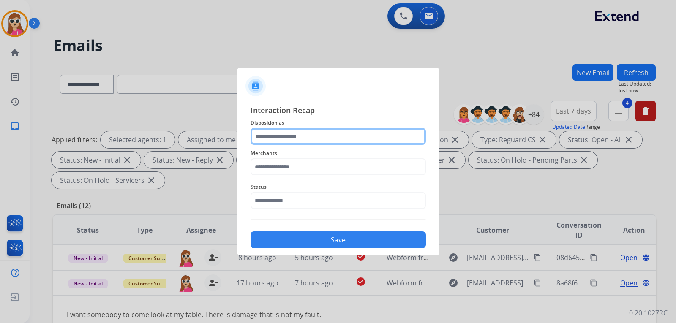
drag, startPoint x: 314, startPoint y: 134, endPoint x: 312, endPoint y: 140, distance: 6.3
click at [313, 141] on input "text" at bounding box center [338, 136] width 175 height 17
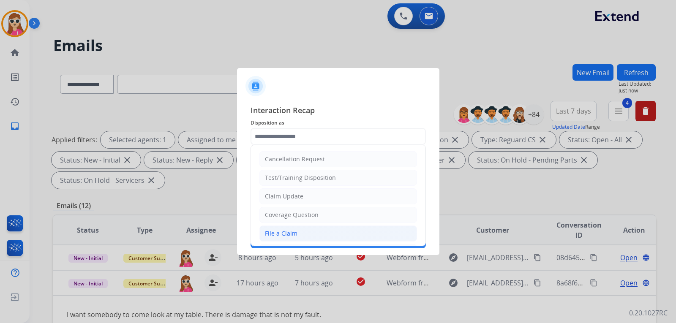
click at [272, 228] on li "File a Claim" at bounding box center [338, 234] width 158 height 16
type input "**********"
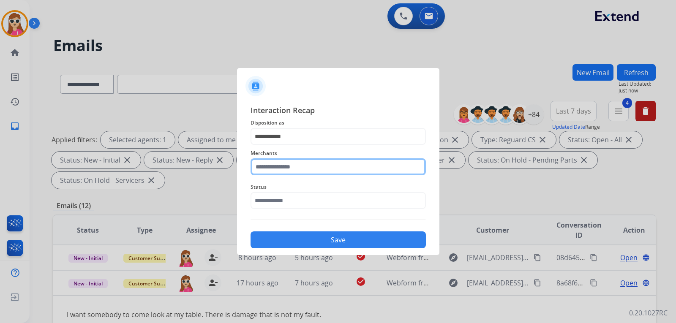
click at [300, 166] on input "text" at bounding box center [338, 166] width 175 height 17
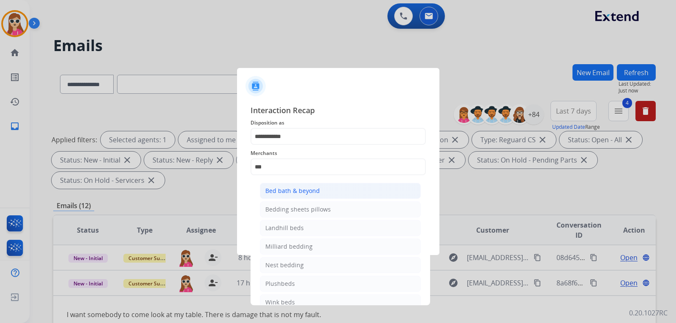
click at [307, 194] on div "Bed bath & beyond" at bounding box center [292, 191] width 55 height 8
type input "**********"
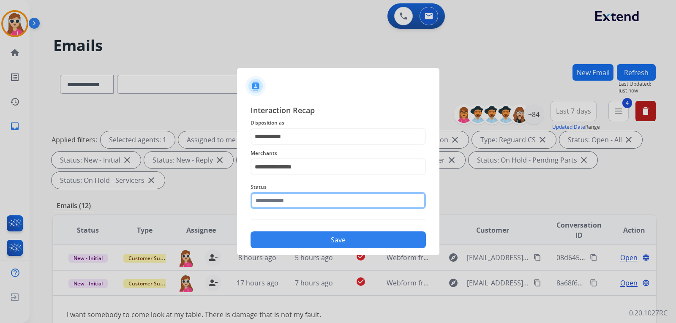
click at [309, 200] on input "text" at bounding box center [338, 200] width 175 height 17
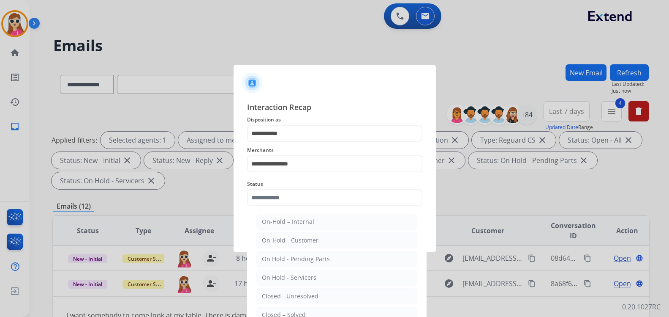
click at [300, 311] on div "Closed – Solved" at bounding box center [284, 314] width 44 height 8
type input "**********"
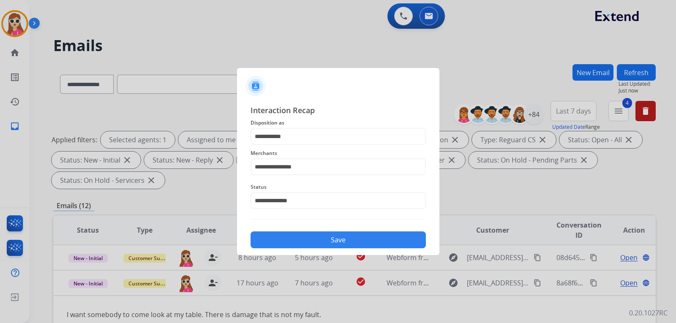
click at [329, 244] on button "Save" at bounding box center [338, 240] width 175 height 17
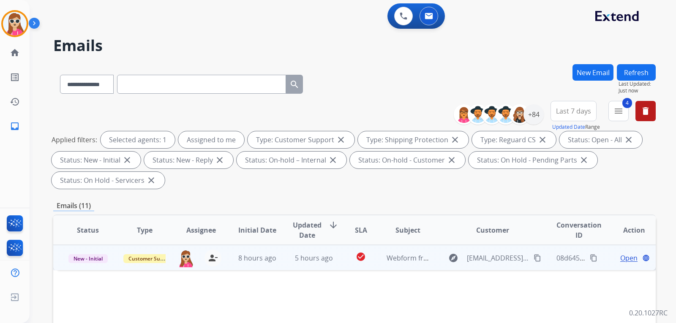
click at [379, 259] on td "Webform from [EMAIL_ADDRESS][DOMAIN_NAME] on [DATE]" at bounding box center [401, 257] width 57 height 25
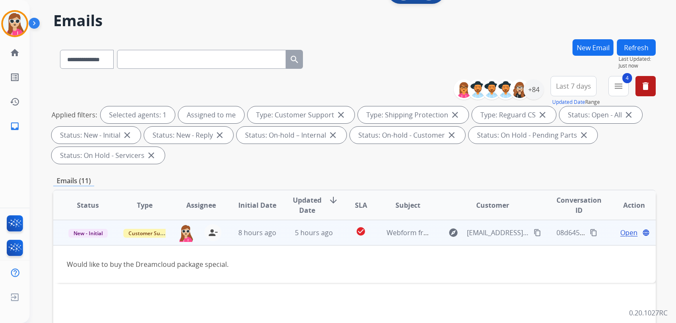
scroll to position [85, 0]
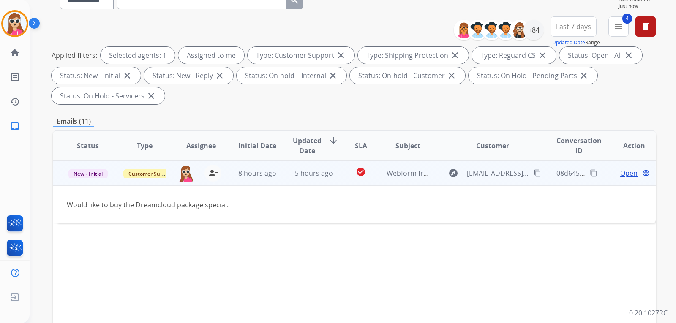
click at [623, 175] on span "Open" at bounding box center [628, 173] width 17 height 10
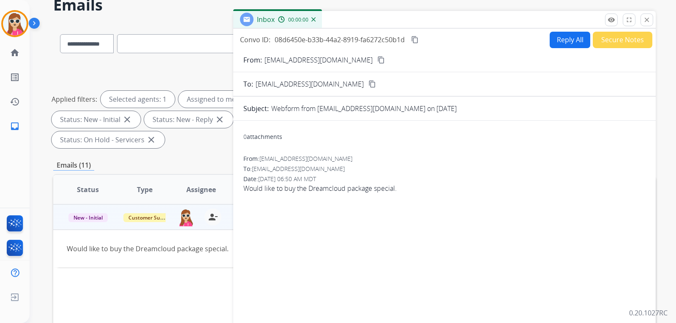
scroll to position [0, 0]
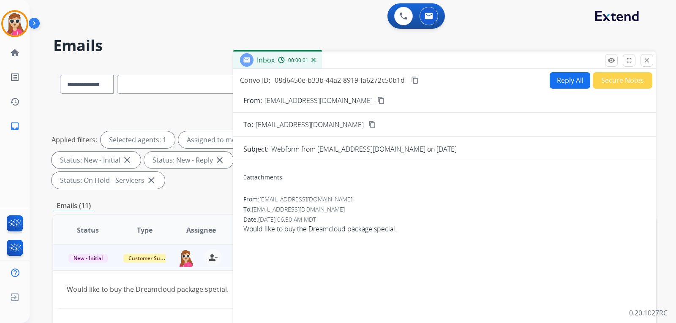
click at [557, 77] on button "Reply All" at bounding box center [570, 80] width 41 height 16
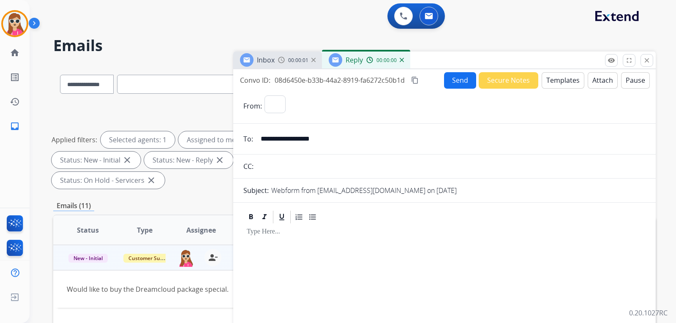
select select "**********"
click at [565, 82] on button "Templates" at bounding box center [563, 80] width 43 height 16
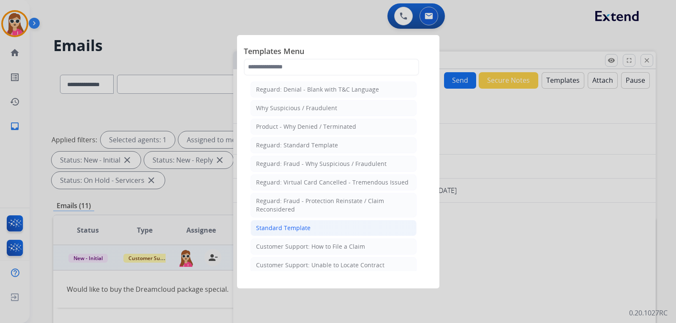
click at [325, 227] on li "Standard Template" at bounding box center [334, 228] width 166 height 16
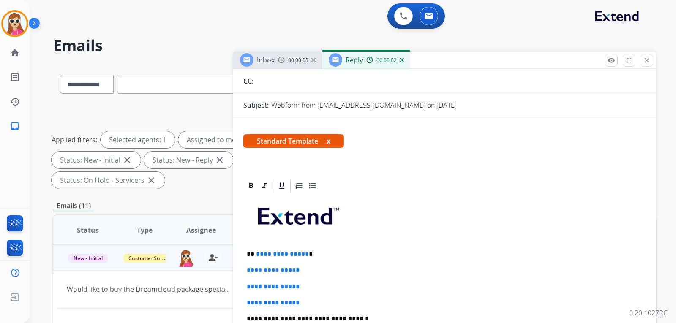
scroll to position [127, 0]
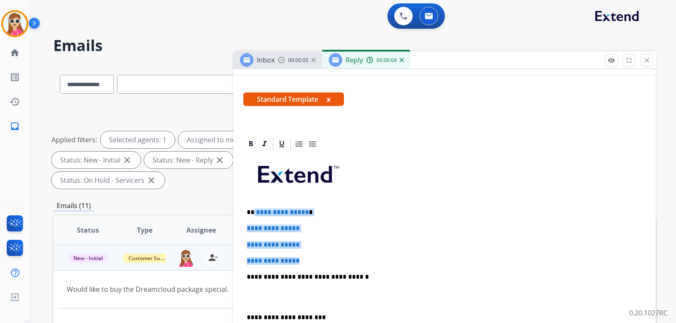
drag, startPoint x: 254, startPoint y: 208, endPoint x: 304, endPoint y: 251, distance: 65.9
click at [301, 262] on div "**********" at bounding box center [444, 297] width 402 height 291
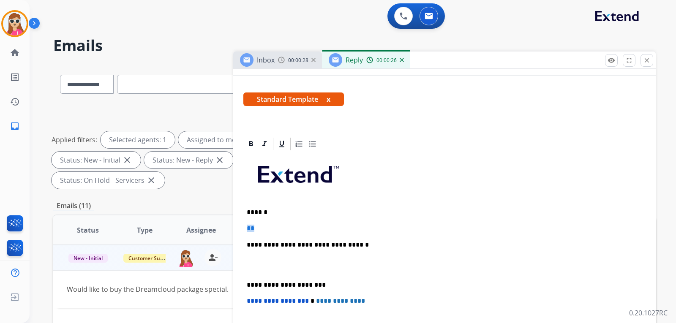
drag, startPoint x: 264, startPoint y: 230, endPoint x: 218, endPoint y: 230, distance: 45.6
click at [221, 230] on div "**********" at bounding box center [354, 302] width 603 height 477
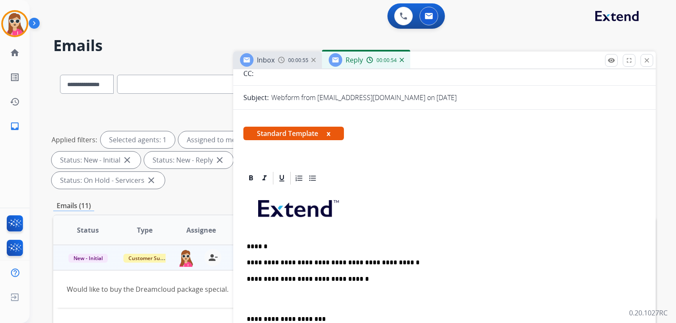
scroll to position [0, 0]
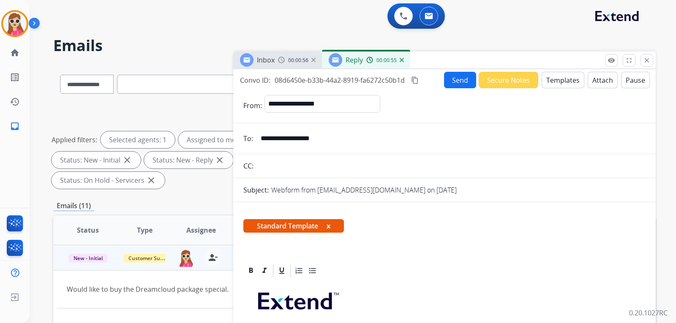
click at [461, 88] on button "Send" at bounding box center [460, 80] width 32 height 16
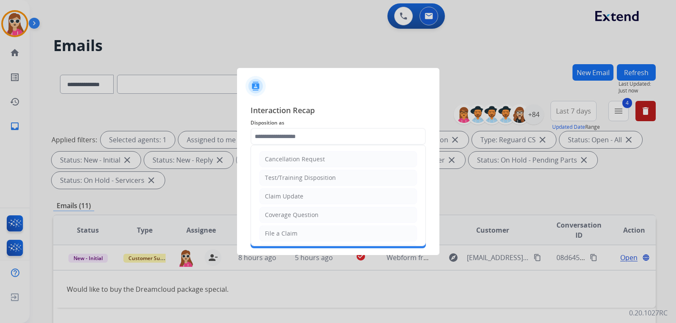
click at [309, 139] on input "text" at bounding box center [338, 136] width 175 height 17
click at [306, 218] on div "Coverage Question" at bounding box center [292, 215] width 54 height 8
type input "**********"
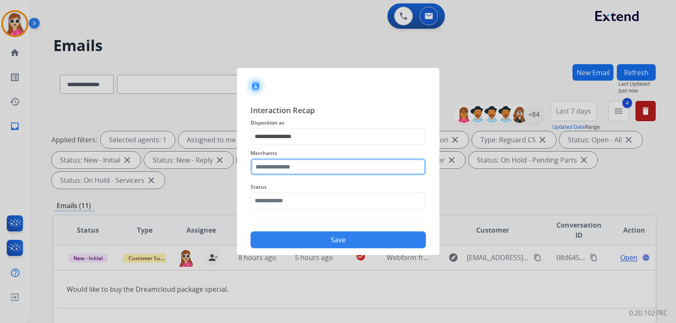
click at [323, 165] on input "text" at bounding box center [338, 166] width 175 height 17
type input "*"
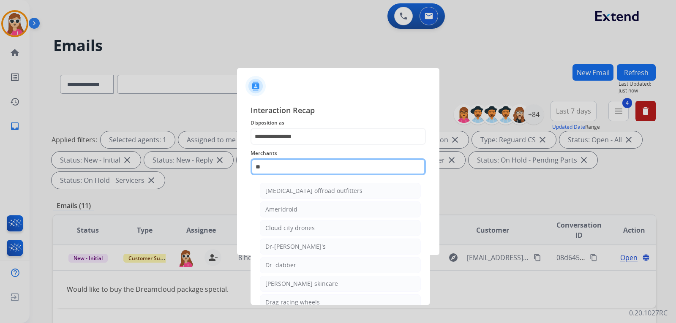
type input "*"
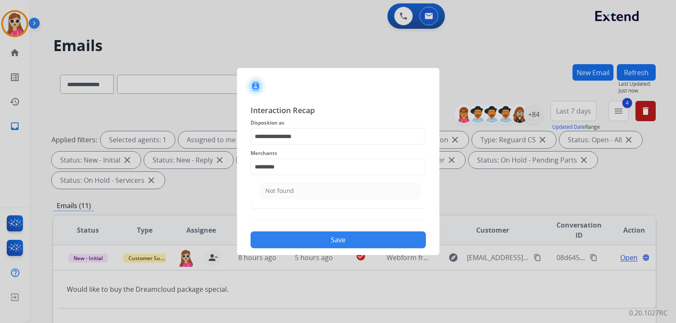
click at [300, 201] on ul "Not found" at bounding box center [340, 193] width 166 height 29
click at [306, 189] on li "Not found" at bounding box center [340, 191] width 161 height 16
type input "*********"
click at [307, 201] on input "text" at bounding box center [338, 200] width 175 height 17
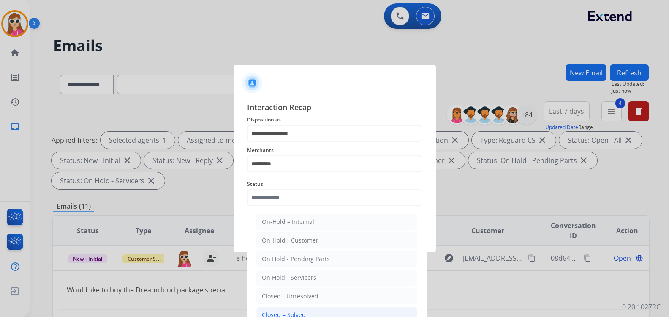
click at [305, 314] on li "Closed – Solved" at bounding box center [336, 314] width 161 height 16
type input "**********"
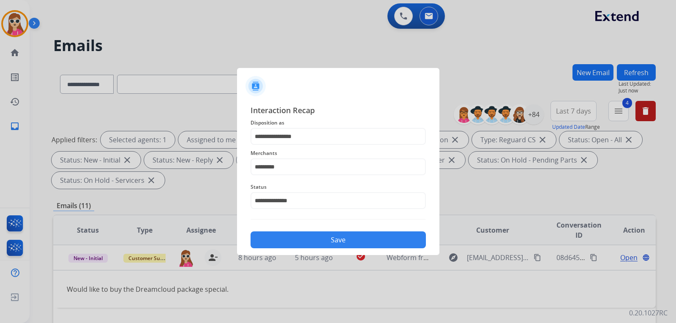
click at [341, 232] on button "Save" at bounding box center [338, 240] width 175 height 17
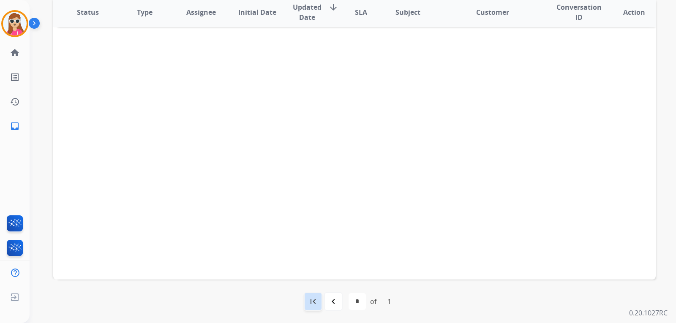
scroll to position [218, 0]
click at [331, 299] on mat-icon "navigate_before" at bounding box center [333, 301] width 10 height 10
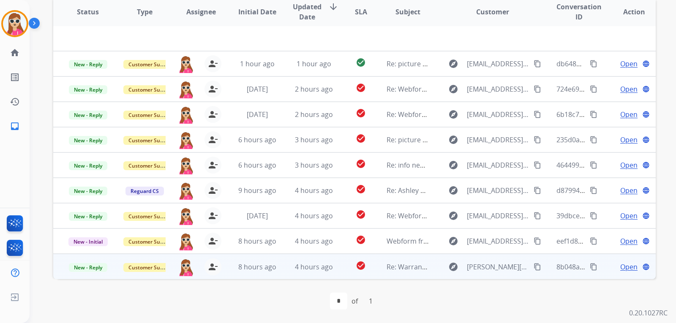
click at [534, 265] on mat-icon "content_copy" at bounding box center [538, 267] width 8 height 8
click at [626, 267] on span "Open" at bounding box center [628, 267] width 17 height 10
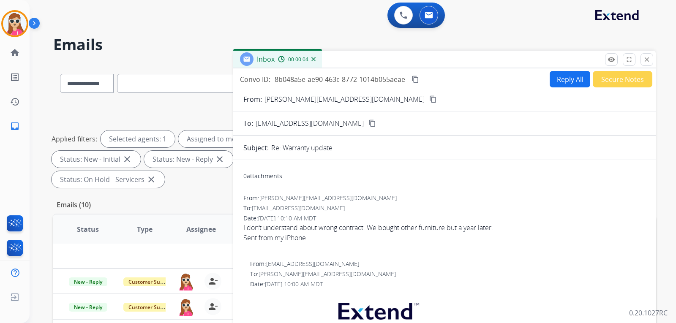
scroll to position [0, 0]
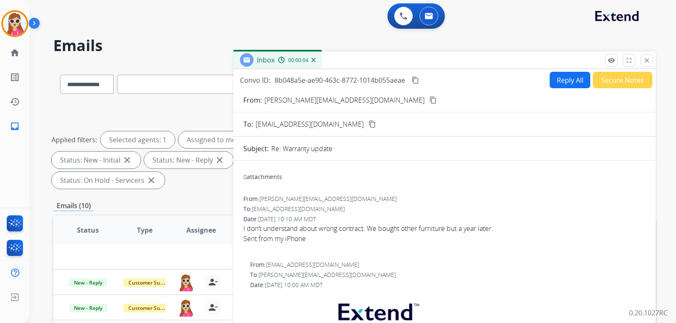
click at [566, 80] on button "Reply All" at bounding box center [570, 80] width 41 height 16
select select "**********"
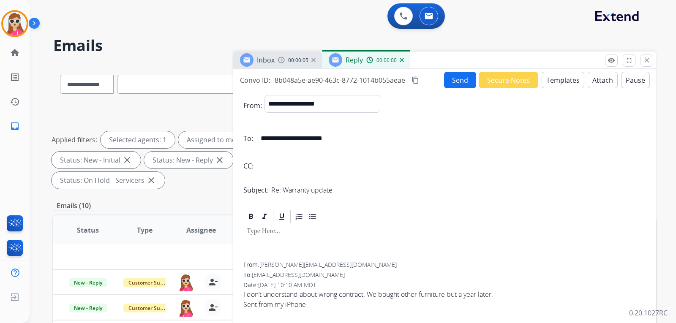
click at [570, 81] on button "Templates" at bounding box center [563, 80] width 43 height 16
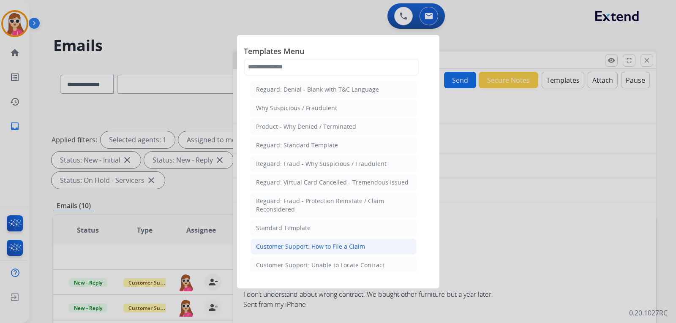
click at [350, 245] on div "Customer Support: How to File a Claim" at bounding box center [310, 247] width 109 height 8
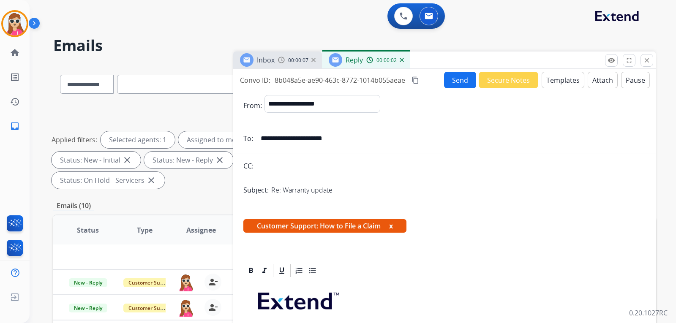
scroll to position [169, 0]
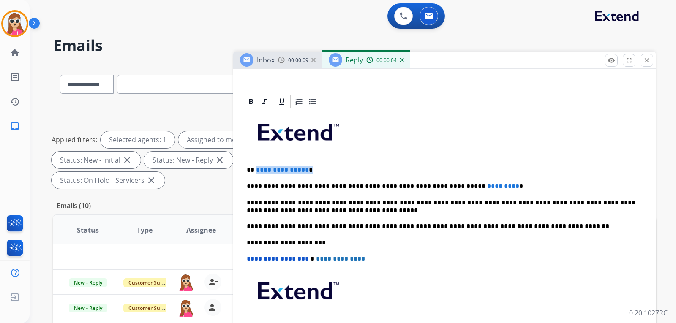
drag, startPoint x: 255, startPoint y: 172, endPoint x: 311, endPoint y: 169, distance: 56.3
click at [311, 169] on p "**********" at bounding box center [441, 170] width 389 height 8
drag, startPoint x: 479, startPoint y: 187, endPoint x: 441, endPoint y: 185, distance: 38.1
click at [441, 185] on p "**********" at bounding box center [441, 187] width 389 height 8
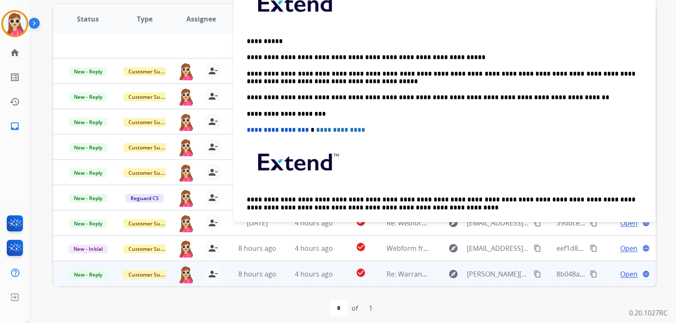
scroll to position [11, 0]
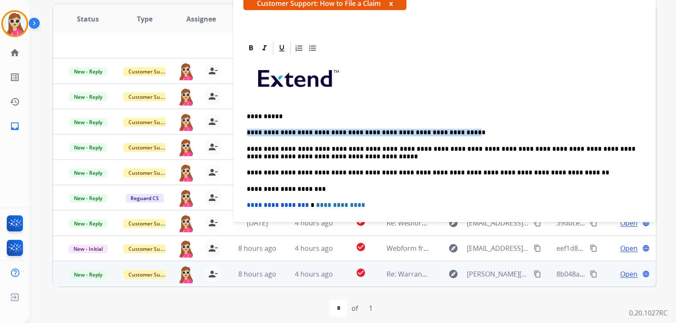
drag, startPoint x: 437, startPoint y: 130, endPoint x: 255, endPoint y: 127, distance: 182.6
click at [246, 131] on div "**********" at bounding box center [444, 185] width 402 height 258
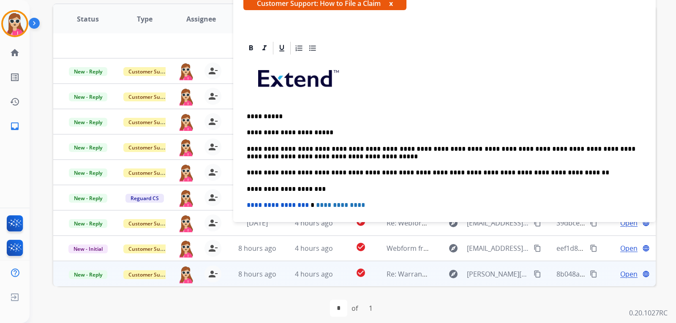
click at [316, 132] on p "**********" at bounding box center [441, 133] width 389 height 8
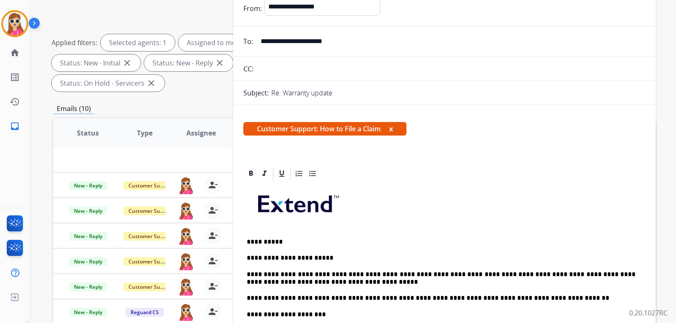
scroll to position [0, 0]
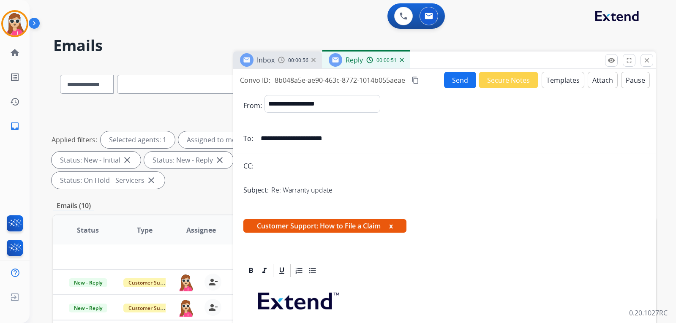
click at [445, 78] on button "Send" at bounding box center [460, 80] width 32 height 16
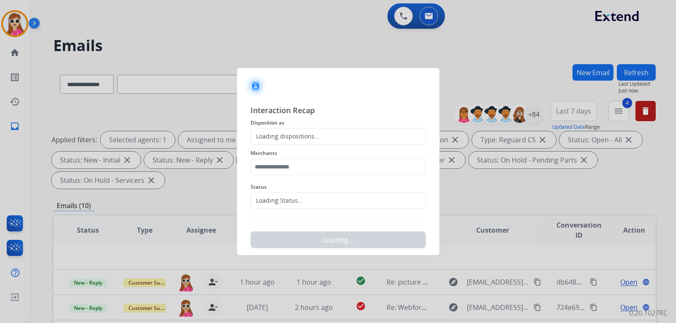
click at [307, 140] on div "Loading dispositions..." at bounding box center [285, 136] width 68 height 8
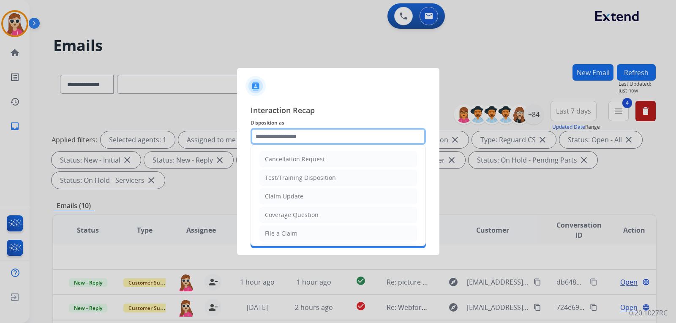
drag, startPoint x: 314, startPoint y: 134, endPoint x: 311, endPoint y: 146, distance: 12.9
click at [314, 134] on input "text" at bounding box center [338, 136] width 175 height 17
drag, startPoint x: 284, startPoint y: 226, endPoint x: 297, endPoint y: 210, distance: 21.3
click at [287, 226] on li "File a Claim" at bounding box center [338, 234] width 158 height 16
type input "**********"
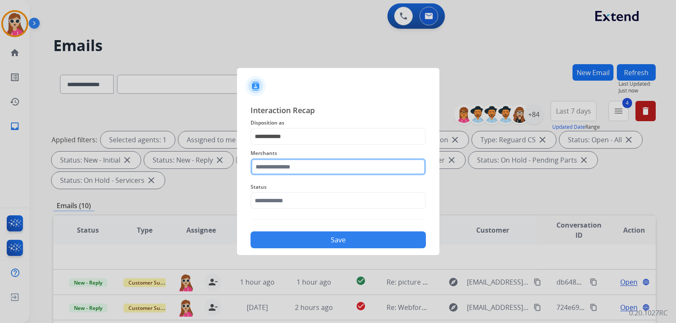
click at [310, 167] on input "text" at bounding box center [338, 166] width 175 height 17
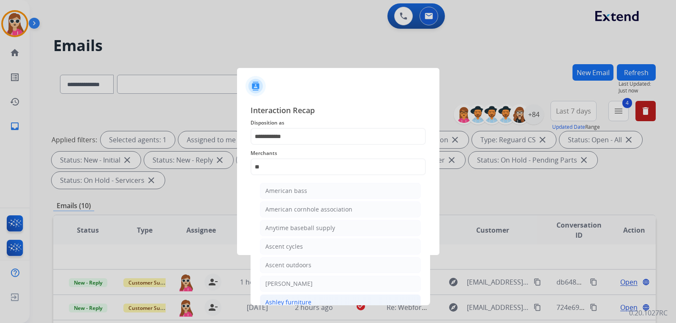
click at [306, 297] on li "Ashley furniture" at bounding box center [340, 303] width 161 height 16
type input "**********"
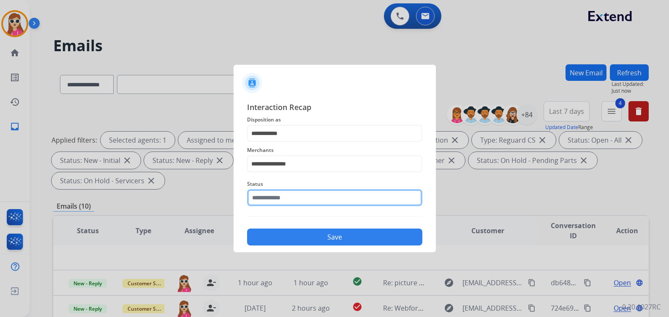
click at [308, 199] on input "text" at bounding box center [334, 197] width 175 height 17
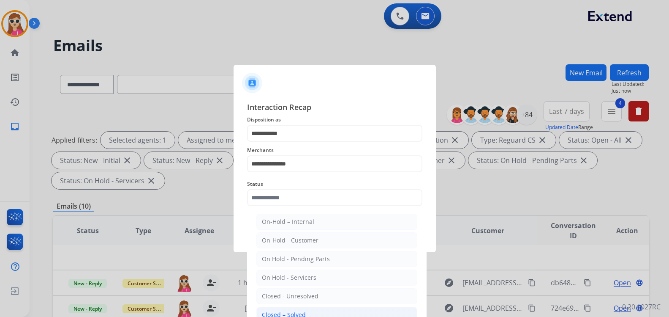
drag, startPoint x: 322, startPoint y: 305, endPoint x: 308, endPoint y: 313, distance: 15.5
click at [308, 312] on ul "On-Hold – Internal On-Hold - Customer On Hold - Pending Parts On Hold - Service…" at bounding box center [337, 297] width 166 height 177
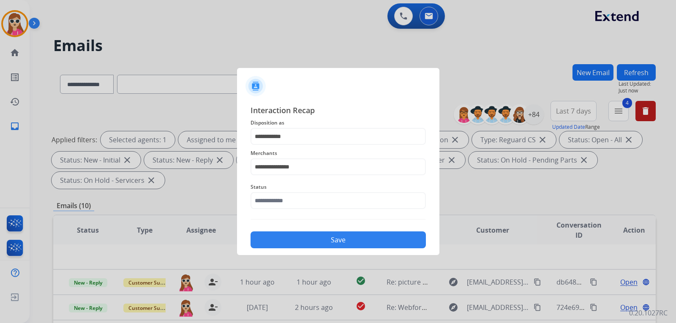
drag, startPoint x: 287, startPoint y: 183, endPoint x: 288, endPoint y: 212, distance: 29.6
click at [286, 183] on span "Status" at bounding box center [338, 187] width 175 height 10
click at [303, 202] on input "text" at bounding box center [338, 200] width 175 height 17
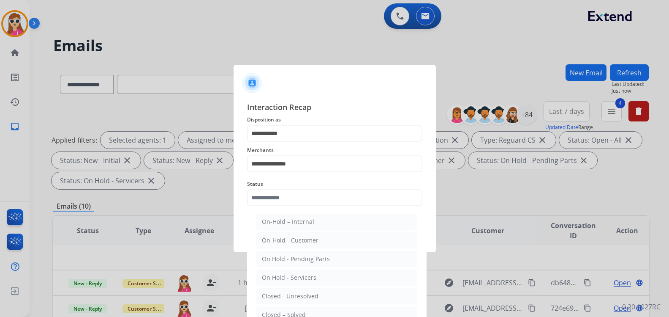
click at [292, 313] on div "Closed – Solved" at bounding box center [284, 314] width 44 height 8
type input "**********"
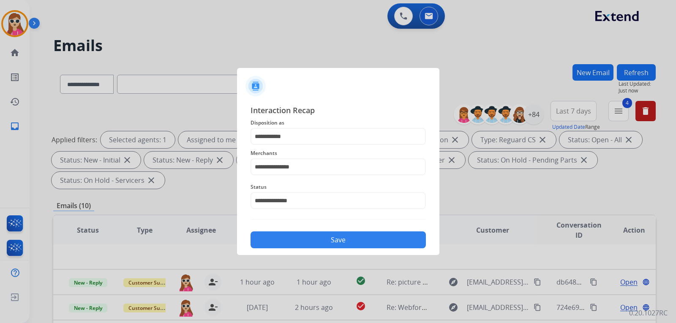
click at [314, 226] on div "**********" at bounding box center [338, 176] width 175 height 144
click at [311, 238] on button "Save" at bounding box center [338, 240] width 175 height 17
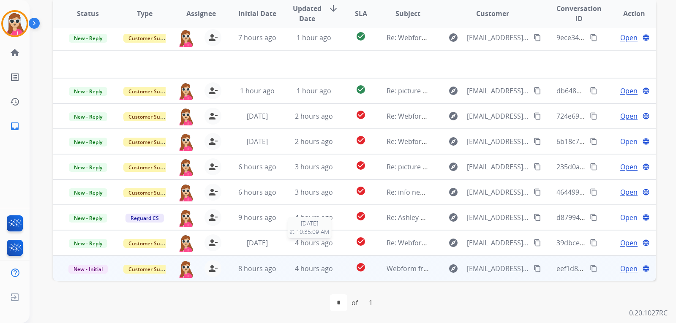
scroll to position [218, 0]
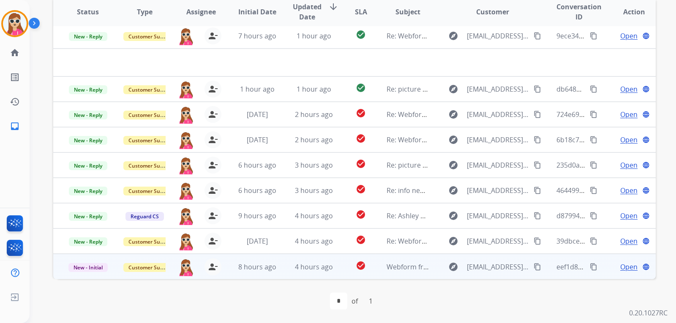
click at [532, 262] on button "content_copy" at bounding box center [537, 267] width 10 height 10
click at [627, 268] on span "Open" at bounding box center [628, 267] width 17 height 10
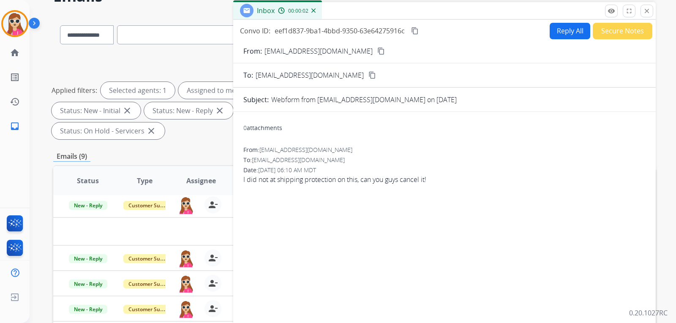
scroll to position [7, 0]
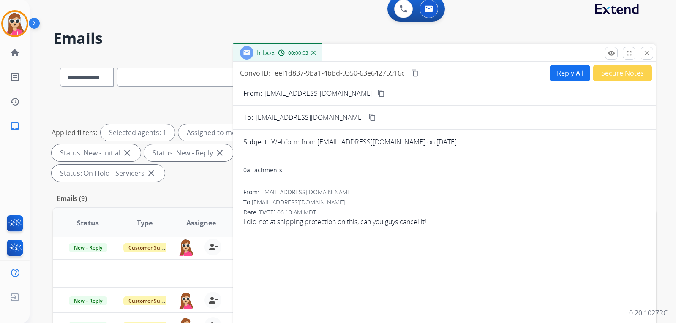
click at [565, 74] on button "Reply All" at bounding box center [570, 73] width 41 height 16
select select "**********"
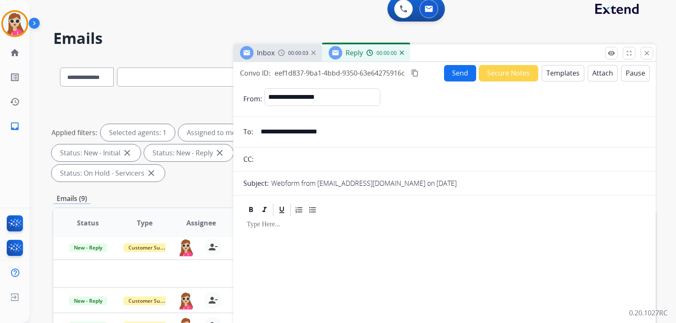
click at [563, 68] on button "Templates" at bounding box center [563, 73] width 43 height 16
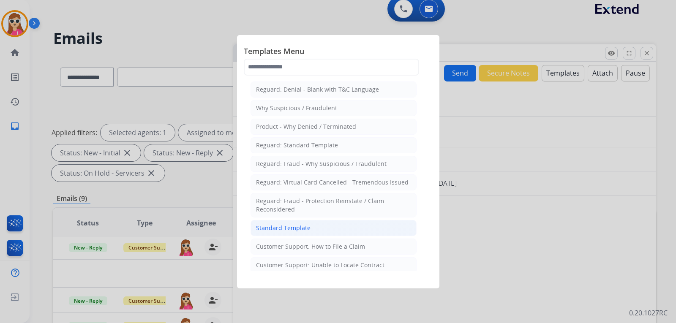
click at [305, 223] on li "Standard Template" at bounding box center [334, 228] width 166 height 16
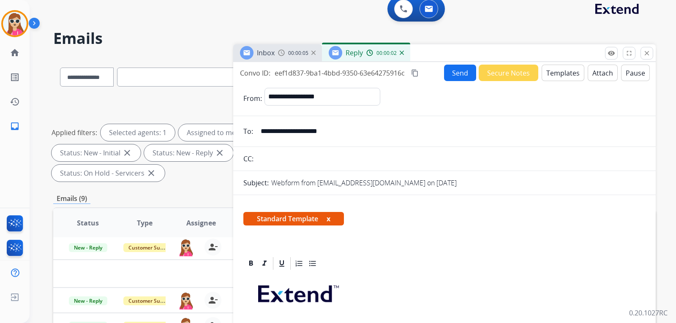
scroll to position [127, 0]
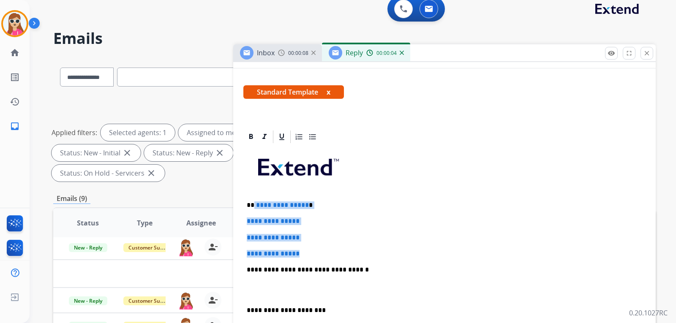
drag, startPoint x: 253, startPoint y: 206, endPoint x: 319, endPoint y: 247, distance: 77.6
click at [316, 248] on div "**********" at bounding box center [444, 290] width 402 height 291
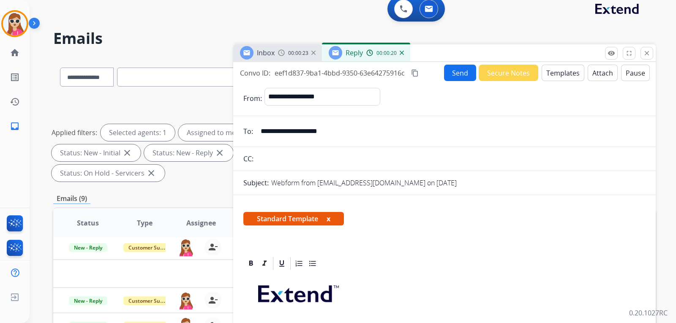
scroll to position [0, 0]
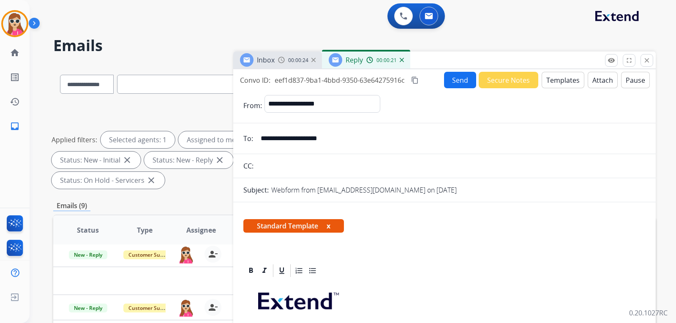
click at [448, 81] on button "Send" at bounding box center [460, 80] width 32 height 16
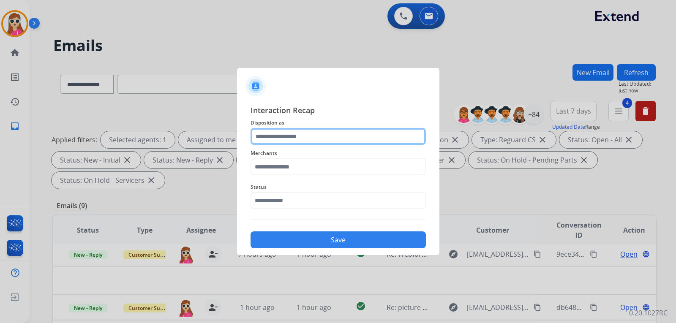
click at [281, 129] on input "text" at bounding box center [338, 136] width 175 height 17
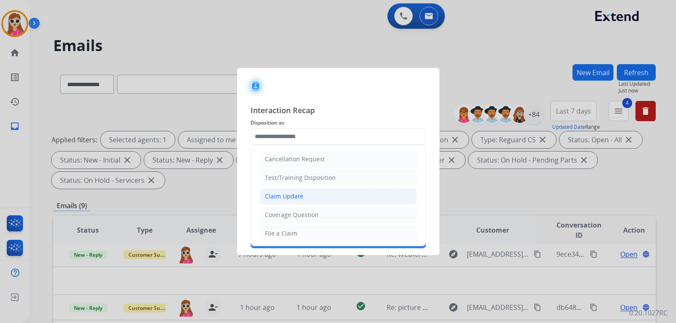
click at [322, 203] on li "Claim Update" at bounding box center [338, 196] width 158 height 16
type input "**********"
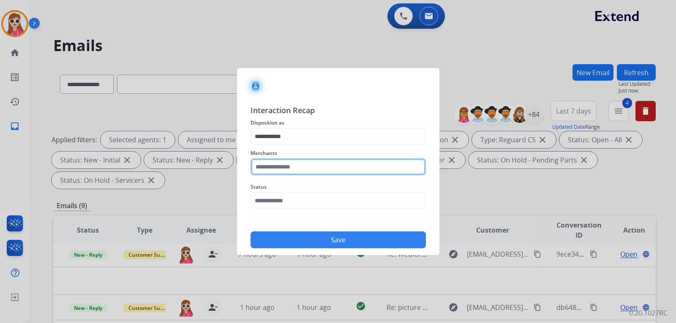
click at [329, 170] on input "text" at bounding box center [338, 166] width 175 height 17
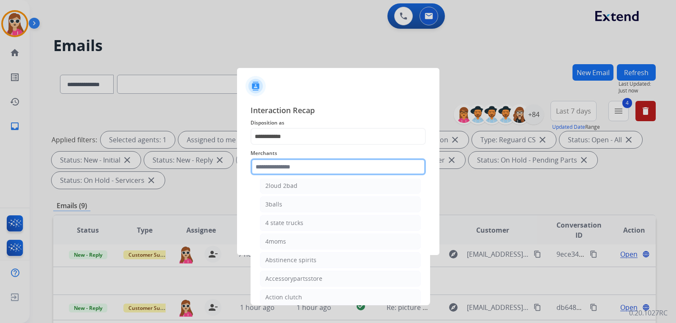
scroll to position [85, 0]
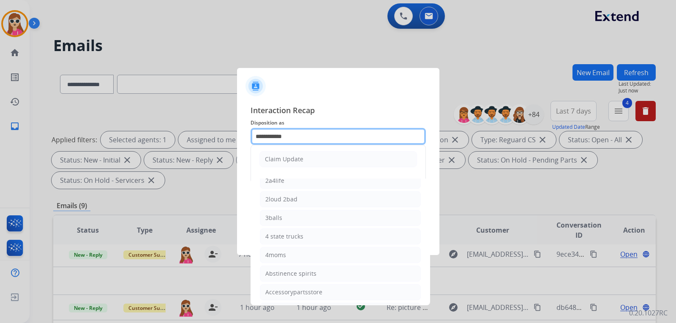
click at [329, 136] on input "**********" at bounding box center [338, 136] width 175 height 17
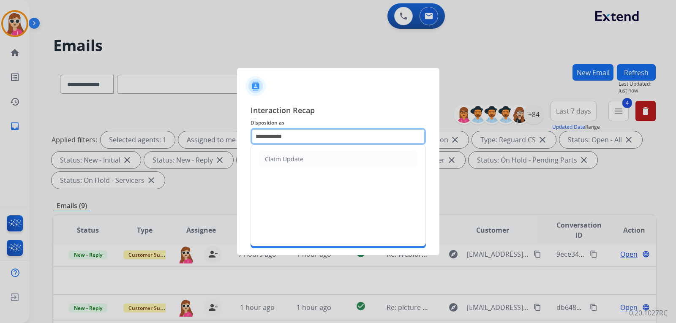
drag, startPoint x: 327, startPoint y: 137, endPoint x: 193, endPoint y: 152, distance: 134.3
click at [0, 152] on app-contact-recap-modal "**********" at bounding box center [0, 161] width 0 height 323
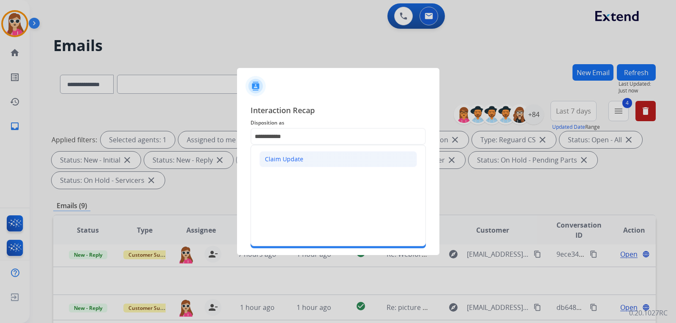
click at [316, 158] on li "Claim Update" at bounding box center [338, 159] width 158 height 16
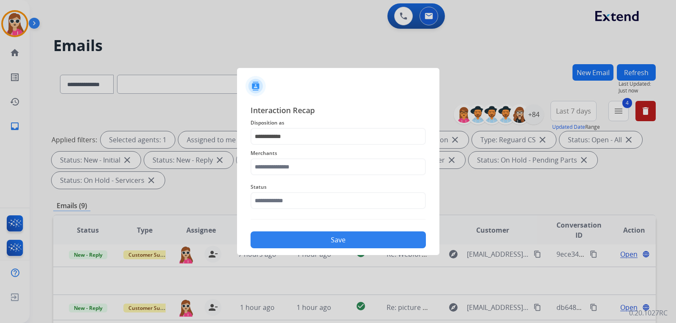
click at [322, 157] on span "Merchants" at bounding box center [338, 153] width 175 height 10
click at [324, 160] on input "text" at bounding box center [338, 166] width 175 height 17
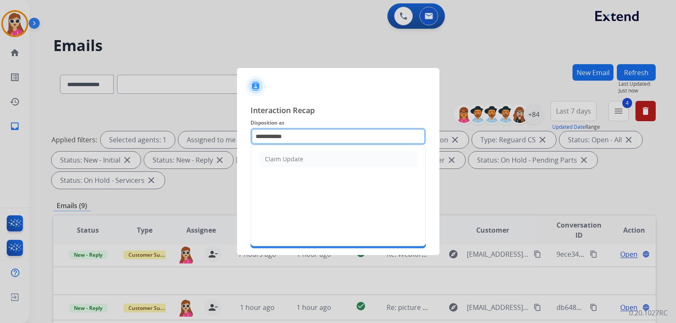
drag, startPoint x: 387, startPoint y: 134, endPoint x: 272, endPoint y: 126, distance: 114.9
click at [251, 132] on input "**********" at bounding box center [338, 136] width 175 height 17
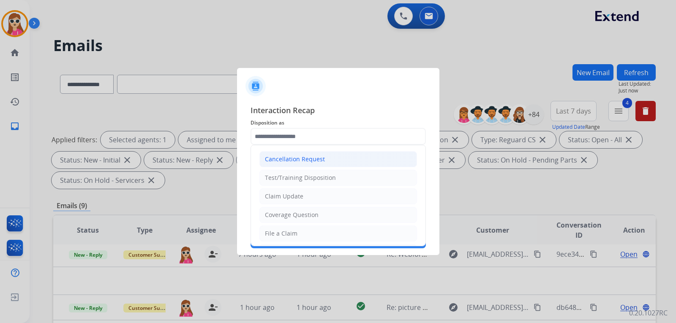
click at [366, 162] on li "Cancellation Request" at bounding box center [338, 159] width 158 height 16
type input "**********"
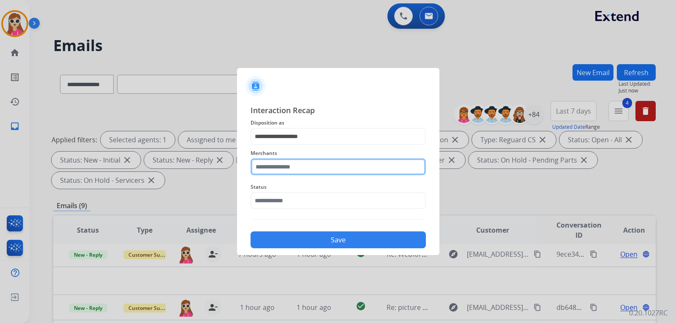
click at [366, 173] on input "text" at bounding box center [338, 166] width 175 height 17
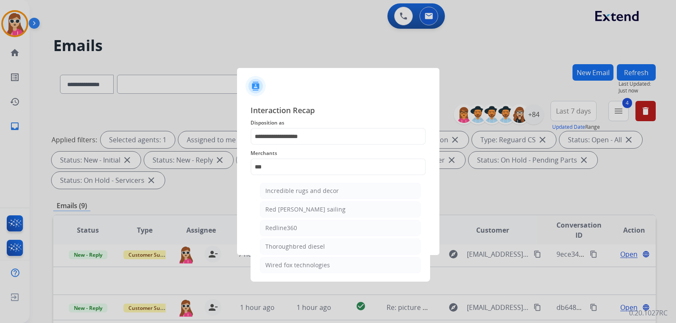
drag, startPoint x: 265, startPoint y: 225, endPoint x: 275, endPoint y: 220, distance: 10.8
click at [266, 225] on div "Redline360" at bounding box center [281, 228] width 32 height 8
type input "**********"
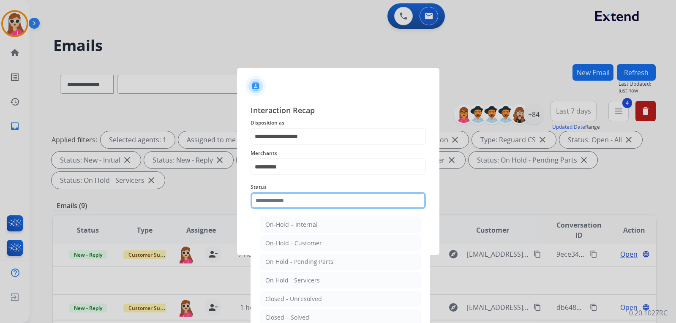
click at [284, 194] on input "text" at bounding box center [338, 200] width 175 height 17
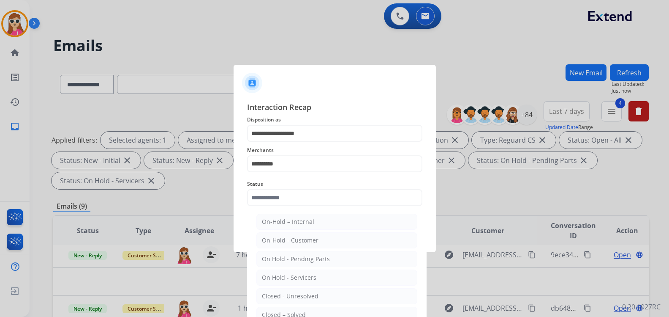
drag, startPoint x: 299, startPoint y: 310, endPoint x: 306, endPoint y: 298, distance: 13.8
click at [299, 310] on li "Closed – Solved" at bounding box center [336, 314] width 161 height 16
type input "**********"
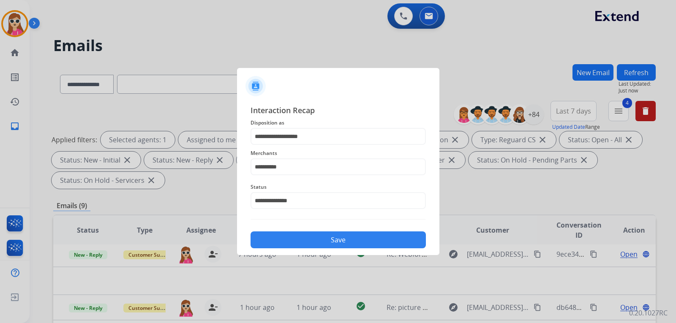
click at [322, 240] on button "Save" at bounding box center [338, 240] width 175 height 17
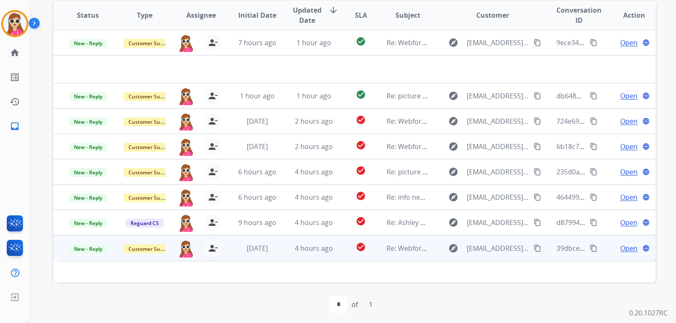
scroll to position [218, 0]
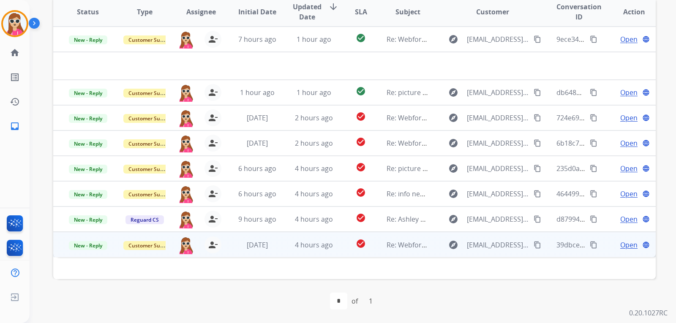
click at [534, 246] on mat-icon "content_copy" at bounding box center [538, 245] width 8 height 8
click at [628, 247] on span "Open" at bounding box center [628, 245] width 17 height 10
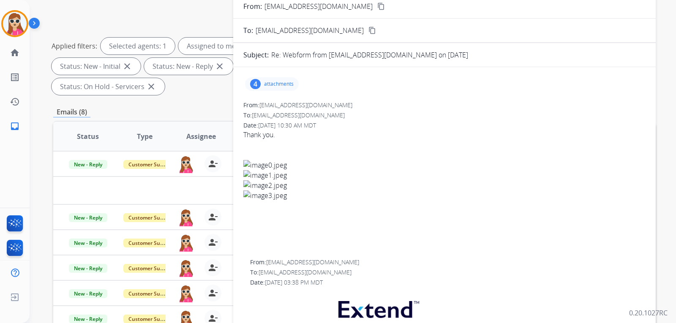
scroll to position [92, 0]
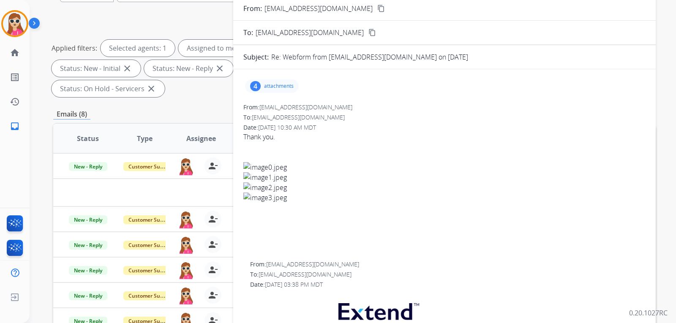
click at [292, 85] on p "attachments" at bounding box center [279, 86] width 30 height 7
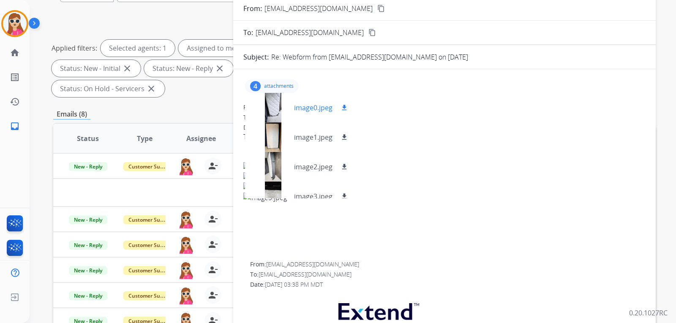
click at [344, 108] on mat-icon "download" at bounding box center [345, 108] width 8 height 8
drag, startPoint x: 345, startPoint y: 136, endPoint x: 341, endPoint y: 165, distance: 29.8
click at [345, 136] on mat-icon "download" at bounding box center [345, 138] width 8 height 8
click at [351, 164] on div "image2.jpeg download" at bounding box center [300, 167] width 111 height 30
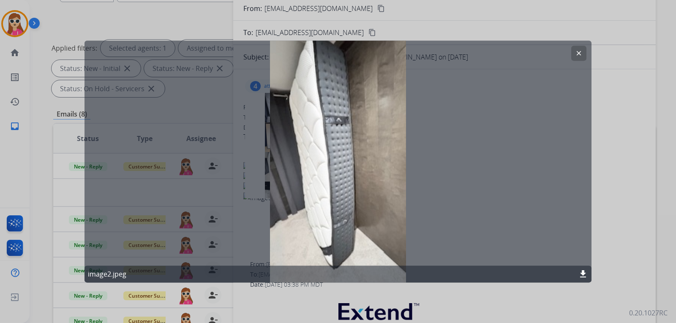
click at [578, 58] on button "clear" at bounding box center [578, 53] width 15 height 15
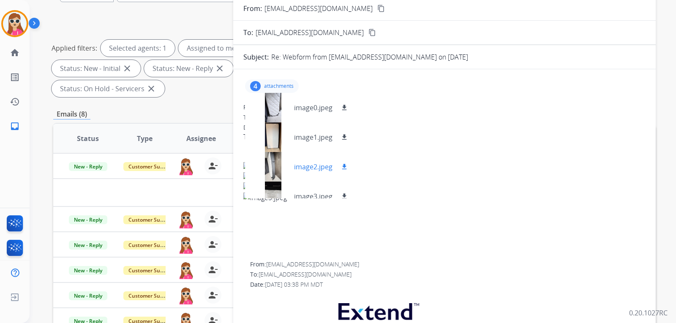
click at [347, 165] on mat-icon "download" at bounding box center [345, 167] width 8 height 8
click at [342, 191] on div "image3.jpeg download" at bounding box center [300, 197] width 111 height 30
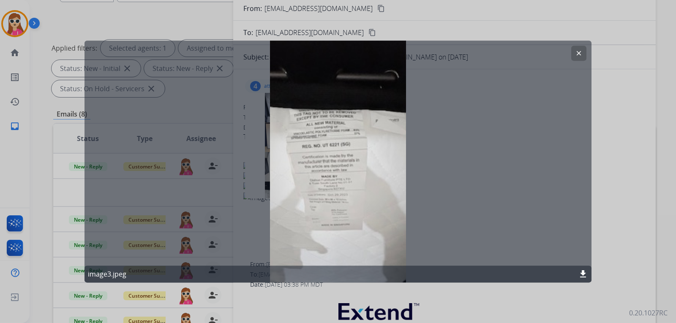
click at [578, 52] on mat-icon "clear" at bounding box center [579, 53] width 8 height 8
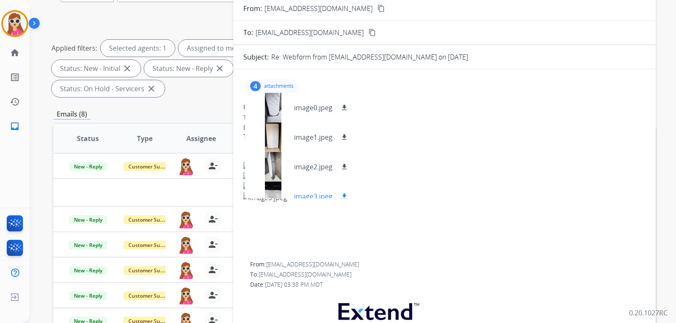
click at [340, 191] on div "image3.jpeg download" at bounding box center [300, 197] width 111 height 30
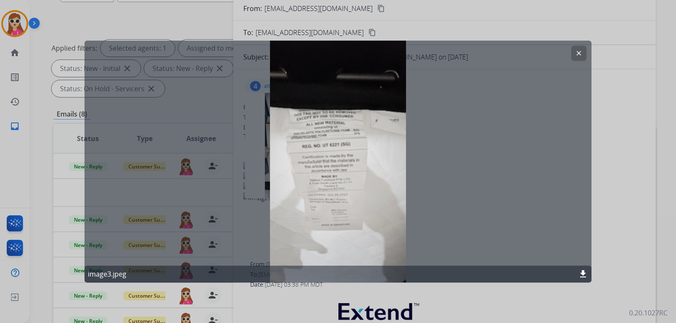
click at [587, 276] on mat-icon "download" at bounding box center [583, 274] width 10 height 10
click at [585, 48] on button "clear" at bounding box center [578, 53] width 15 height 15
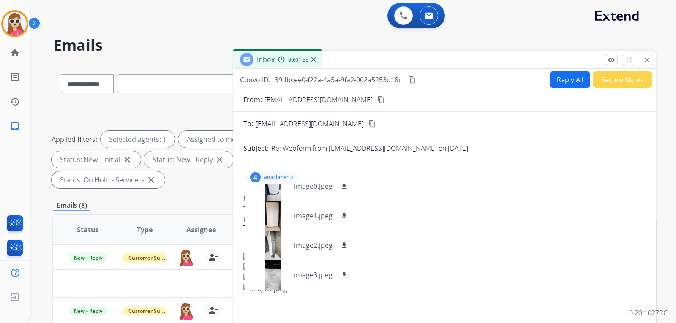
scroll to position [0, 0]
click at [567, 83] on button "Reply All" at bounding box center [570, 80] width 41 height 16
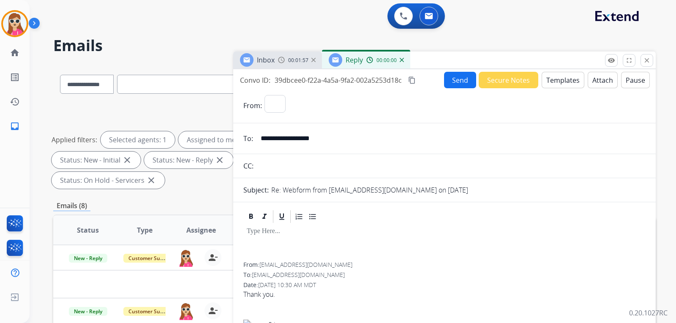
select select "**********"
click at [563, 77] on button "Templates" at bounding box center [563, 80] width 43 height 16
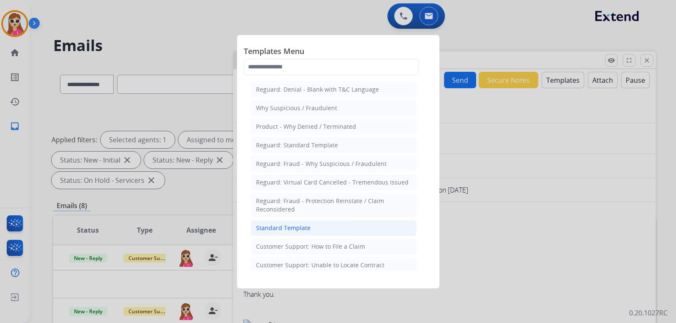
click at [324, 227] on li "Standard Template" at bounding box center [334, 228] width 166 height 16
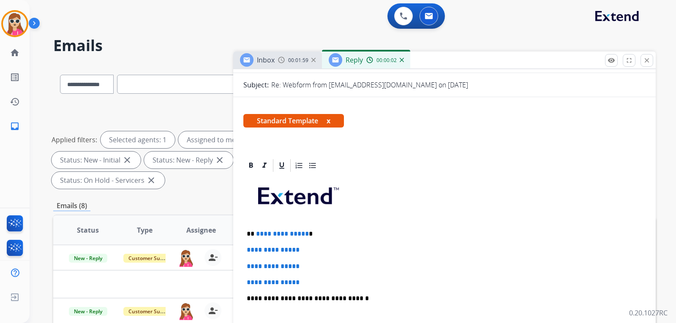
scroll to position [127, 0]
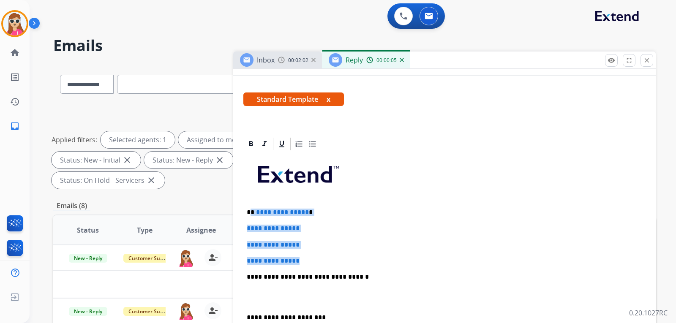
drag, startPoint x: 251, startPoint y: 212, endPoint x: 317, endPoint y: 264, distance: 83.9
click at [317, 264] on div "**********" at bounding box center [444, 297] width 402 height 291
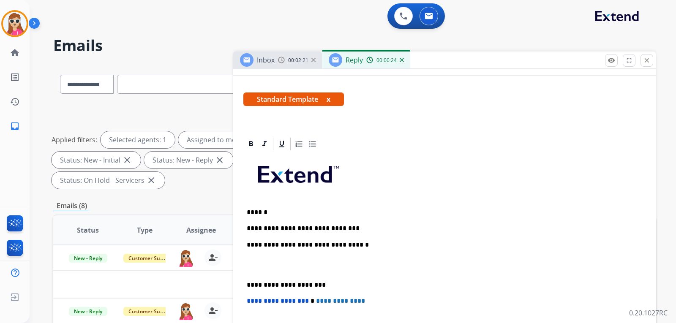
click at [349, 229] on p "**********" at bounding box center [441, 229] width 389 height 8
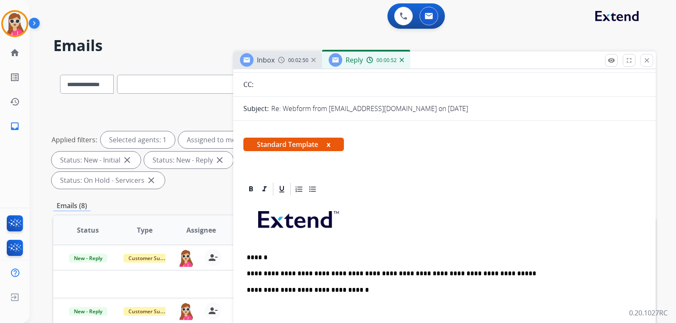
scroll to position [0, 0]
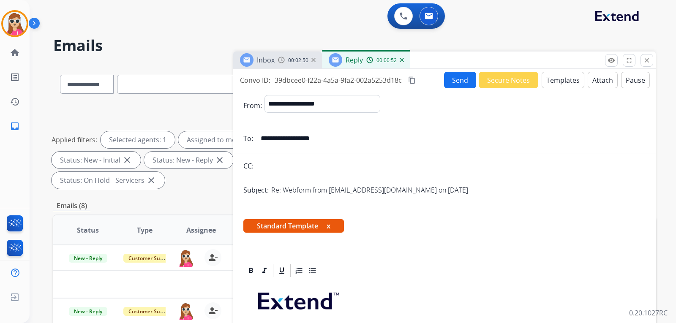
click at [459, 83] on button "Send" at bounding box center [460, 80] width 32 height 16
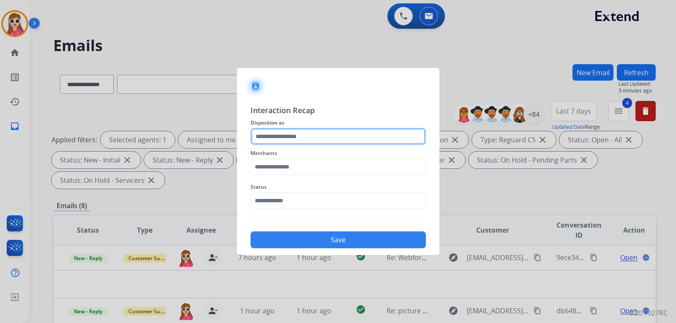
drag, startPoint x: 271, startPoint y: 129, endPoint x: 275, endPoint y: 128, distance: 4.6
click at [275, 128] on input "text" at bounding box center [338, 136] width 175 height 17
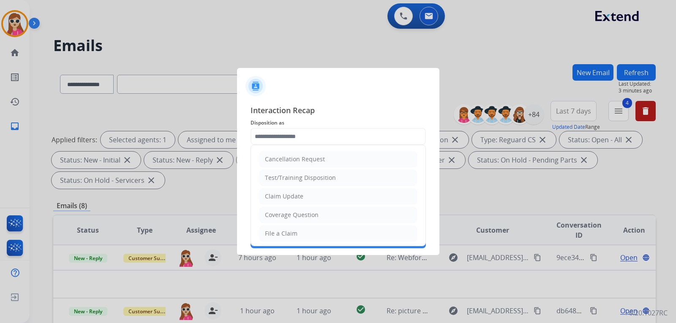
click at [294, 195] on div "Claim Update" at bounding box center [284, 196] width 38 height 8
type input "**********"
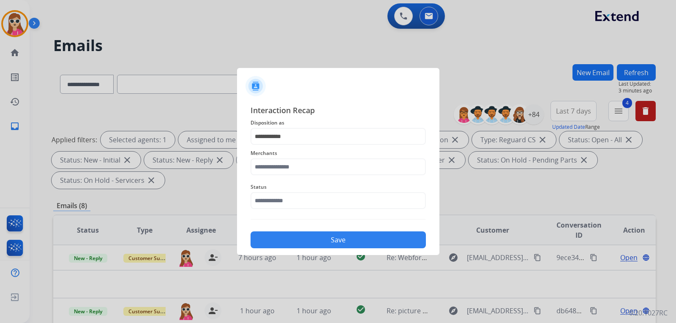
click at [292, 181] on div "Status" at bounding box center [338, 196] width 175 height 34
click at [298, 170] on input "text" at bounding box center [338, 166] width 175 height 17
click at [309, 192] on li "Nectar" at bounding box center [340, 191] width 161 height 16
type input "******"
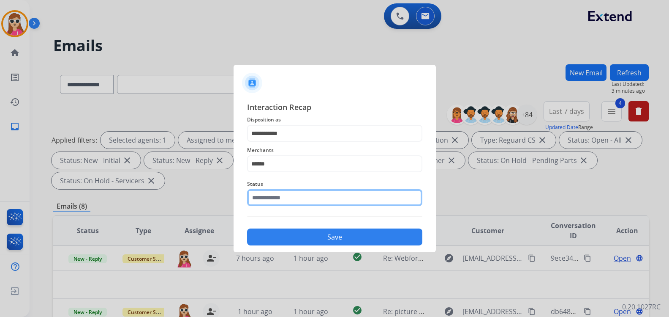
click at [318, 202] on input "text" at bounding box center [334, 197] width 175 height 17
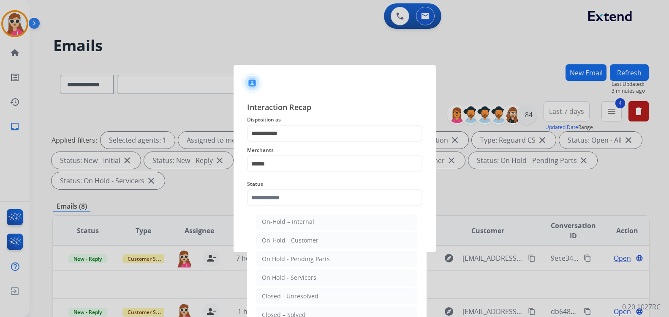
drag, startPoint x: 302, startPoint y: 314, endPoint x: 303, endPoint y: 306, distance: 7.8
click at [303, 311] on div "Closed – Solved" at bounding box center [284, 314] width 44 height 8
type input "**********"
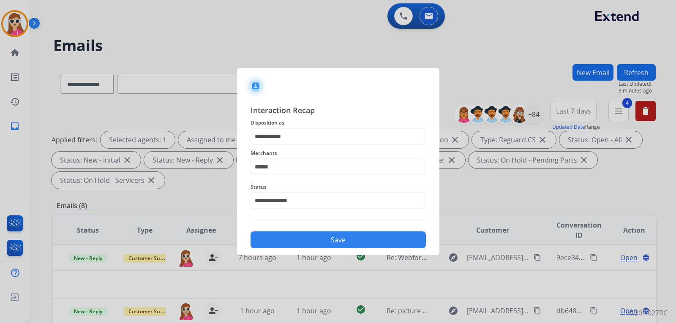
click at [318, 236] on button "Save" at bounding box center [338, 240] width 175 height 17
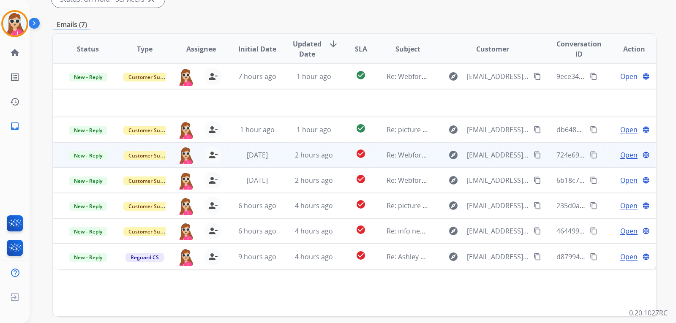
scroll to position [176, 0]
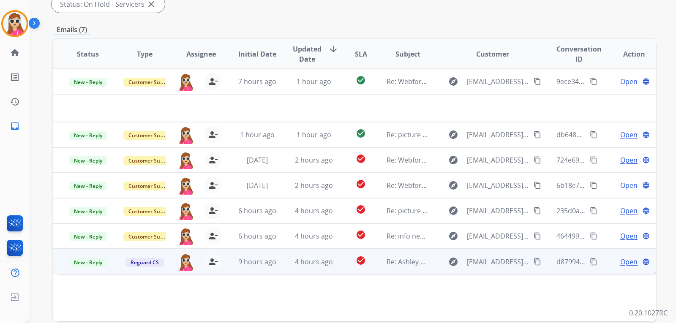
click at [336, 257] on td "check_circle" at bounding box center [355, 261] width 38 height 25
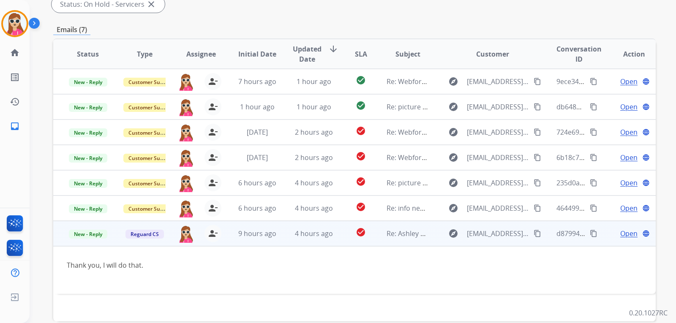
click at [620, 233] on span "Open" at bounding box center [628, 234] width 17 height 10
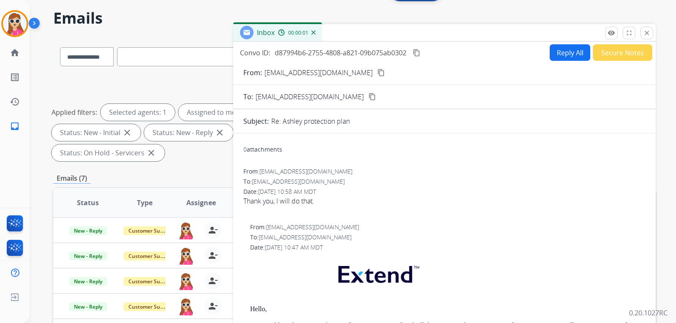
scroll to position [0, 0]
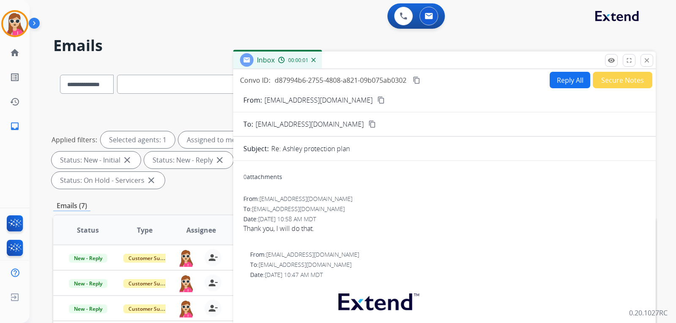
click at [554, 84] on button "Reply All" at bounding box center [570, 80] width 41 height 16
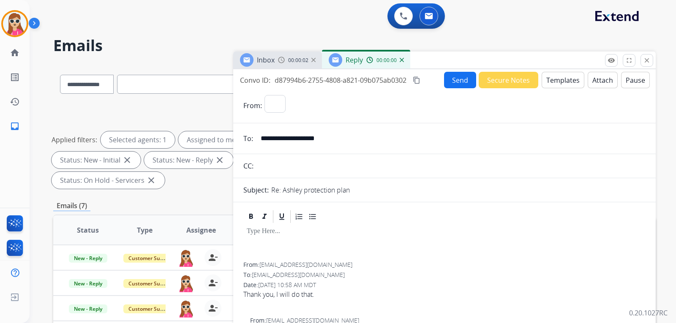
select select "**********"
click at [553, 81] on button "Templates" at bounding box center [563, 80] width 43 height 16
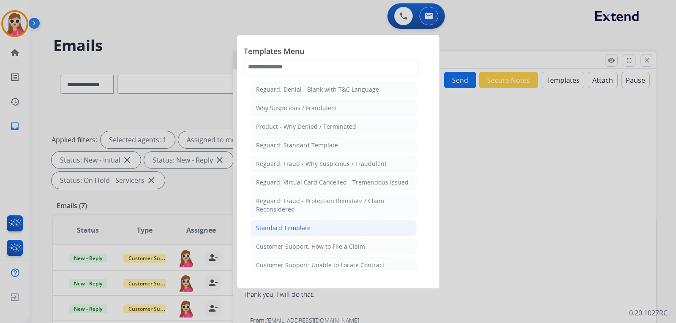
click at [340, 224] on li "Standard Template" at bounding box center [334, 228] width 166 height 16
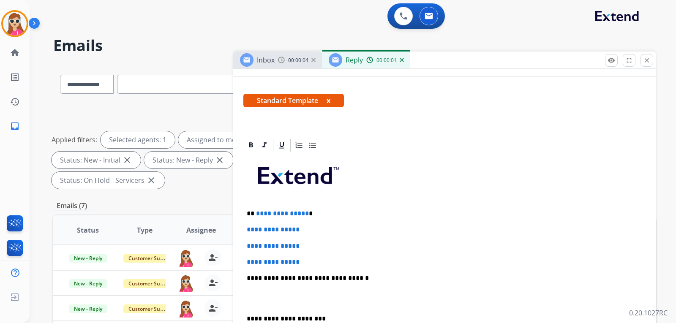
scroll to position [211, 0]
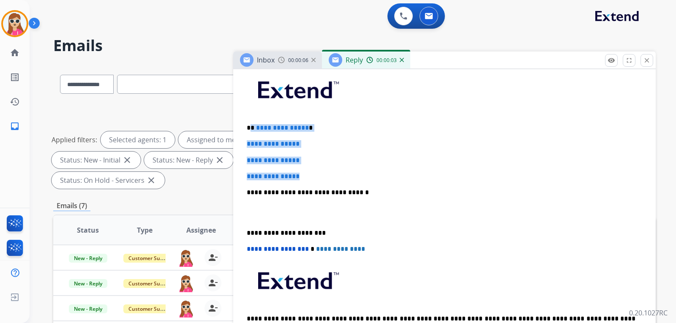
drag, startPoint x: 250, startPoint y: 128, endPoint x: 325, endPoint y: 162, distance: 82.3
click at [309, 175] on div "**********" at bounding box center [444, 212] width 402 height 291
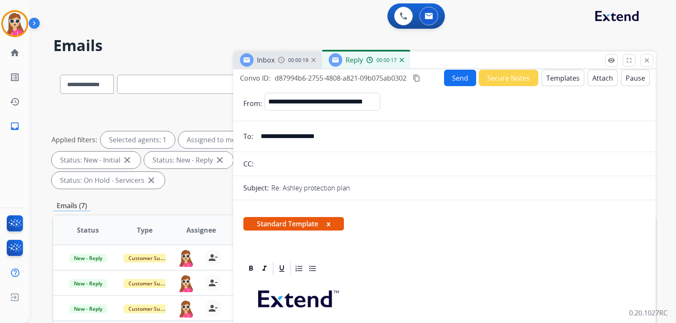
scroll to position [0, 0]
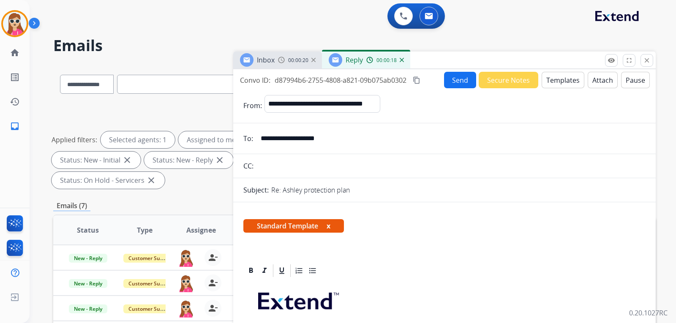
click at [456, 74] on button "Send" at bounding box center [460, 80] width 32 height 16
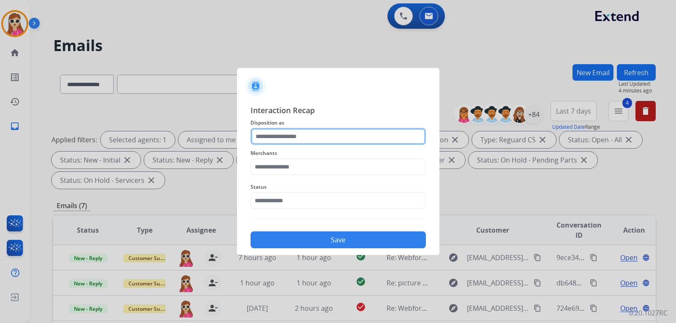
click at [319, 145] on input "text" at bounding box center [338, 136] width 175 height 17
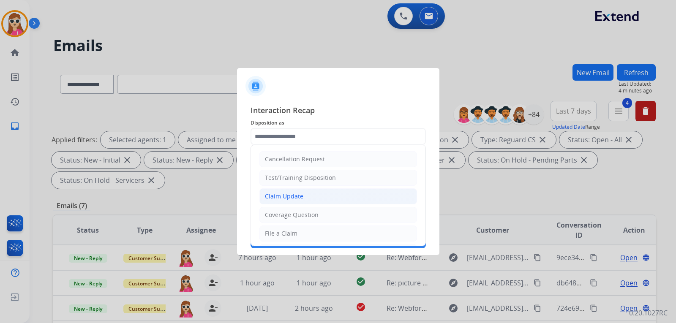
click at [300, 194] on div "Claim Update" at bounding box center [284, 196] width 38 height 8
type input "**********"
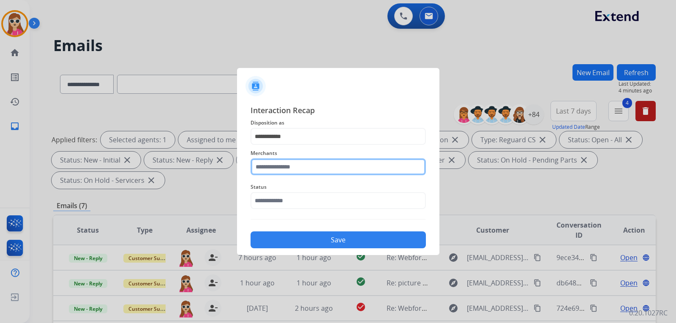
click at [309, 167] on input "text" at bounding box center [338, 166] width 175 height 17
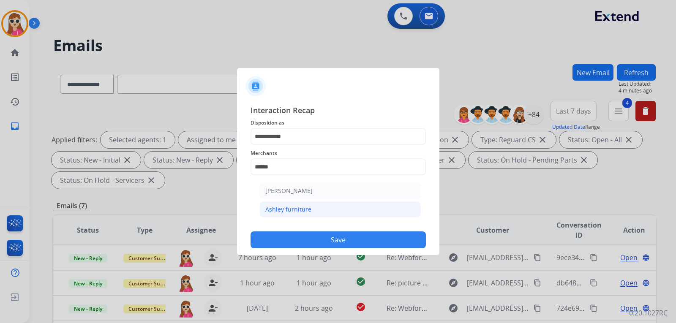
click at [303, 207] on div "Ashley furniture" at bounding box center [288, 209] width 46 height 8
type input "**********"
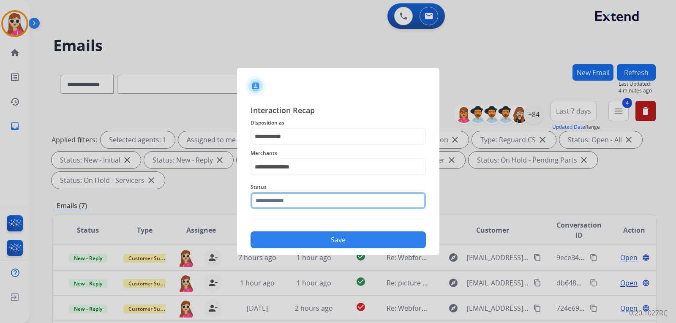
click at [302, 205] on input "text" at bounding box center [338, 200] width 175 height 17
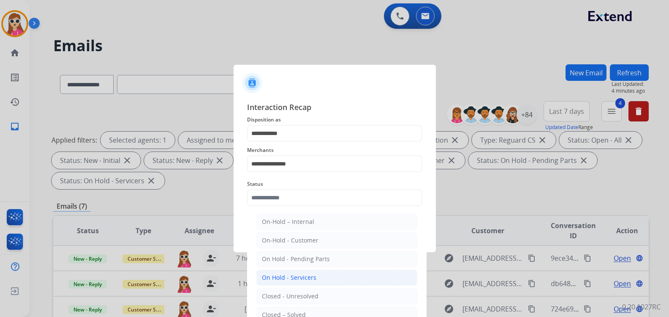
drag, startPoint x: 304, startPoint y: 308, endPoint x: 306, endPoint y: 284, distance: 24.6
click at [305, 304] on ul "On-Hold – Internal On-Hold - Customer On Hold - Pending Parts On Hold - Service…" at bounding box center [337, 297] width 166 height 177
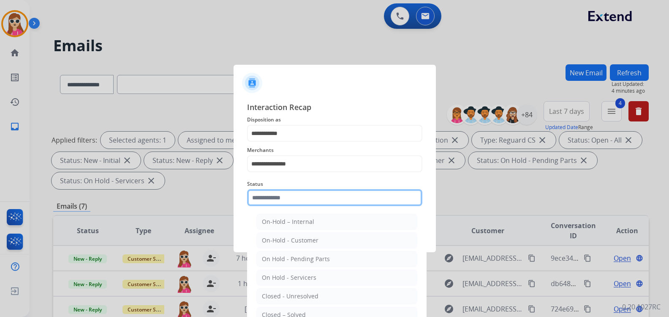
click at [292, 208] on div "Status On-Hold – Internal On-Hold - Customer On Hold - Pending Parts On Hold - …" at bounding box center [334, 192] width 175 height 34
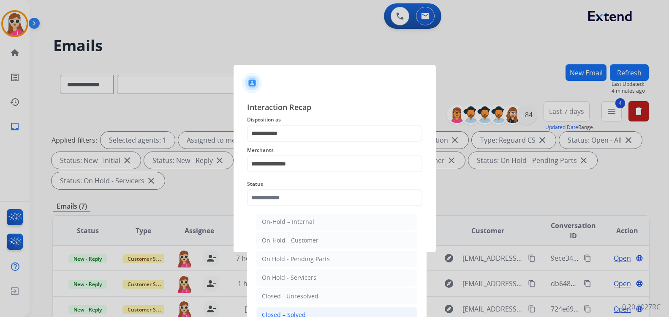
click at [288, 311] on div "Closed – Solved" at bounding box center [284, 314] width 44 height 8
type input "**********"
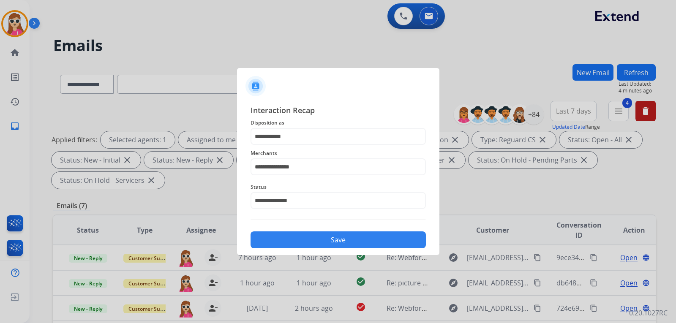
click at [299, 241] on button "Save" at bounding box center [338, 240] width 175 height 17
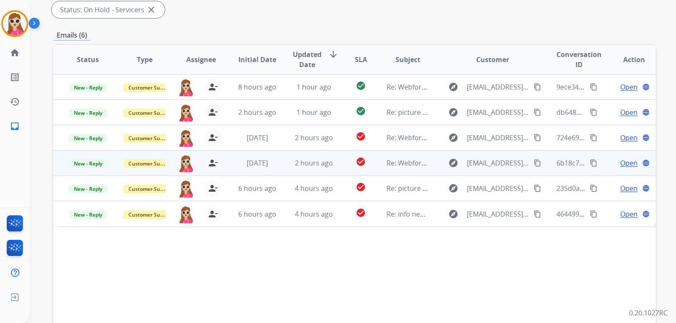
scroll to position [169, 0]
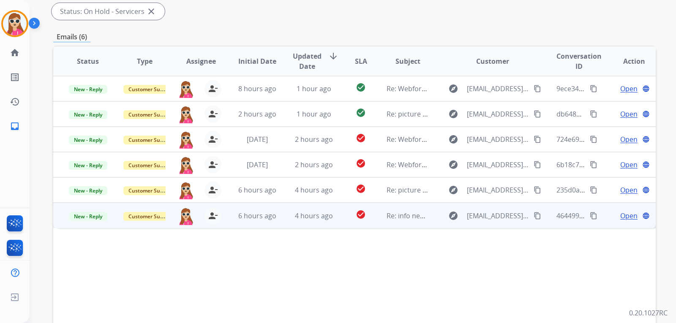
click at [430, 219] on td "explore [EMAIL_ADDRESS][DOMAIN_NAME] content_copy" at bounding box center [486, 215] width 113 height 25
click at [624, 219] on span "Open" at bounding box center [628, 215] width 17 height 10
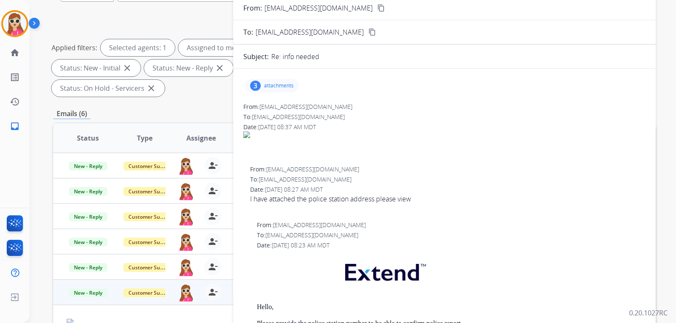
scroll to position [85, 0]
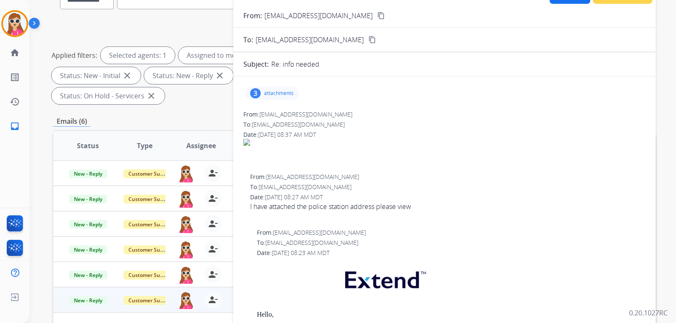
click at [289, 98] on div "3 attachments" at bounding box center [272, 94] width 54 height 14
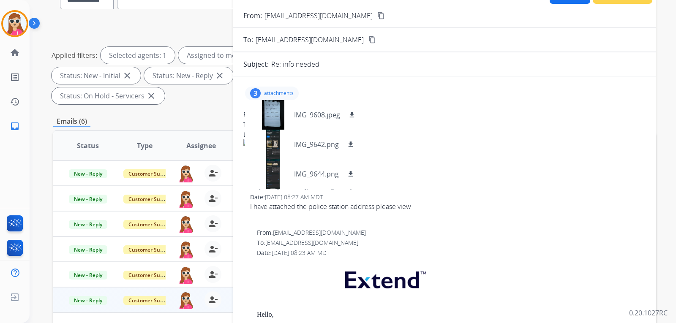
click at [406, 160] on div at bounding box center [444, 161] width 402 height 10
drag, startPoint x: 403, startPoint y: 161, endPoint x: 450, endPoint y: 147, distance: 48.9
click at [404, 161] on div at bounding box center [444, 161] width 402 height 10
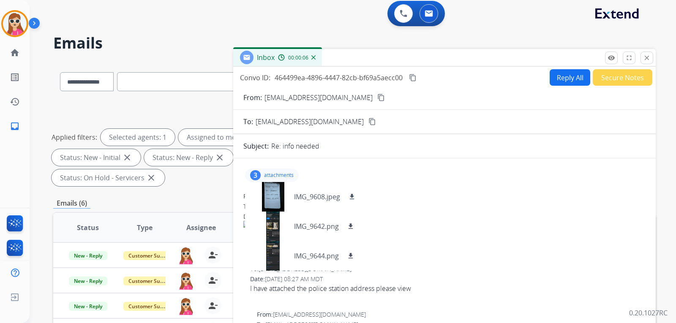
scroll to position [0, 0]
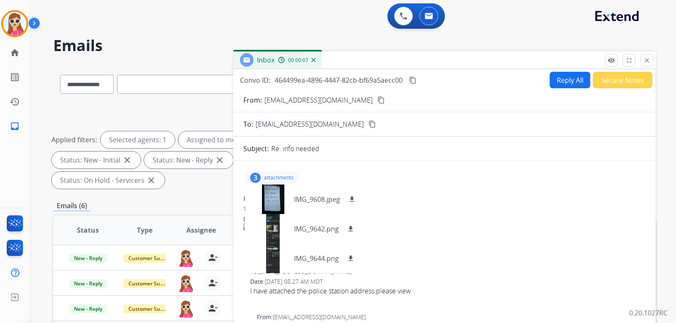
click at [563, 83] on button "Reply All" at bounding box center [570, 80] width 41 height 16
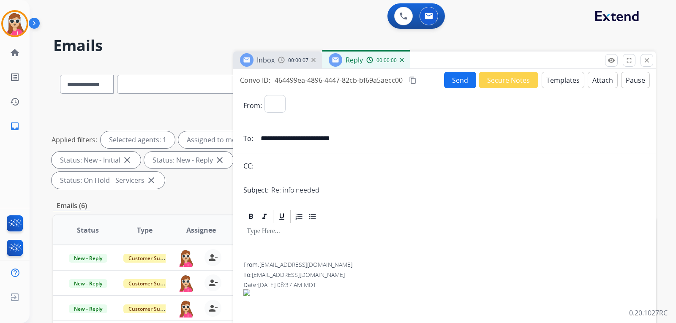
select select "**********"
click at [558, 84] on button "Templates" at bounding box center [563, 80] width 43 height 16
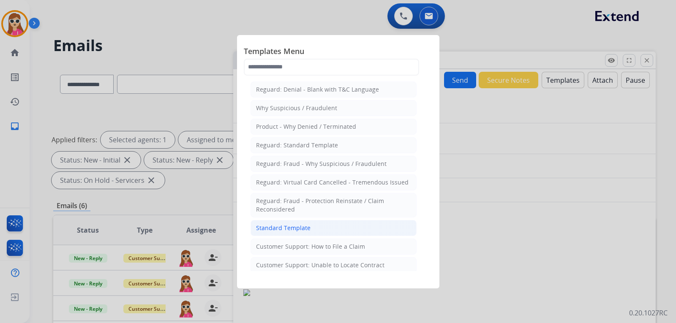
click at [321, 232] on li "Standard Template" at bounding box center [334, 228] width 166 height 16
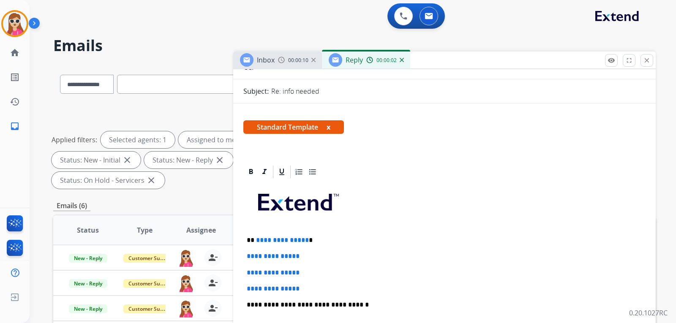
scroll to position [169, 0]
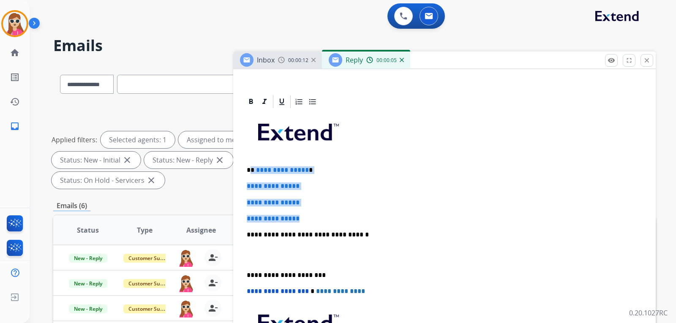
drag, startPoint x: 251, startPoint y: 170, endPoint x: 321, endPoint y: 214, distance: 82.9
click at [322, 213] on div "**********" at bounding box center [444, 254] width 402 height 291
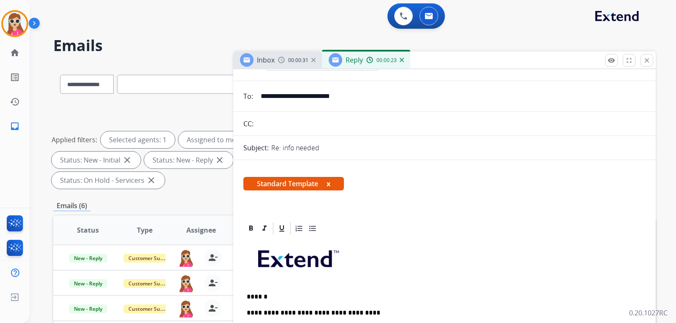
scroll to position [0, 0]
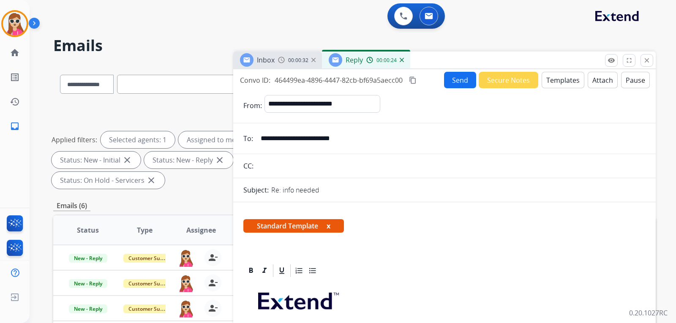
click at [467, 81] on button "Send" at bounding box center [460, 80] width 32 height 16
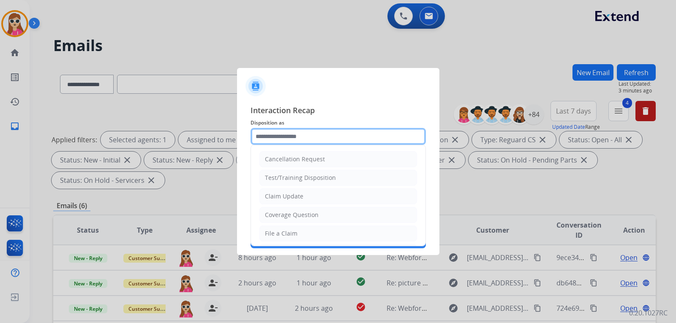
click at [327, 139] on input "text" at bounding box center [338, 136] width 175 height 17
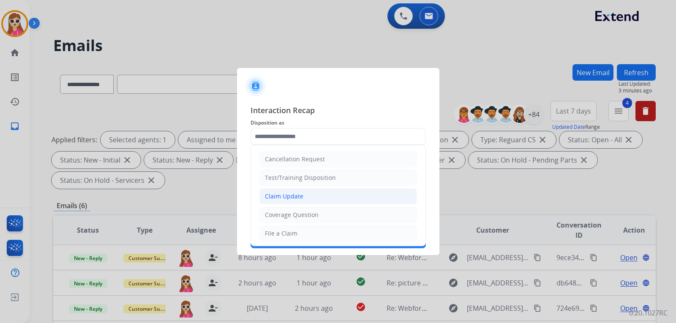
click at [306, 192] on li "Claim Update" at bounding box center [338, 196] width 158 height 16
type input "**********"
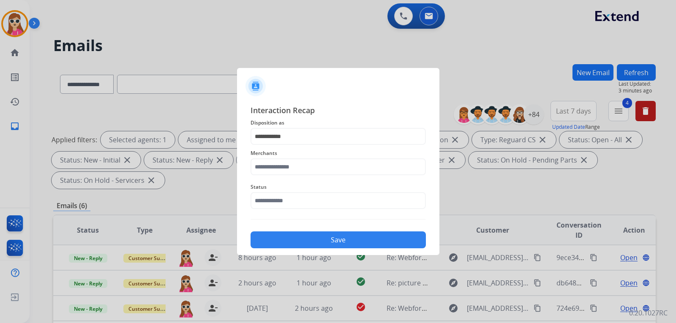
drag, startPoint x: 329, startPoint y: 176, endPoint x: 336, endPoint y: 171, distance: 8.7
click at [333, 173] on div "Merchants" at bounding box center [338, 162] width 175 height 34
click at [337, 170] on input "text" at bounding box center [338, 166] width 175 height 17
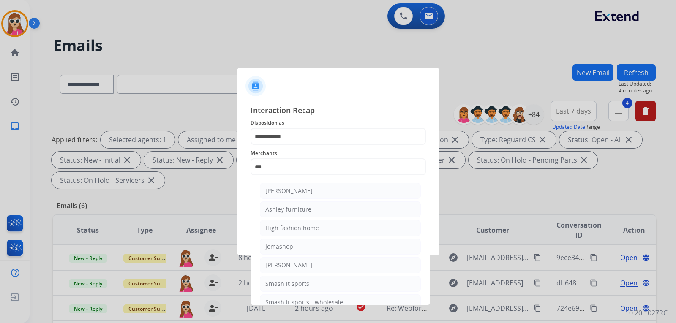
click at [314, 211] on li "Ashley furniture" at bounding box center [340, 210] width 161 height 16
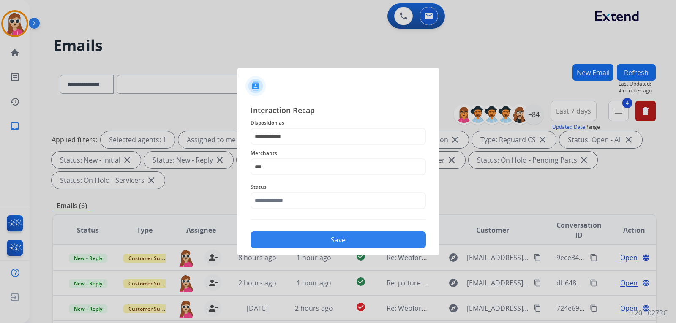
type input "**********"
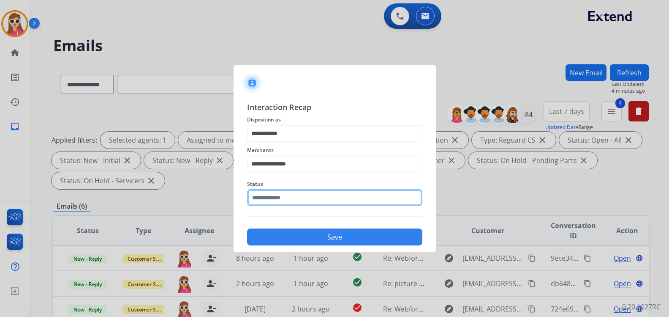
click at [323, 202] on input "text" at bounding box center [334, 197] width 175 height 17
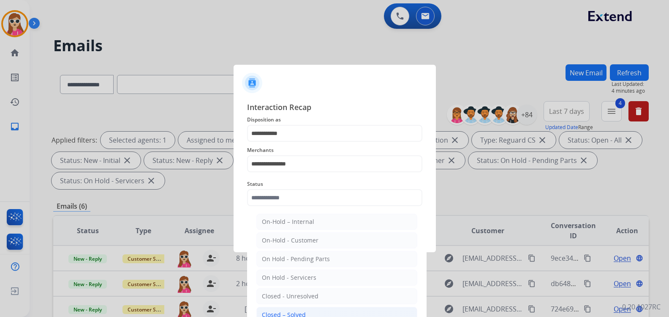
click at [328, 310] on li "Closed – Solved" at bounding box center [336, 314] width 161 height 16
type input "**********"
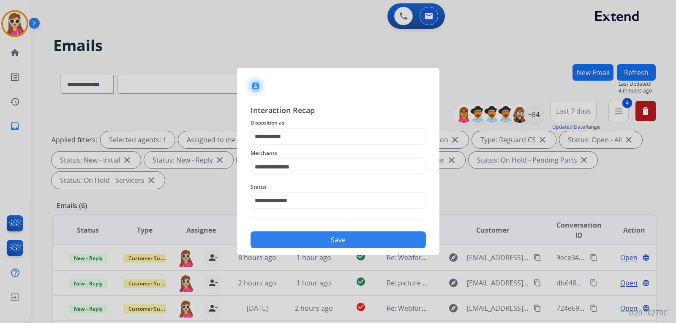
click at [352, 240] on button "Save" at bounding box center [338, 240] width 175 height 17
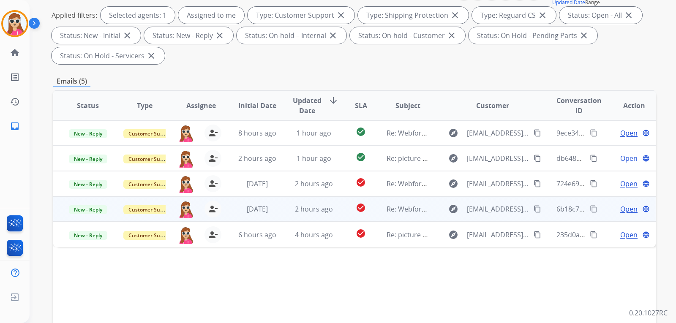
scroll to position [169, 0]
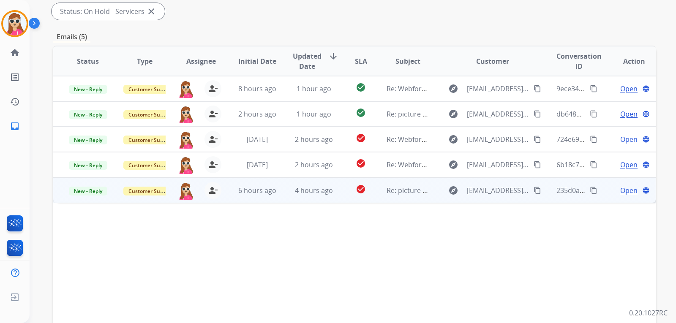
click at [622, 194] on span "Open" at bounding box center [628, 191] width 17 height 10
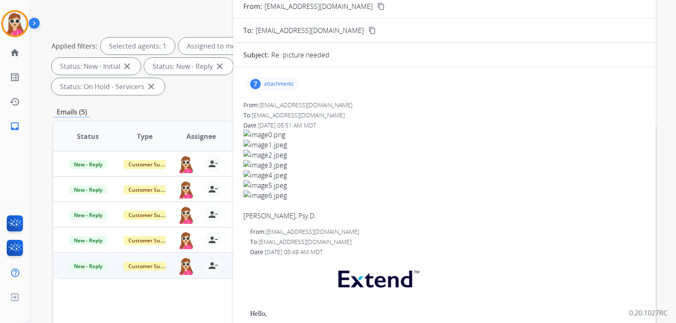
scroll to position [42, 0]
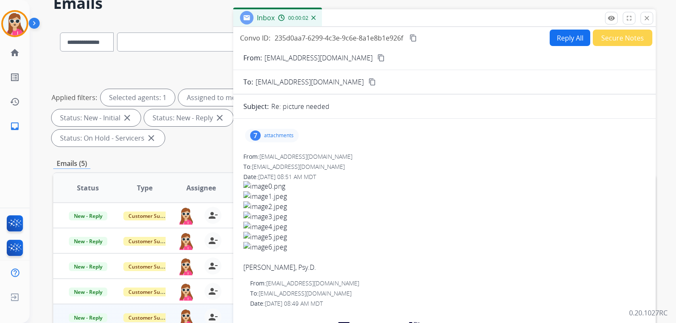
click at [279, 137] on p "attachments" at bounding box center [279, 135] width 30 height 7
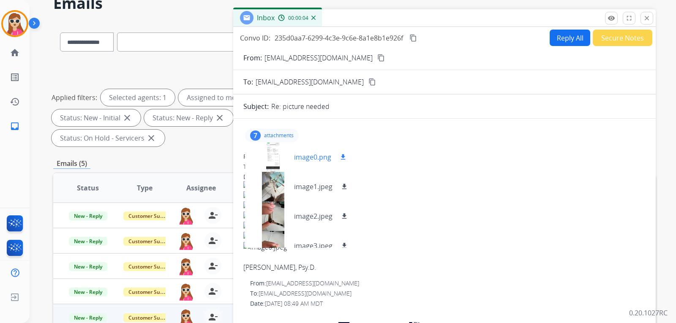
click at [346, 157] on mat-icon "download" at bounding box center [343, 157] width 8 height 8
click at [347, 190] on mat-icon "download" at bounding box center [345, 187] width 8 height 8
click at [345, 213] on mat-icon "download" at bounding box center [345, 217] width 8 height 8
click at [346, 242] on mat-icon "download" at bounding box center [345, 246] width 8 height 8
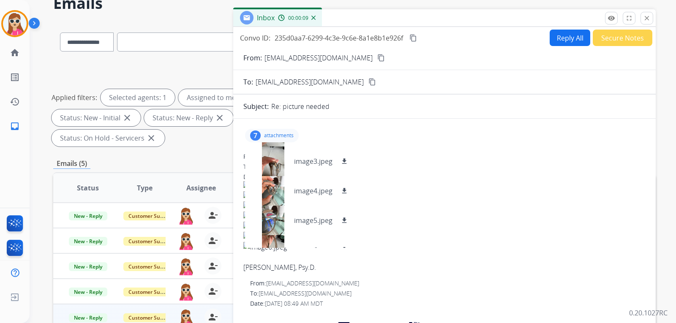
scroll to position [0, 0]
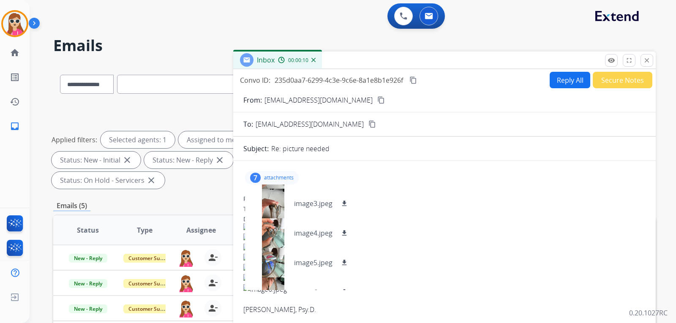
click at [550, 81] on button "Reply All" at bounding box center [570, 80] width 41 height 16
select select "**********"
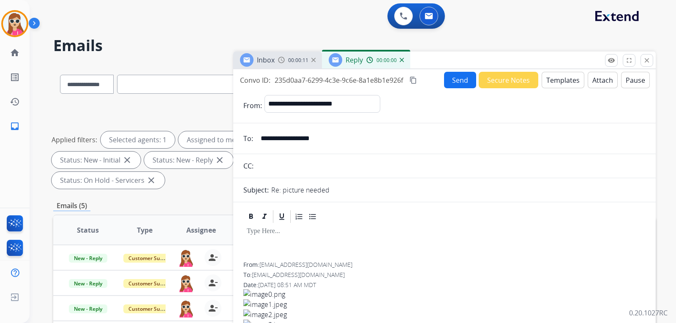
click at [557, 80] on button "Templates" at bounding box center [563, 80] width 43 height 16
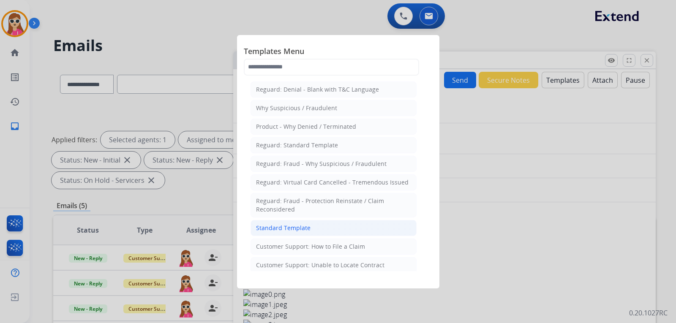
click at [324, 226] on li "Standard Template" at bounding box center [334, 228] width 166 height 16
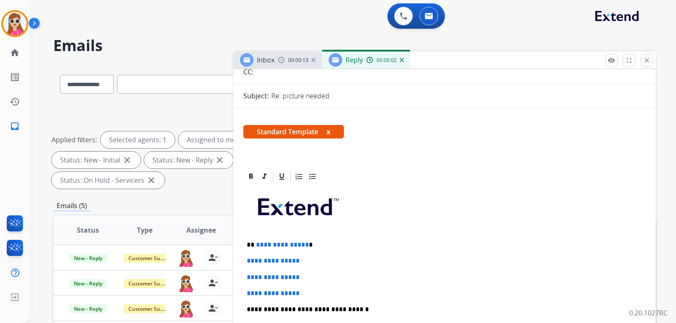
scroll to position [169, 0]
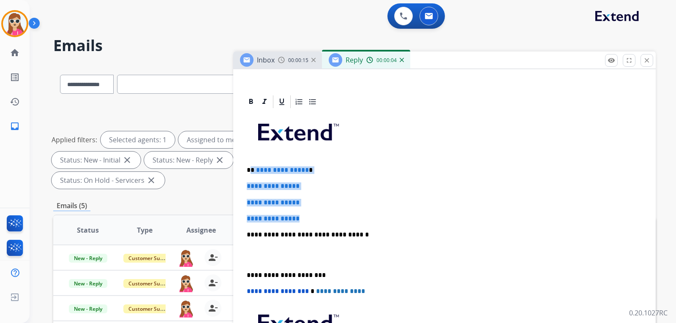
drag, startPoint x: 253, startPoint y: 171, endPoint x: 308, endPoint y: 217, distance: 72.3
click at [308, 217] on div "**********" at bounding box center [444, 254] width 402 height 291
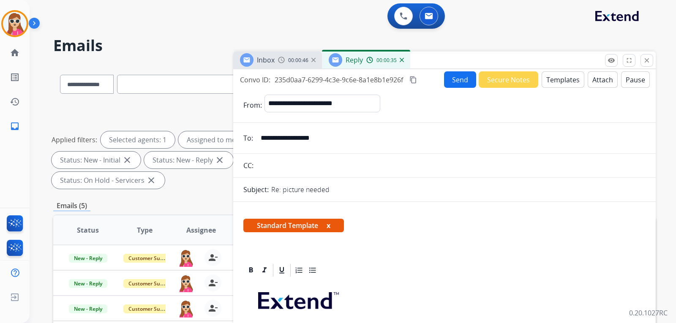
scroll to position [0, 0]
click at [431, 83] on div "Convo ID: 235d0aa7-6299-4c3e-9c6e-8a1e8b1e926f content_copy Send Secure Notes T…" at bounding box center [444, 80] width 423 height 16
click at [448, 82] on button "Send" at bounding box center [460, 80] width 32 height 16
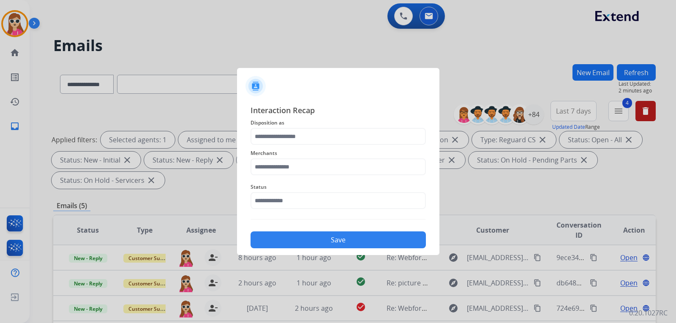
click at [302, 124] on span "Disposition as" at bounding box center [338, 123] width 175 height 10
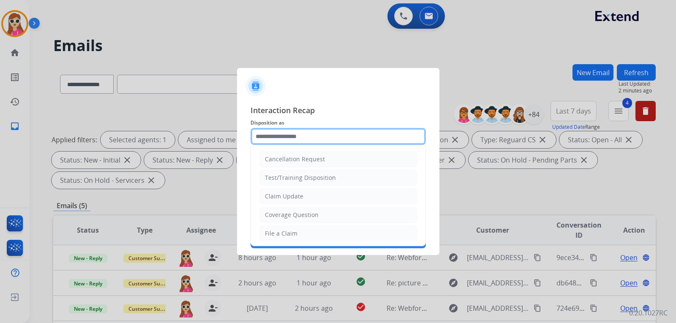
click at [312, 138] on input "text" at bounding box center [338, 136] width 175 height 17
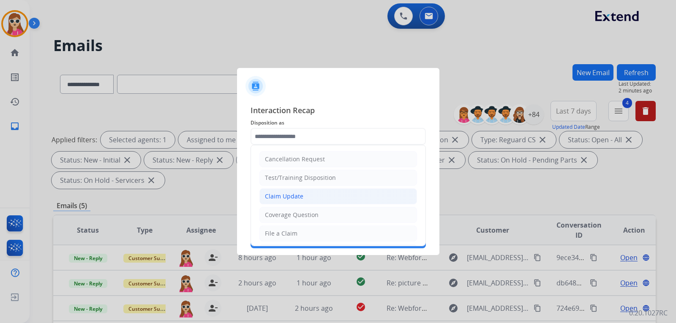
click at [319, 195] on li "Claim Update" at bounding box center [338, 196] width 158 height 16
type input "**********"
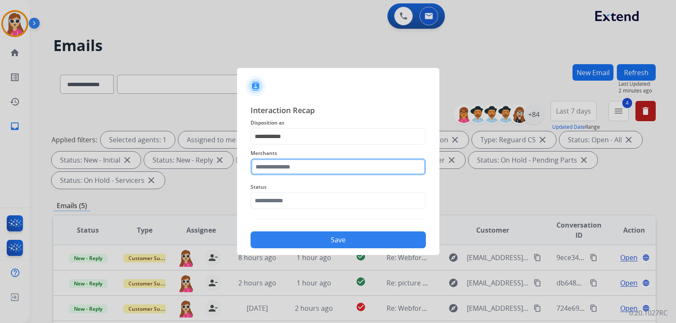
click at [315, 164] on input "text" at bounding box center [338, 166] width 175 height 17
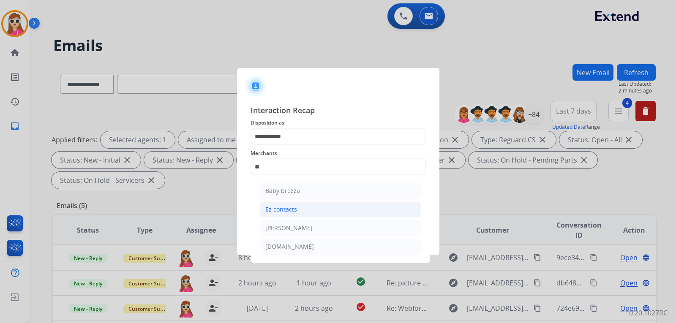
click at [327, 215] on li "Ez contacts" at bounding box center [340, 210] width 161 height 16
type input "**********"
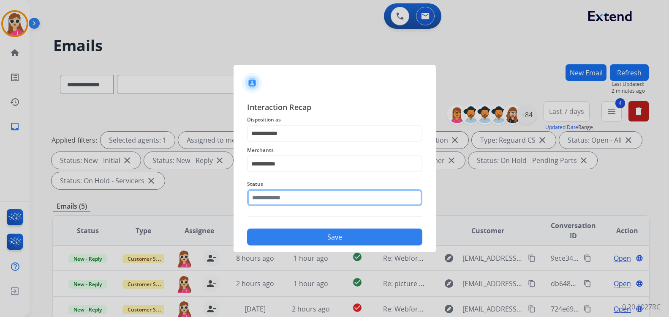
click at [340, 208] on div "Status" at bounding box center [334, 192] width 175 height 34
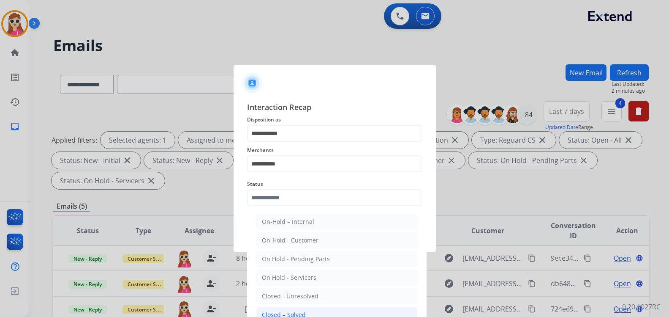
click at [329, 312] on li "Closed – Solved" at bounding box center [336, 314] width 161 height 16
type input "**********"
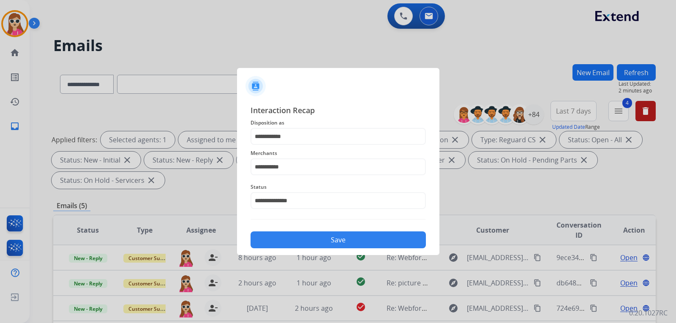
click at [356, 244] on button "Save" at bounding box center [338, 240] width 175 height 17
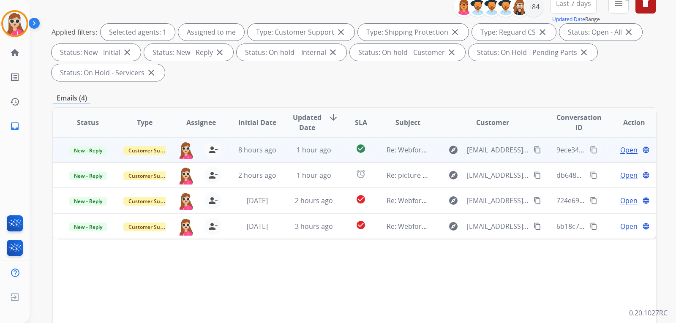
scroll to position [127, 0]
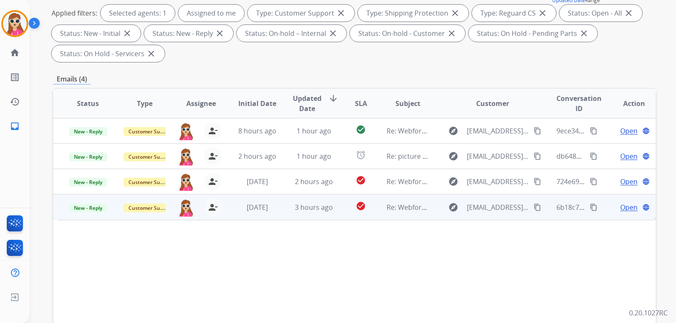
click at [532, 203] on button "content_copy" at bounding box center [537, 207] width 10 height 10
click at [532, 211] on button "content_copy" at bounding box center [537, 207] width 10 height 10
click at [628, 202] on span "Open" at bounding box center [628, 207] width 17 height 10
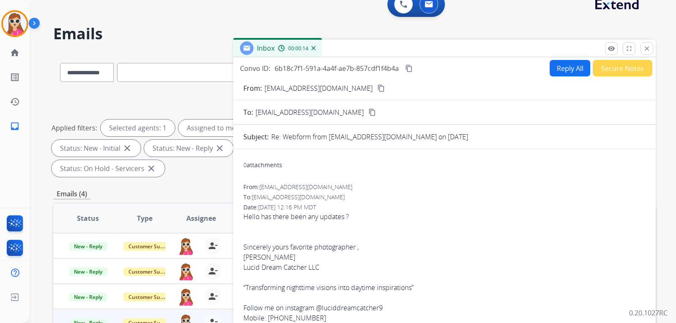
scroll to position [0, 0]
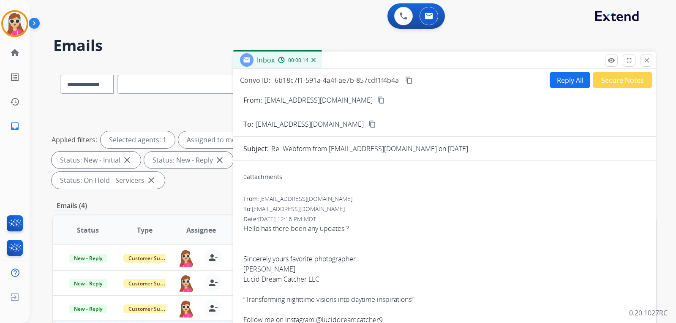
click at [555, 84] on button "Reply All" at bounding box center [570, 80] width 41 height 16
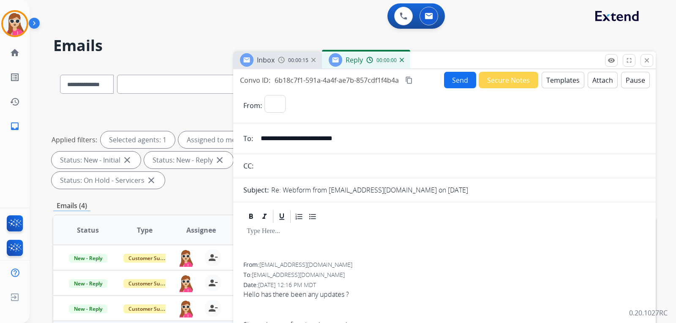
select select "**********"
click at [566, 81] on button "Templates" at bounding box center [563, 80] width 43 height 16
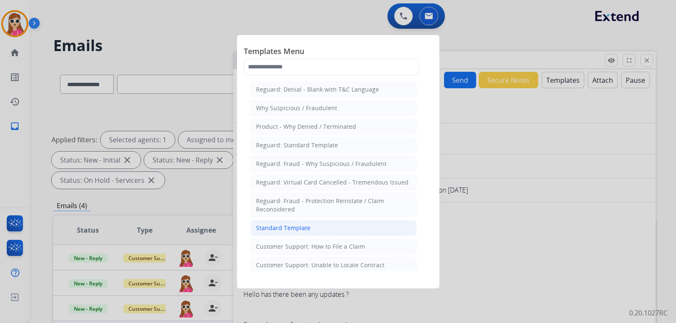
click at [275, 221] on li "Standard Template" at bounding box center [334, 228] width 166 height 16
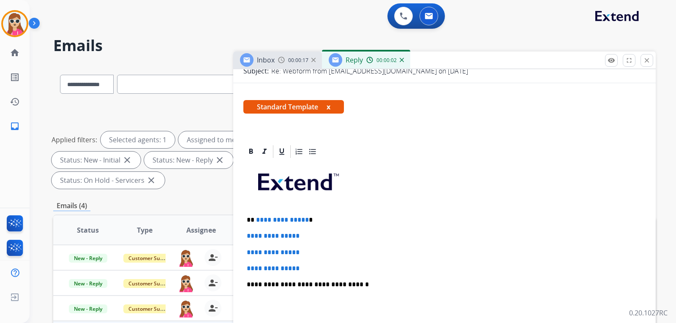
scroll to position [169, 0]
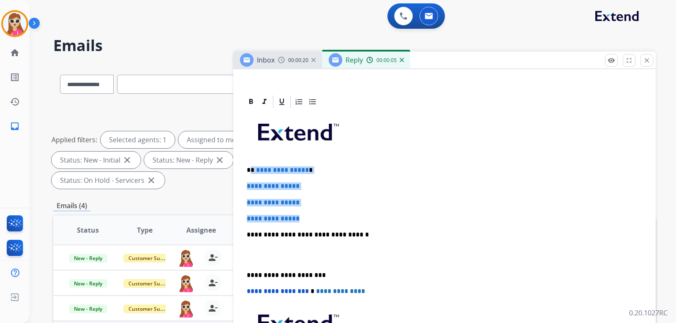
drag, startPoint x: 251, startPoint y: 170, endPoint x: 303, endPoint y: 211, distance: 66.1
click at [320, 213] on div "**********" at bounding box center [444, 254] width 402 height 291
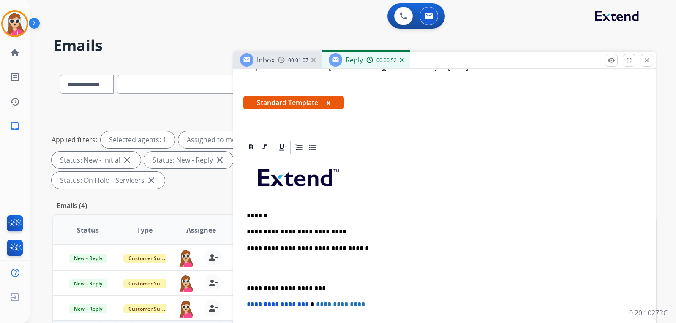
scroll to position [127, 0]
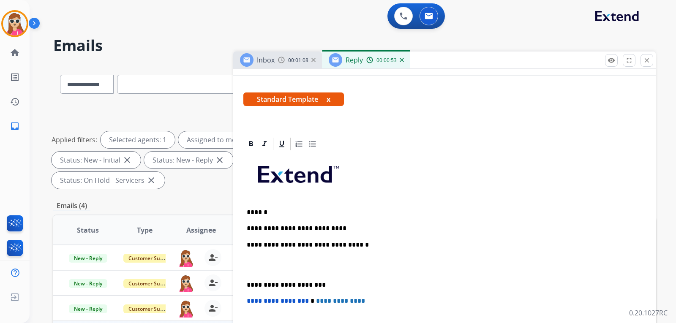
click at [355, 227] on p "**********" at bounding box center [441, 229] width 389 height 8
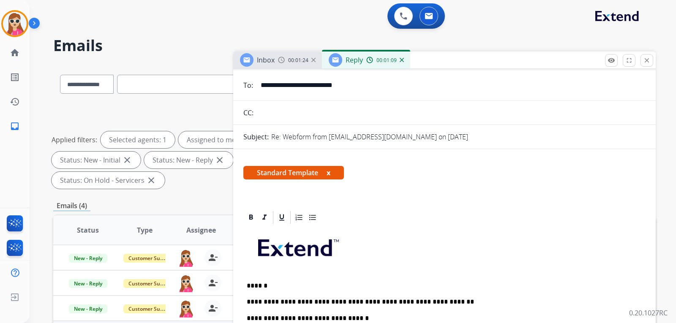
scroll to position [0, 0]
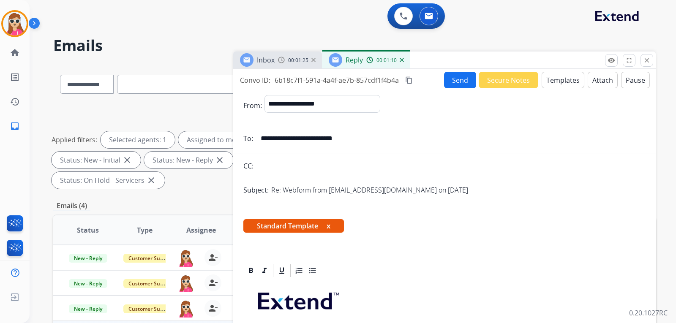
click at [461, 81] on button "Send" at bounding box center [460, 80] width 32 height 16
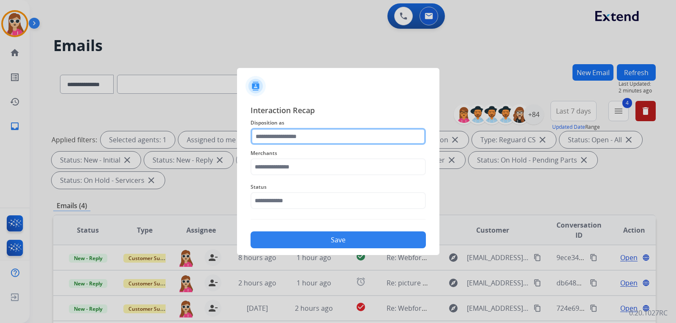
click at [311, 134] on input "text" at bounding box center [338, 136] width 175 height 17
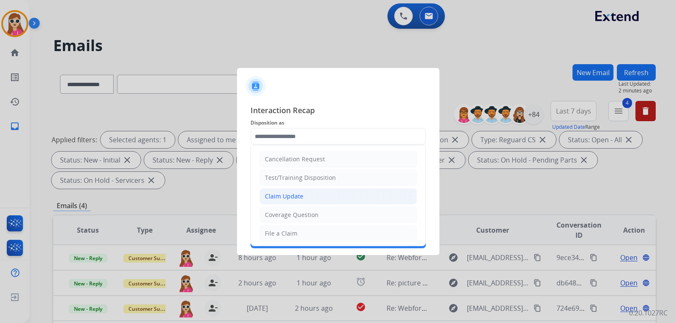
click at [325, 191] on li "Claim Update" at bounding box center [338, 196] width 158 height 16
type input "**********"
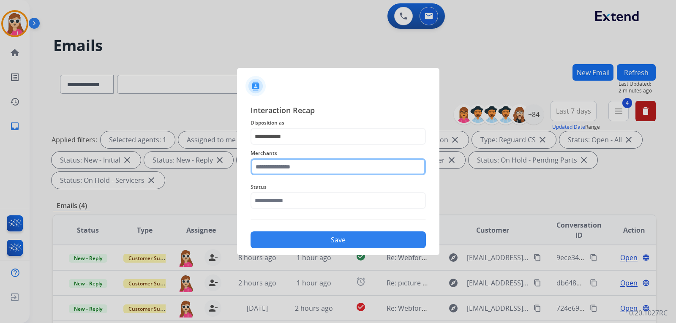
click at [322, 169] on input "text" at bounding box center [338, 166] width 175 height 17
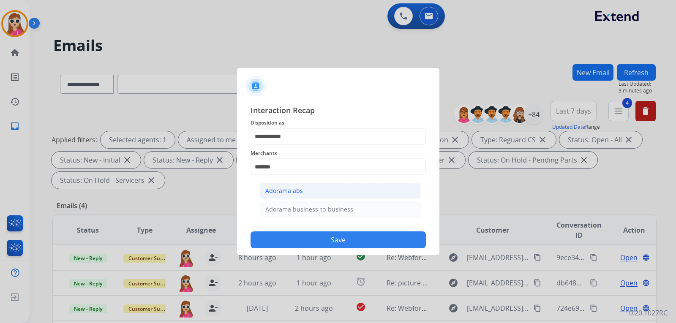
click at [286, 187] on div "Adorama abs" at bounding box center [284, 191] width 38 height 8
type input "**********"
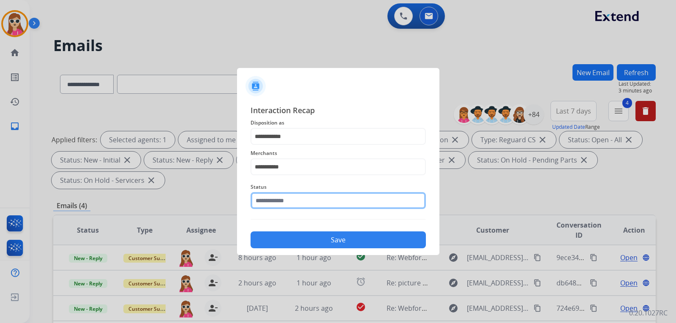
click at [292, 199] on input "text" at bounding box center [338, 200] width 175 height 17
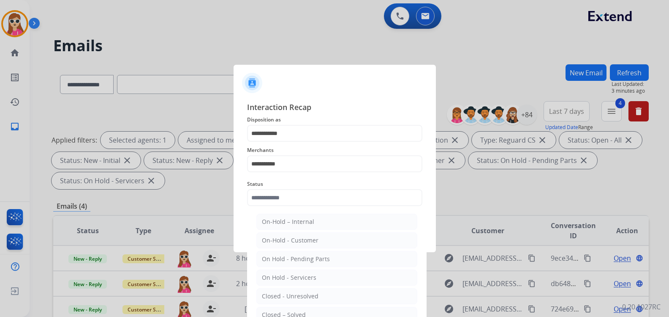
click at [303, 315] on div "Closed – Solved" at bounding box center [284, 314] width 44 height 8
type input "**********"
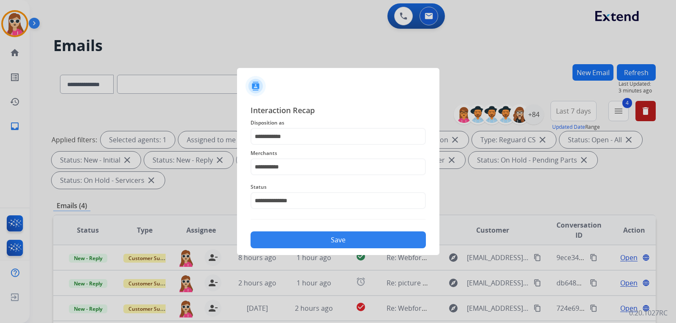
click at [315, 243] on button "Save" at bounding box center [338, 240] width 175 height 17
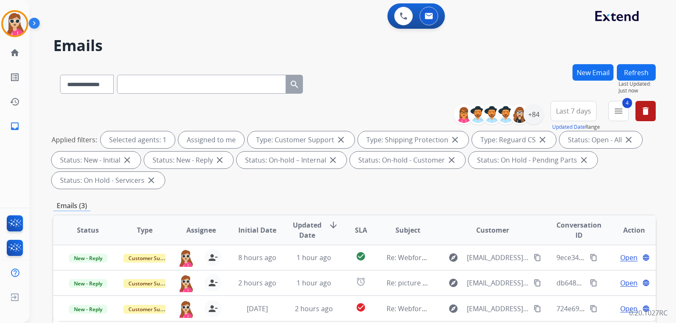
scroll to position [169, 0]
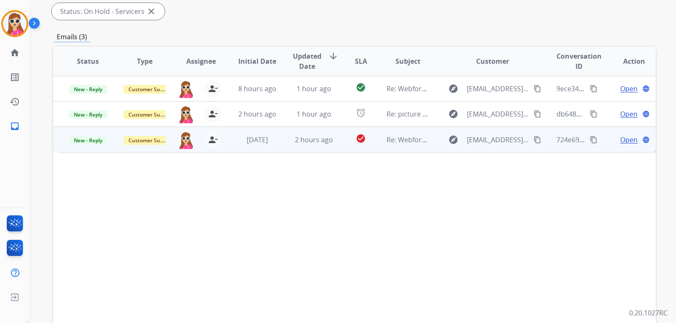
click at [536, 139] on button "content_copy" at bounding box center [537, 140] width 10 height 10
drag, startPoint x: 27, startPoint y: 158, endPoint x: 618, endPoint y: 133, distance: 592.1
click at [621, 131] on td "Open language" at bounding box center [627, 139] width 57 height 25
click at [620, 138] on span "Open" at bounding box center [628, 139] width 17 height 10
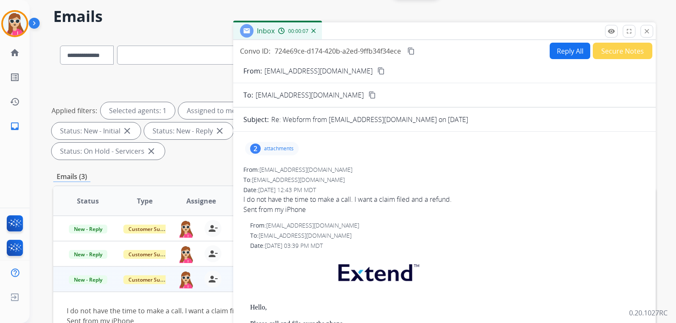
scroll to position [0, 0]
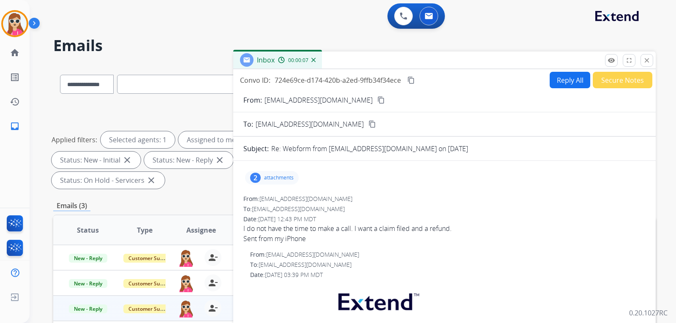
click at [279, 177] on p "attachments" at bounding box center [279, 178] width 30 height 7
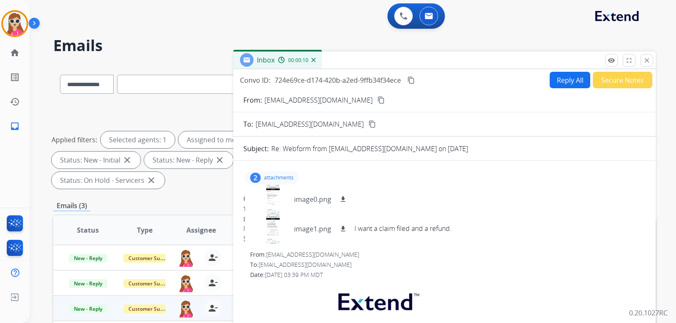
click at [565, 81] on button "Reply All" at bounding box center [570, 80] width 41 height 16
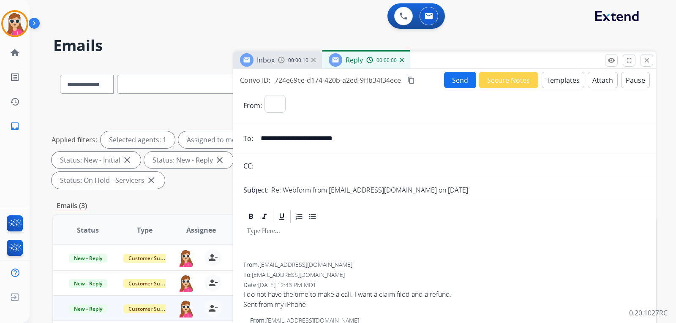
select select "**********"
click at [559, 83] on button "Templates" at bounding box center [563, 80] width 43 height 16
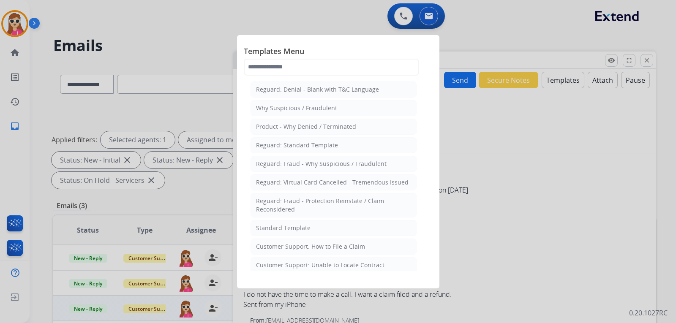
drag, startPoint x: 514, startPoint y: 302, endPoint x: 519, endPoint y: 302, distance: 5.1
click at [514, 302] on div at bounding box center [338, 161] width 676 height 323
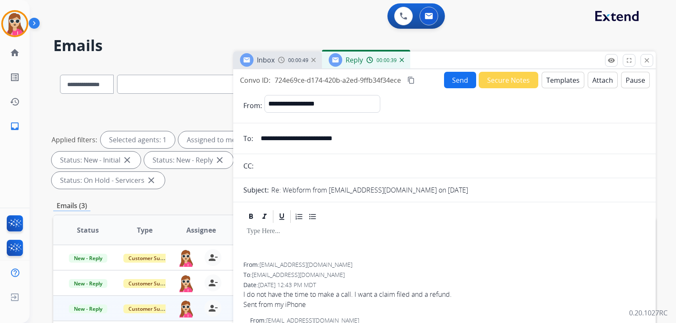
click at [565, 82] on button "Templates" at bounding box center [563, 80] width 43 height 16
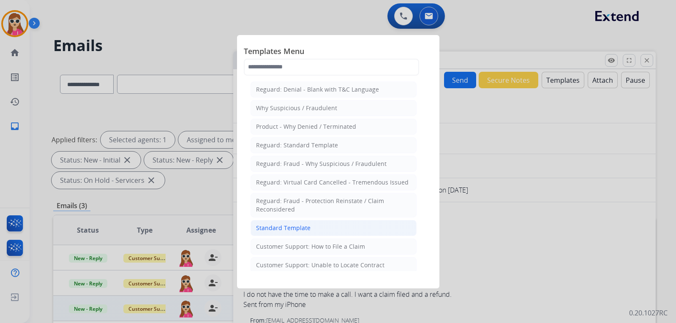
click at [311, 221] on li "Standard Template" at bounding box center [334, 228] width 166 height 16
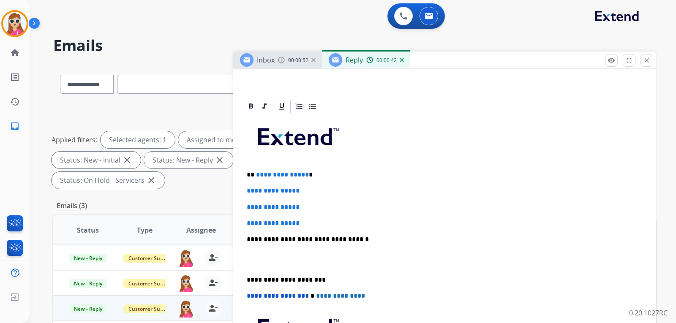
scroll to position [169, 0]
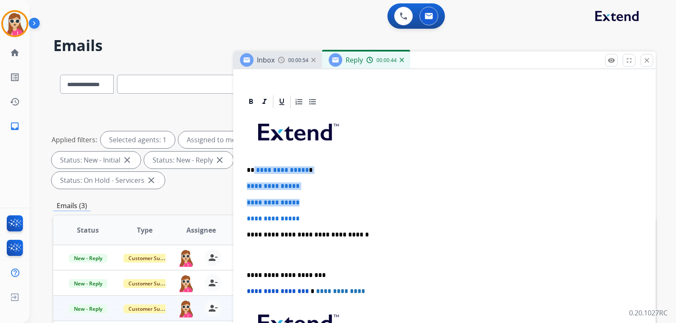
drag, startPoint x: 253, startPoint y: 169, endPoint x: 399, endPoint y: 67, distance: 178.4
click at [336, 242] on div "**********" at bounding box center [444, 254] width 402 height 291
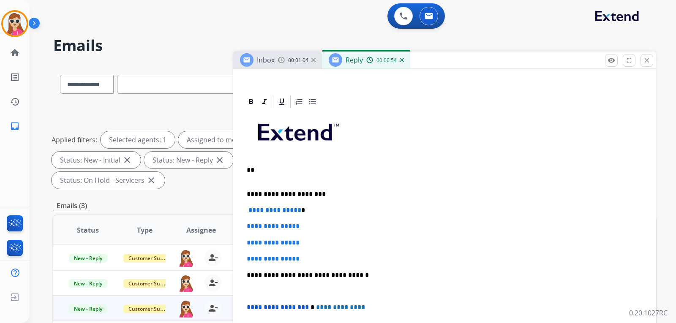
click at [402, 314] on div "**********" at bounding box center [444, 262] width 402 height 307
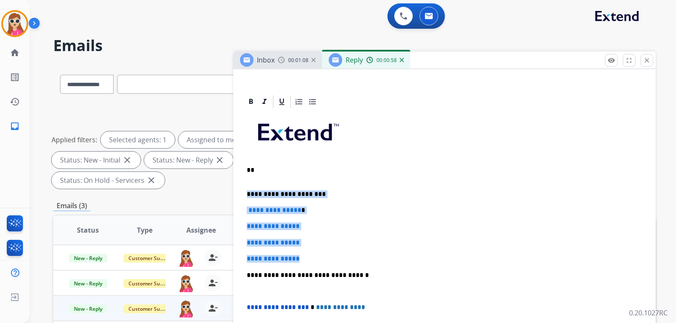
drag, startPoint x: 246, startPoint y: 188, endPoint x: 310, endPoint y: 257, distance: 94.2
click at [310, 257] on div "**********" at bounding box center [444, 262] width 402 height 307
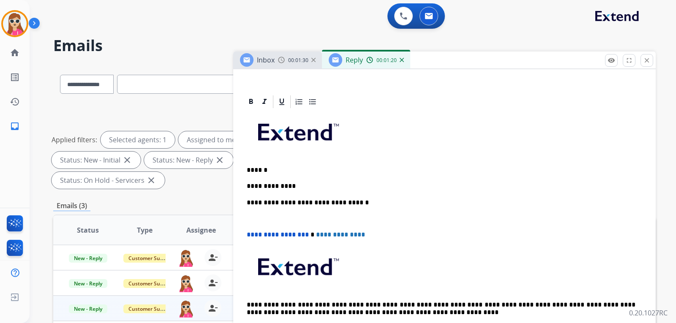
drag, startPoint x: 265, startPoint y: 191, endPoint x: 249, endPoint y: 188, distance: 16.7
click at [248, 188] on p "**********" at bounding box center [441, 187] width 389 height 8
click at [294, 189] on p "**********" at bounding box center [441, 187] width 389 height 8
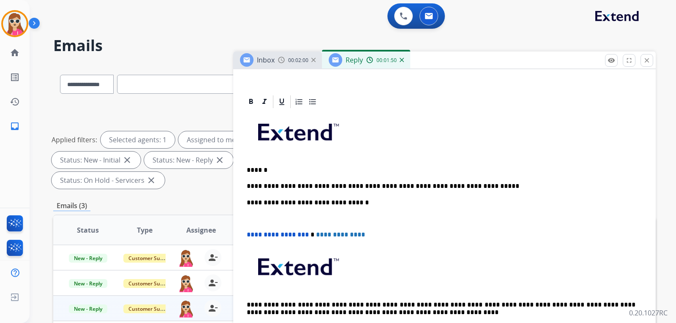
click at [433, 188] on p "**********" at bounding box center [441, 187] width 389 height 8
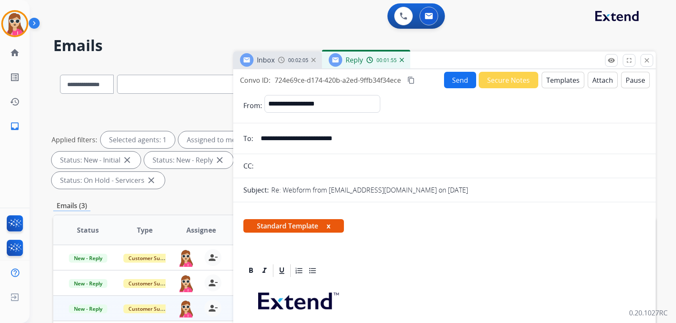
click at [461, 82] on button "Send" at bounding box center [460, 80] width 32 height 16
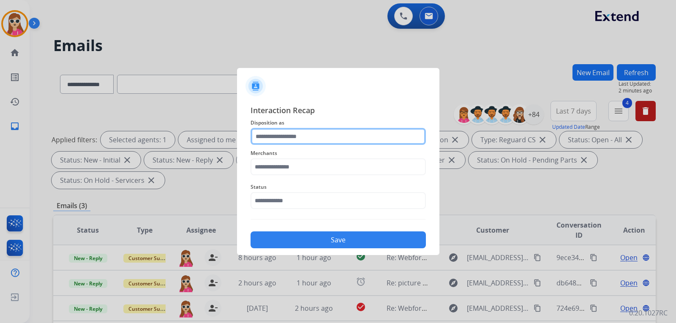
click at [319, 133] on input "text" at bounding box center [338, 136] width 175 height 17
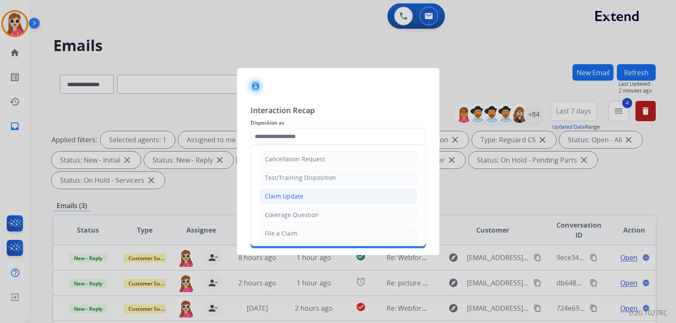
click at [293, 196] on div "Claim Update" at bounding box center [284, 196] width 38 height 8
type input "**********"
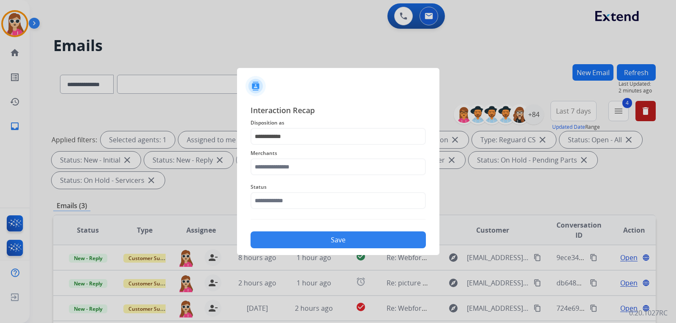
click at [306, 176] on div "Merchants" at bounding box center [338, 162] width 175 height 34
click at [311, 170] on input "text" at bounding box center [338, 166] width 175 height 17
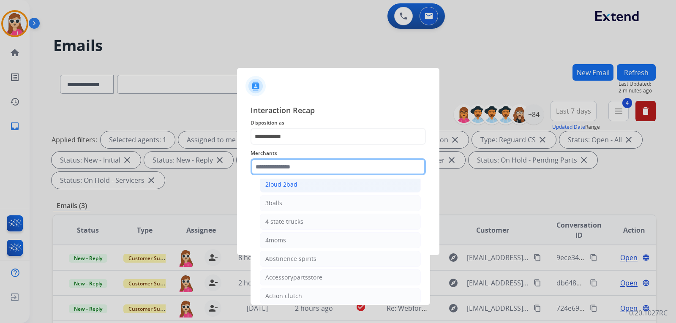
scroll to position [42, 0]
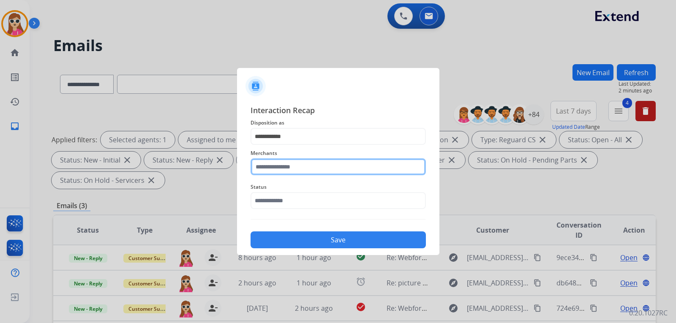
click at [294, 169] on input "text" at bounding box center [338, 166] width 175 height 17
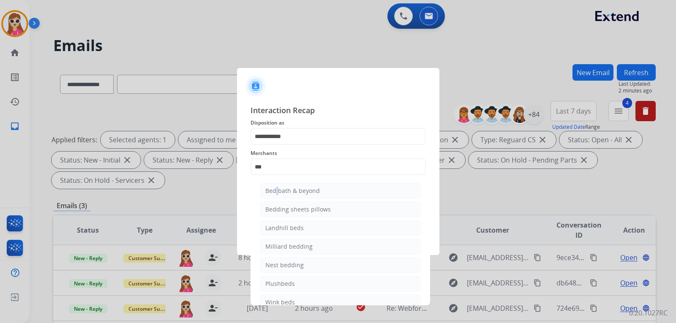
click at [275, 196] on li "Bed bath & beyond" at bounding box center [340, 191] width 161 height 16
type input "**********"
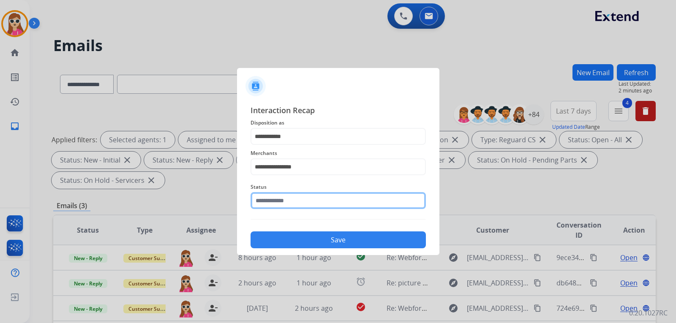
click at [312, 208] on div "Status" at bounding box center [338, 196] width 175 height 34
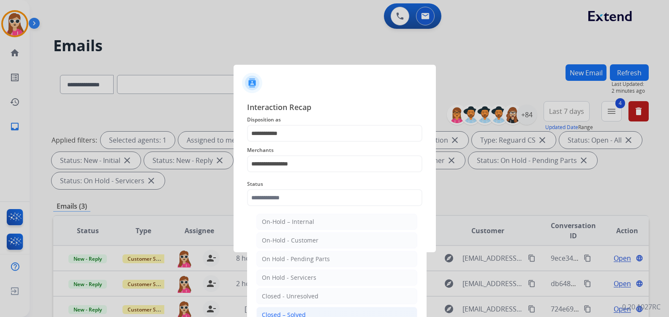
click at [278, 308] on li "Closed – Solved" at bounding box center [336, 314] width 161 height 16
type input "**********"
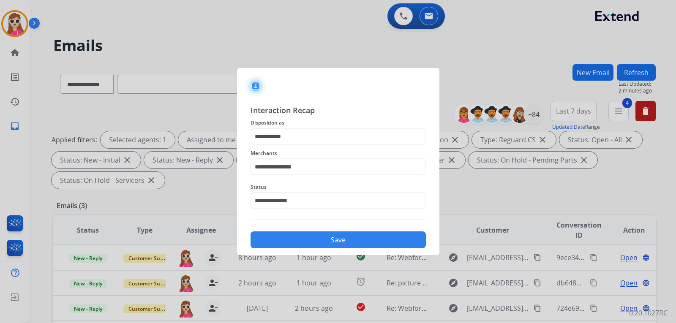
click at [314, 234] on button "Save" at bounding box center [338, 240] width 175 height 17
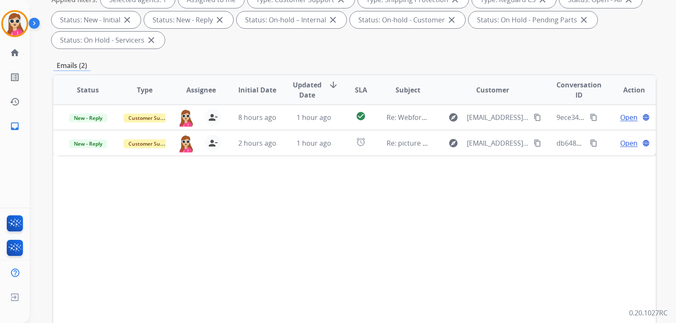
scroll to position [169, 0]
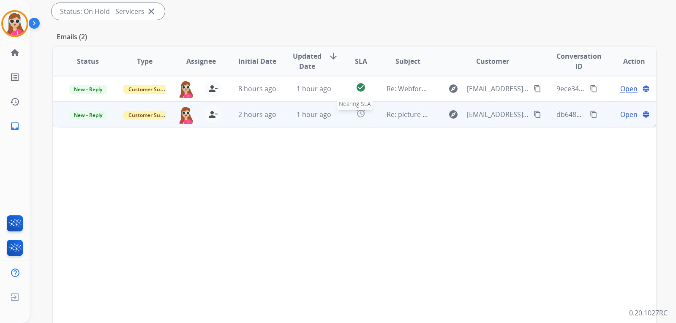
click at [373, 115] on td "Re: picture needed" at bounding box center [401, 113] width 57 height 25
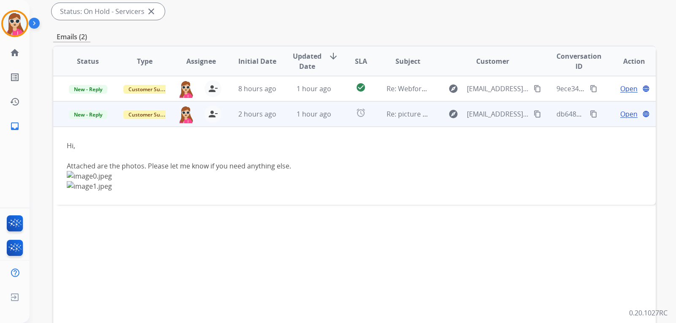
click at [532, 109] on button "content_copy" at bounding box center [537, 114] width 10 height 10
click at [627, 120] on td "Open language" at bounding box center [627, 113] width 57 height 25
click at [623, 116] on span "Open" at bounding box center [628, 114] width 17 height 10
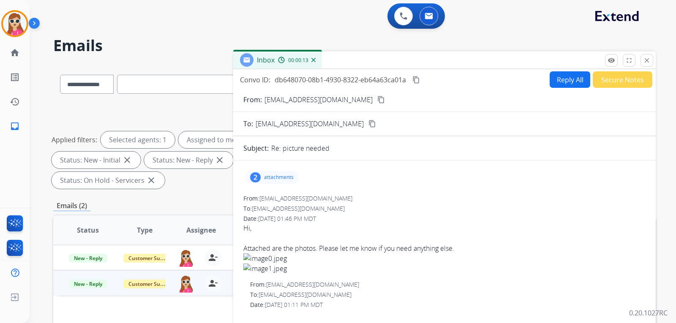
scroll to position [0, 0]
click at [270, 176] on p "attachments" at bounding box center [279, 178] width 30 height 7
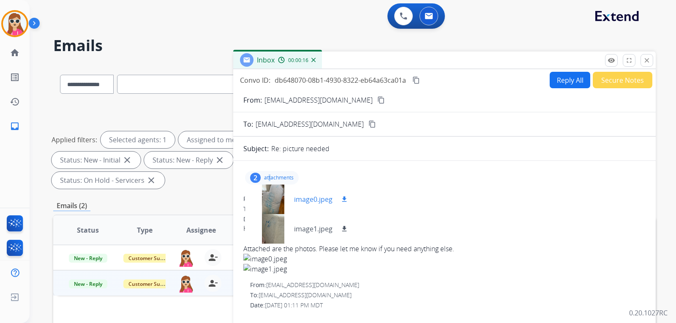
click at [347, 201] on mat-icon "download" at bounding box center [345, 200] width 8 height 8
drag, startPoint x: 341, startPoint y: 229, endPoint x: 375, endPoint y: 214, distance: 37.7
click at [341, 229] on mat-icon "download" at bounding box center [345, 229] width 8 height 8
click at [427, 129] on form "From: [EMAIL_ADDRESS][DOMAIN_NAME] content_copy To: [EMAIL_ADDRESS][DOMAIN_NAME…" at bounding box center [444, 324] width 423 height 472
click at [567, 79] on button "Reply All" at bounding box center [570, 80] width 41 height 16
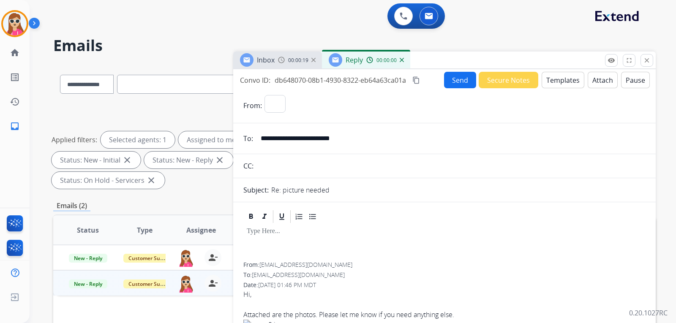
select select "**********"
click at [549, 79] on button "Templates" at bounding box center [563, 80] width 43 height 16
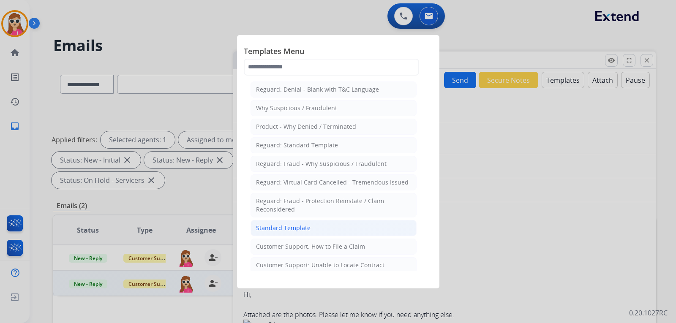
click at [300, 229] on div "Standard Template" at bounding box center [283, 228] width 55 height 8
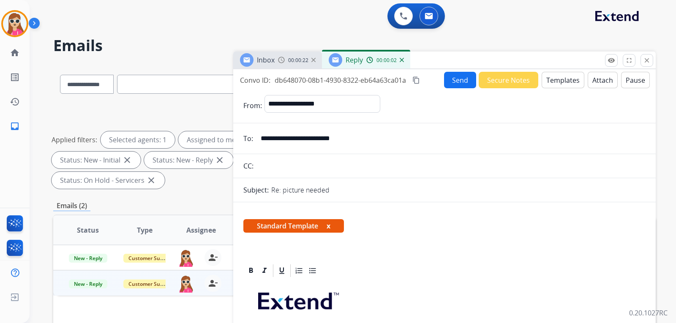
scroll to position [127, 0]
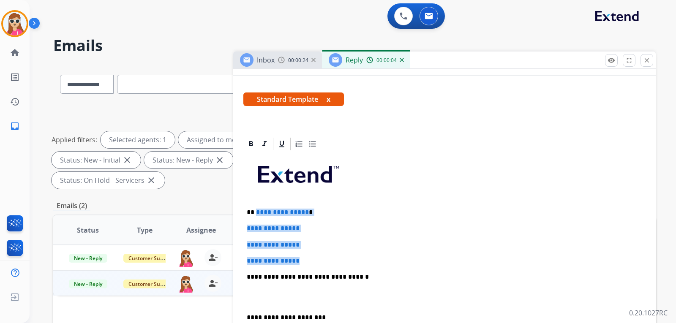
drag, startPoint x: 256, startPoint y: 213, endPoint x: 341, endPoint y: 251, distance: 92.5
click at [323, 259] on div "**********" at bounding box center [444, 297] width 402 height 291
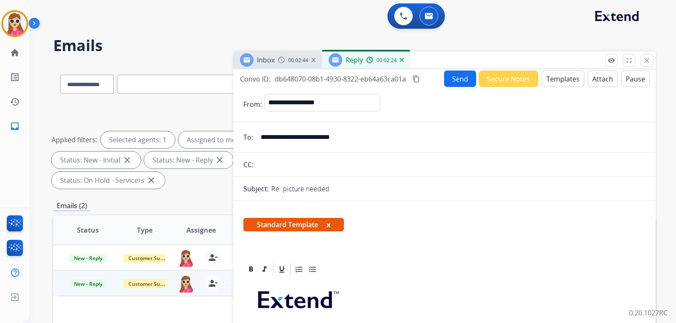
scroll to position [0, 0]
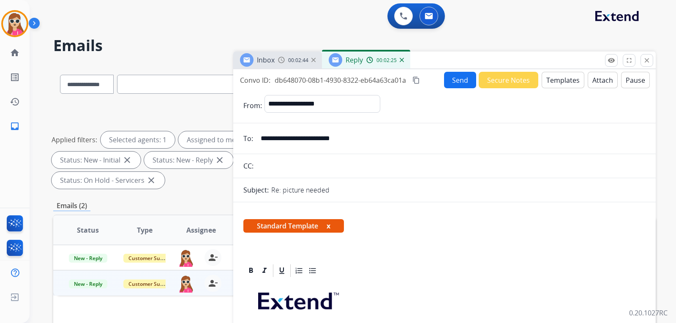
click at [455, 82] on button "Send" at bounding box center [460, 80] width 32 height 16
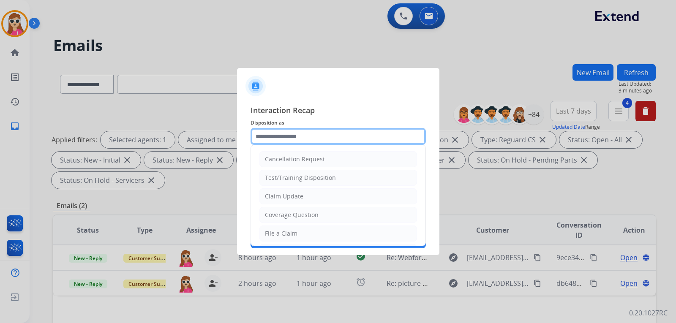
click at [362, 144] on input "text" at bounding box center [338, 136] width 175 height 17
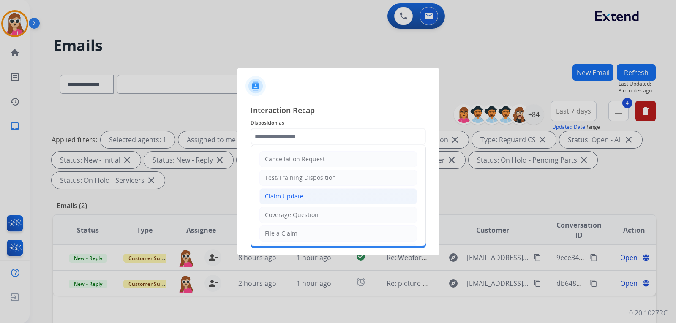
click at [343, 197] on li "Claim Update" at bounding box center [338, 196] width 158 height 16
type input "**********"
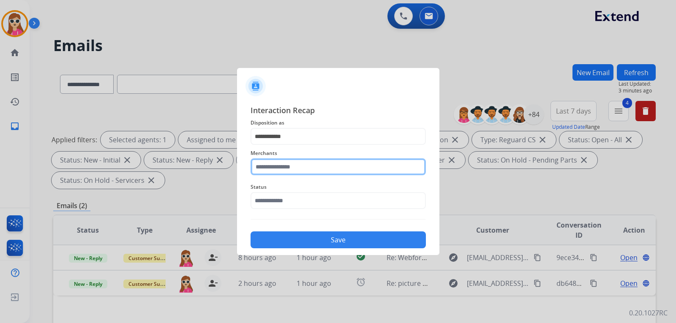
click at [366, 167] on input "text" at bounding box center [338, 166] width 175 height 17
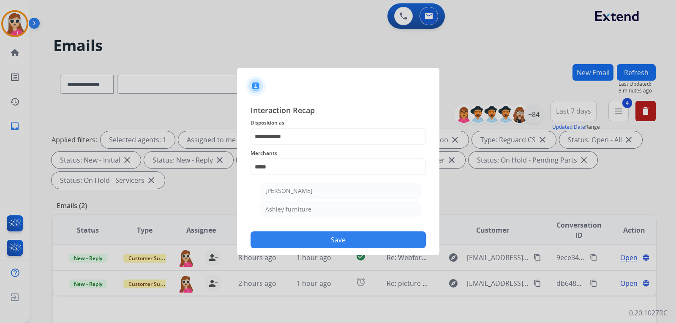
click at [325, 210] on li "Ashley furniture" at bounding box center [340, 210] width 161 height 16
type input "**********"
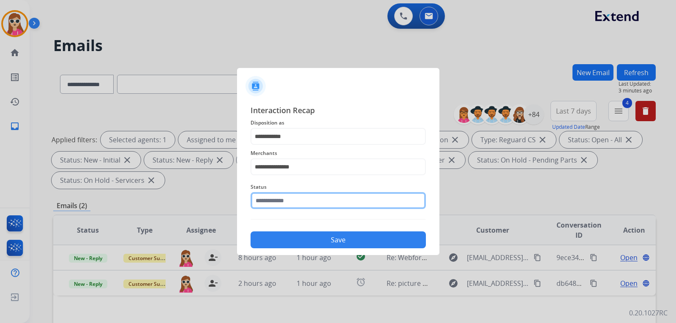
click at [328, 207] on div "Status" at bounding box center [338, 196] width 175 height 34
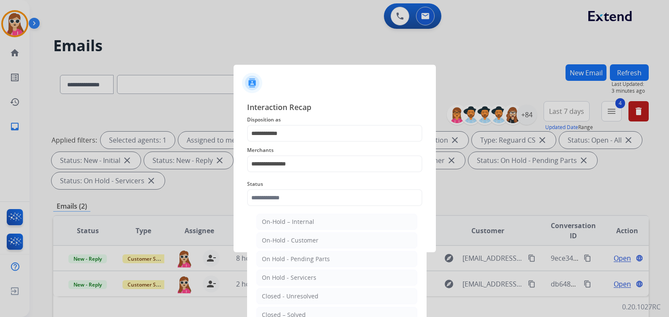
click at [303, 311] on div "Closed – Solved" at bounding box center [284, 314] width 44 height 8
type input "**********"
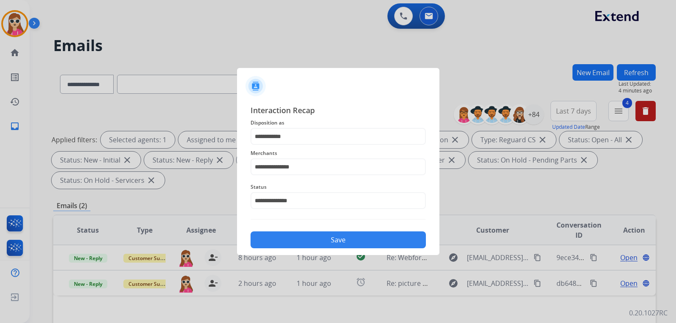
drag, startPoint x: 334, startPoint y: 229, endPoint x: 329, endPoint y: 235, distance: 7.8
click at [333, 230] on div "Save" at bounding box center [338, 237] width 175 height 22
click at [331, 235] on button "Save" at bounding box center [338, 240] width 175 height 17
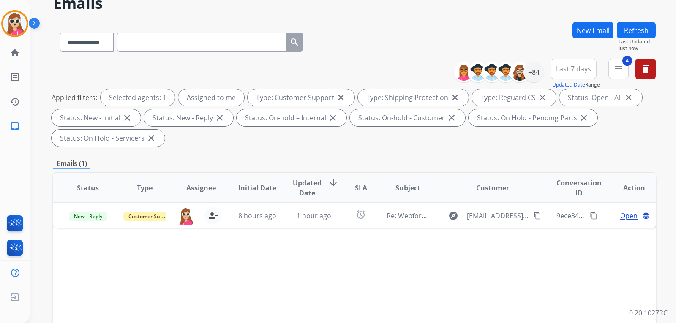
scroll to position [169, 0]
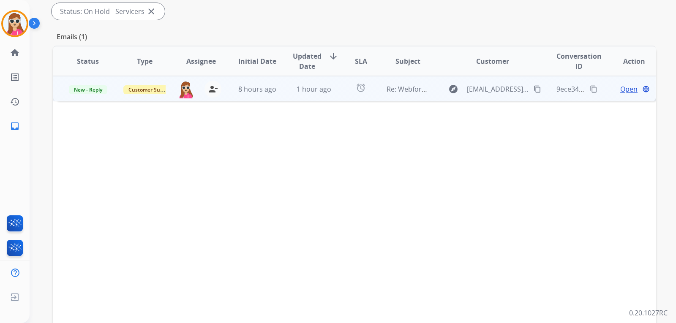
click at [620, 90] on span "Open" at bounding box center [628, 89] width 17 height 10
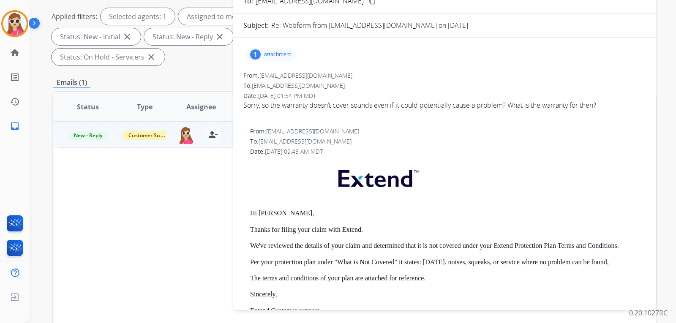
scroll to position [42, 0]
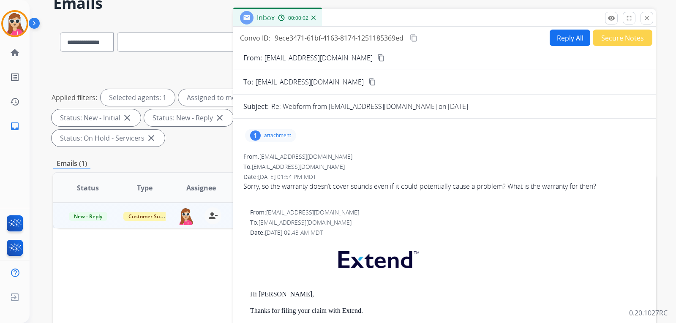
click at [270, 134] on p "attachment" at bounding box center [277, 135] width 27 height 7
click at [531, 145] on div "EXT-REG-02 (02-2023) Rev [DATE] 11.20.23 EXTREG02 Published 113023_en (1).pdf d…" at bounding box center [388, 157] width 286 height 30
click at [566, 35] on button "Reply All" at bounding box center [570, 38] width 41 height 16
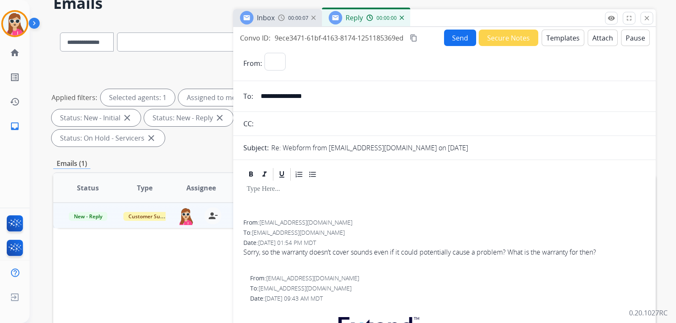
select select "**********"
click at [570, 38] on button "Templates" at bounding box center [563, 38] width 43 height 16
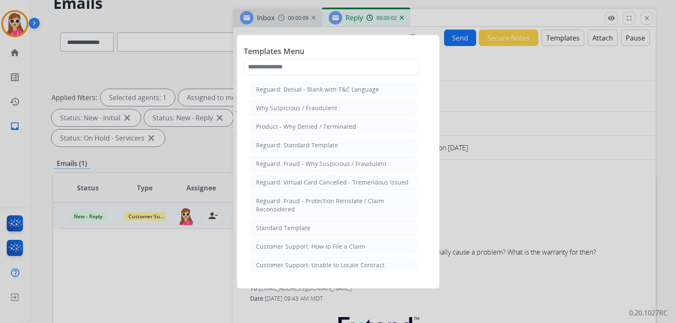
click at [303, 228] on div "Standard Template" at bounding box center [283, 228] width 55 height 8
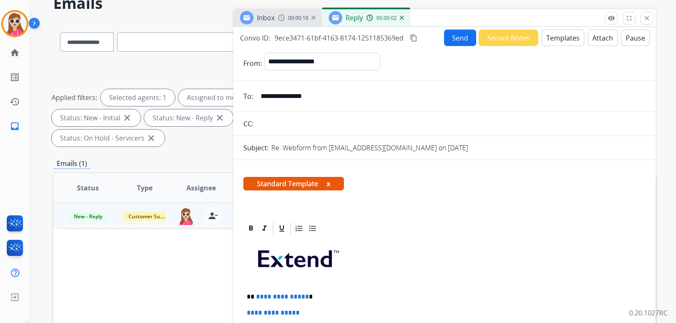
scroll to position [127, 0]
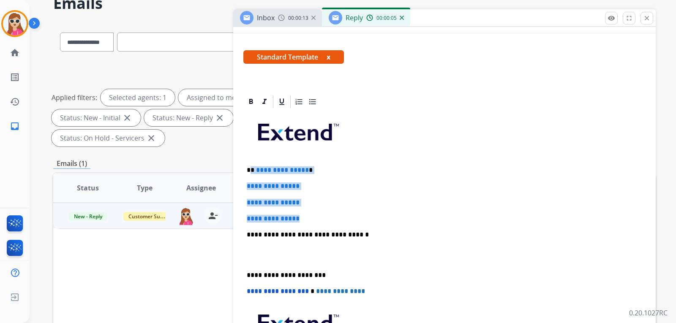
drag, startPoint x: 250, startPoint y: 168, endPoint x: 301, endPoint y: 233, distance: 82.8
click at [314, 213] on div "**********" at bounding box center [444, 254] width 402 height 291
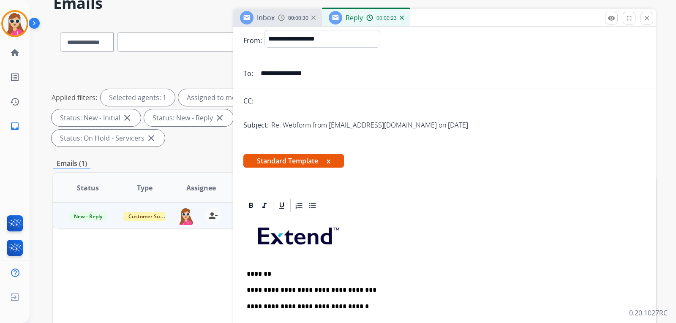
scroll to position [0, 0]
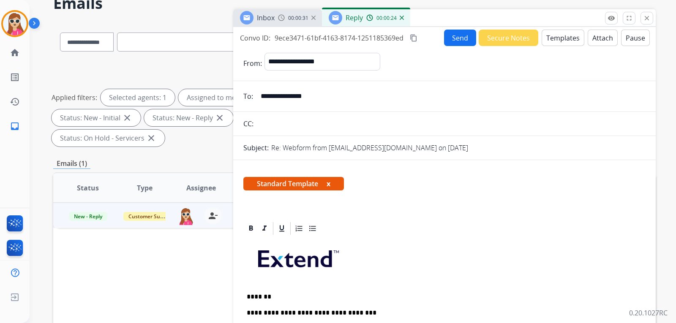
click at [463, 38] on button "Send" at bounding box center [460, 38] width 32 height 16
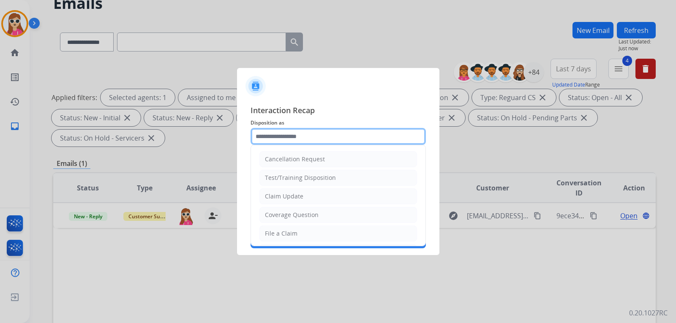
click at [345, 136] on input "text" at bounding box center [338, 136] width 175 height 17
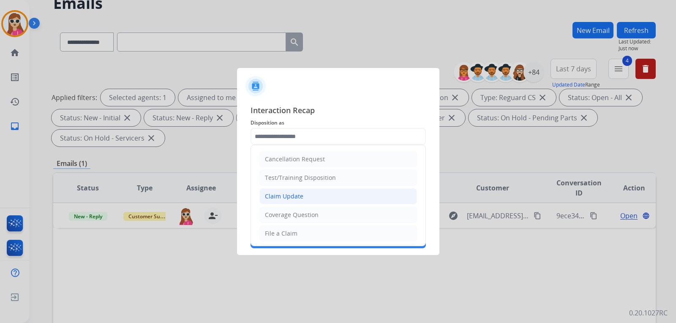
click at [318, 197] on li "Claim Update" at bounding box center [338, 196] width 158 height 16
type input "**********"
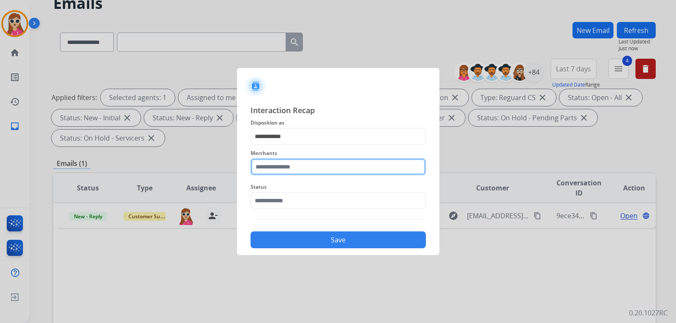
click at [330, 168] on input "text" at bounding box center [338, 166] width 175 height 17
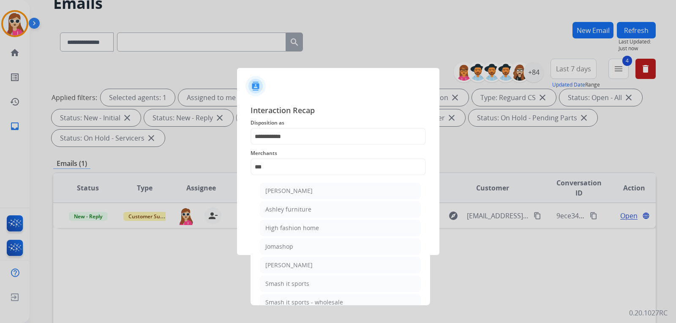
click at [305, 205] on li "Ashley furniture" at bounding box center [340, 210] width 161 height 16
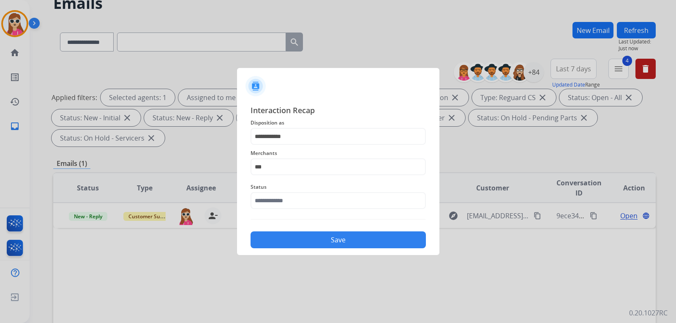
type input "**********"
click at [311, 200] on input "text" at bounding box center [338, 200] width 175 height 17
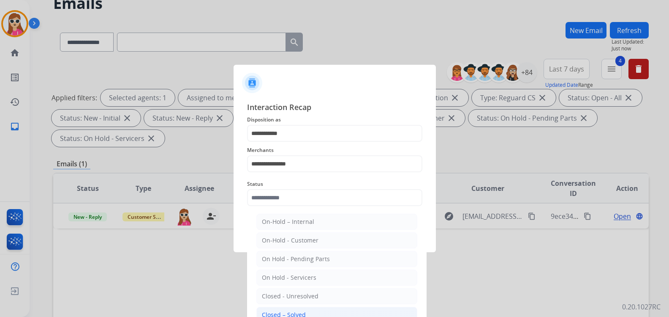
click at [304, 309] on li "Closed – Solved" at bounding box center [336, 314] width 161 height 16
type input "**********"
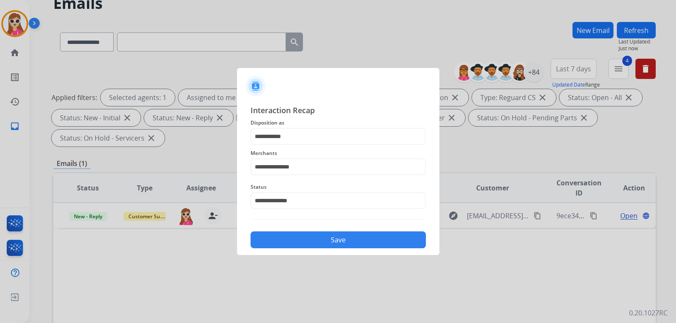
click at [332, 236] on button "Save" at bounding box center [338, 240] width 175 height 17
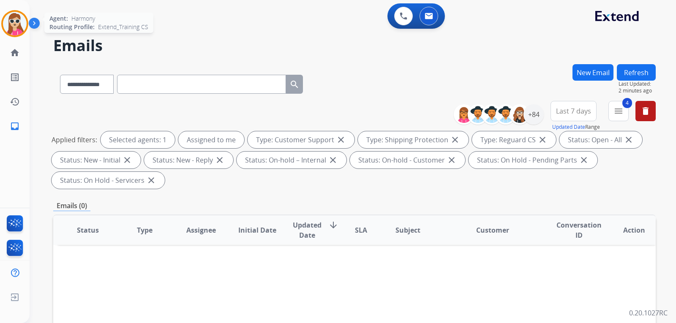
click at [10, 22] on img at bounding box center [15, 24] width 24 height 24
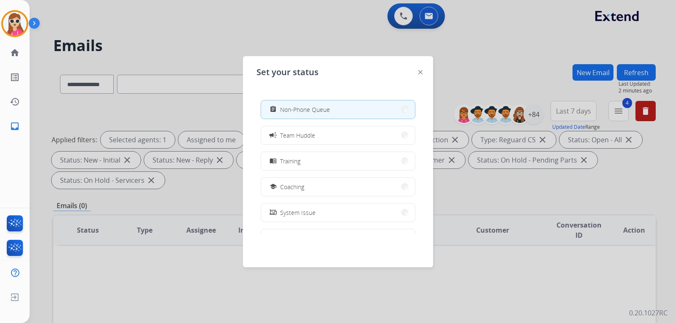
scroll to position [134, 0]
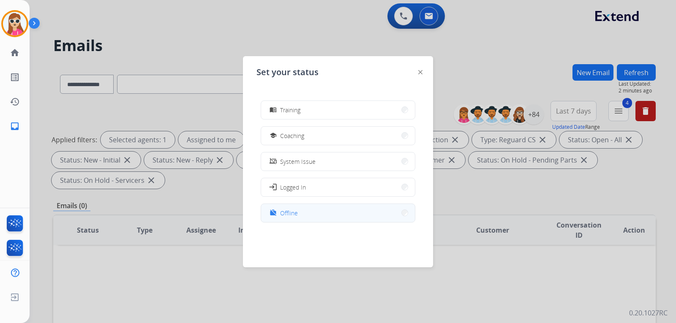
click at [318, 217] on button "work_off Offline" at bounding box center [338, 213] width 154 height 18
